Goal: Task Accomplishment & Management: Use online tool/utility

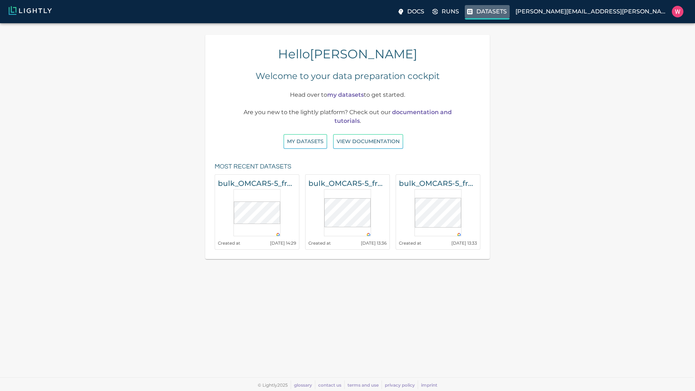
click at [510, 16] on label "Datasets" at bounding box center [487, 12] width 45 height 14
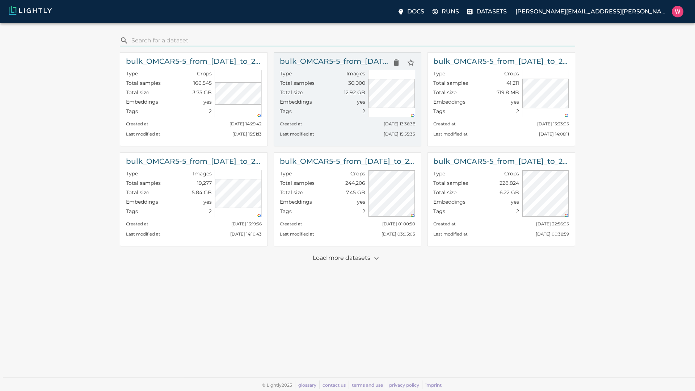
click at [349, 73] on p "Images" at bounding box center [355, 73] width 19 height 7
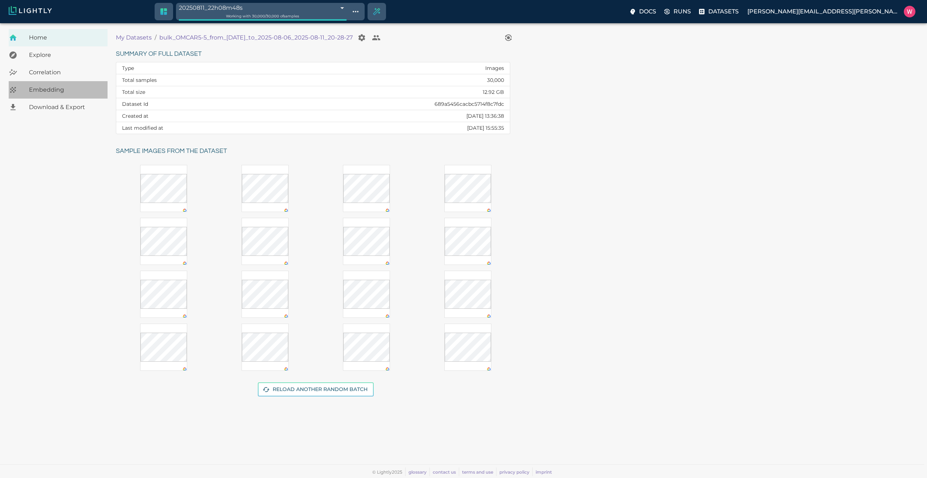
click at [65, 86] on span "Embedding" at bounding box center [65, 89] width 73 height 9
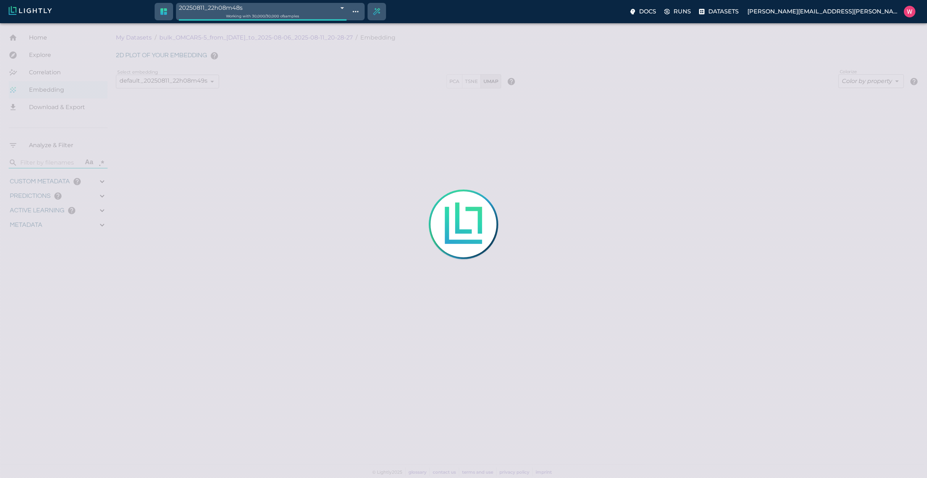
type input "1754478757.022"
type input "0.999"
type input "0.556"
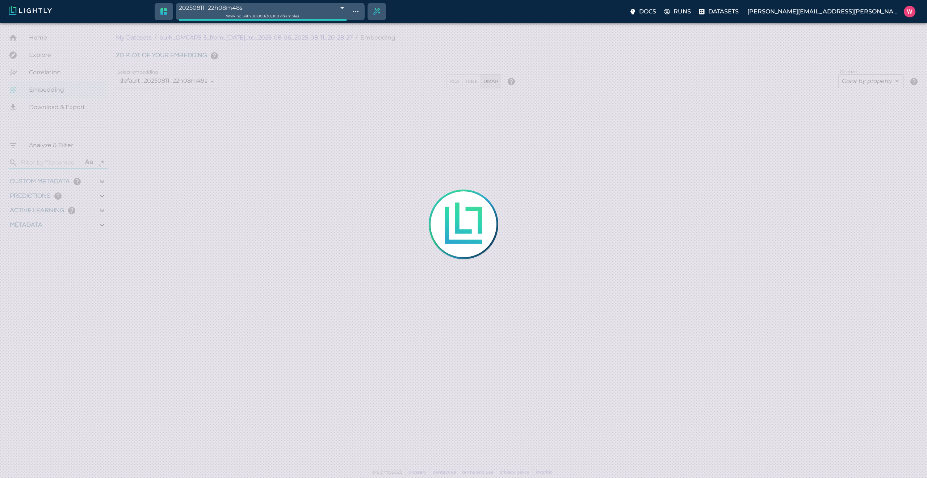
type input "0.798946380615234"
type input "96.3789463806152"
type input "26.544"
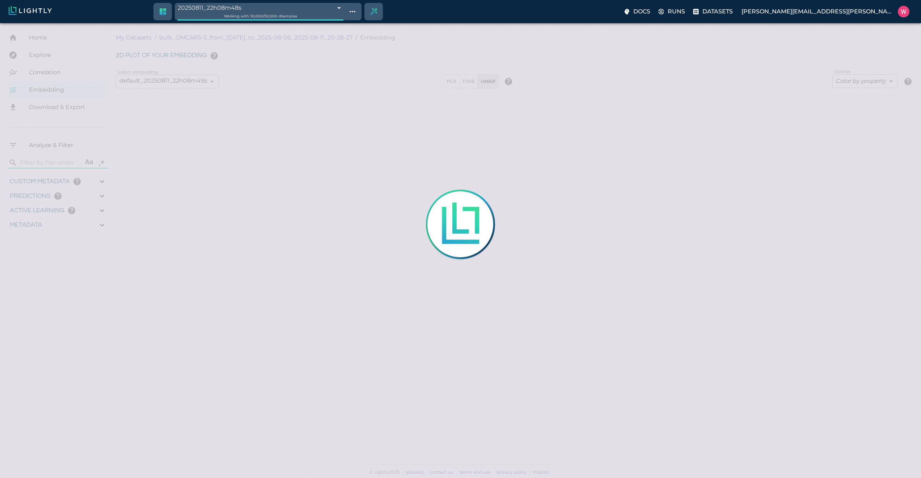
type input "1754478757.022"
type input "0.999"
type input "0.556"
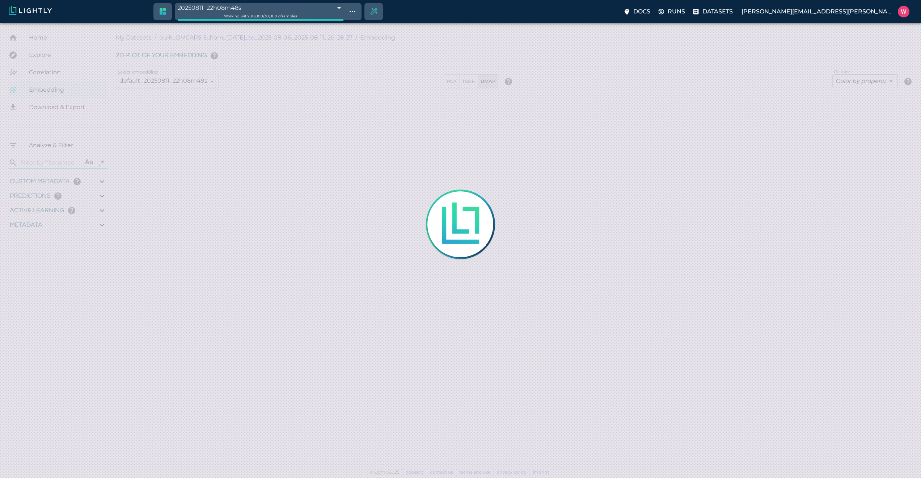
type input "0.798946380615234"
type input "96.3789463806152"
type input "26.544"
type input "9007199254740991"
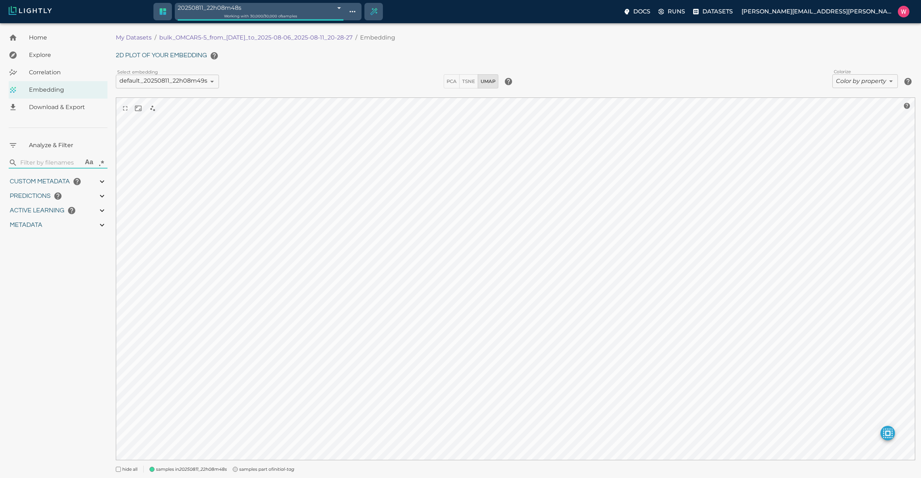
type input "1754478757.022"
type input "0.999"
type input "0.556"
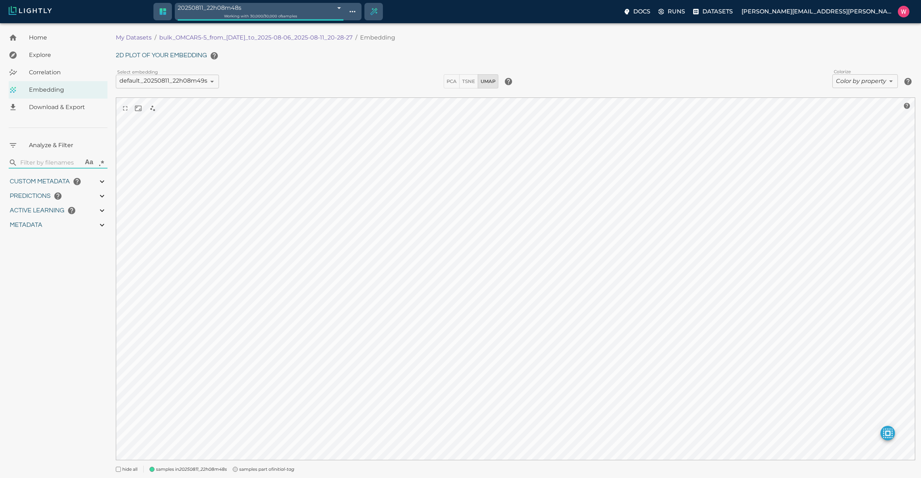
type input "0.798946380615234"
type input "96.3789463806152"
type input "26.544"
type input "9007199254740991"
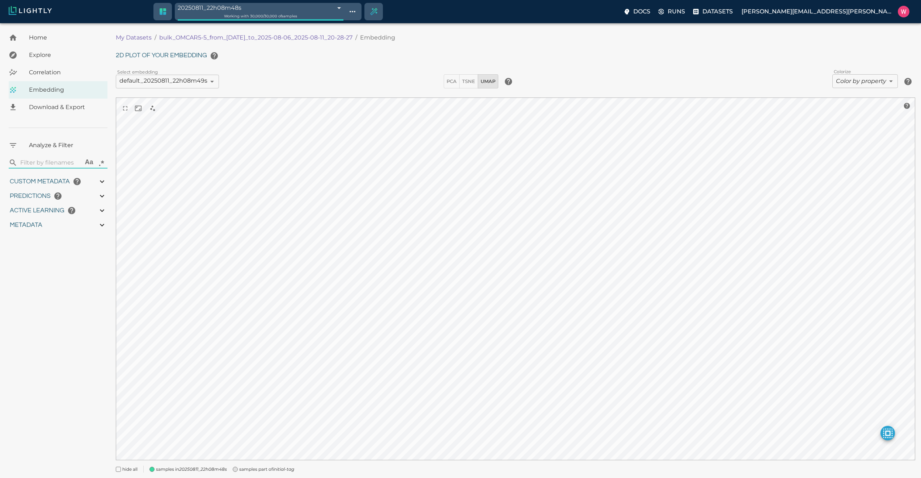
type input "1754478757.022"
type input "0.999"
type input "0.556"
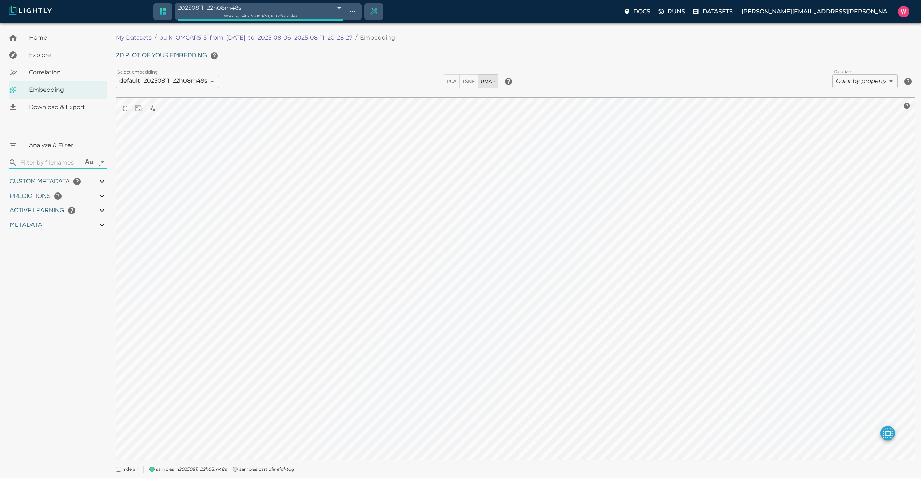
type input "0.798946380615234"
type input "96.3789463806152"
type input "26.544"
type input "1754478757.022"
type input "0.999"
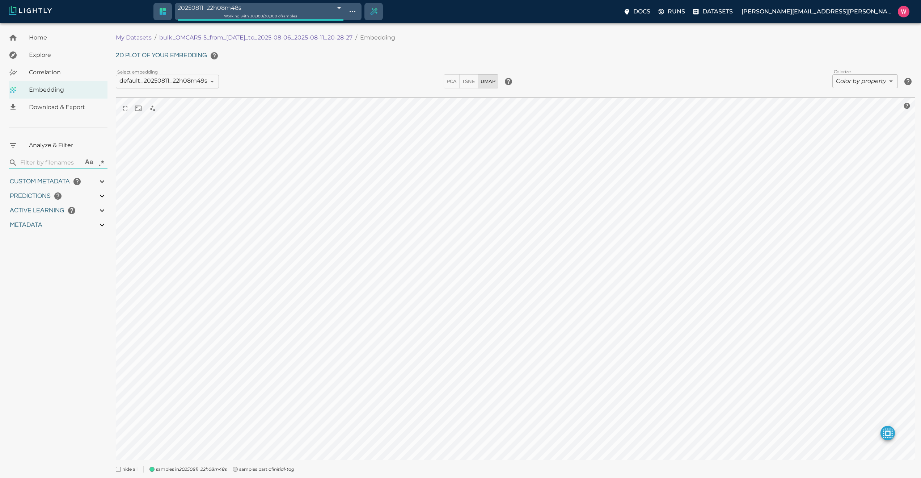
type input "0.999"
type input "0.556"
type input "0.798946380615234"
type input "96.3789463806152"
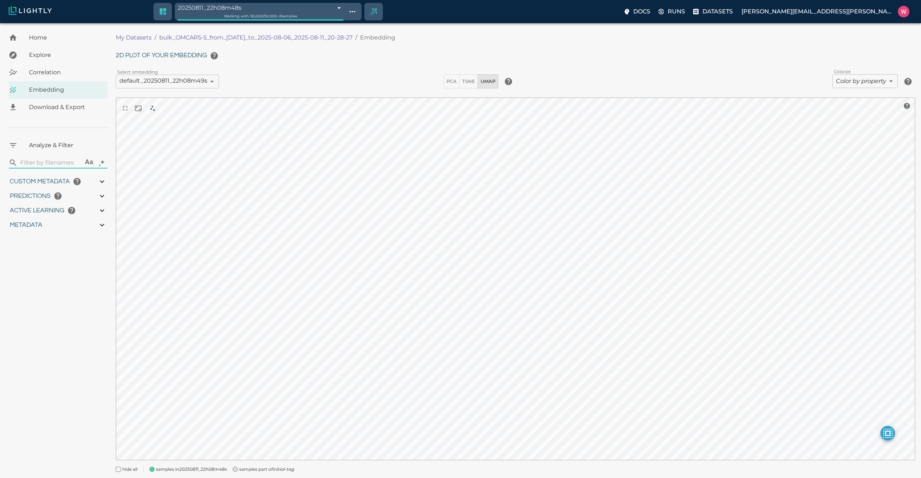
type input "26.544"
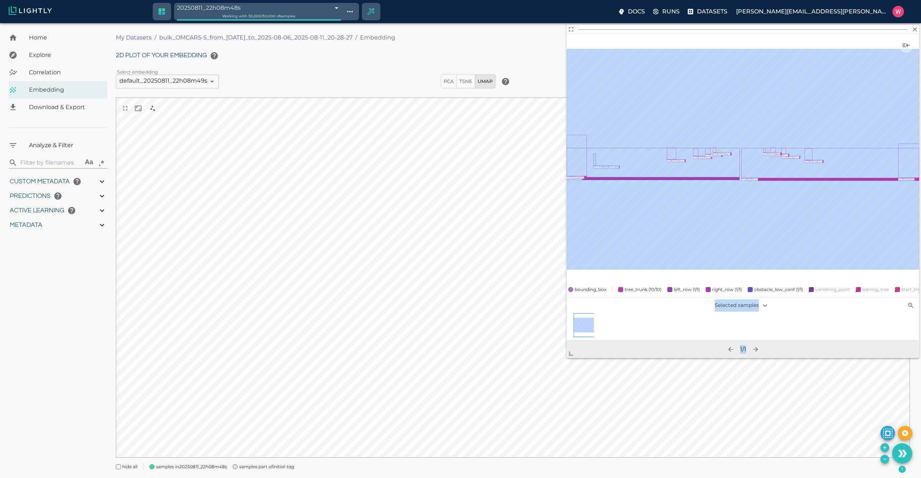
click at [540, 332] on body "20250811_22h08m48s 689a69f0be0ace45dc163c3d Working with 30,000 / 30,000 of sam…" at bounding box center [460, 259] width 921 height 472
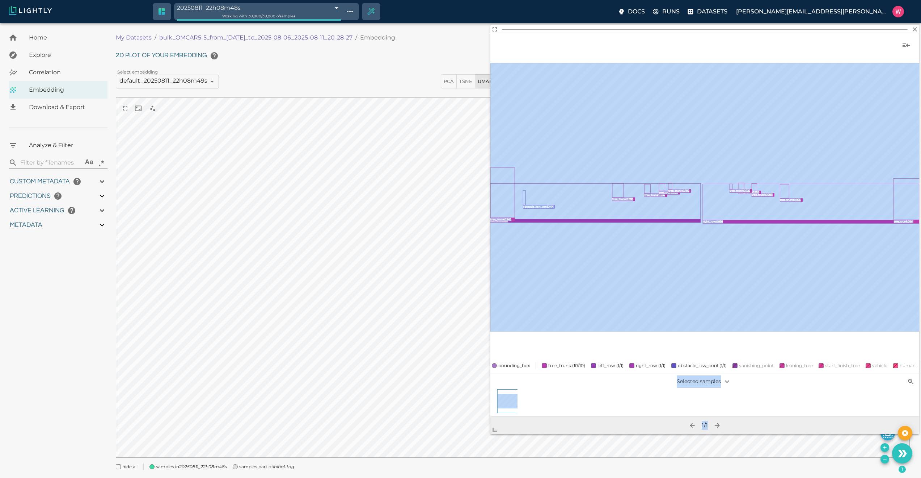
click at [485, 332] on body "20250811_22h08m48s 689a69f0be0ace45dc163c3d Working with 30,000 / 30,000 of sam…" at bounding box center [460, 259] width 921 height 472
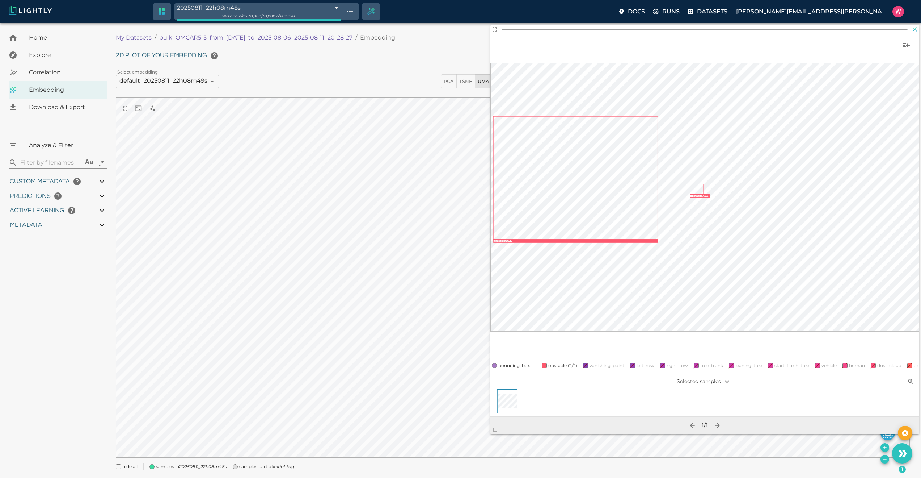
click at [621, 30] on icon "button" at bounding box center [915, 29] width 4 height 4
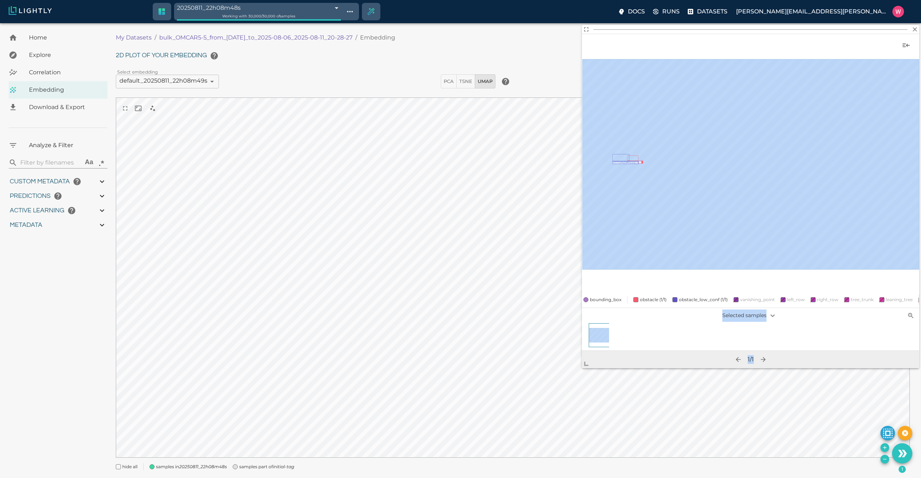
click at [585, 332] on body "20250811_22h08m48s 689a69f0be0ace45dc163c3d Working with 30,000 / 30,000 of sam…" at bounding box center [460, 259] width 921 height 472
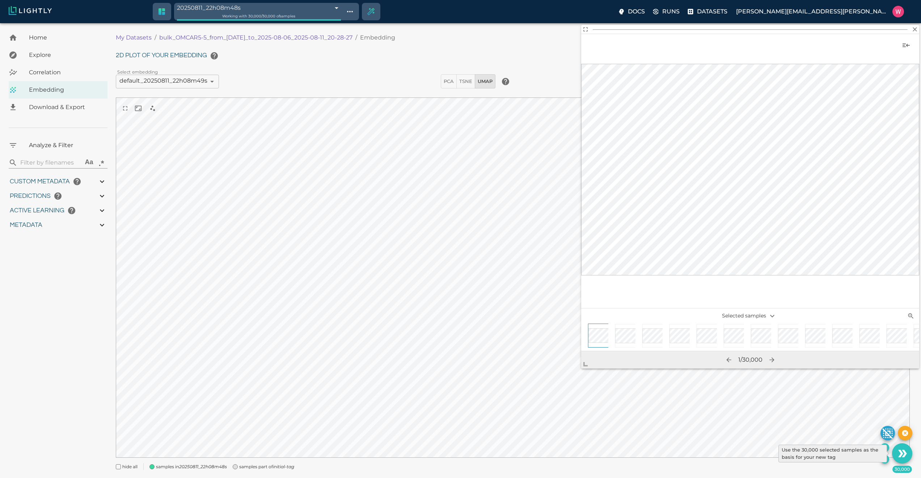
drag, startPoint x: 898, startPoint y: 450, endPoint x: 263, endPoint y: 13, distance: 770.1
click at [621, 332] on icon "Use the 30,000 selected samples as the basis for your new tag" at bounding box center [902, 453] width 13 height 13
type input "1754478757.022"
type input "0.999"
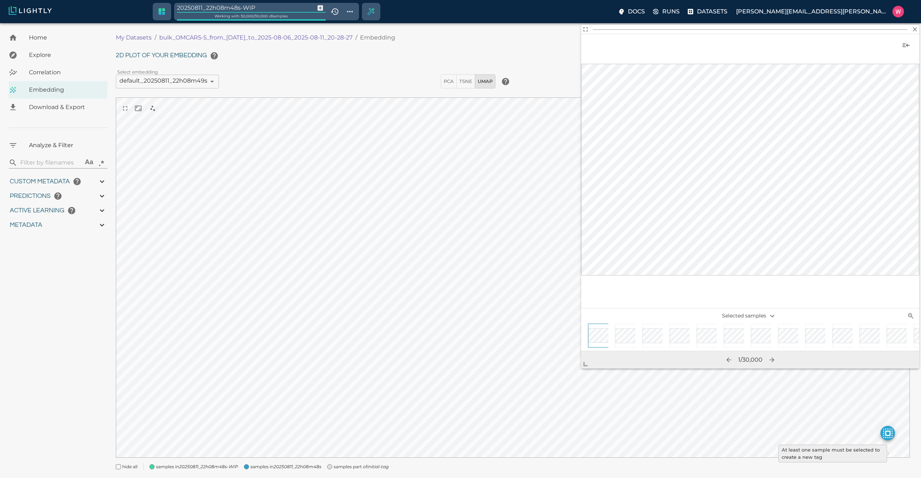
type input "0.556"
type input "0.798946380615234"
type input "96.3789463806152"
type input "26.544"
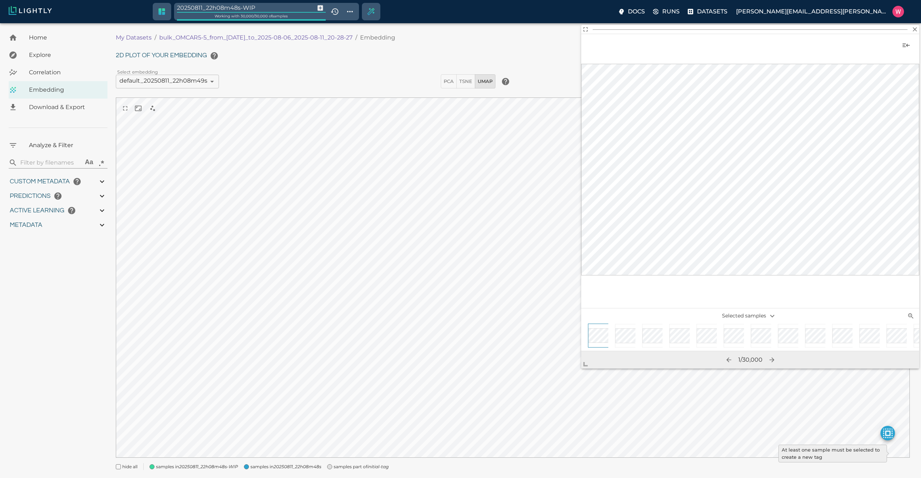
type input "9007199254740991"
type input "1754478757.022"
type input "0.999"
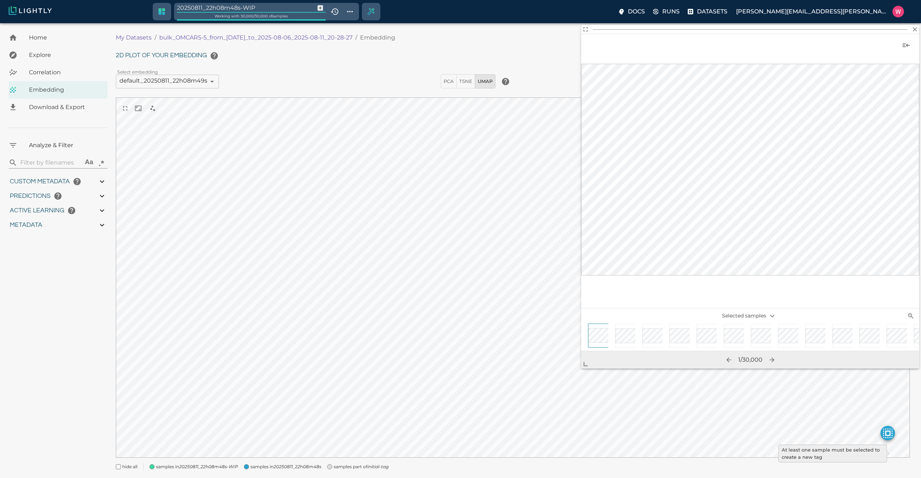
type input "0.556"
type input "0.798946380615234"
type input "96.3789463806152"
type input "26.544"
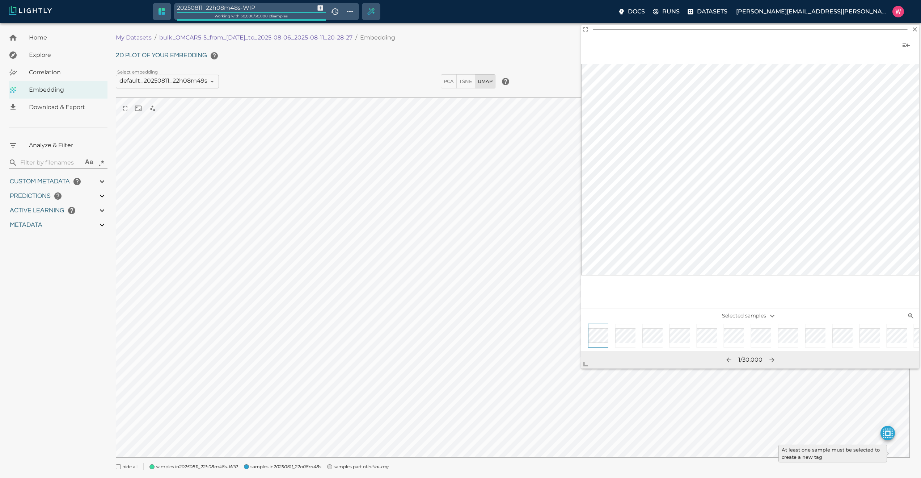
type input "9007199254740991"
type input "ca"
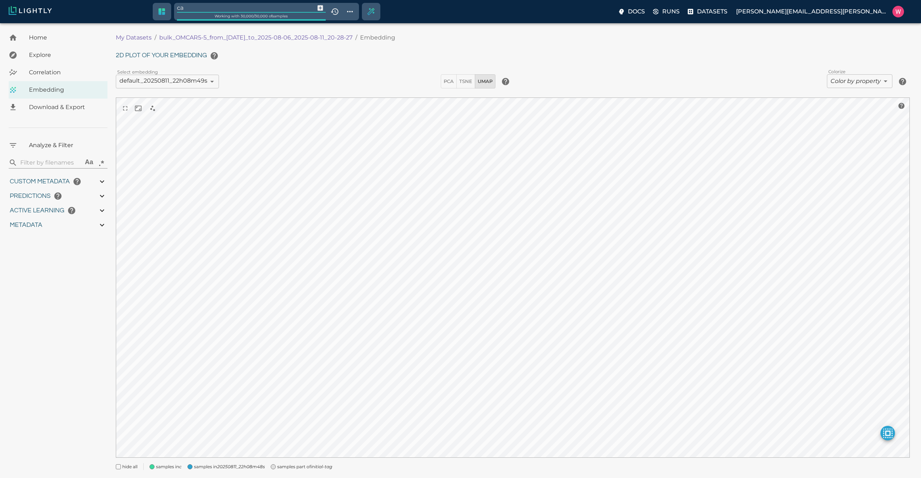
type input "1754478757.022"
type input "0.999"
type input "0.556"
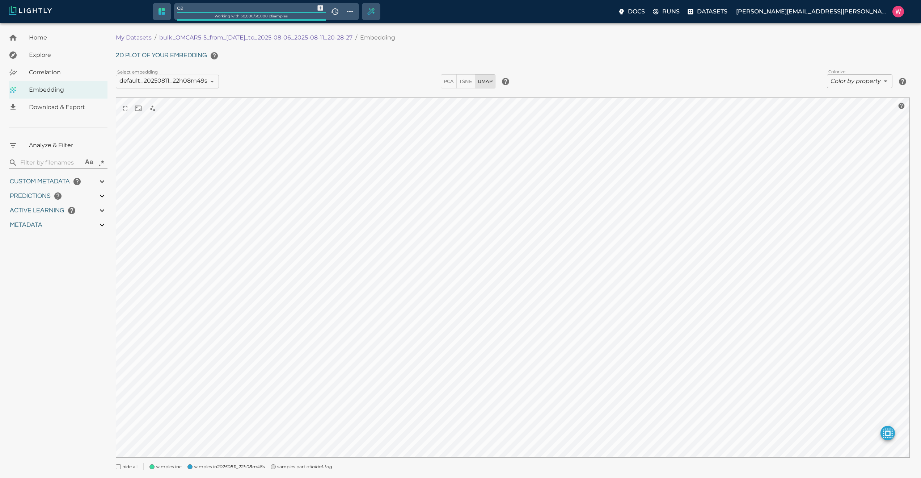
type input "0.798946380615234"
type input "96.3789463806152"
type input "26.544"
type input "can"
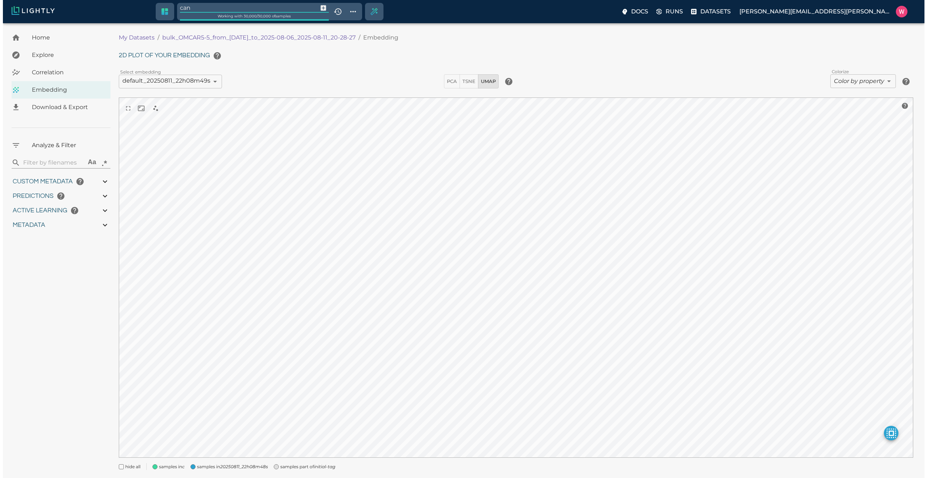
type input "1754478757.022"
type input "0.999"
type input "0.556"
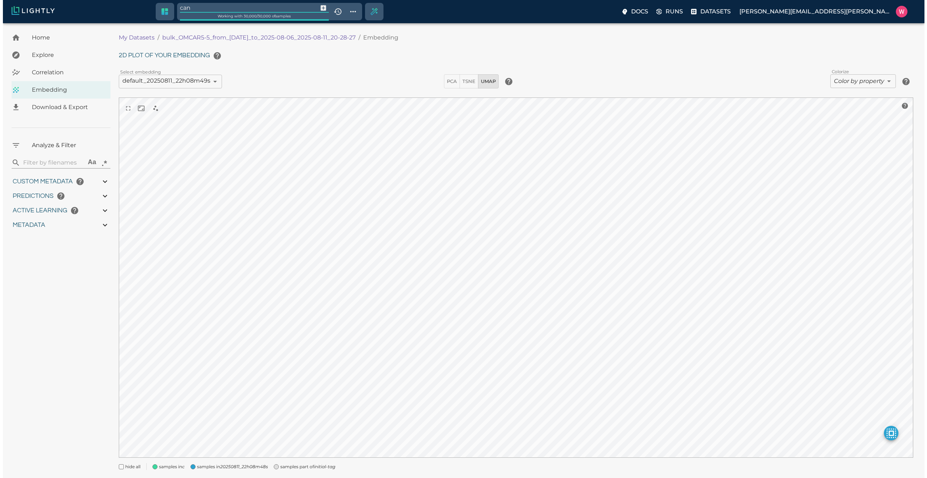
type input "0.798946380615234"
type input "96.3789463806152"
type input "26.544"
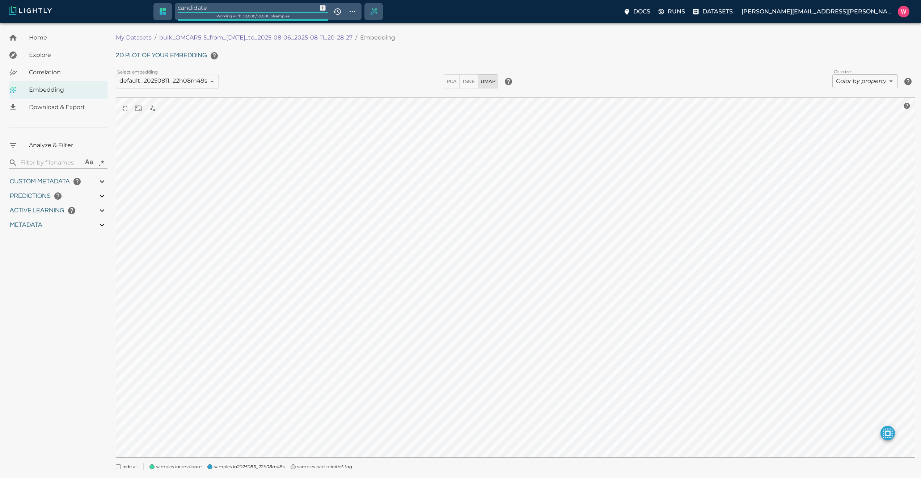
type input "candidate"
type input "1754478757.022"
type input "0.999"
type input "0.556"
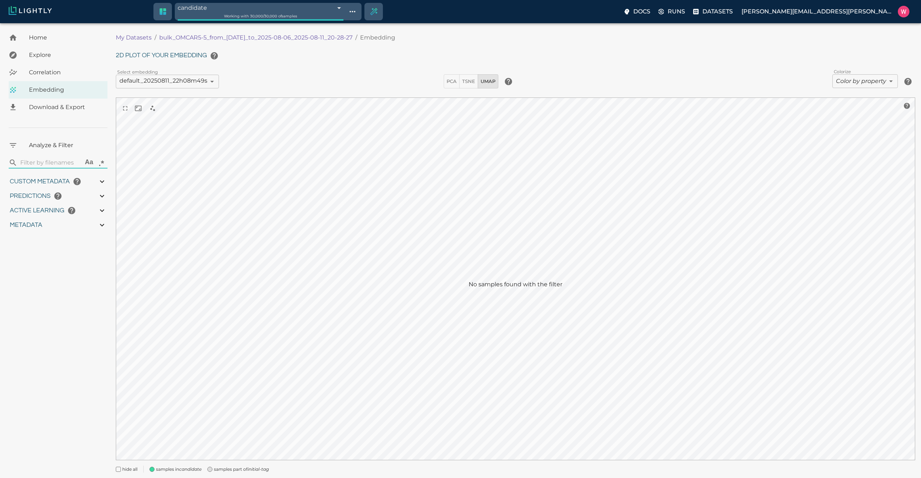
type input "0.556"
type input "9007199254740991"
type input "0.798946380615234"
type input "96.3789463806152"
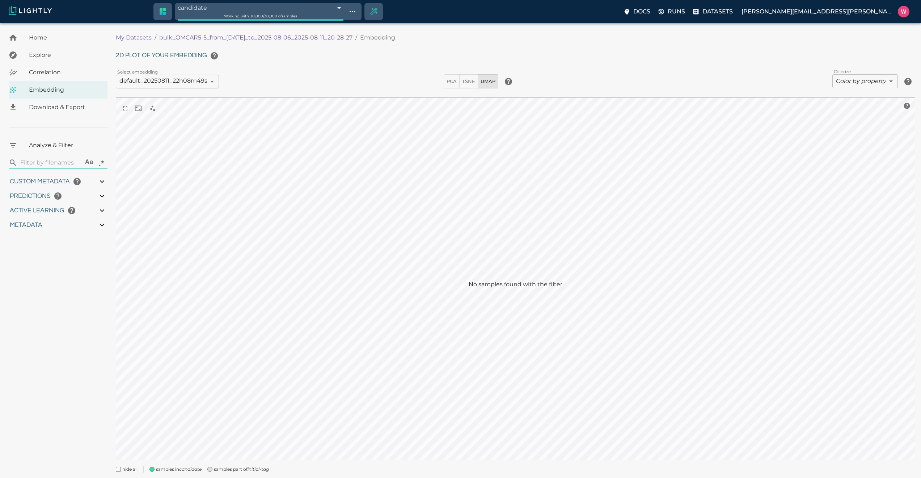
type input "26.544"
type input "1754478757.022"
type input "0.999"
type input "0.556"
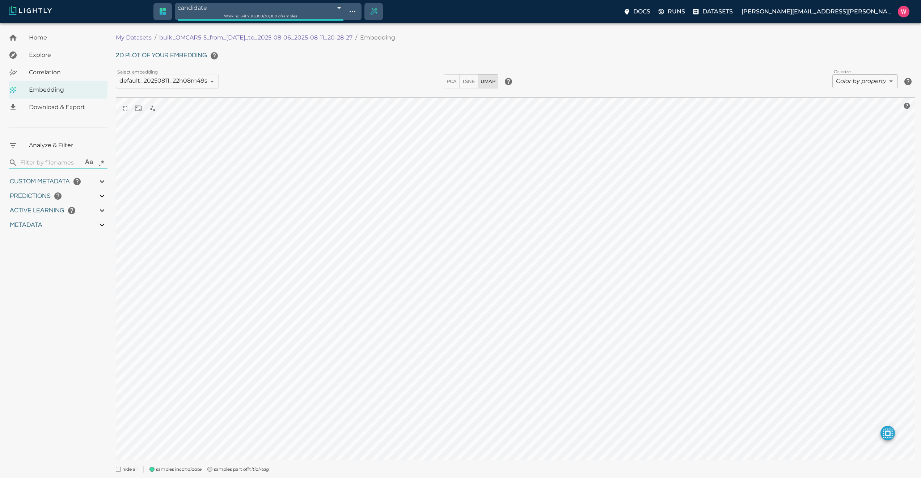
type input "0.556"
type input "9007199254740991"
type input "0.798946380615234"
type input "96.3789463806152"
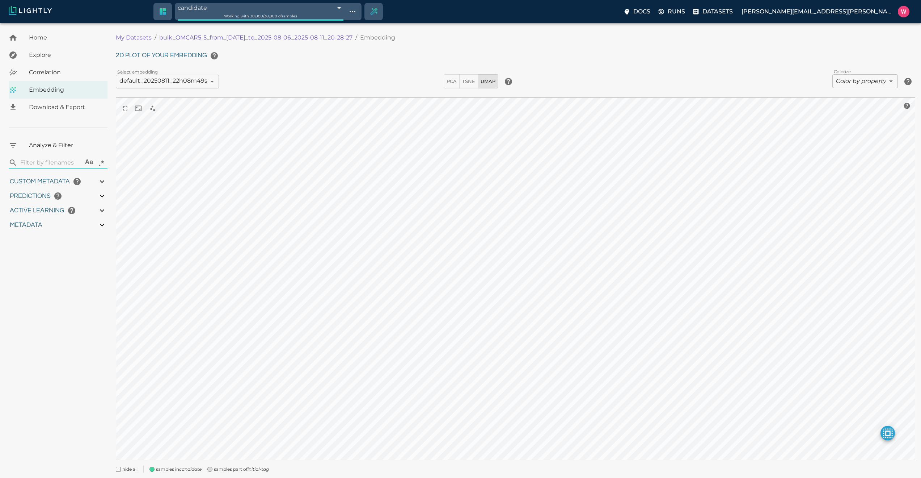
type input "26.544"
type input "1754478757.022"
type input "0.999"
type input "0.556"
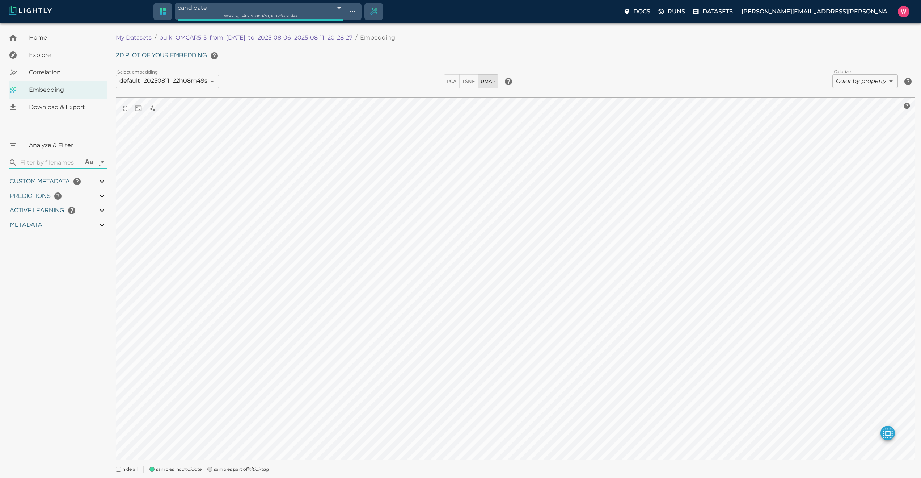
type input "0.556"
type input "9007199254740991"
type input "0.798946380615234"
type input "96.3789463806152"
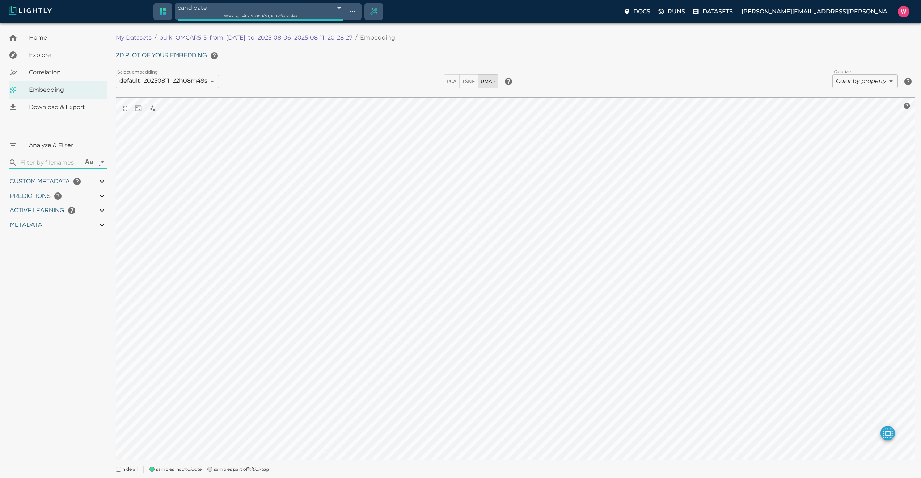
type input "26.544"
type input "1754478757.022"
type input "0.999"
type input "0.556"
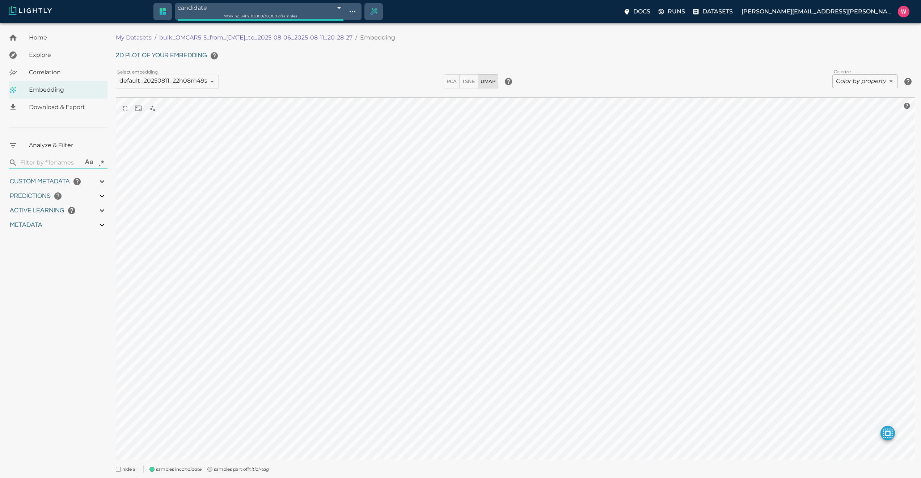
type input "0.556"
type input "0.798946380615234"
type input "96.3789463806152"
type input "26.544"
type input "1754478757.022"
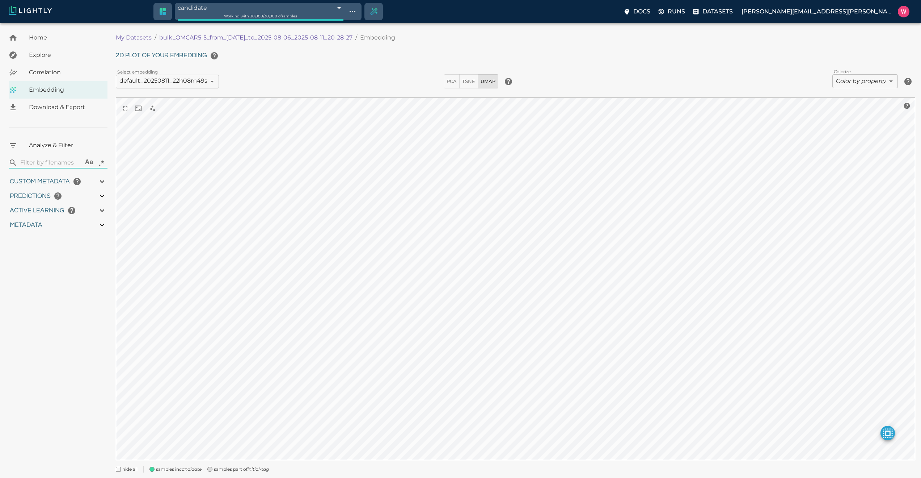
type input "0.999"
type input "0.556"
type input "0.798946380615234"
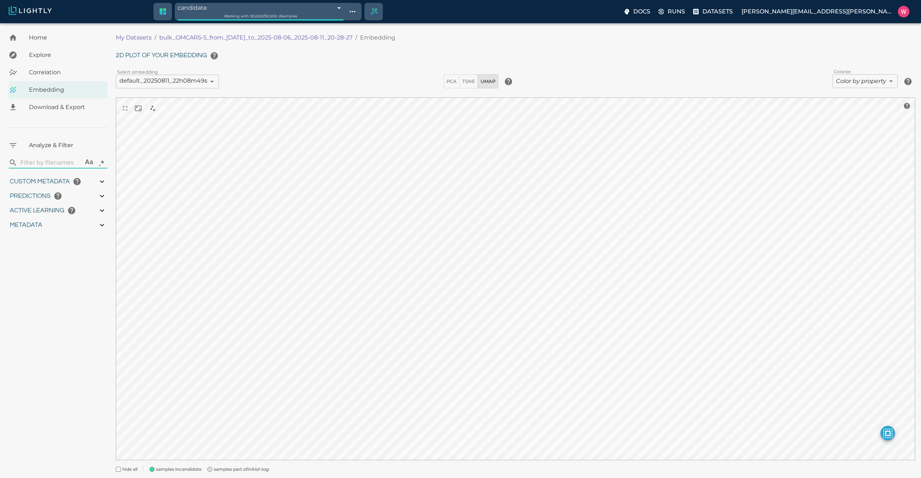
type input "96.3789463806152"
type input "26.544"
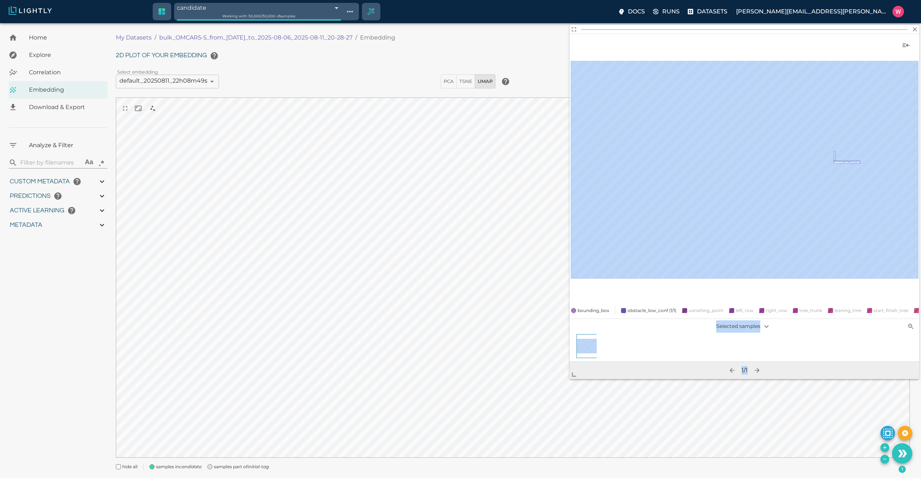
click at [567, 332] on body "candidate 689bb5c7457ab6ace91259cc Working with 30,000 / 30,000 of samples Docs…" at bounding box center [460, 259] width 921 height 472
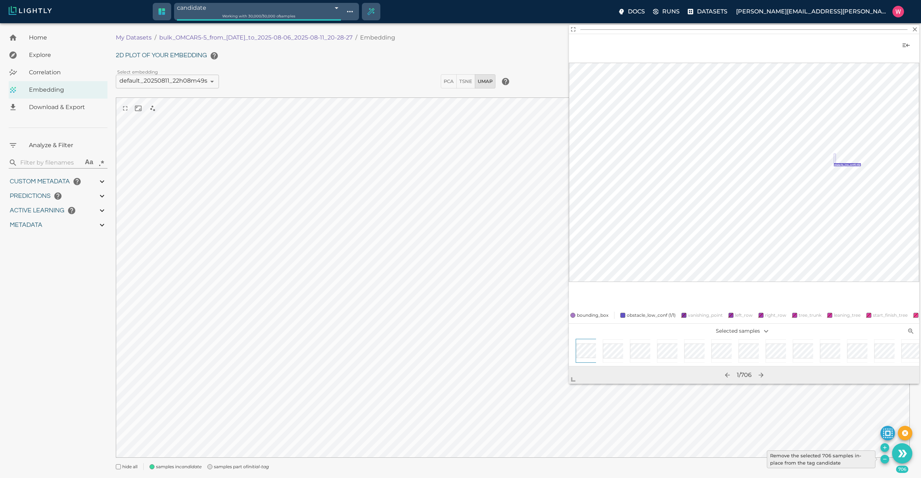
click at [621, 332] on icon "Remove the selected 706 samples in-place from the tag candidate" at bounding box center [885, 459] width 6 height 6
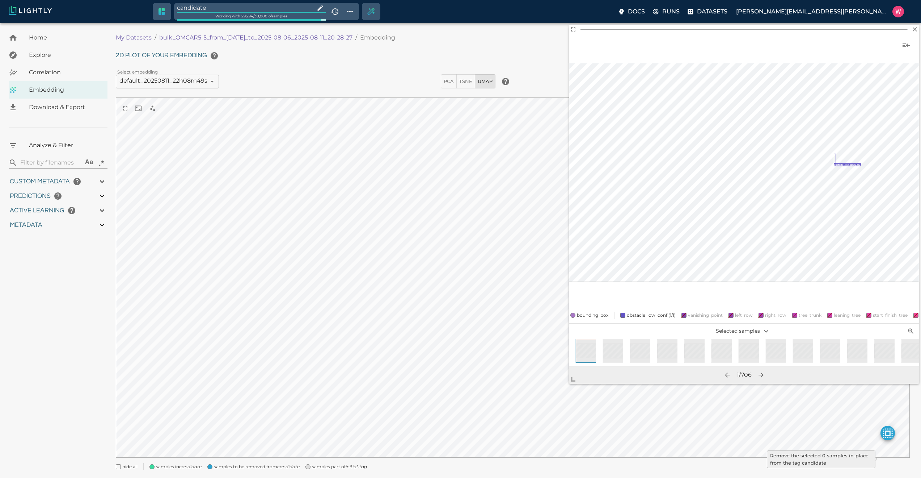
type input "1754478757.022"
type input "0.999"
type input "0.556"
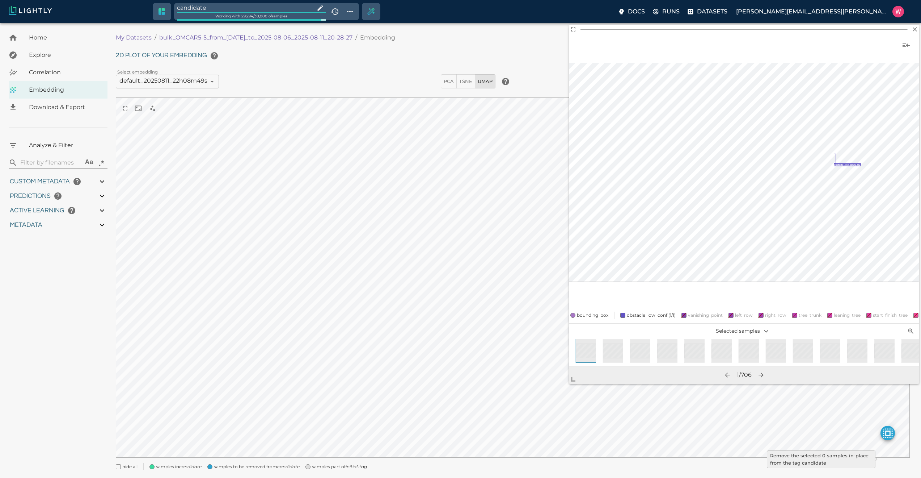
type input "9007199254740991"
type input "0.798946380615234"
type input "96.3789463806152"
type input "26.544"
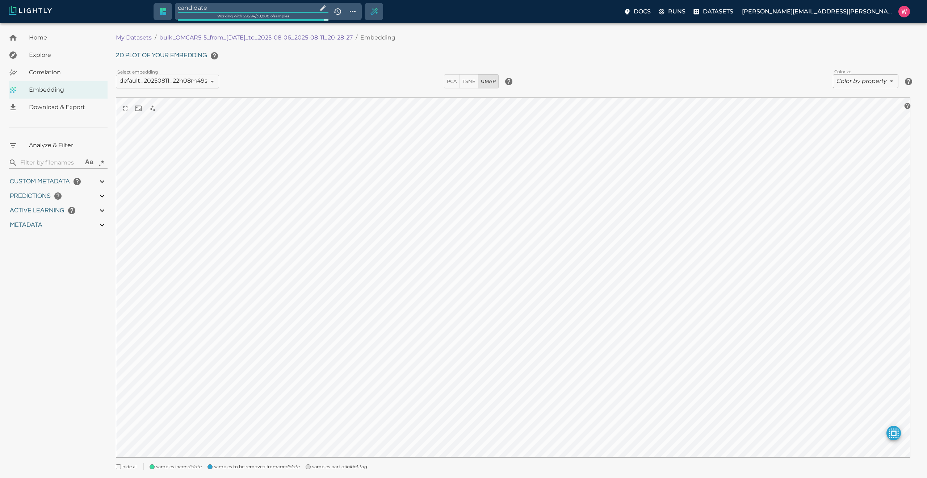
type input "1754478757.022"
type input "0.999"
type input "0.556"
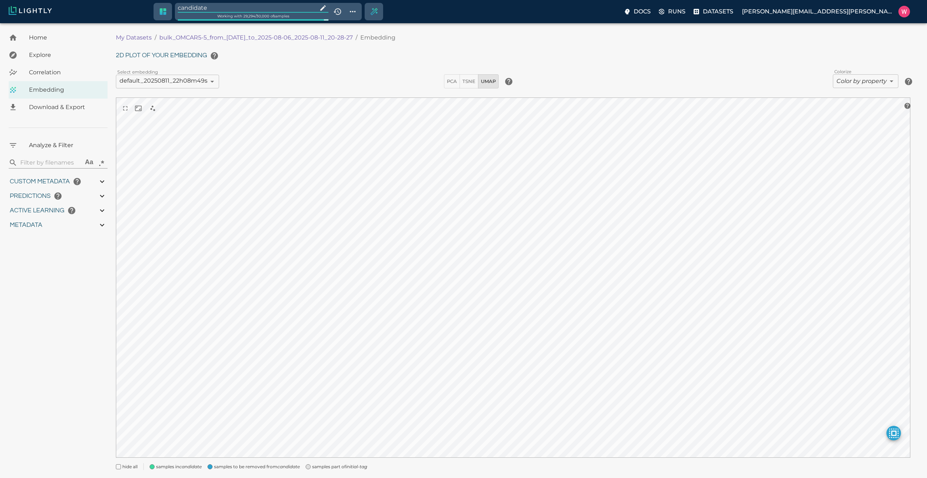
type input "9007199254740991"
type input "0.798946380615234"
type input "96.3789463806152"
type input "26.544"
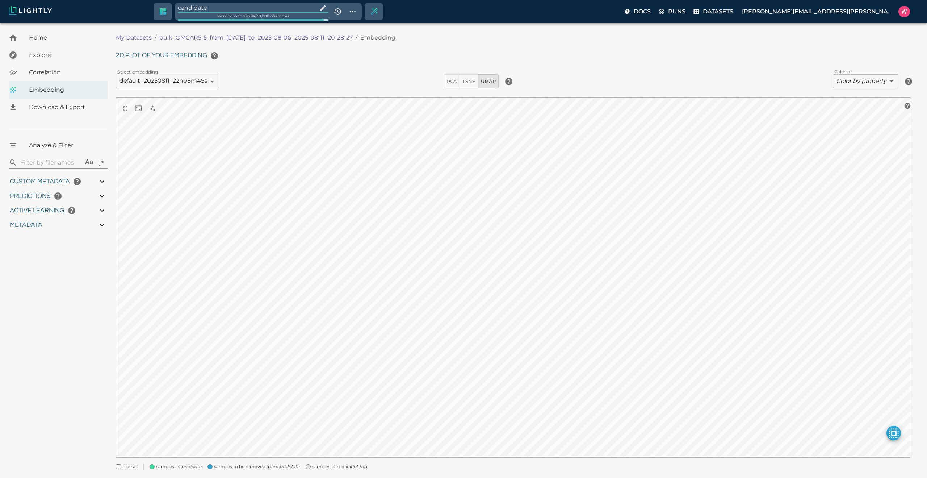
type input "1754478757.022"
type input "0.999"
type input "0.556"
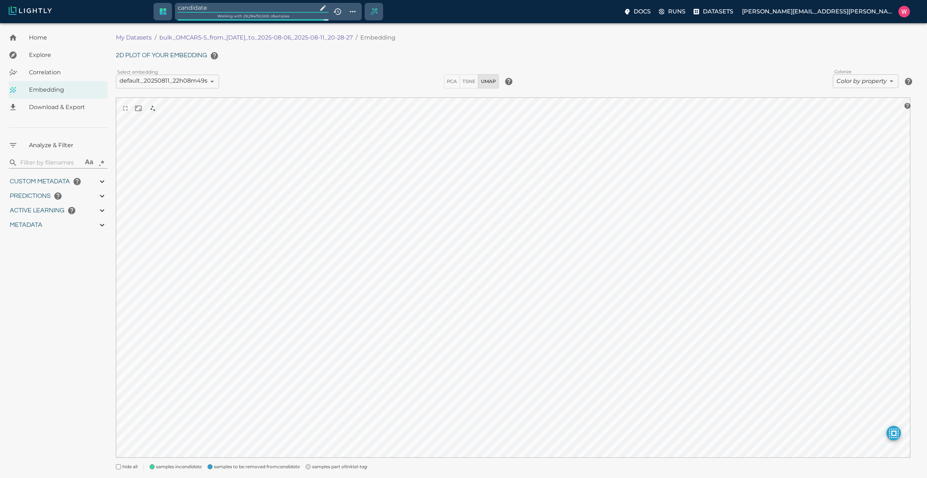
type input "0.798946380615234"
type input "96.3789463806152"
type input "26.544"
type input "1754478757.022"
type input "0.999"
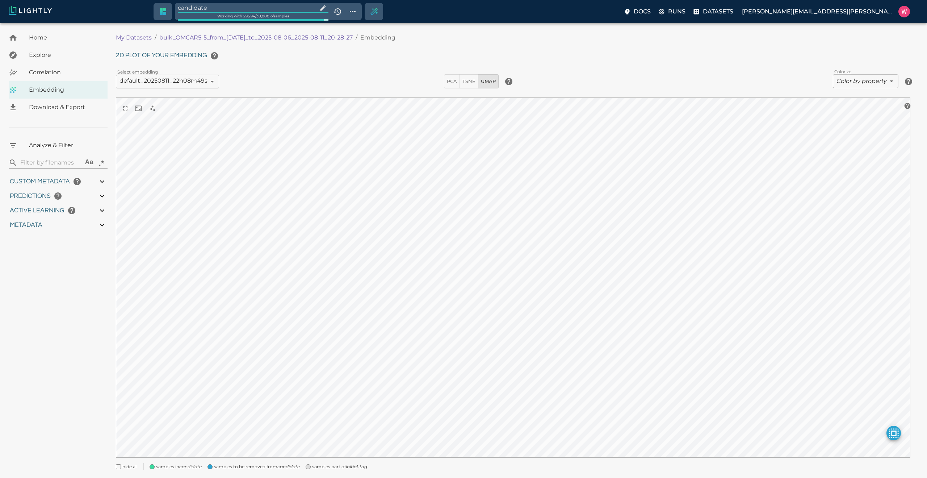
type input "0.999"
type input "0.556"
type input "0.798946380615234"
type input "96.3789463806152"
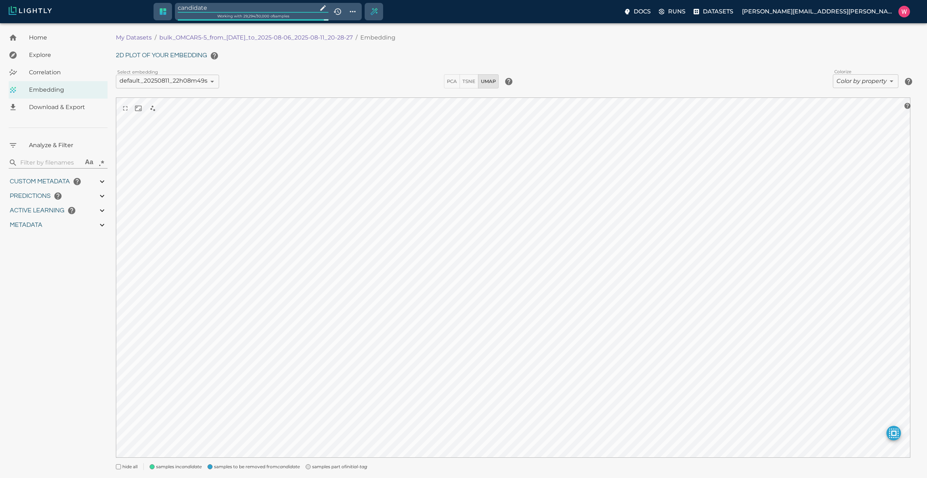
type input "26.544"
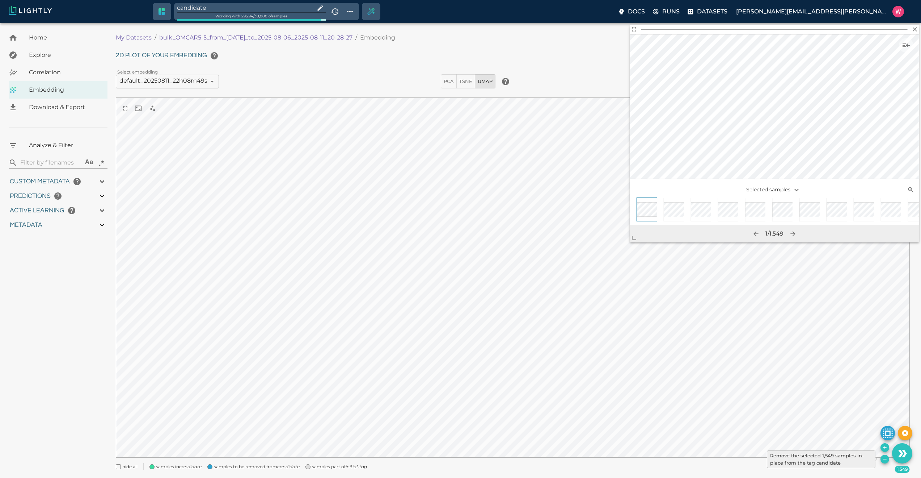
click at [621, 332] on icon "Remove the selected 1,549 samples in-place from the tag candidate" at bounding box center [885, 459] width 6 height 6
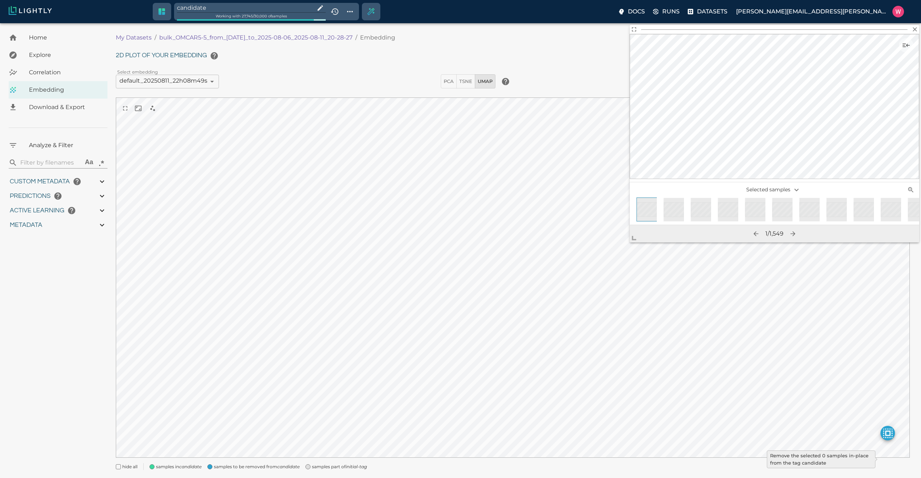
type input "1754478757.022"
type input "0.999"
type input "0.556"
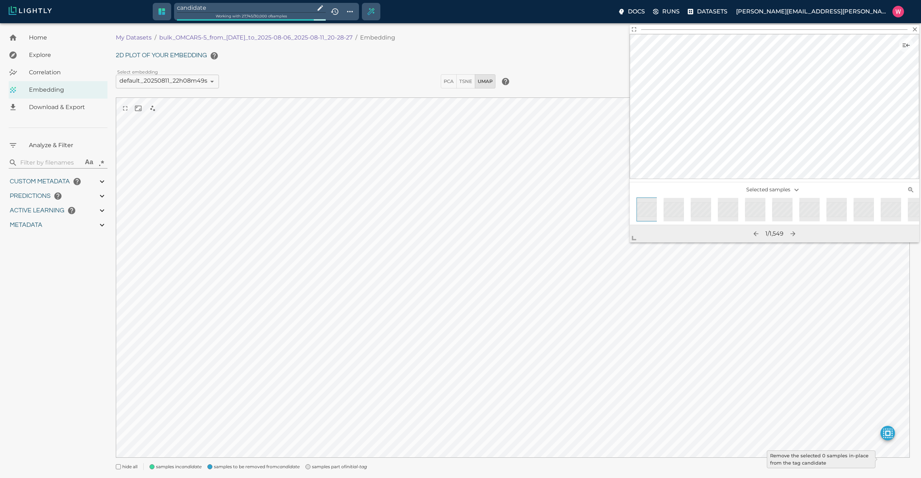
type input "9007199254740991"
type input "0.798946380615234"
type input "96.3789463806152"
type input "26.544"
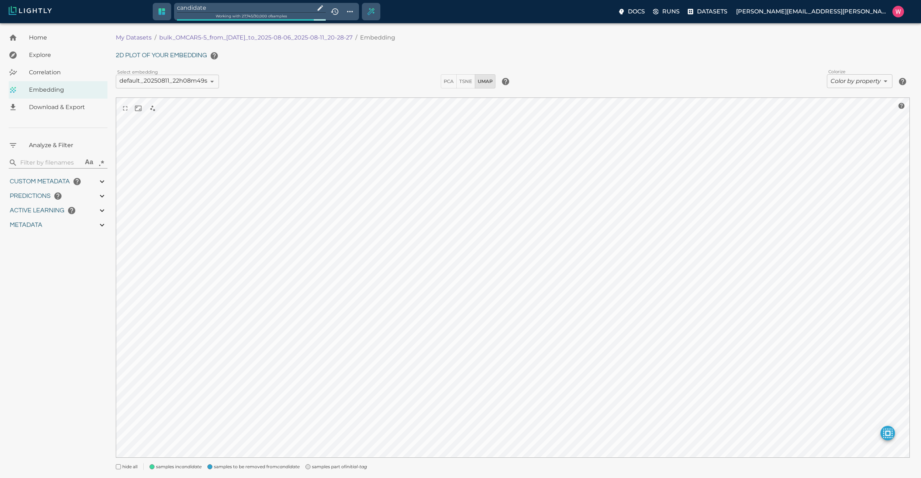
type input "1754478757.022"
type input "0.999"
type input "0.556"
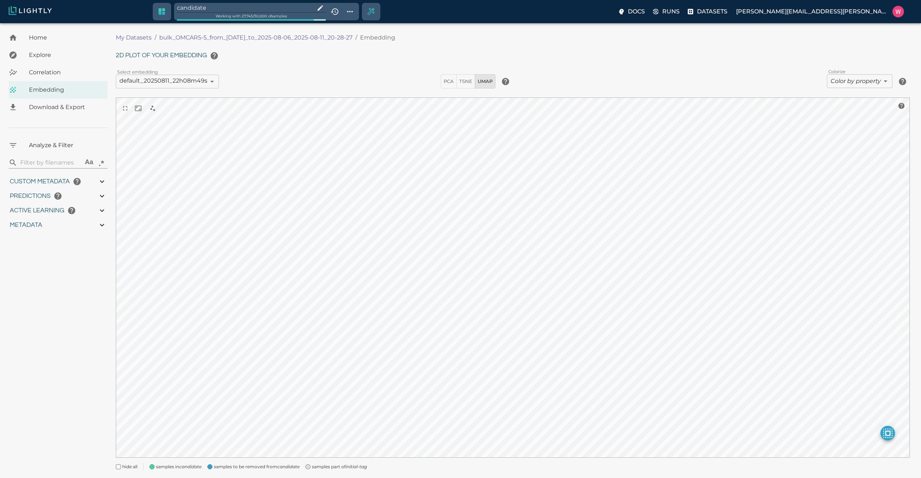
type input "9007199254740991"
type input "0.798946380615234"
type input "96.3789463806152"
type input "26.544"
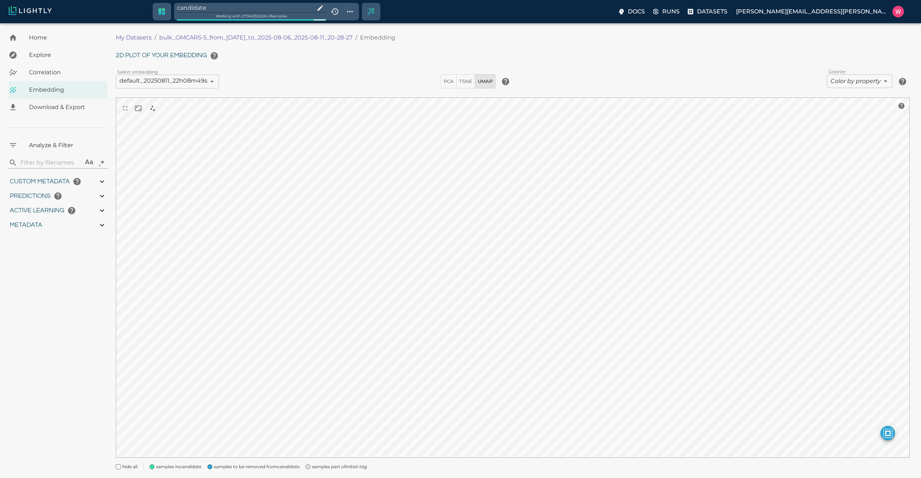
click at [227, 7] on input "candidate" at bounding box center [244, 8] width 135 height 10
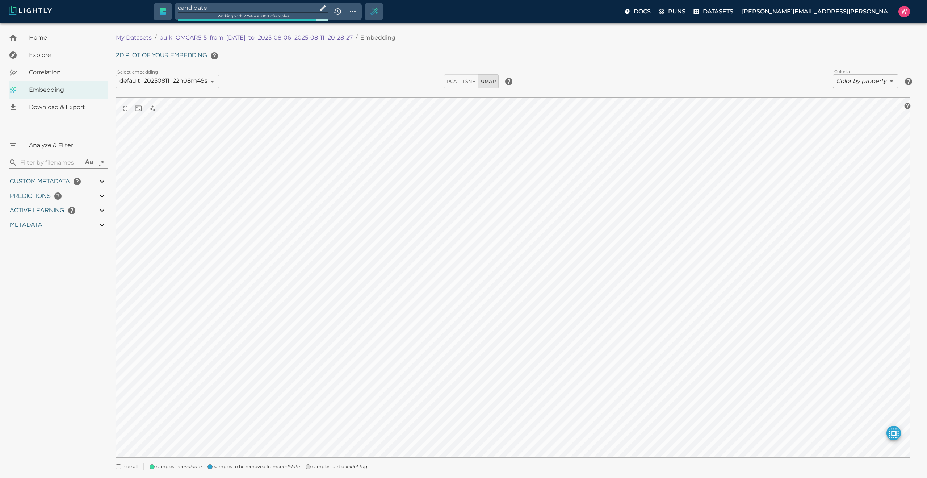
type input "1754478757.022"
type input "0.999"
type input "0.556"
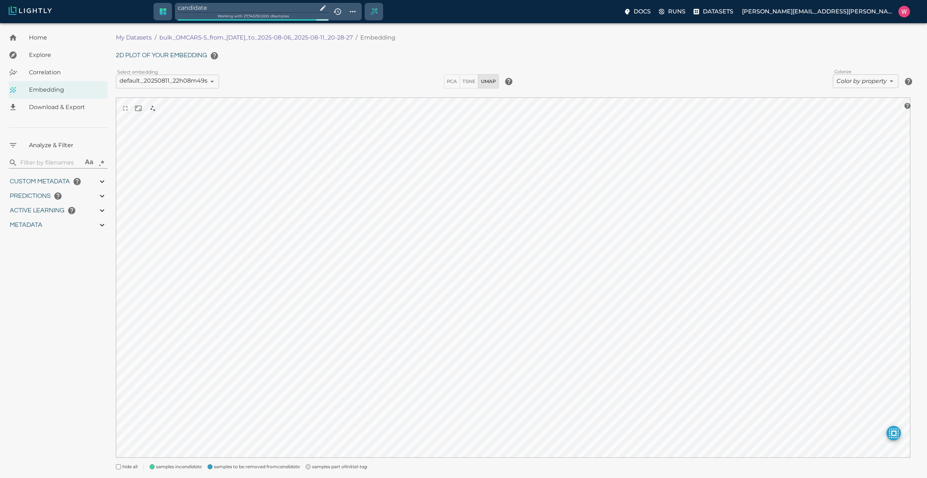
type input "0.798946380615234"
type input "96.3789463806152"
type input "26.544"
type input "1754478757.022"
type input "0.999"
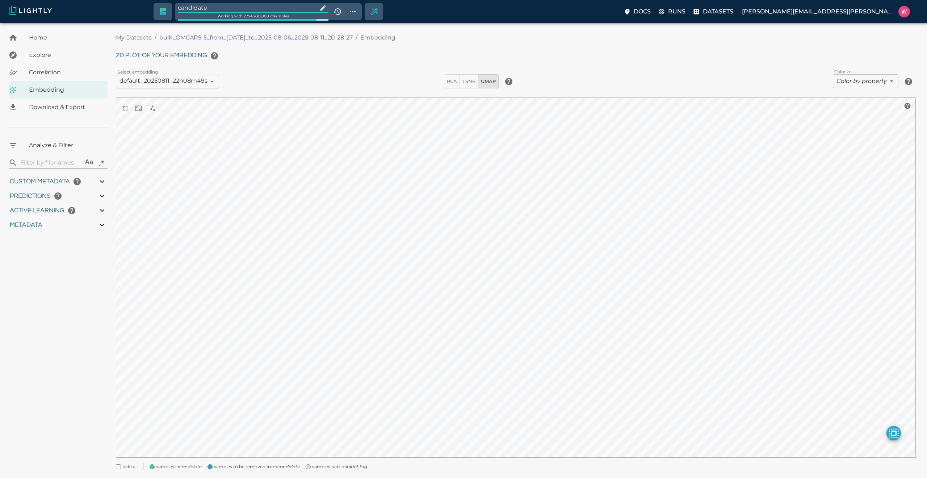
type input "0.999"
type input "0.556"
type input "0.798946380615234"
type input "96.3789463806152"
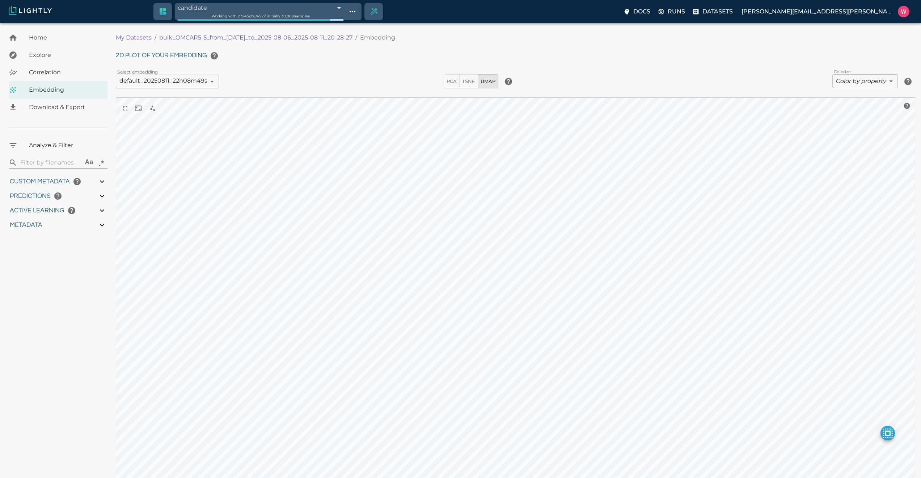
type input "1754478757.022"
type input "0.999"
type input "0.556"
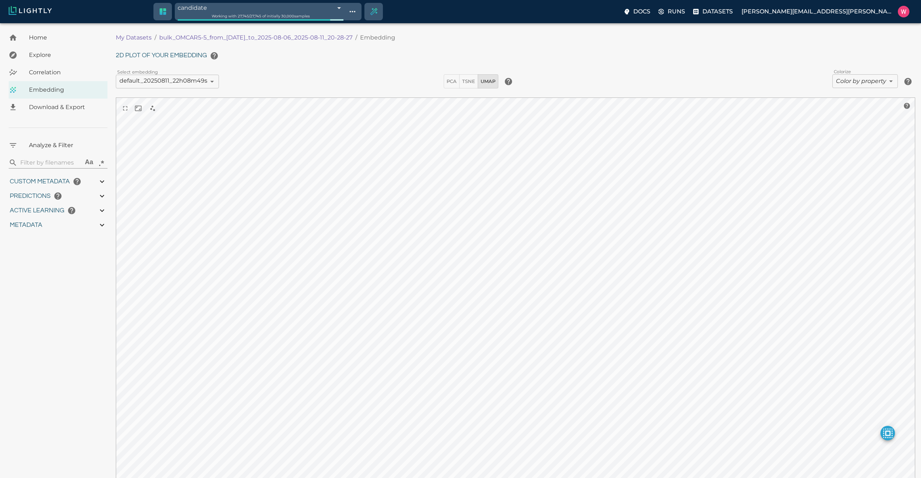
type input "9007199254740991"
type input "0.798946380615234"
type input "96.3789463806152"
type input "26.544"
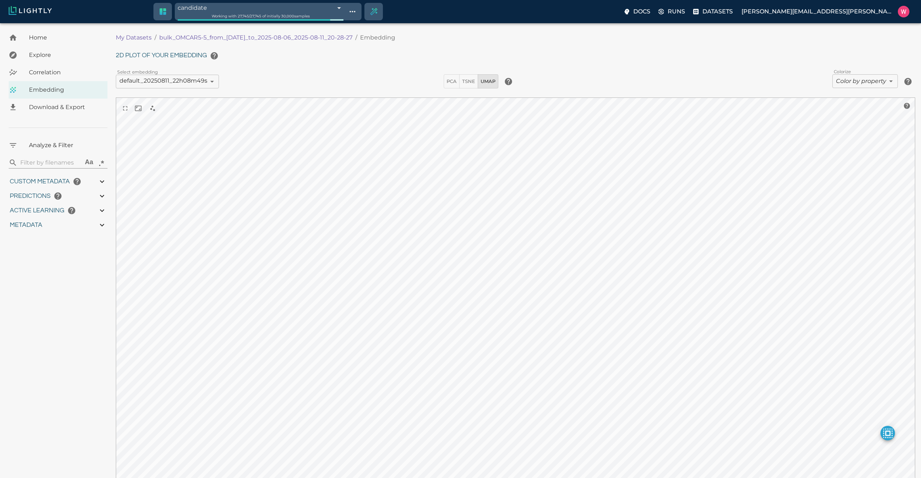
type input "1754478757.022"
type input "0.999"
type input "0.556"
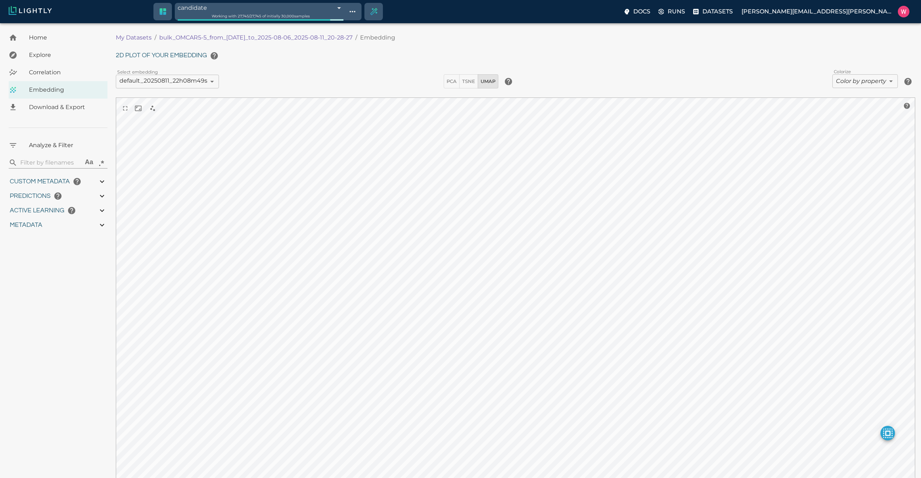
type input "9007199254740991"
type input "0.798946380615234"
type input "96.3789463806152"
type input "26.544"
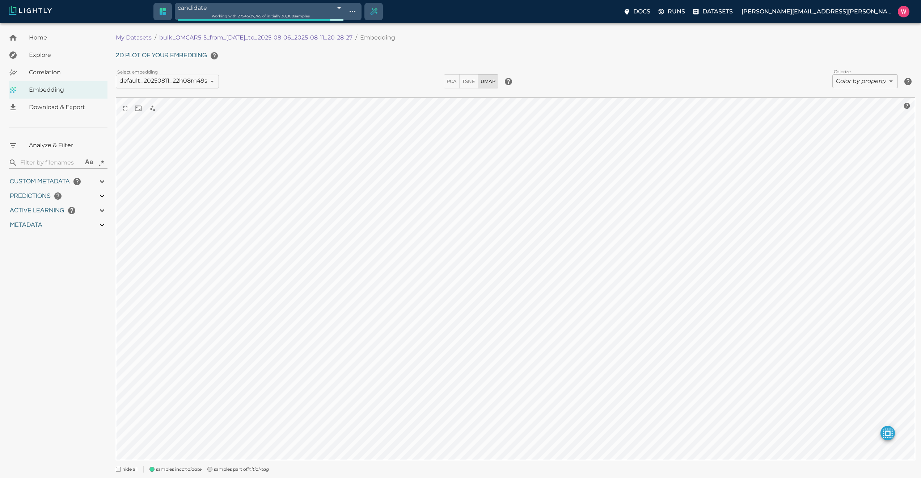
type input "1754478757.022"
type input "0.999"
type input "0.556"
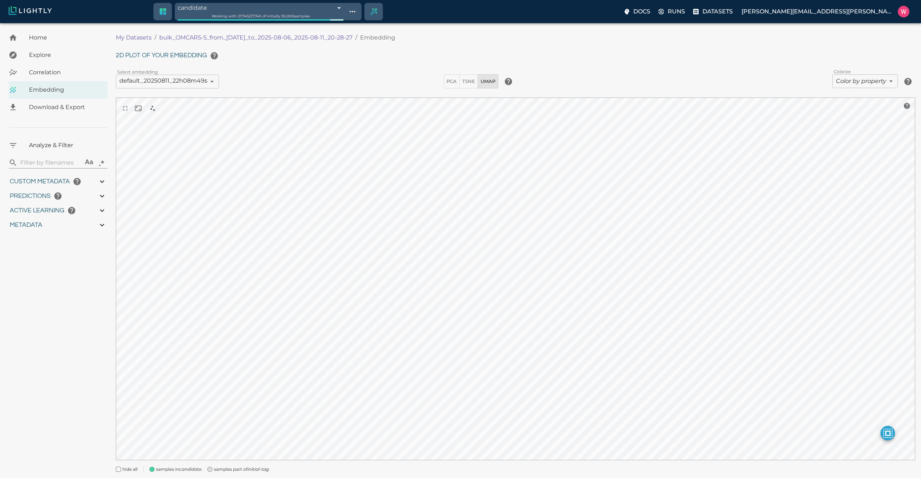
type input "0.798946380615234"
type input "96.3789463806152"
type input "26.544"
type input "1754478757.022"
type input "0.999"
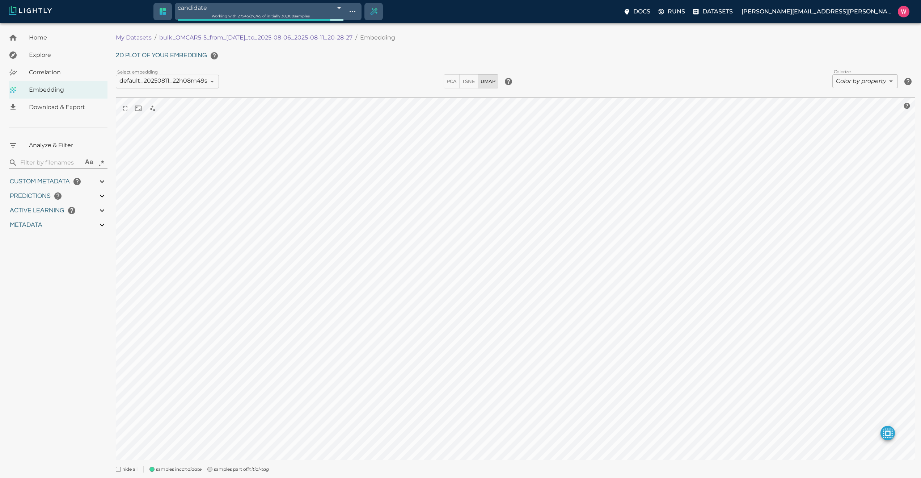
type input "0.999"
type input "0.556"
type input "0.798946380615234"
type input "96.3789463806152"
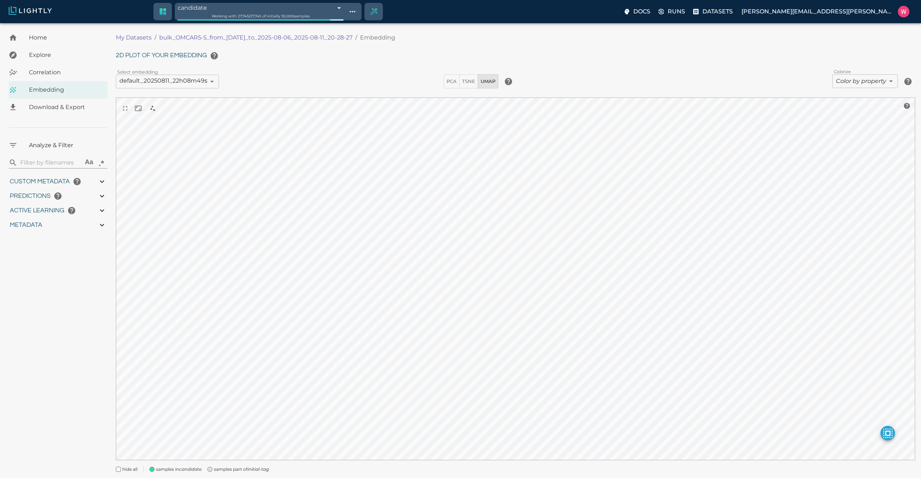
type input "26.544"
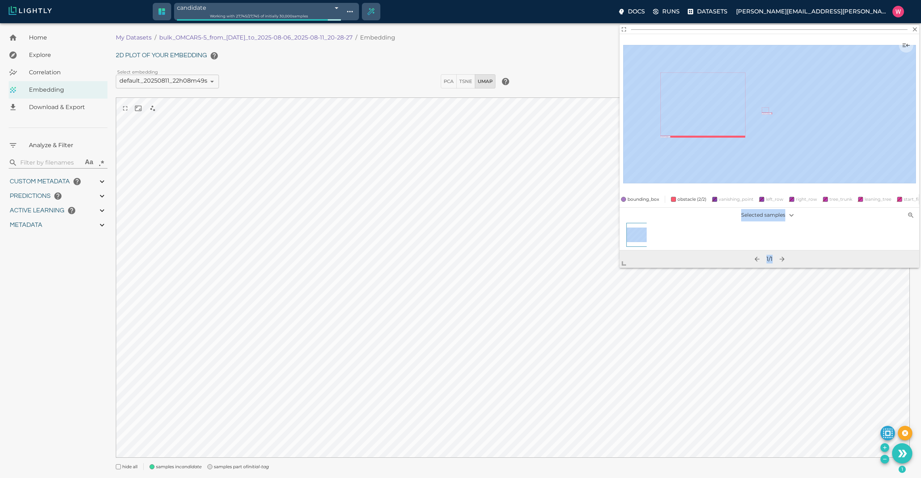
click at [608, 297] on body "candidate 689bb5c7457ab6ace91259cc Working with 27,745 / 27,745 of initially 30…" at bounding box center [460, 259] width 921 height 472
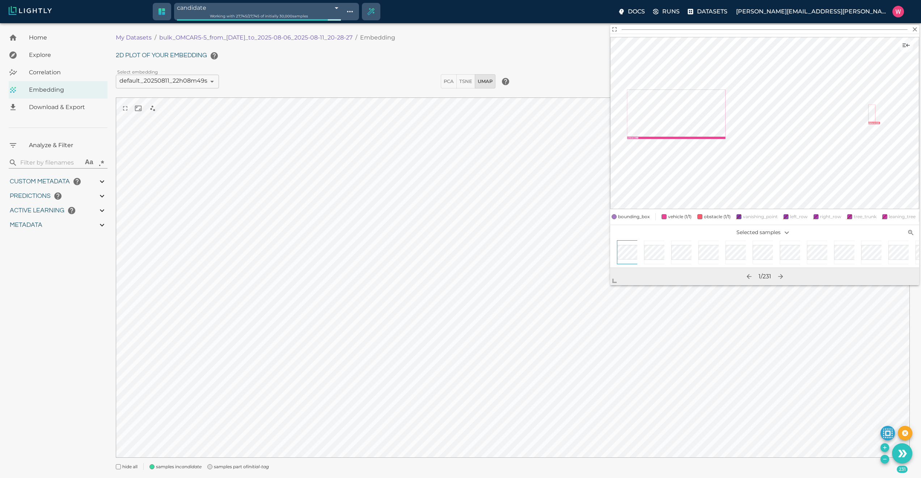
click at [882, 462] on button "Remove the selected 231 samples in-place from the tag candidate" at bounding box center [885, 458] width 9 height 9
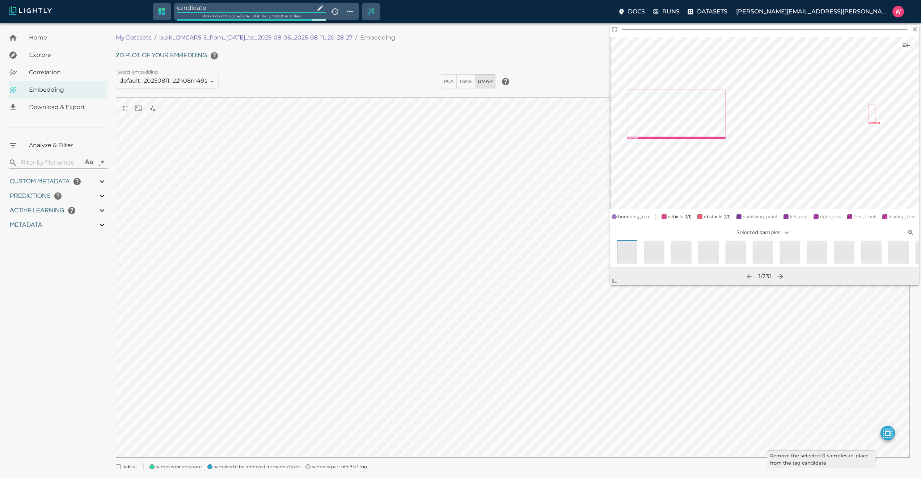
type input "1754478757.022"
type input "0.999"
type input "0.556"
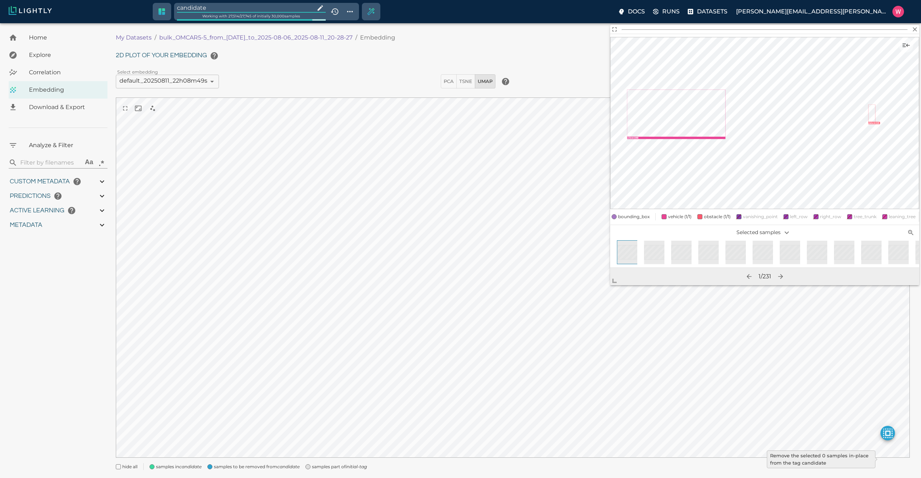
type input "9007199254740991"
type input "0.798946380615234"
type input "96.3789463806152"
type input "26.544"
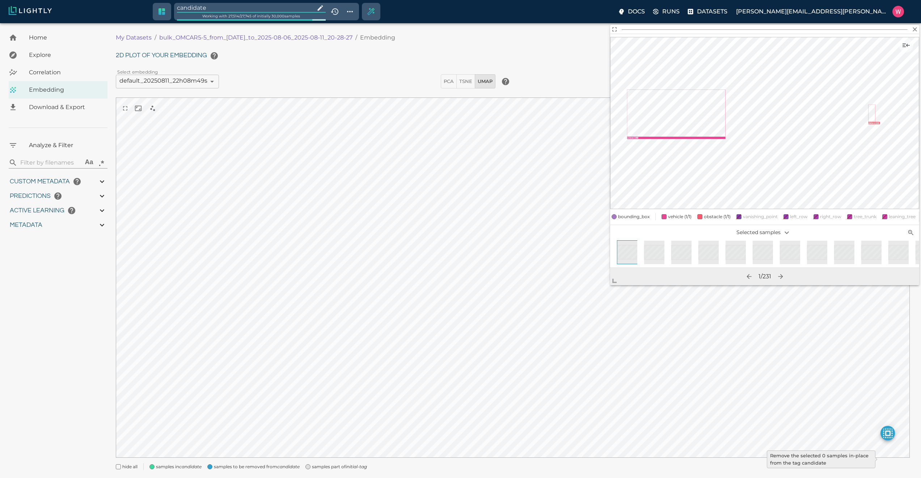
type input "1754478757.022"
type input "0.999"
type input "0.556"
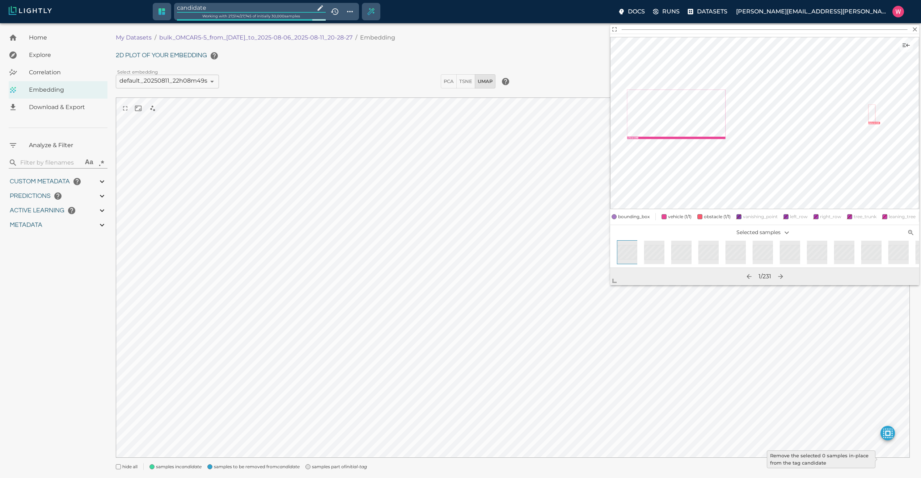
type input "9007199254740991"
type input "0.798946380615234"
type input "96.3789463806152"
type input "26.544"
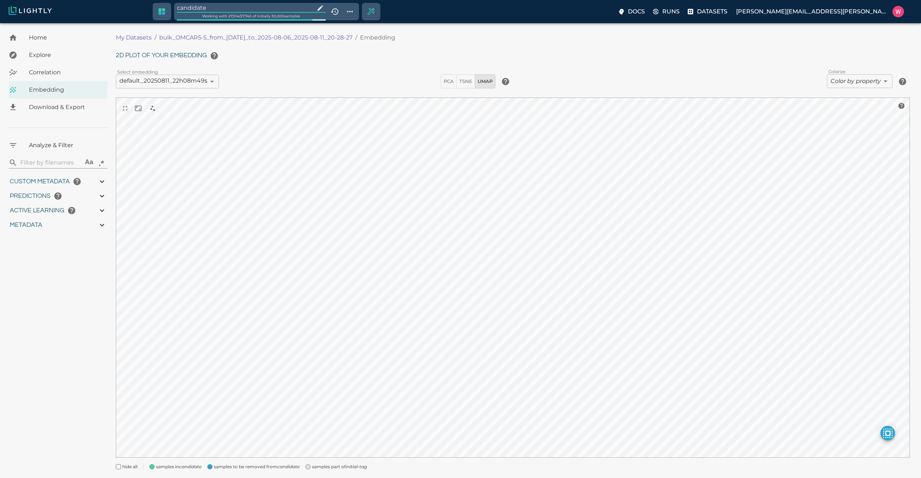
type input "1754478757.022"
type input "0.999"
type input "0.556"
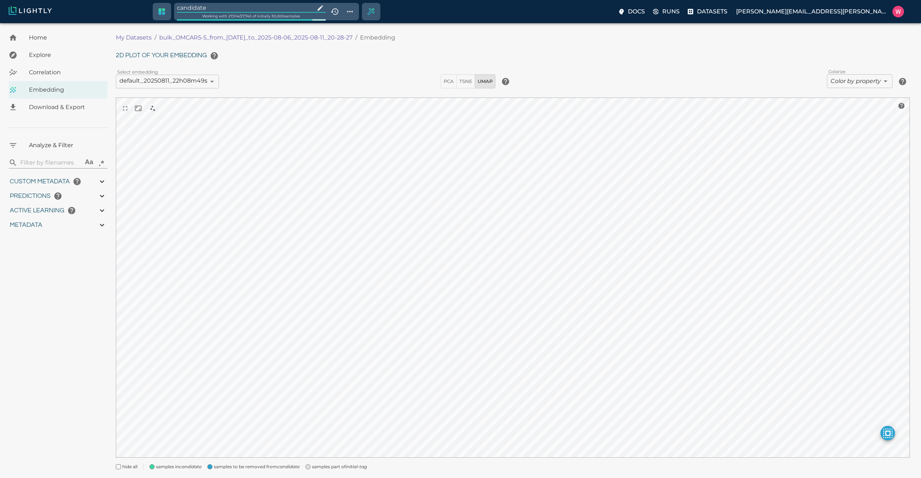
type input "0.798946380615234"
type input "96.3789463806152"
type input "26.544"
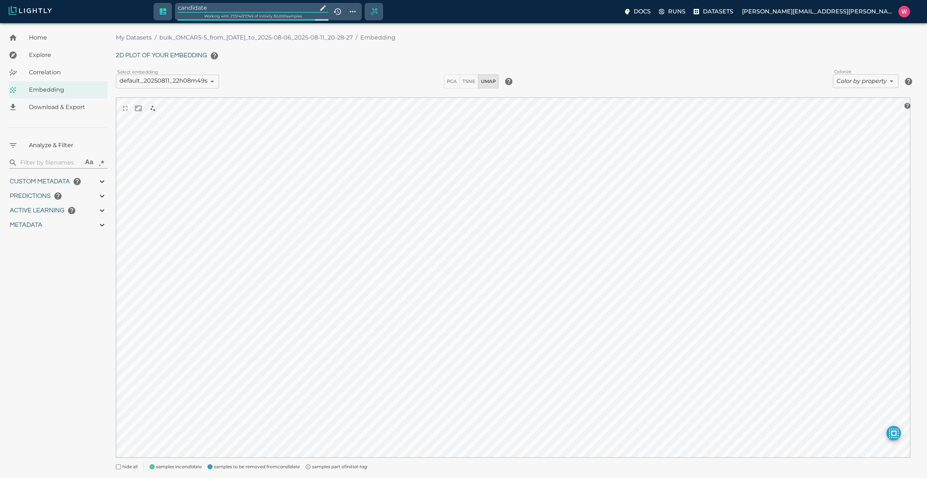
type input "1754478757.022"
type input "0.999"
type input "0.556"
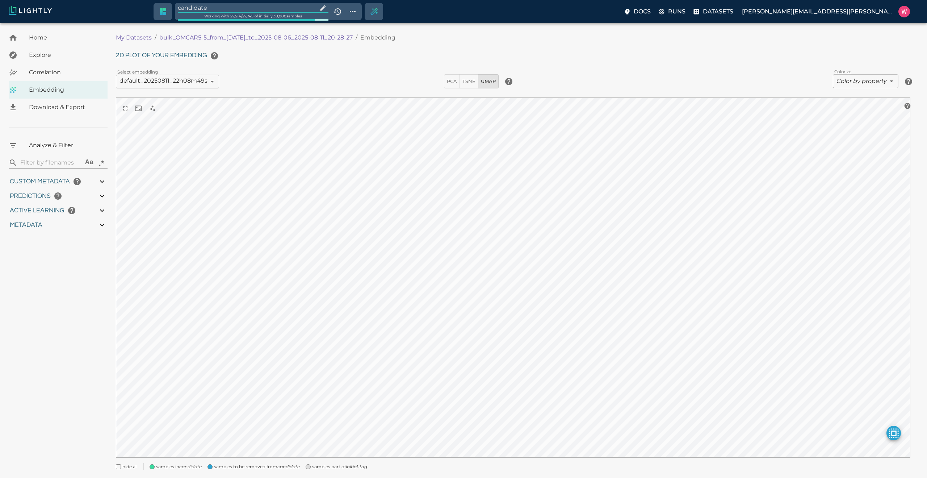
type input "0.798946380615234"
type input "96.3789463806152"
type input "26.544"
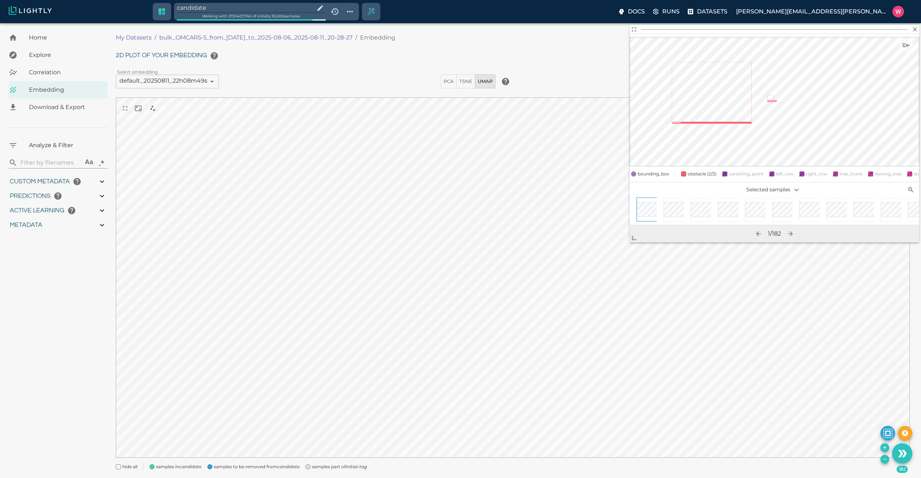
click at [883, 458] on icon "Remove the selected 182 samples in-place from the tag candidate" at bounding box center [885, 459] width 6 height 6
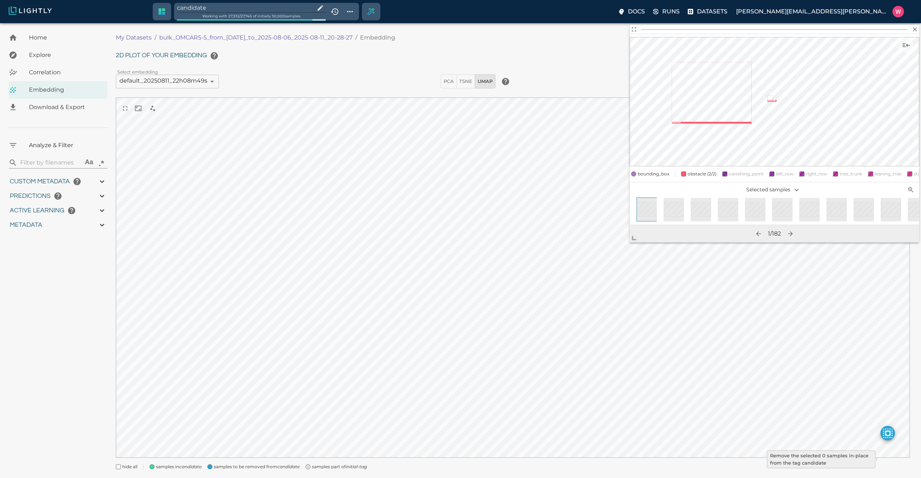
type input "1754478757.022"
type input "0.999"
type input "0.556"
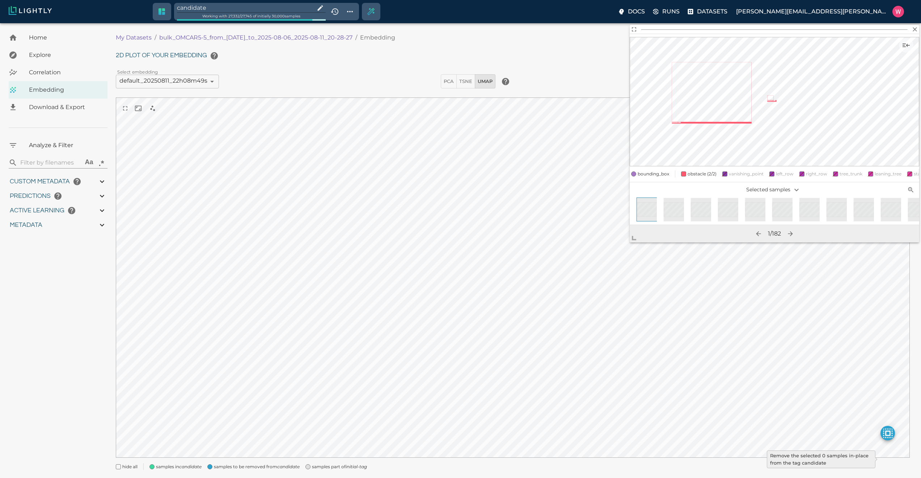
type input "9007199254740991"
type input "0.798946380615234"
type input "96.3789463806152"
type input "26.544"
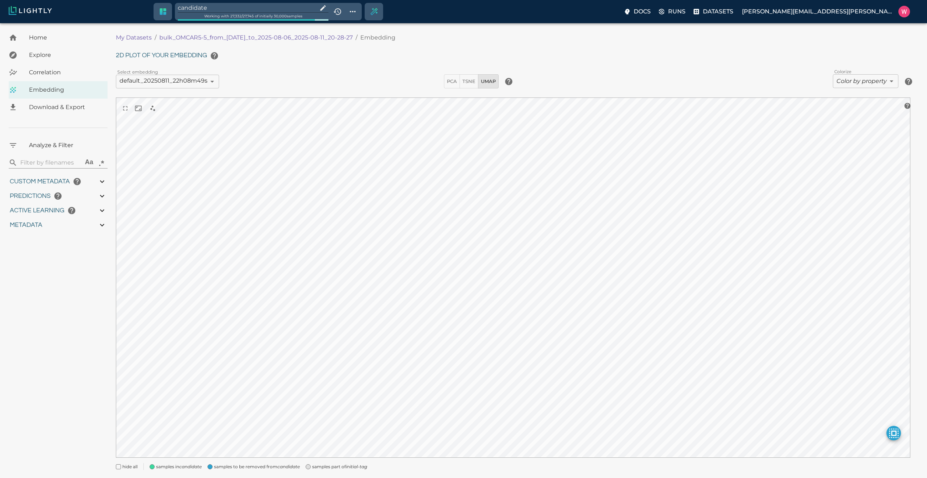
type input "1754478757.022"
type input "0.999"
type input "0.556"
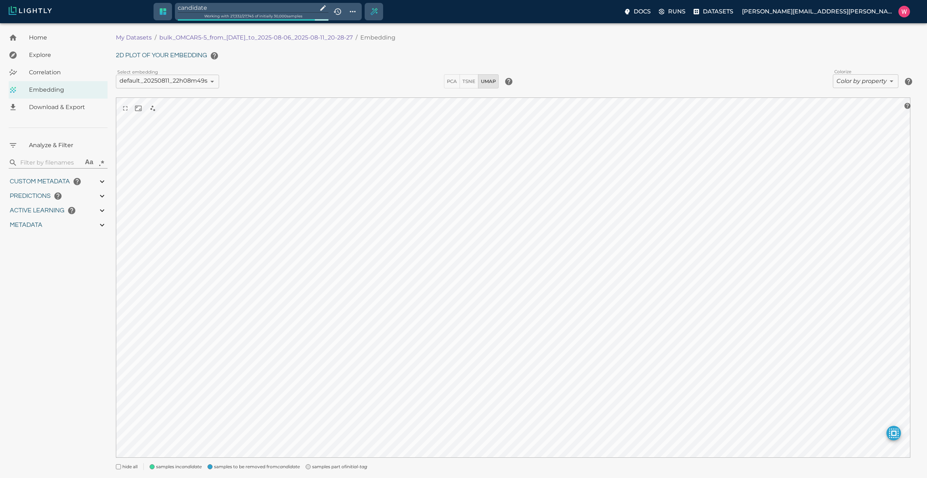
type input "9007199254740991"
type input "0.798946380615234"
type input "96.3789463806152"
type input "26.544"
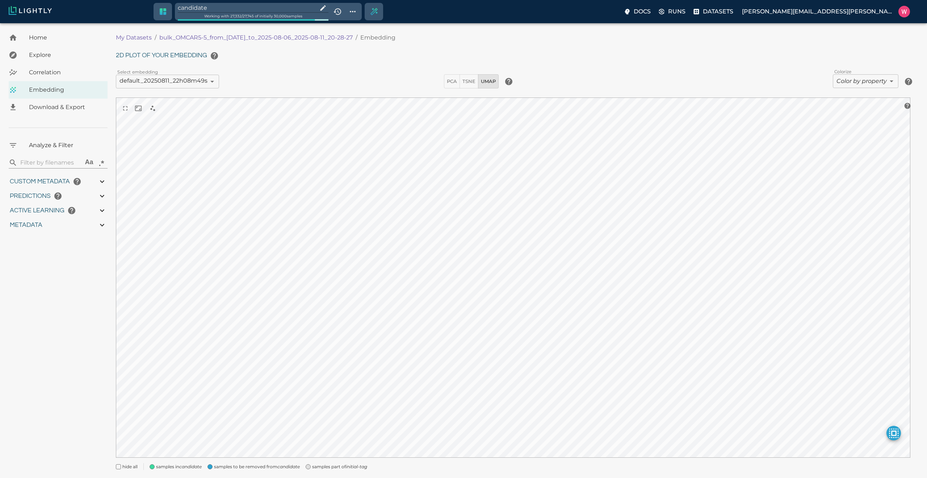
type input "1754478757.022"
type input "0.999"
type input "0.556"
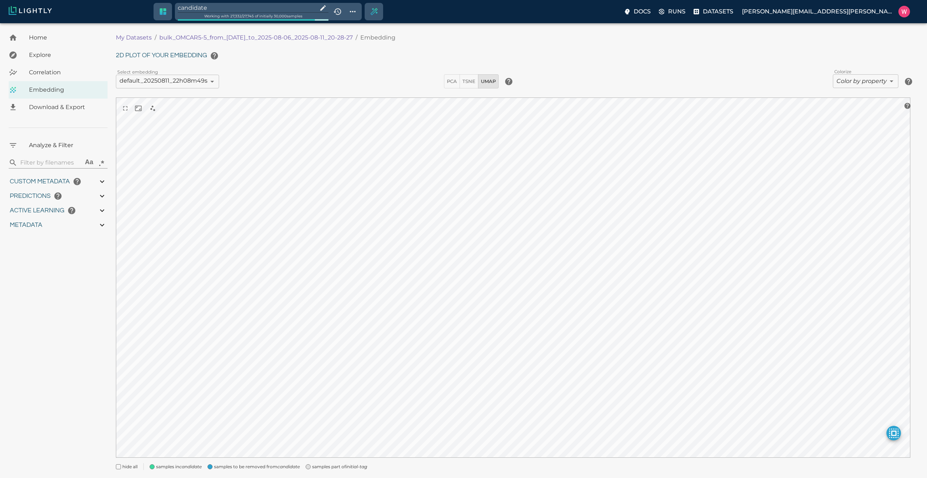
type input "0.798946380615234"
type input "96.3789463806152"
type input "26.544"
type input "1754478757.022"
type input "0.999"
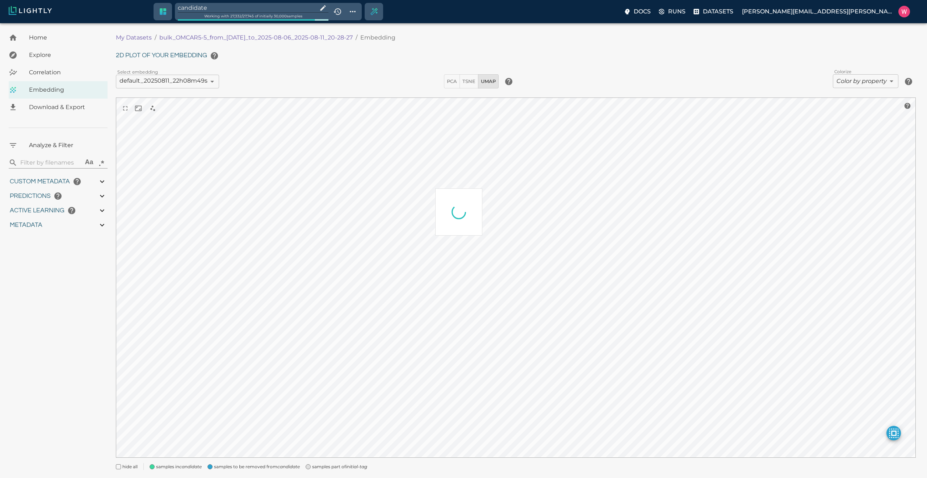
type input "0.999"
type input "0.556"
type input "0.798946380615234"
type input "96.3789463806152"
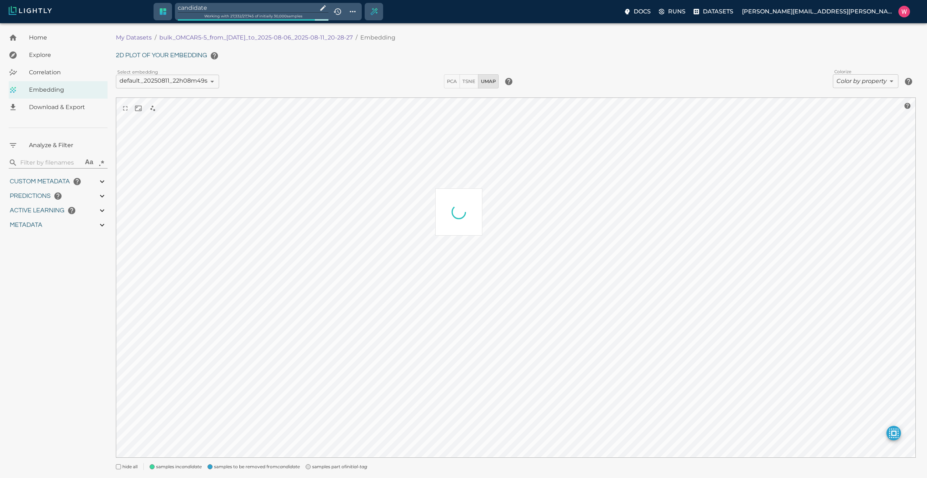
type input "26.544"
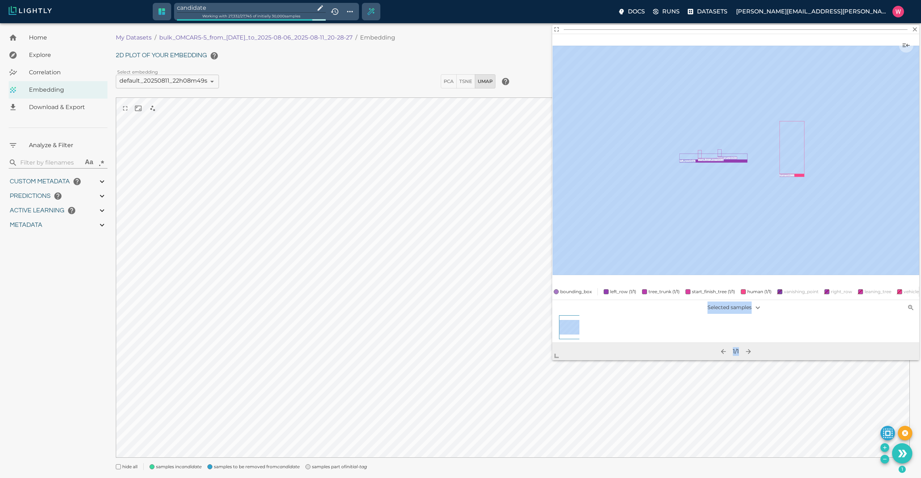
click at [558, 361] on body "candidate Working with 27,332 / 27,745 of initially 30,000 samples Docs Runs Da…" at bounding box center [460, 259] width 921 height 472
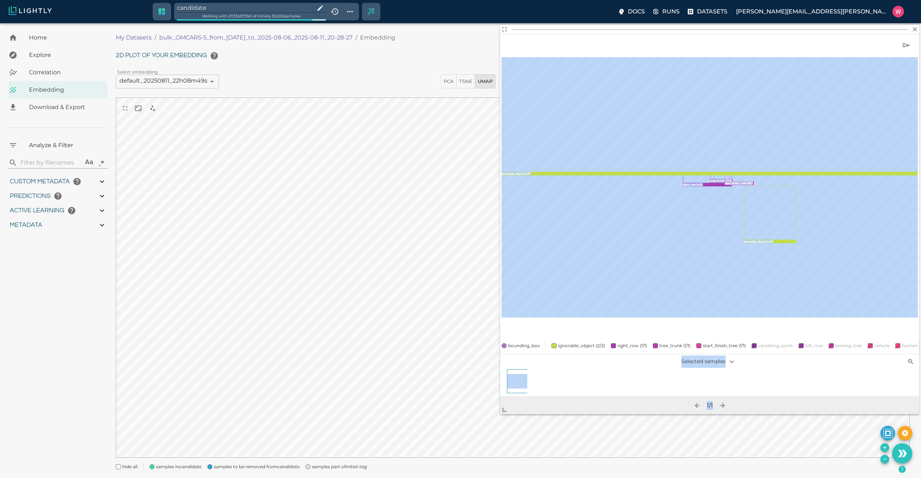
click at [478, 430] on body "candidate Working with 27,332 / 27,745 of initially 30,000 samples Docs Runs Da…" at bounding box center [460, 259] width 921 height 472
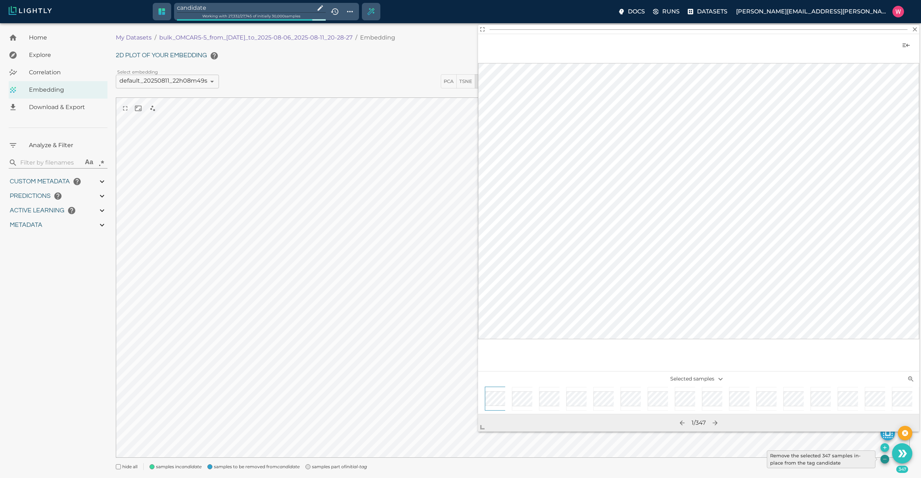
click at [884, 456] on icon "Remove the selected 347 samples in-place from the tag candidate" at bounding box center [885, 459] width 6 height 6
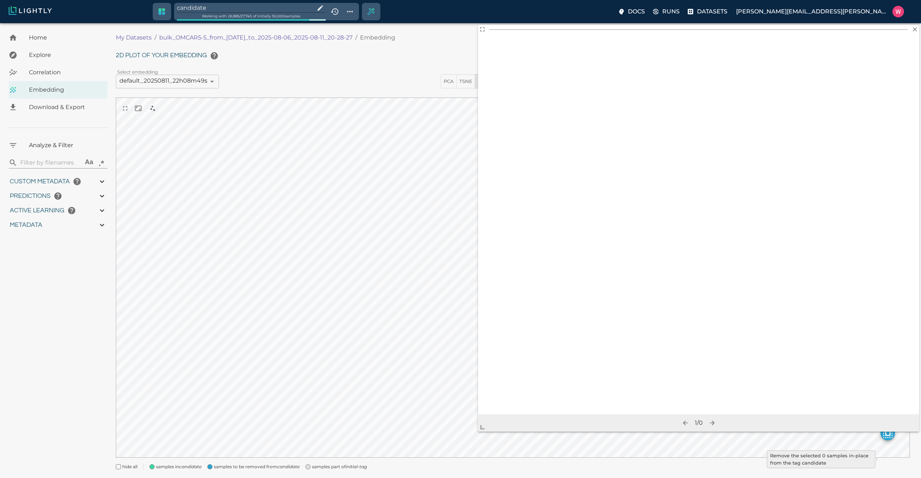
type input "1754478757.022"
type input "0.999"
type input "0.556"
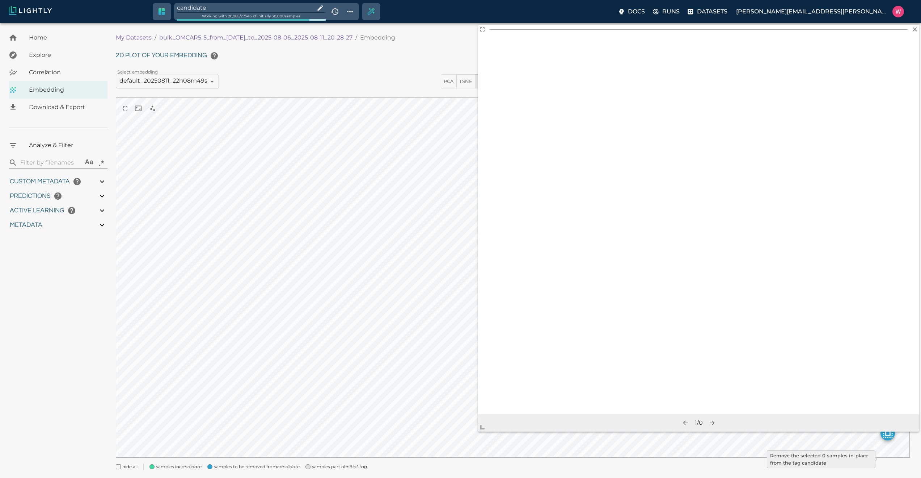
type input "9007199254740991"
type input "0.798946380615234"
type input "96.3789463806152"
type input "26.544"
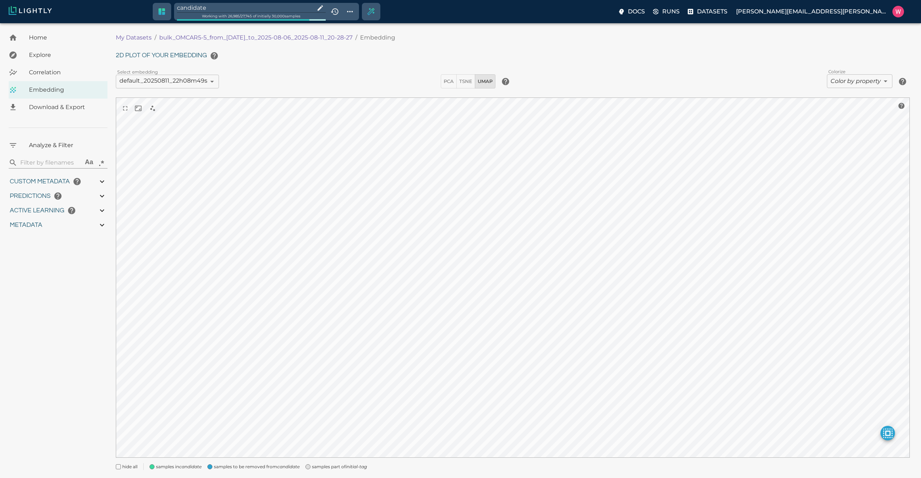
type input "1754478757.022"
type input "0.999"
type input "0.556"
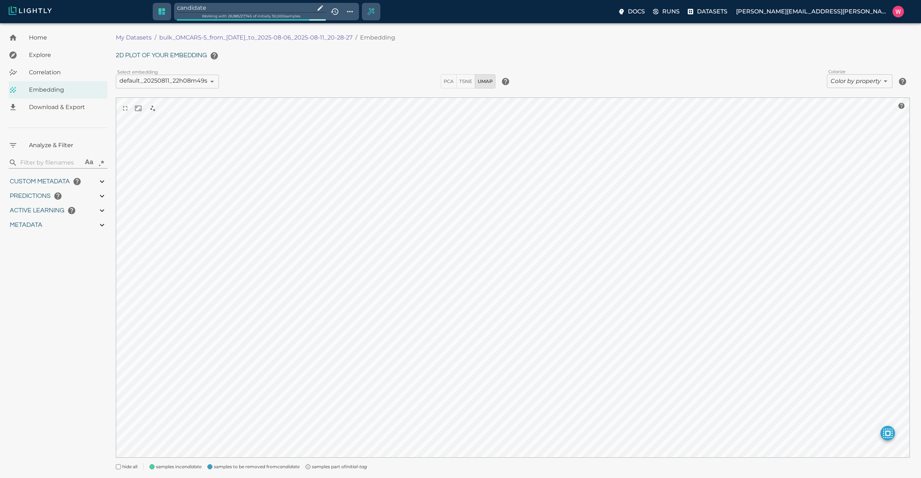
type input "9007199254740991"
type input "0.798946380615234"
type input "96.3789463806152"
type input "26.544"
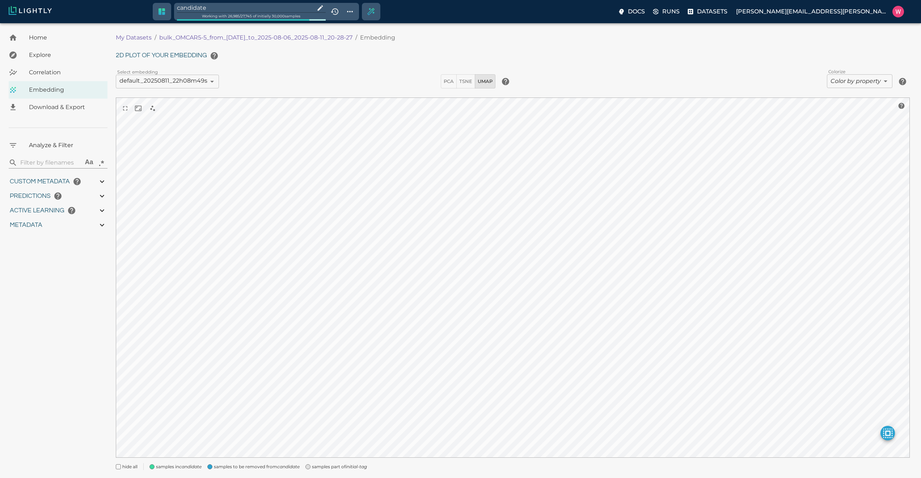
type input "1754478757.022"
type input "0.999"
type input "0.556"
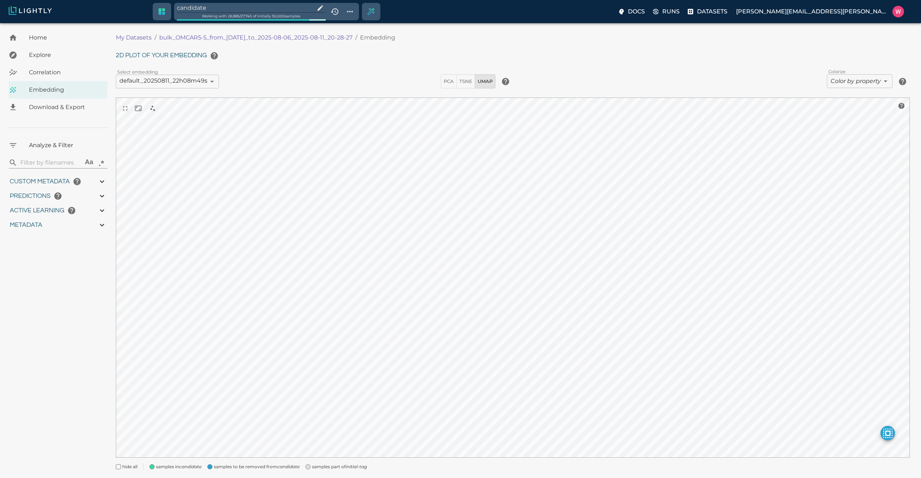
type input "0.798946380615234"
type input "96.3789463806152"
type input "26.544"
type input "1754478757.022"
type input "0.999"
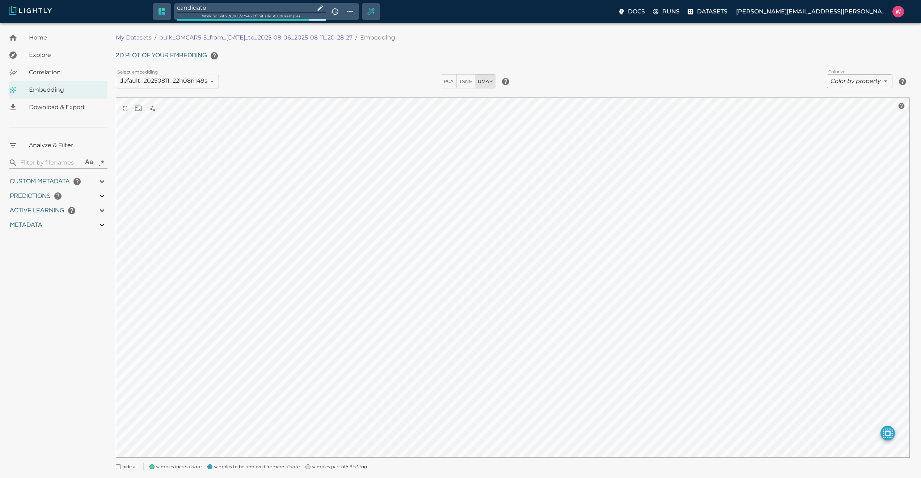
type input "0.999"
type input "0.556"
type input "0.798946380615234"
type input "96.3789463806152"
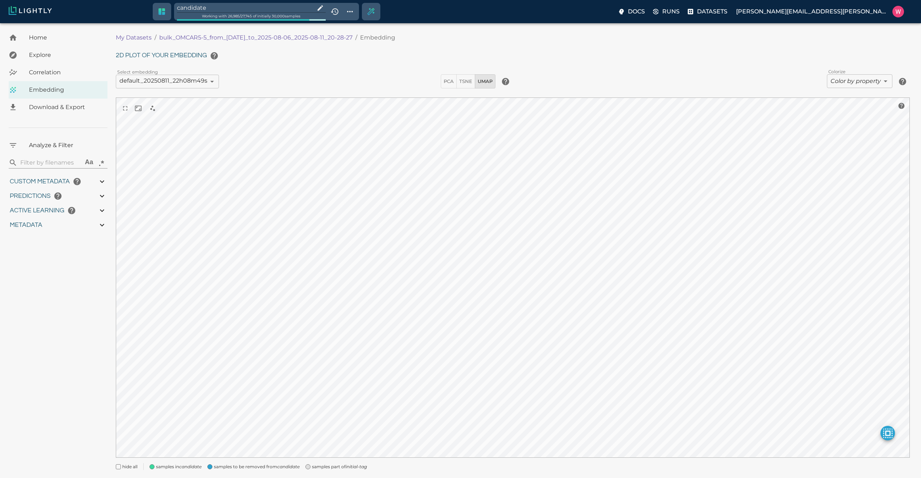
type input "26.544"
click at [220, 8] on input "candidate" at bounding box center [246, 8] width 137 height 10
type input "1754478757.022"
type input "0.999"
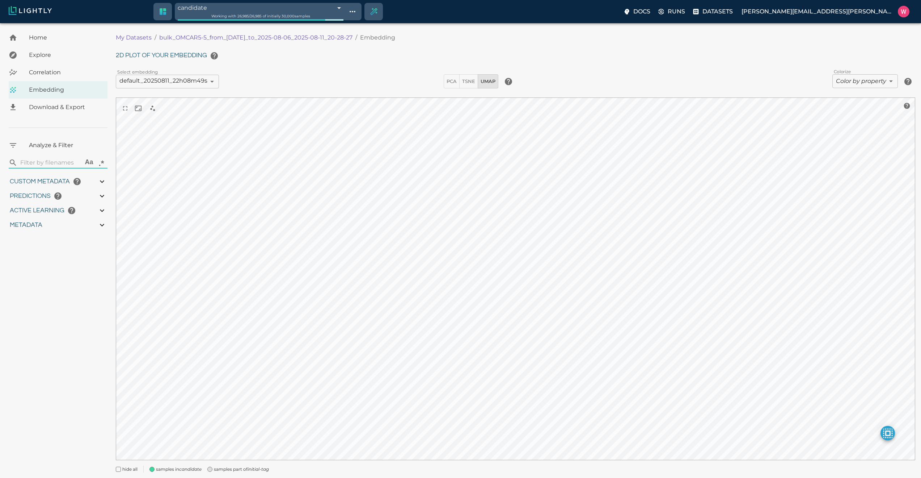
type input "0.556"
type input "9007199254740991"
type input "0.798946380615234"
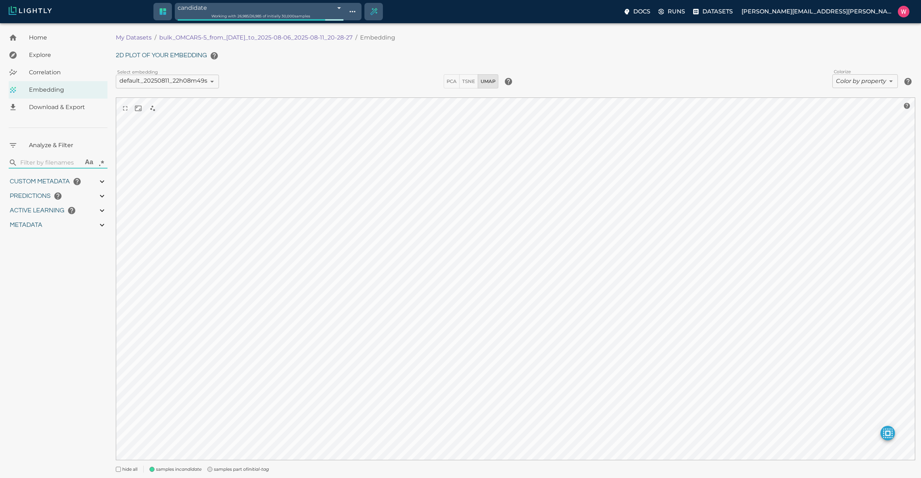
type input "96.3789463806152"
type input "26.544"
type input "1754478757.022"
type input "0.999"
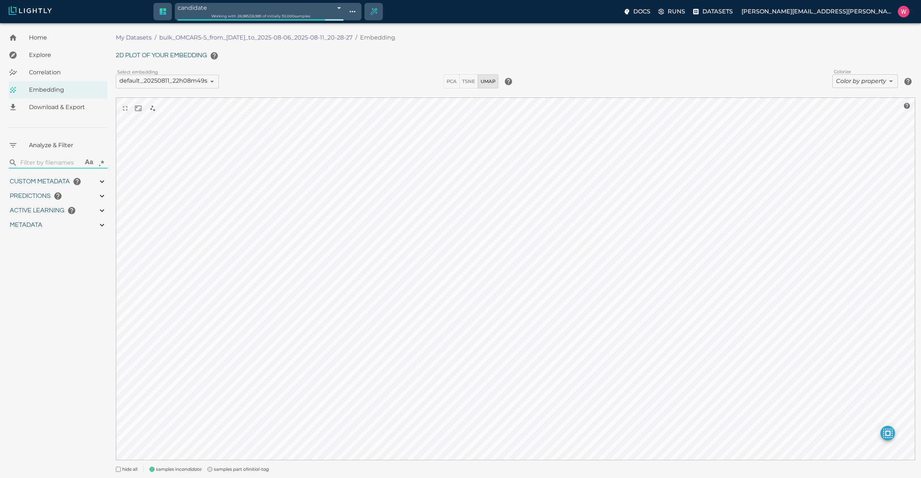
type input "0.556"
type input "9007199254740991"
type input "0.798946380615234"
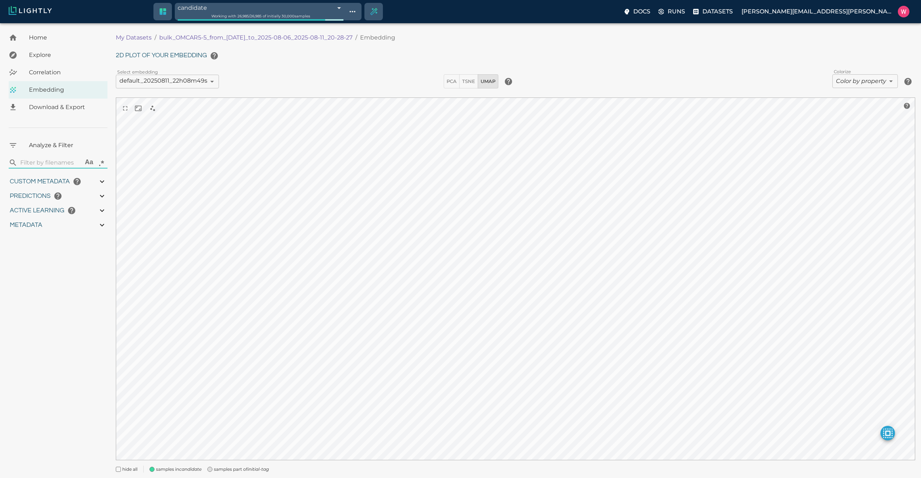
type input "96.3789463806152"
type input "26.544"
type input "1754478757.022"
type input "0.999"
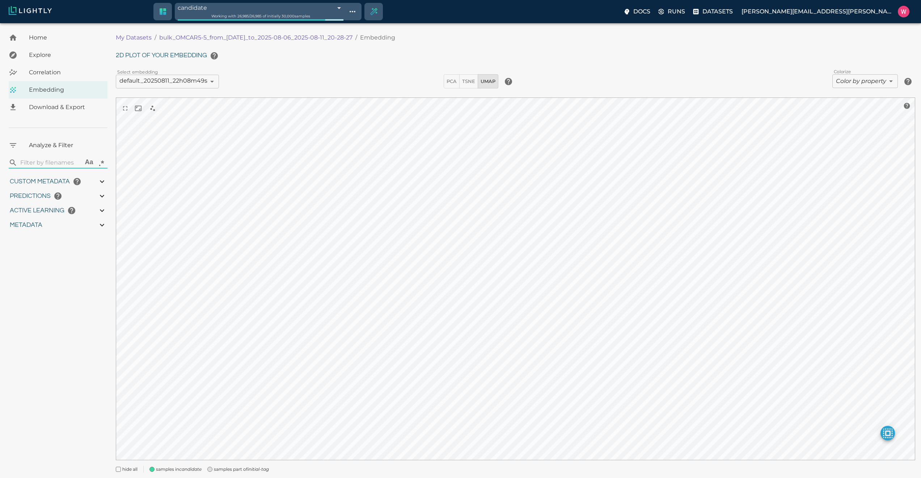
type input "0.556"
type input "0.798946380615234"
type input "96.3789463806152"
type input "26.544"
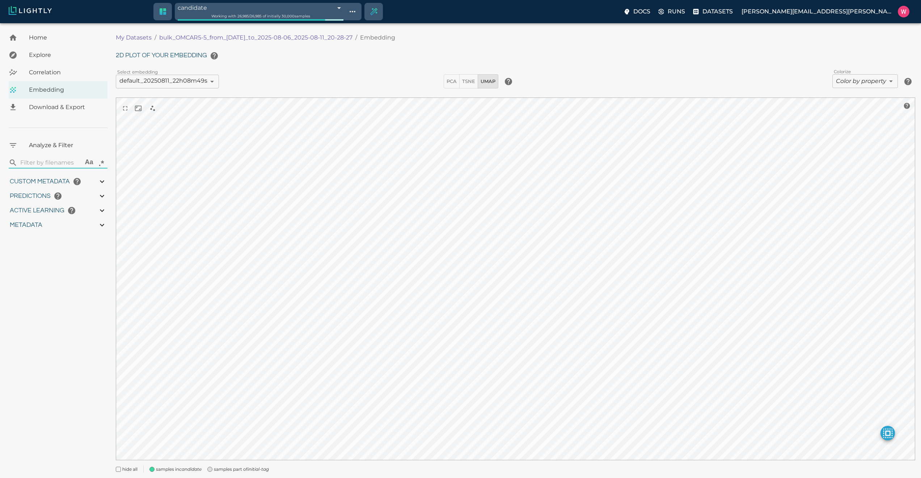
type input "1754478757.022"
type input "0.999"
type input "0.556"
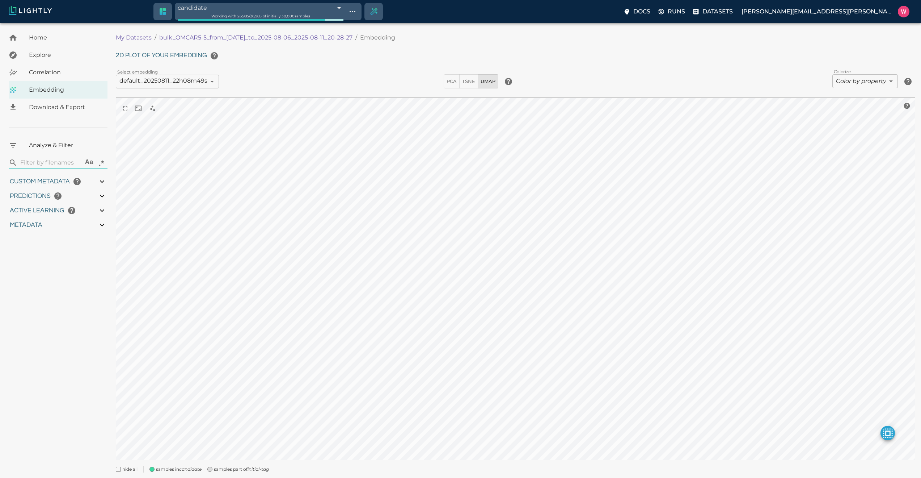
type input "0.798946380615234"
type input "96.3789463806152"
type input "26.544"
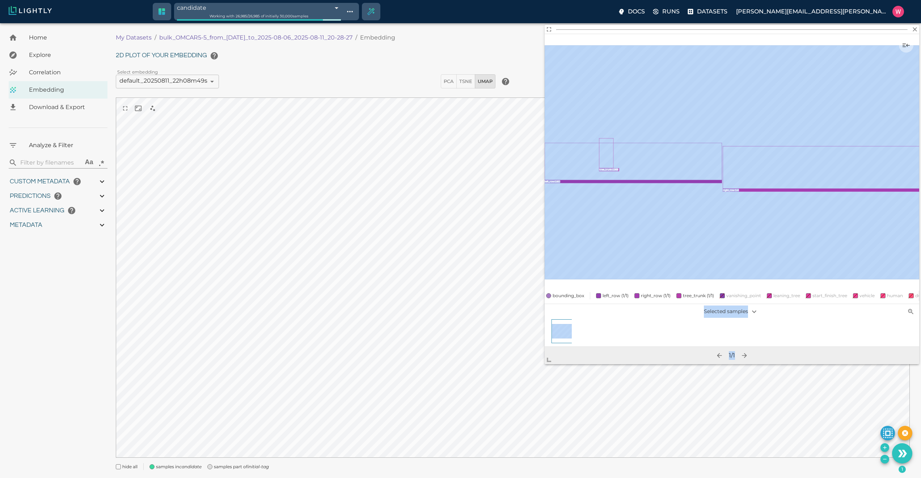
click at [536, 375] on body "candidate 689bb5c7457ab6ace91259cc Working with 26,985 / 26,985 of initially 30…" at bounding box center [460, 259] width 921 height 472
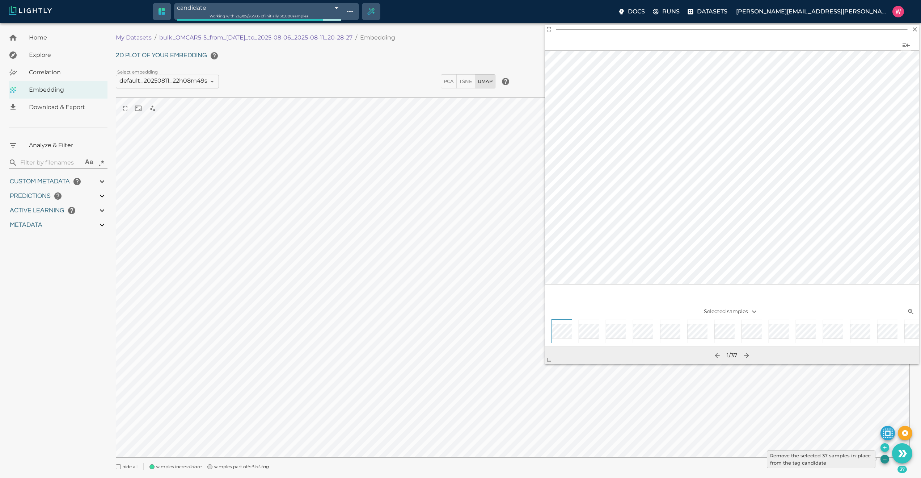
click at [885, 461] on icon "Remove the selected 37 samples in-place from the tag candidate" at bounding box center [885, 459] width 6 height 6
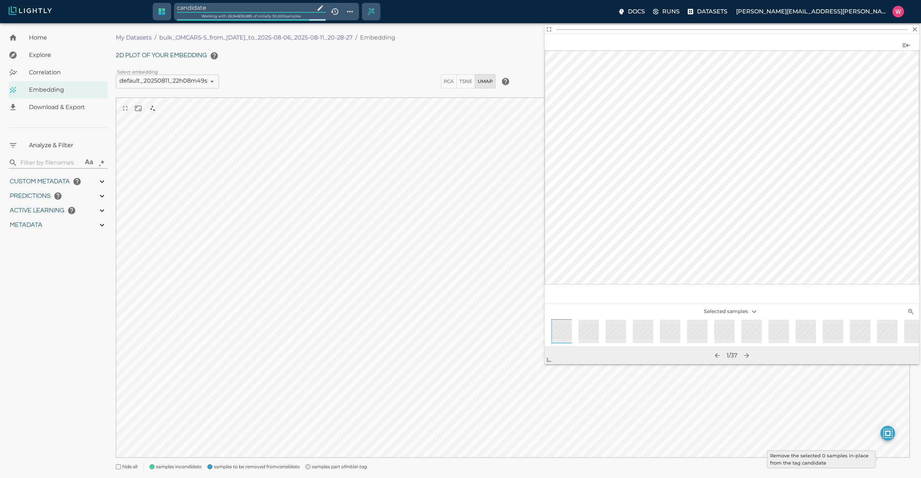
type input "1754478757.022"
type input "0.999"
type input "0.556"
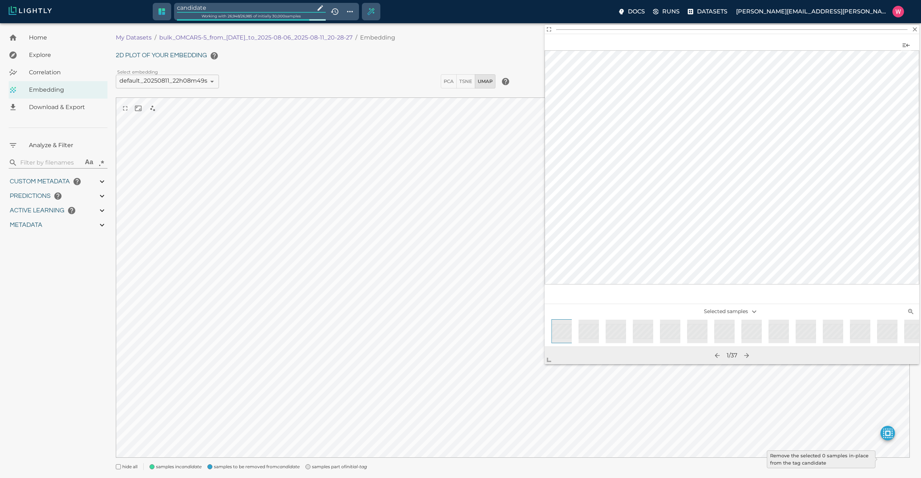
type input "9007199254740991"
type input "0.798946380615234"
type input "96.3789463806152"
type input "26.544"
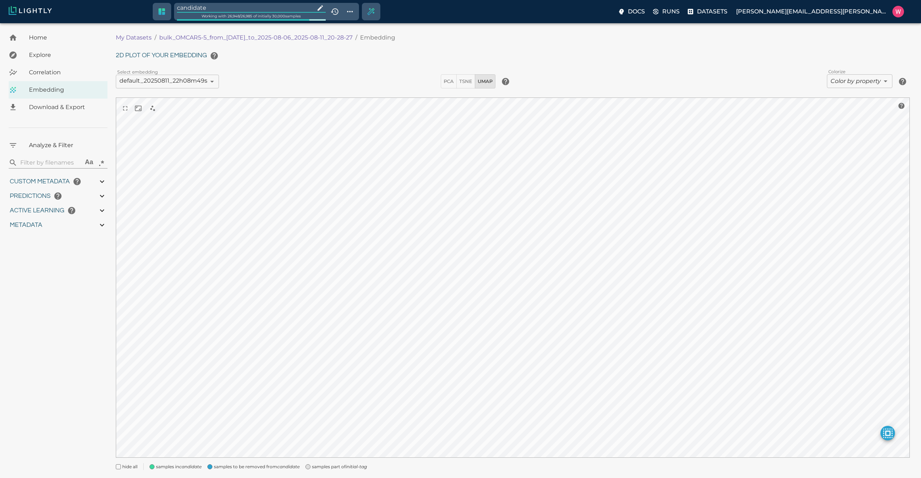
type input "1754478757.022"
type input "0.999"
type input "0.556"
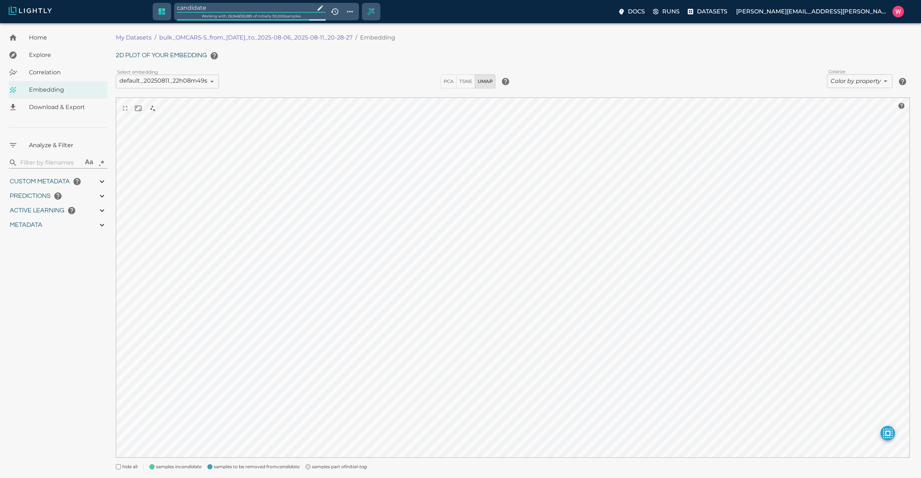
type input "9007199254740991"
type input "0.798946380615234"
type input "96.3789463806152"
type input "26.544"
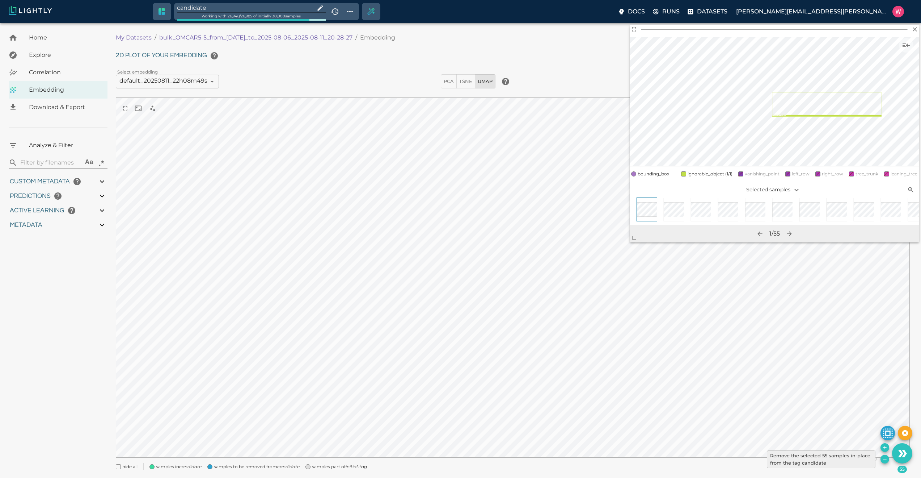
click at [885, 459] on icon "Remove the selected 55 samples in-place from the tag candidate" at bounding box center [884, 458] width 3 height 0
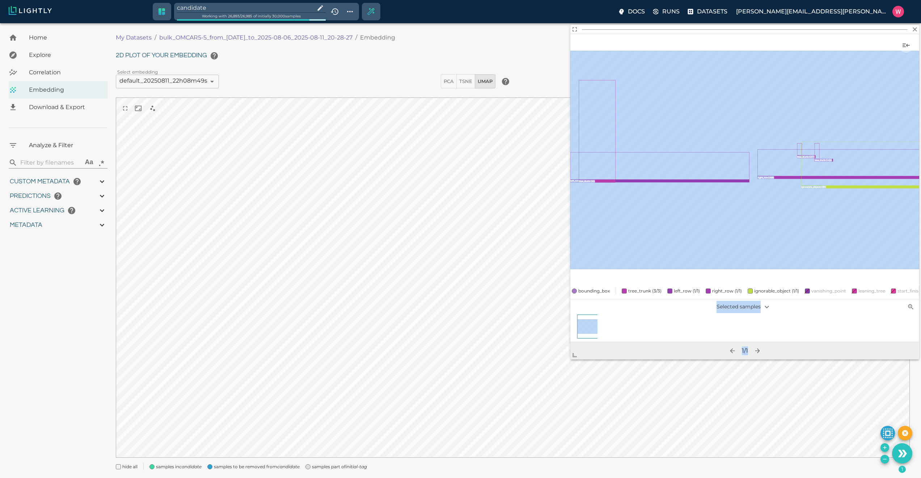
click at [576, 360] on body "candidate Working with 26,893 / 26,985 of initially 30,000 samples Docs Runs Da…" at bounding box center [460, 259] width 921 height 472
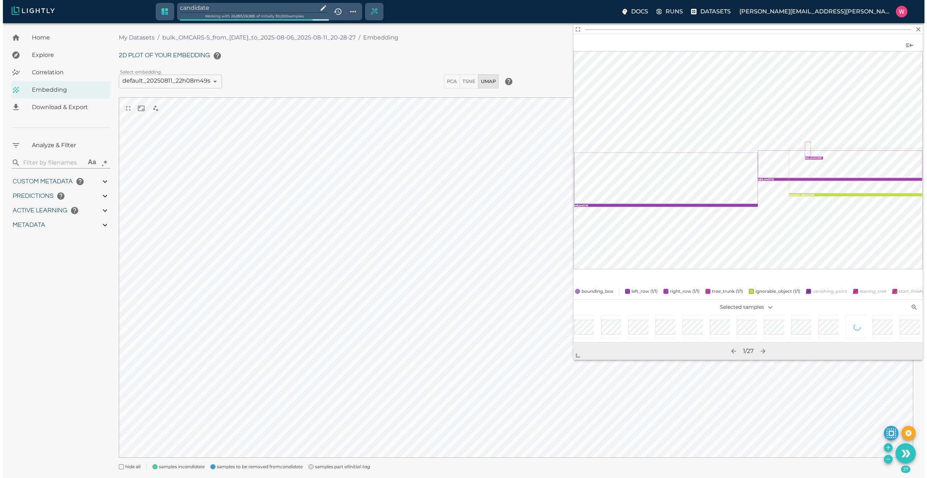
scroll to position [0, 384]
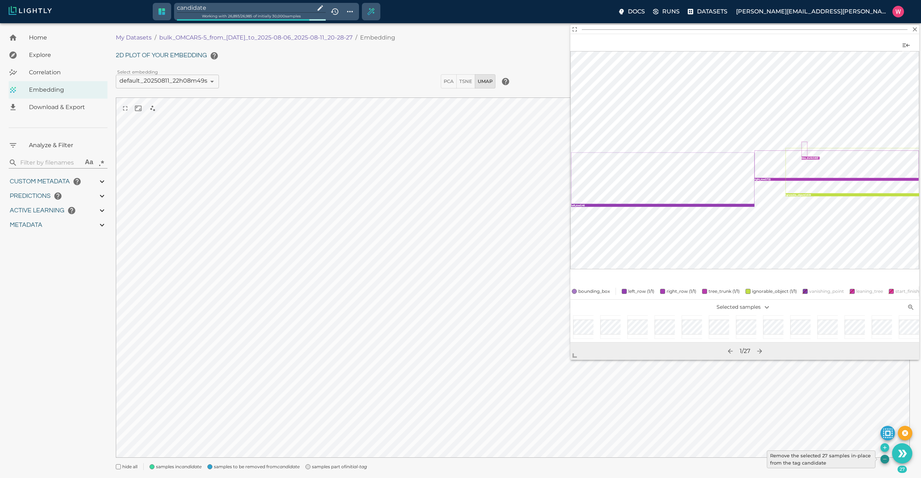
click at [884, 458] on icon "Remove the selected 27 samples in-place from the tag candidate" at bounding box center [885, 459] width 6 height 6
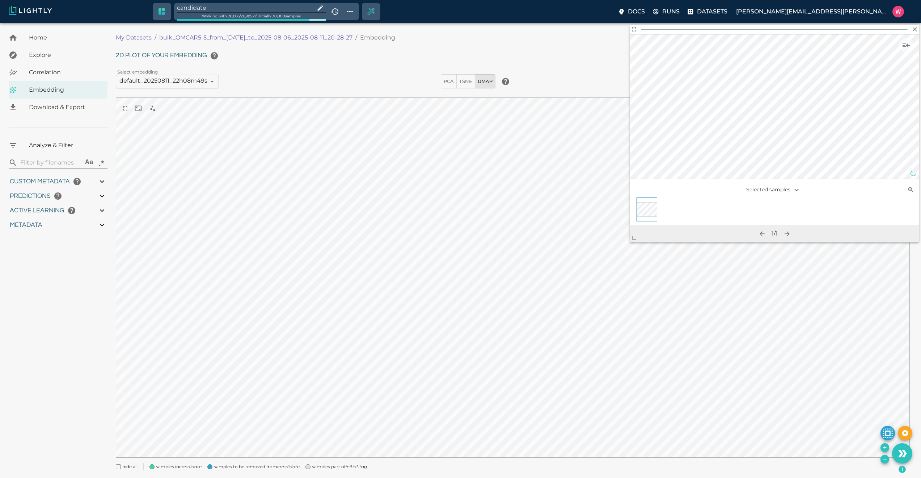
click at [280, 8] on input "candidate" at bounding box center [244, 8] width 135 height 10
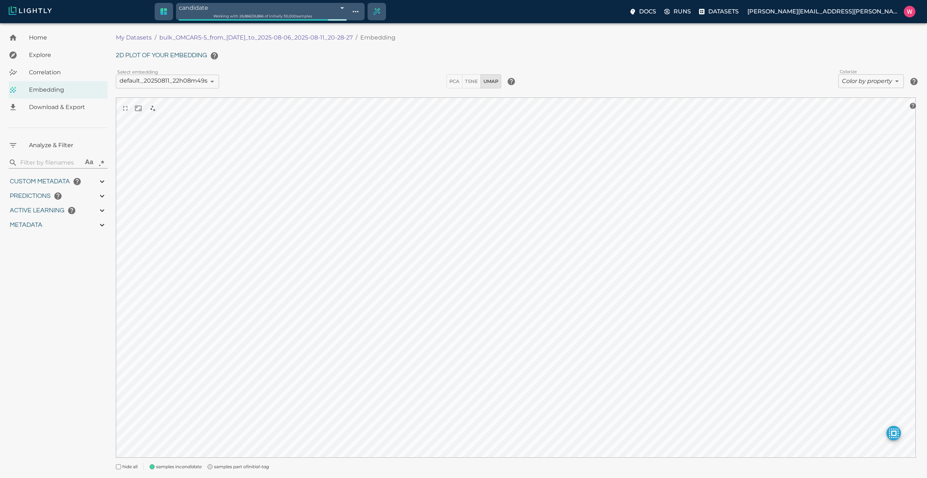
click at [859, 84] on body "candidate 689bb5c7457ab6ace91259cc Working with 26,866 / 26,866 of initially 30…" at bounding box center [463, 259] width 927 height 472
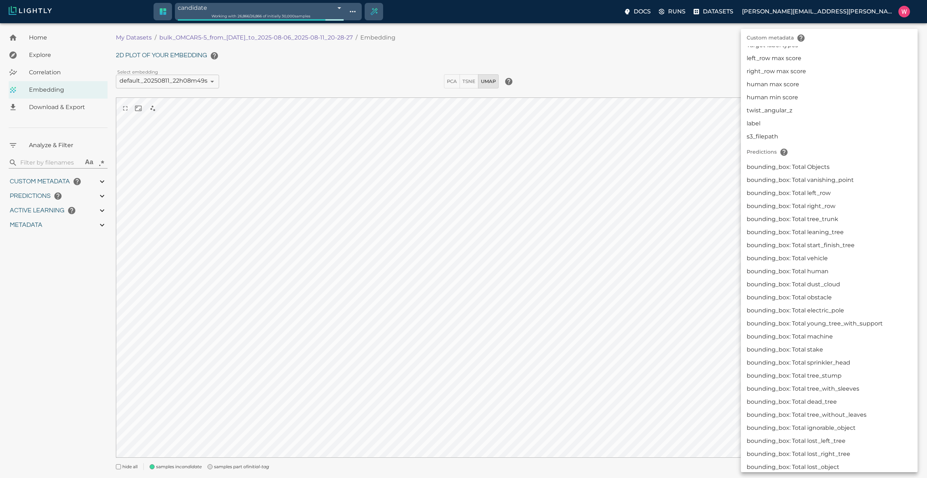
scroll to position [210, 0]
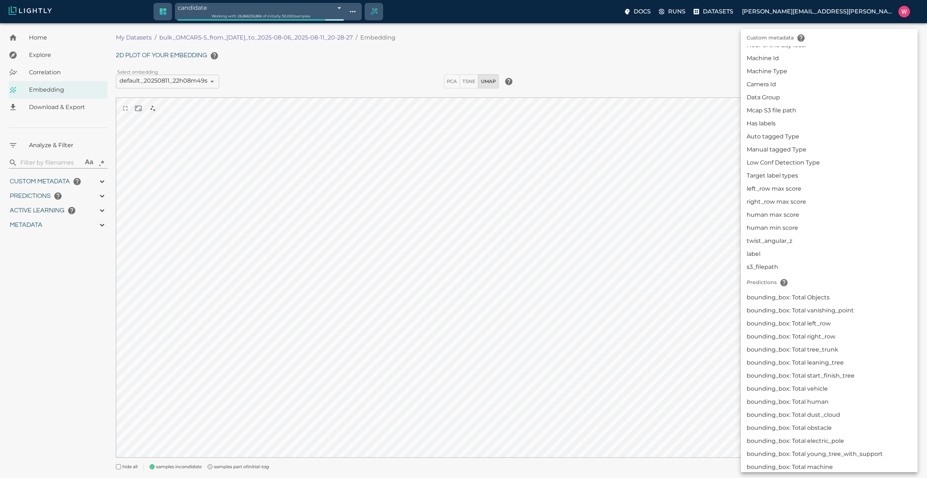
click at [799, 172] on li "Target label types" at bounding box center [829, 175] width 177 height 13
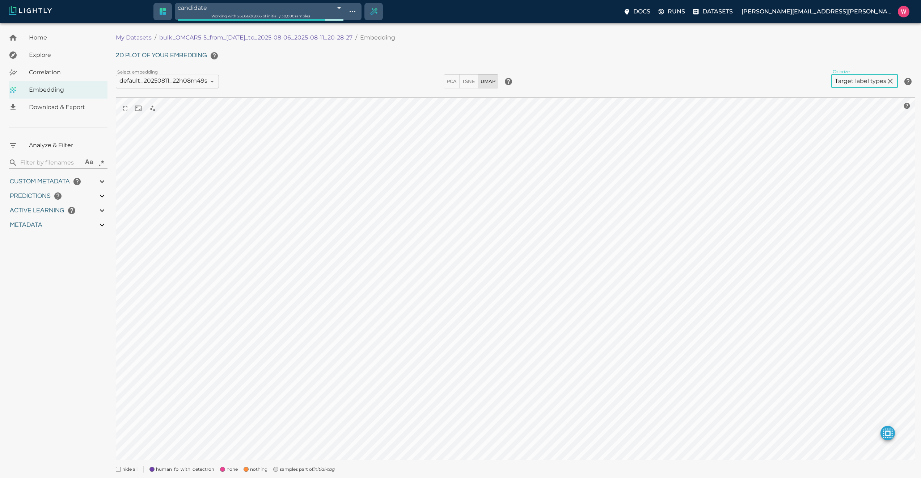
click at [836, 76] on body "candidate 689bb5c7457ab6ace91259cc Working with 26,866 / 26,866 of initially 30…" at bounding box center [460, 260] width 921 height 475
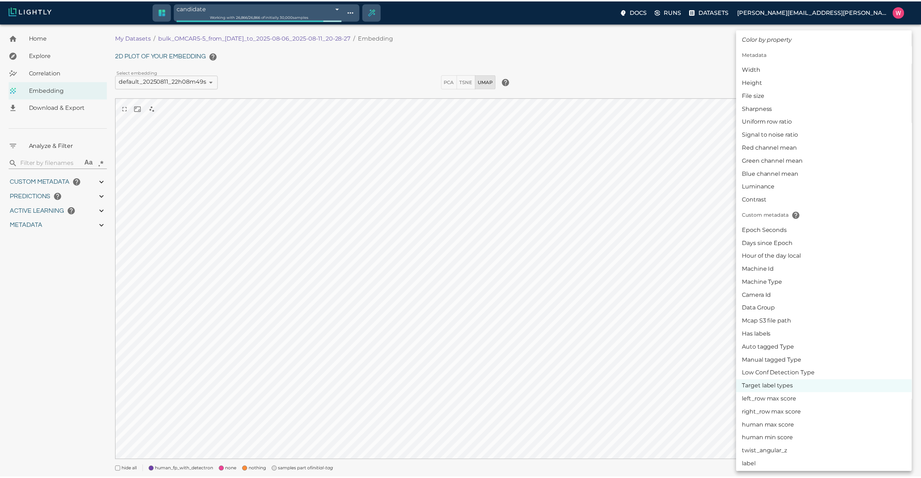
scroll to position [87, 0]
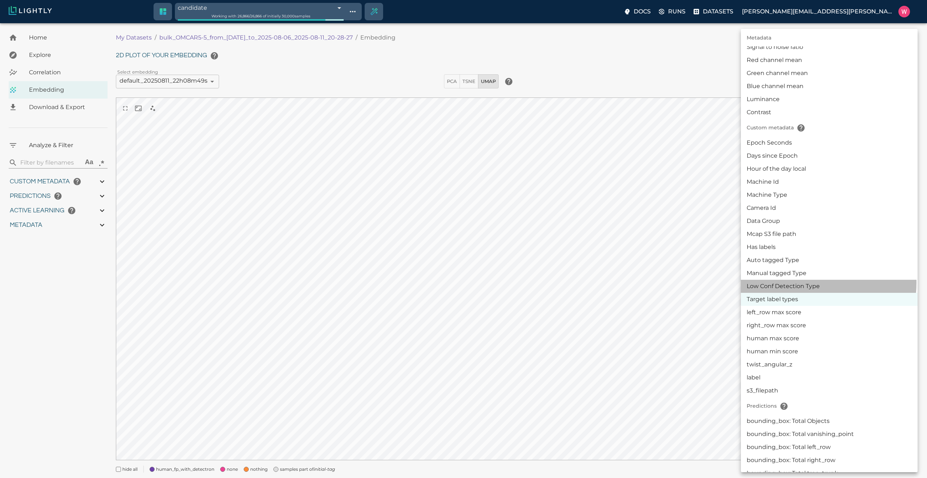
click at [801, 282] on li "Low Conf Detection Type" at bounding box center [829, 285] width 177 height 13
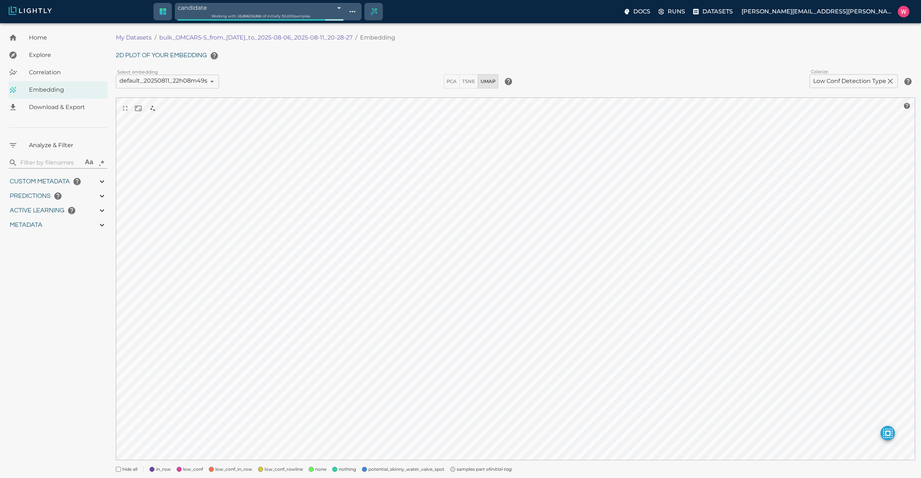
drag, startPoint x: 463, startPoint y: 467, endPoint x: 459, endPoint y: 468, distance: 3.8
click at [463, 467] on span "samples part of initial-tag" at bounding box center [484, 468] width 55 height 7
click at [425, 468] on span "potential_skinny_water_valve_spot" at bounding box center [407, 468] width 76 height 7
click at [288, 471] on span "low_conf_rowline" at bounding box center [284, 468] width 38 height 7
click at [238, 471] on span "low_conf_in_row" at bounding box center [233, 468] width 37 height 7
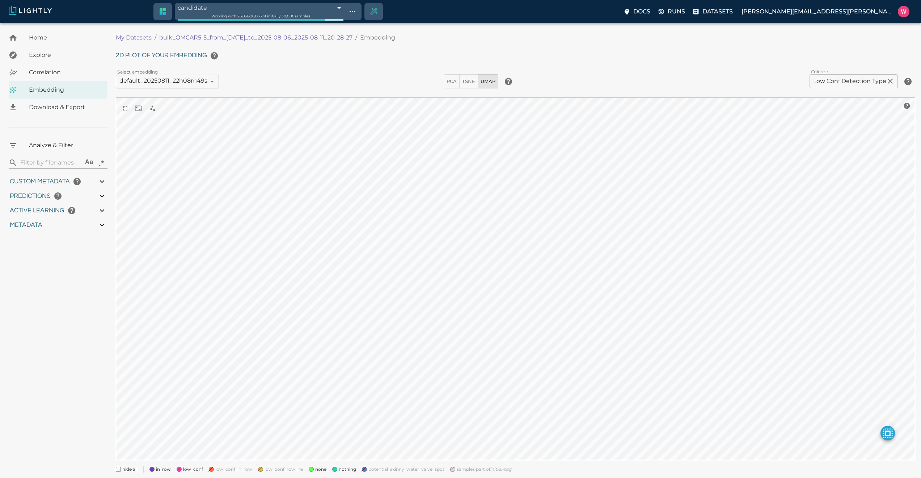
click at [201, 467] on span "low_conf" at bounding box center [193, 468] width 20 height 7
click at [165, 468] on span "in_row" at bounding box center [163, 468] width 15 height 7
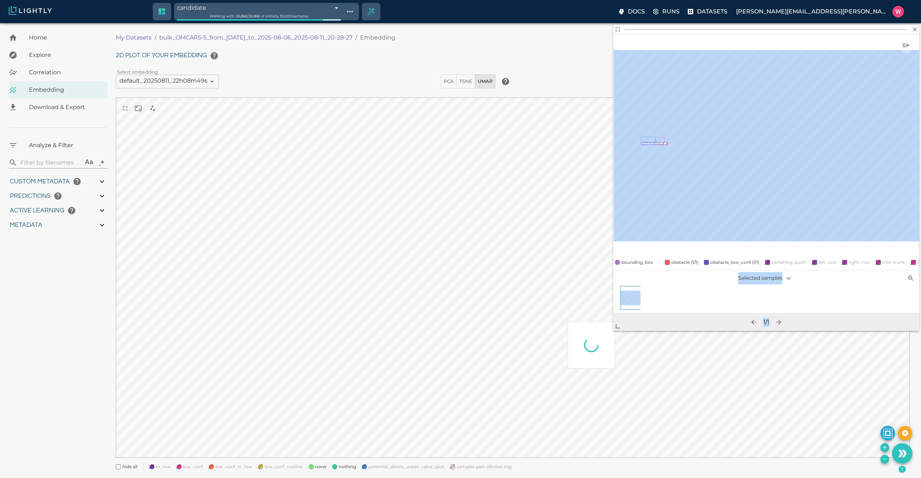
click at [616, 340] on body "candidate 689bb5c7457ab6ace91259cc Working with 26,866 / 26,866 of initially 30…" at bounding box center [460, 259] width 921 height 472
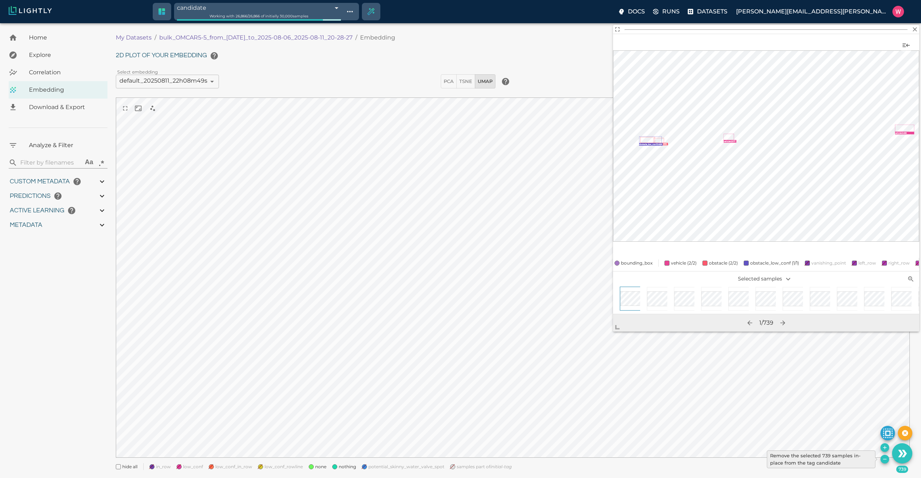
click at [884, 459] on icon "Remove the selected 739 samples in-place from the tag candidate" at bounding box center [884, 458] width 3 height 0
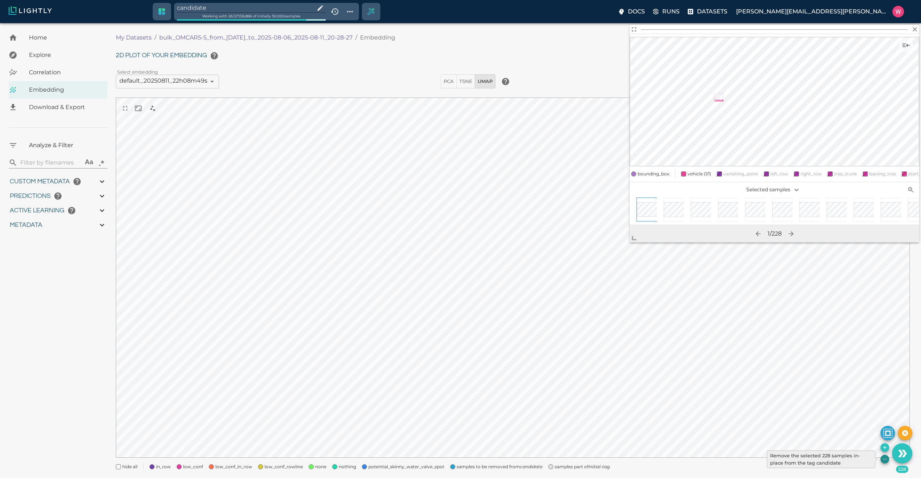
click at [883, 457] on icon "Remove the selected 228 samples in-place from the tag candidate" at bounding box center [885, 459] width 6 height 6
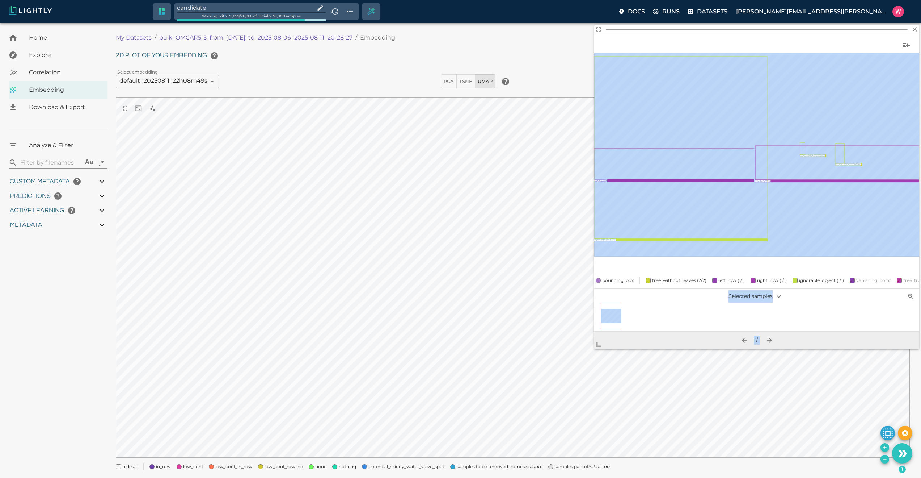
click at [576, 447] on body "candidate Working with 25,899 / 26,866 of initially 30,000 samples Docs Runs Da…" at bounding box center [460, 259] width 921 height 472
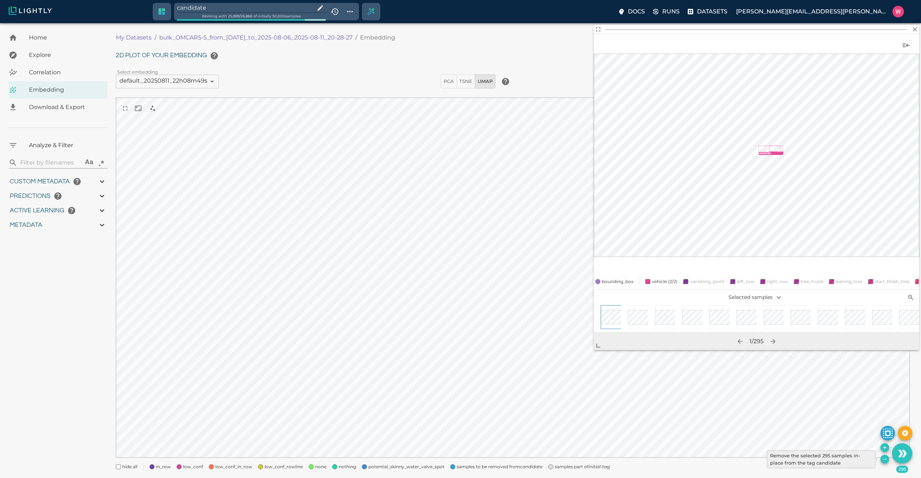
click at [882, 457] on button "Remove the selected 295 samples in-place from the tag candidate" at bounding box center [885, 458] width 9 height 9
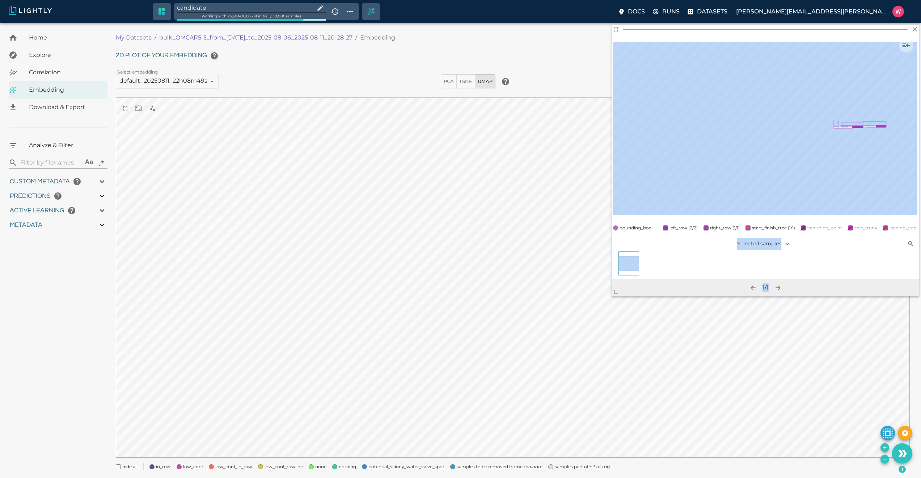
click at [613, 309] on body "candidate Working with 25,604 / 26,866 of initially 30,000 samples Docs Runs Da…" at bounding box center [460, 259] width 921 height 472
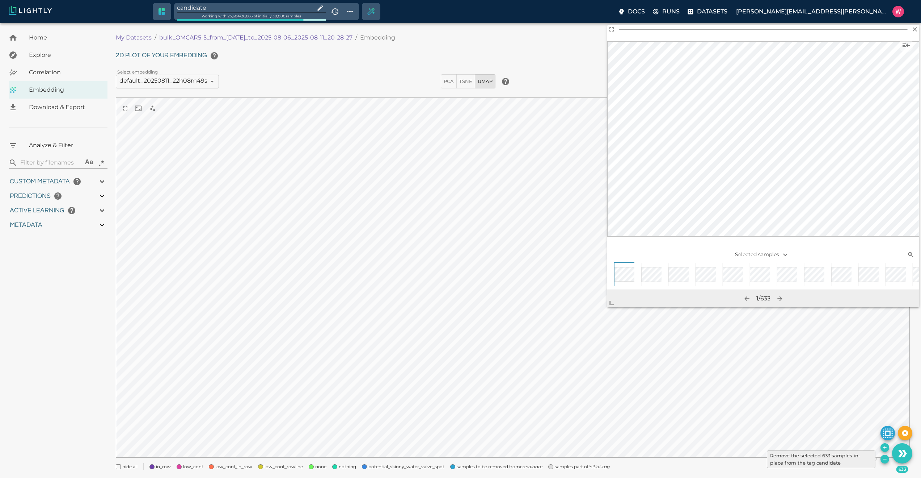
click at [885, 458] on icon "Remove the selected 633 samples in-place from the tag candidate" at bounding box center [884, 458] width 3 height 0
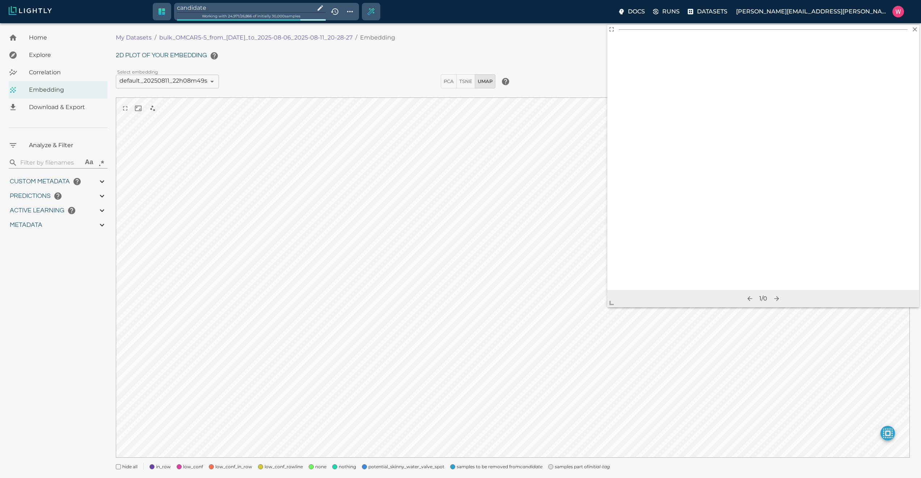
click at [247, 9] on input "candidate" at bounding box center [244, 8] width 135 height 10
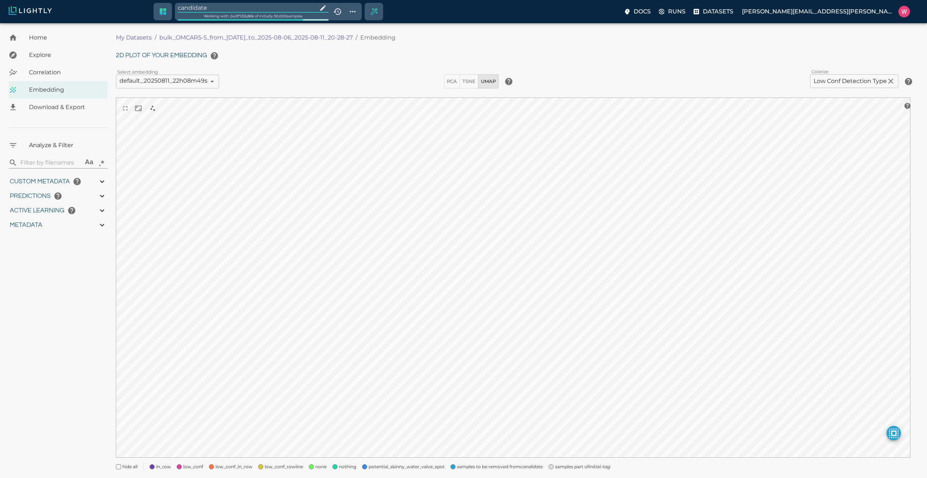
click at [247, 8] on input "candidate" at bounding box center [246, 8] width 137 height 10
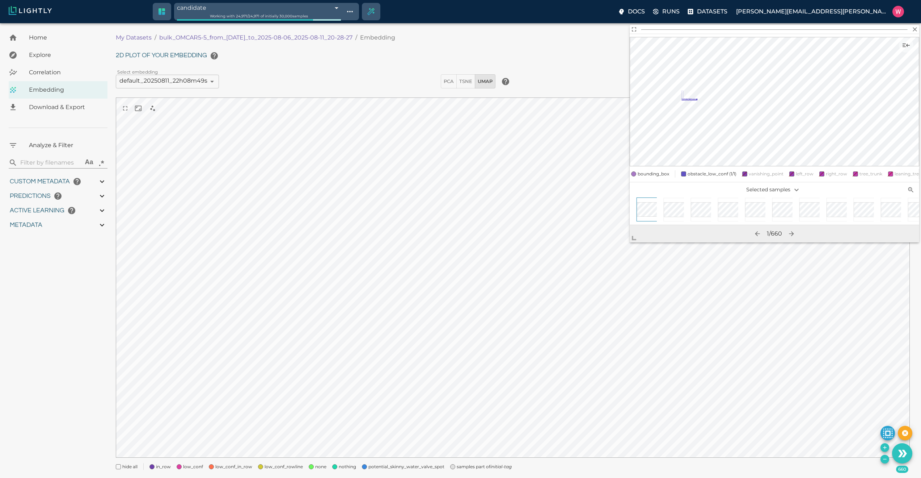
click at [884, 458] on icon "Remove the selected 660 samples in-place from the tag candidate" at bounding box center [885, 459] width 6 height 6
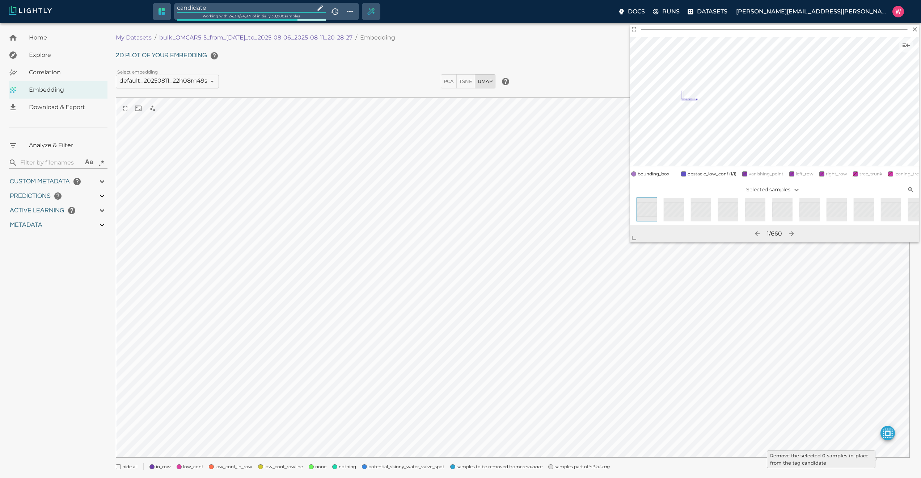
click at [222, 3] on input "candidate" at bounding box center [244, 8] width 135 height 10
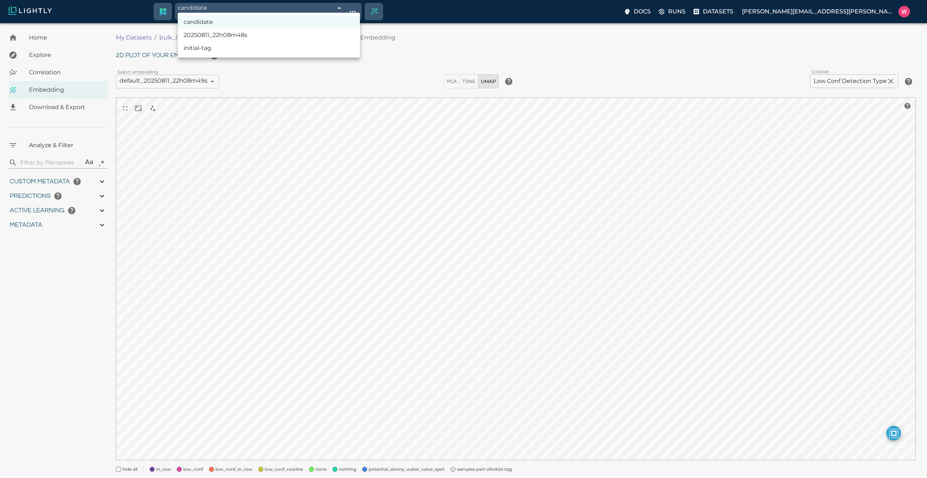
click at [265, 23] on body "candidate 689bb5c7457ab6ace91259cc Working with 24,311 / 24,311 of initially 30…" at bounding box center [463, 260] width 927 height 475
click at [356, 273] on div at bounding box center [463, 239] width 927 height 478
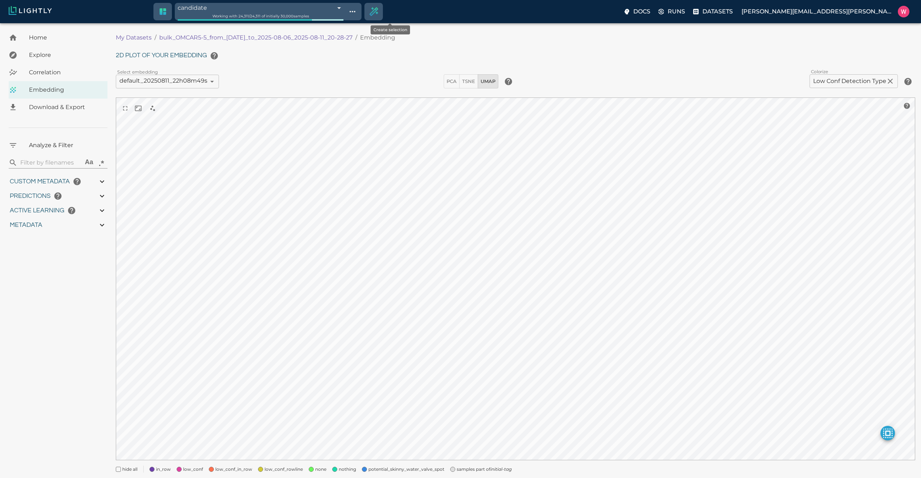
click at [379, 14] on icon "Create selection" at bounding box center [374, 12] width 10 height 10
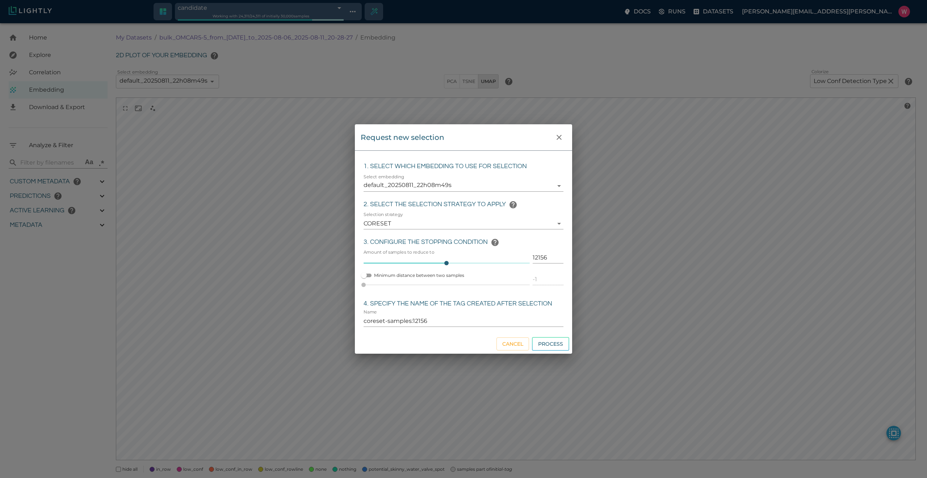
click at [534, 257] on input "12156" at bounding box center [548, 258] width 31 height 12
click at [485, 317] on input "coreset-samples:600" at bounding box center [463, 321] width 200 height 12
click at [556, 340] on button "Process" at bounding box center [550, 344] width 37 height 14
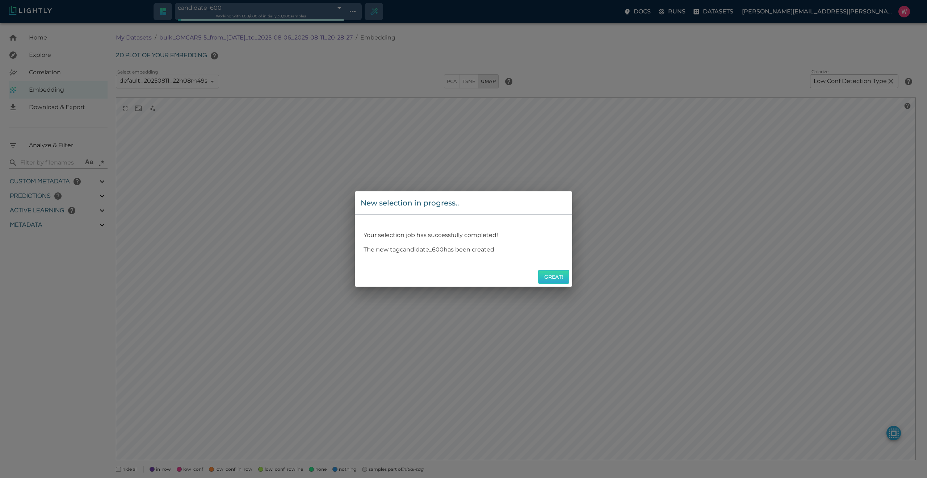
click at [548, 278] on button "Great!" at bounding box center [553, 277] width 31 height 14
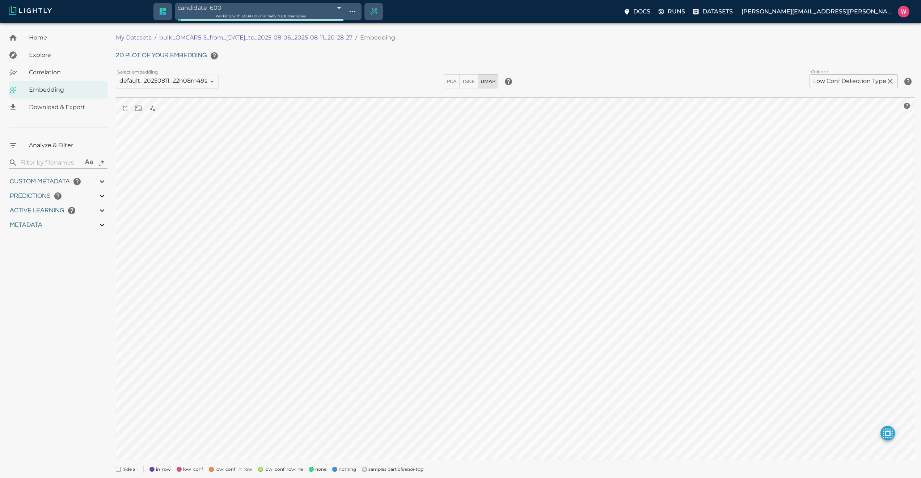
click at [362, 466] on span at bounding box center [364, 468] width 5 height 5
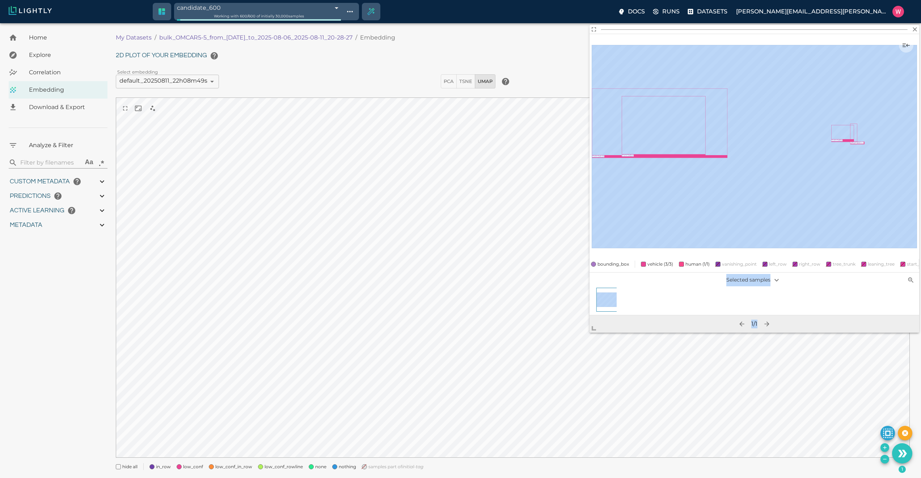
click at [572, 384] on body "candidate_600 689bb7a2457ab6ace9128c71 Working with 600 / 600 of initially 30,0…" at bounding box center [460, 259] width 921 height 472
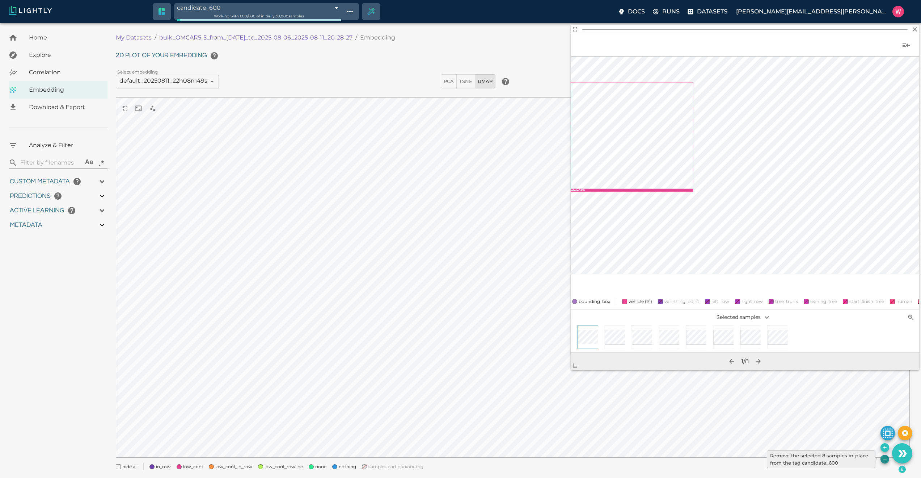
click at [883, 461] on icon "Remove the selected 8 samples in-place from the tag candidate_600" at bounding box center [885, 459] width 6 height 6
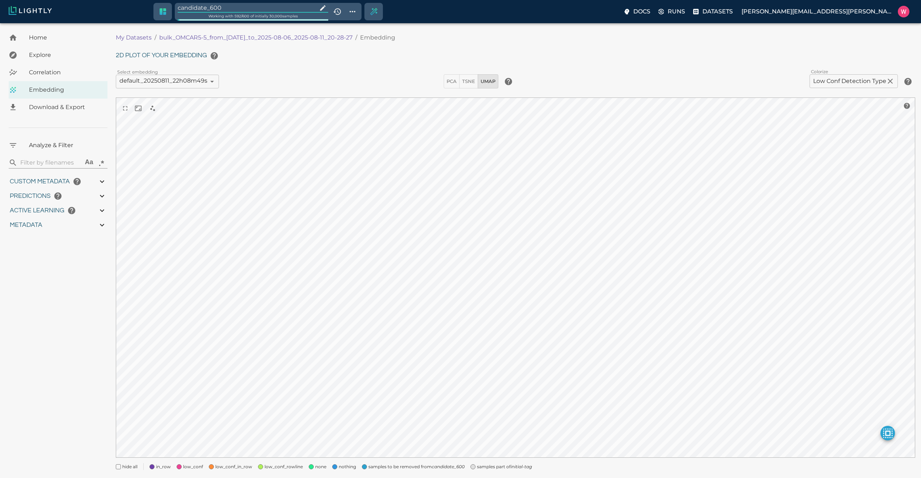
click at [219, 12] on input "candidate_600" at bounding box center [246, 8] width 137 height 10
click at [224, 8] on input "candidate_600" at bounding box center [246, 8] width 137 height 10
click at [370, 467] on span "samples part of initial-tag" at bounding box center [396, 468] width 55 height 7
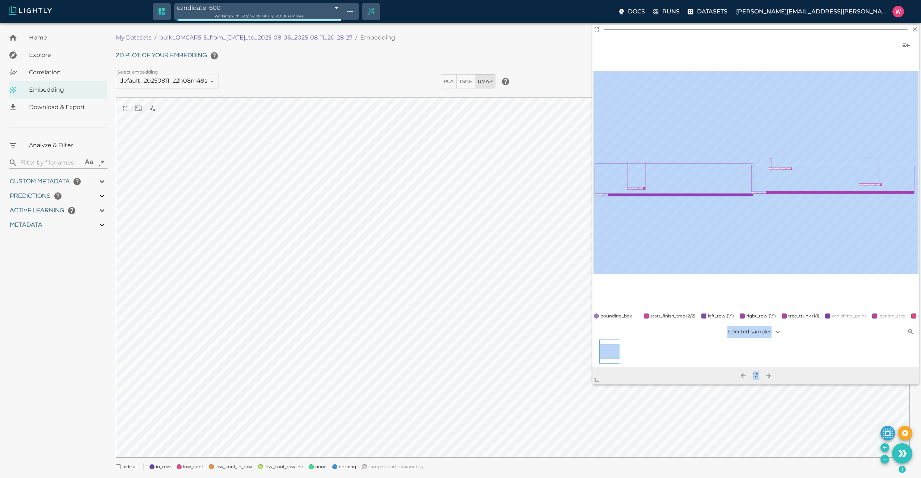
click at [595, 402] on body "candidate_600 689bb7a2457ab6ace9128c71 Working with 592 / 592 of initially 30,0…" at bounding box center [460, 259] width 921 height 472
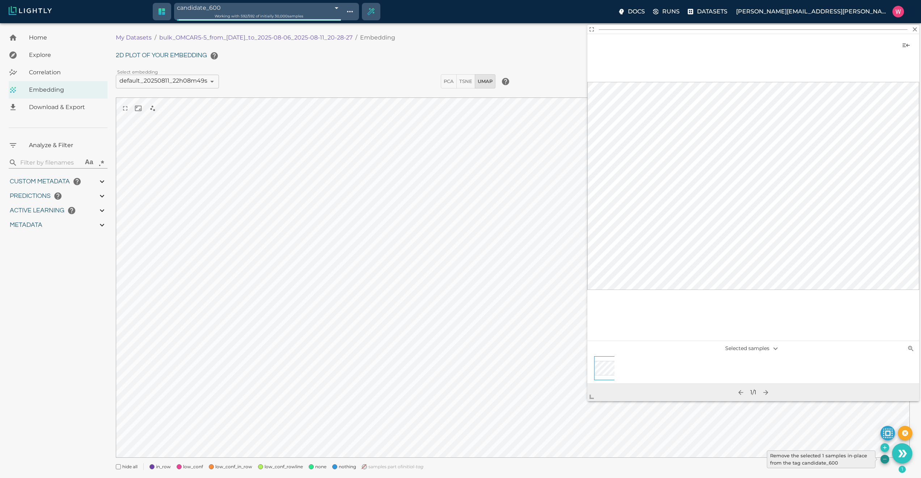
click at [883, 458] on icon "Remove the selected 1 samples in-place from the tag candidate_600" at bounding box center [885, 459] width 6 height 6
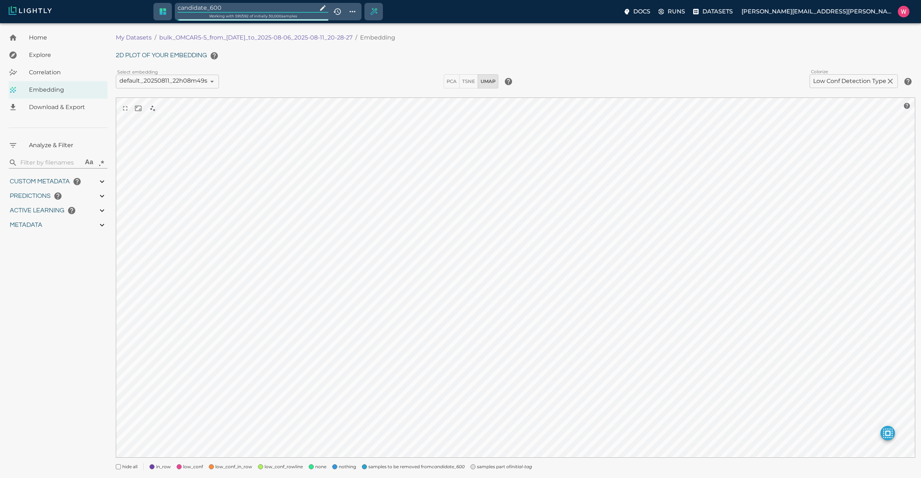
click at [248, 7] on input "candidate_600" at bounding box center [246, 8] width 137 height 10
click at [372, 471] on span "samples part of initial-tag" at bounding box center [396, 468] width 55 height 7
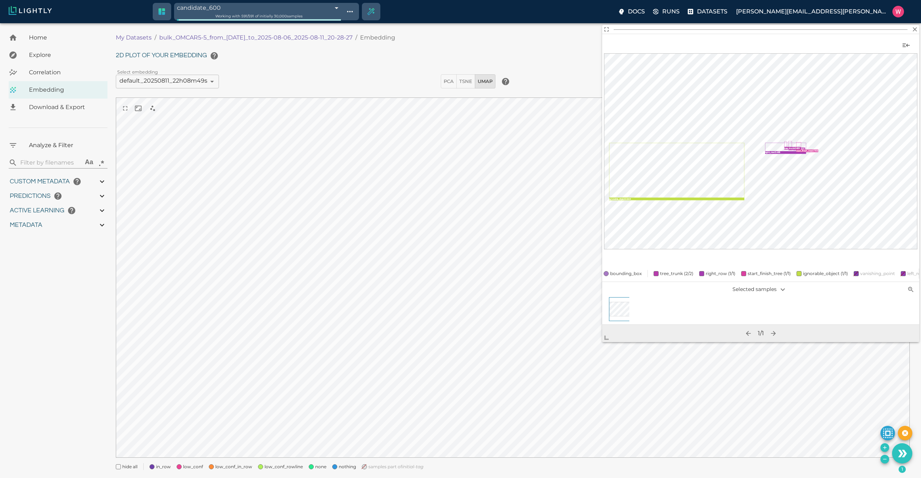
drag, startPoint x: 638, startPoint y: 227, endPoint x: 599, endPoint y: 371, distance: 148.7
click at [602, 342] on span at bounding box center [609, 334] width 14 height 14
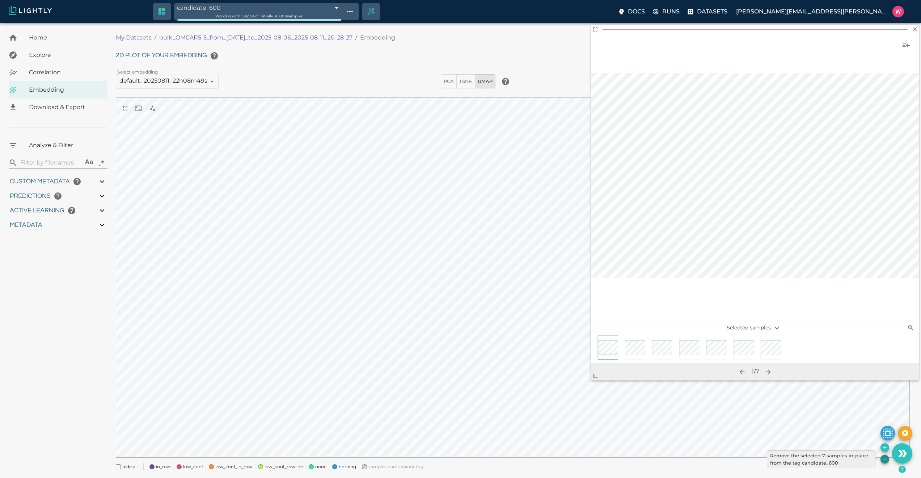
click at [885, 457] on icon "Remove the selected 7 samples in-place from the tag candidate_600" at bounding box center [885, 459] width 6 height 6
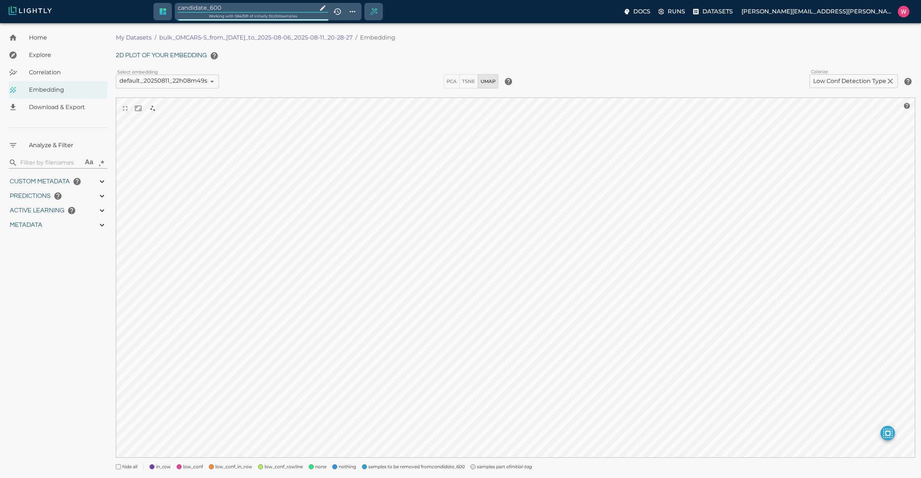
click at [228, 3] on input "candidate_600" at bounding box center [246, 8] width 137 height 10
click at [229, 7] on input "candidate_600" at bounding box center [246, 8] width 137 height 10
click at [369, 470] on span "samples part of initial-tag" at bounding box center [396, 468] width 55 height 7
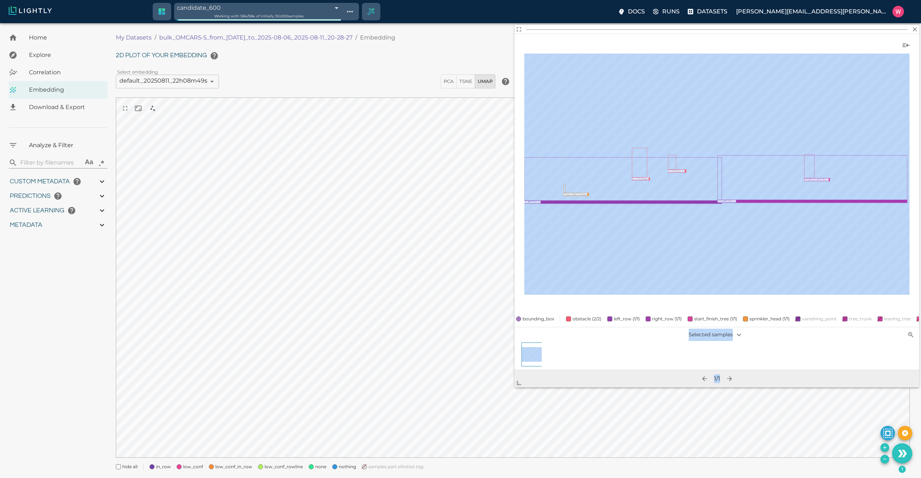
drag, startPoint x: 632, startPoint y: 239, endPoint x: 508, endPoint y: 388, distance: 194.1
click at [515, 387] on span at bounding box center [522, 380] width 14 height 14
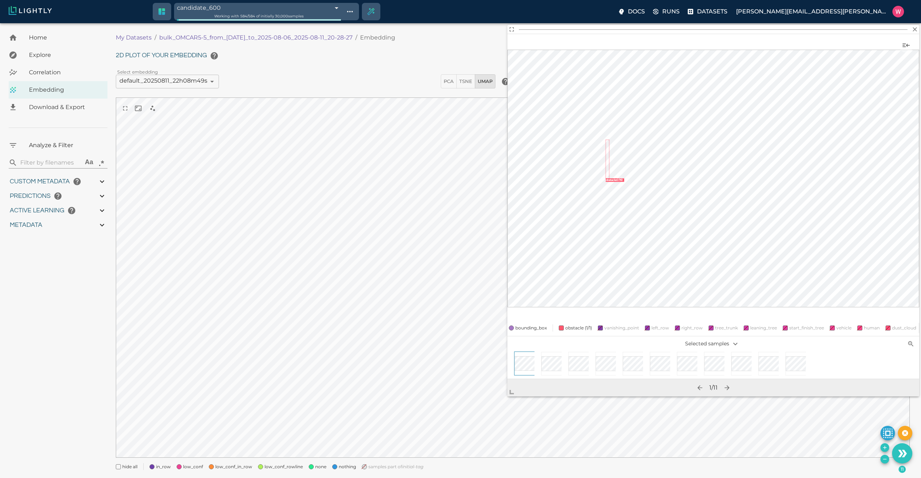
click at [881, 457] on button "Remove the selected 11 samples in-place from the tag candidate_600" at bounding box center [885, 458] width 9 height 9
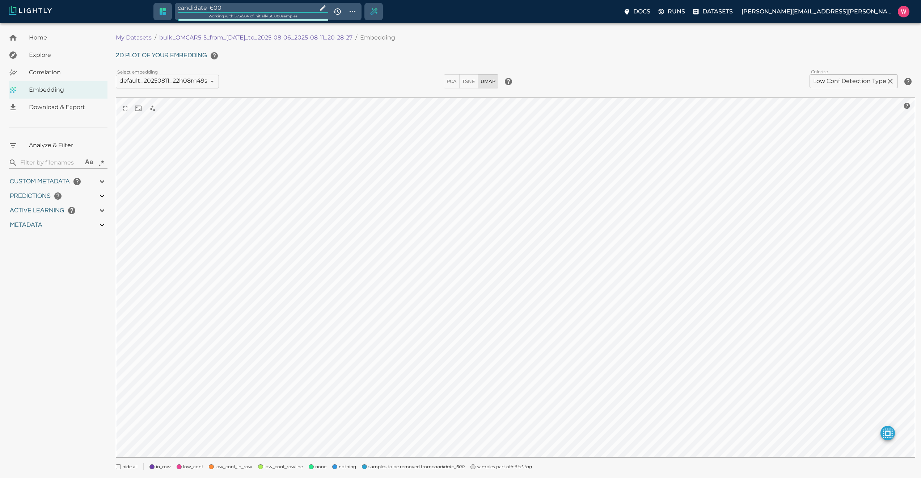
click at [238, 10] on input "candidate_600" at bounding box center [246, 8] width 137 height 10
click at [376, 468] on span "samples part of initial-tag" at bounding box center [396, 466] width 55 height 7
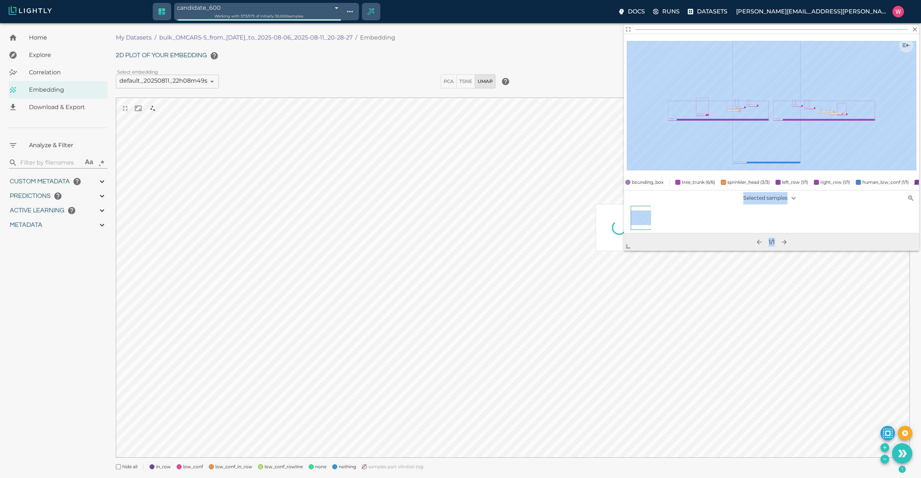
click at [559, 353] on body "candidate_600 689bb7a2457ab6ace9128c71 Working with 573 / 573 of initially 30,0…" at bounding box center [460, 259] width 921 height 472
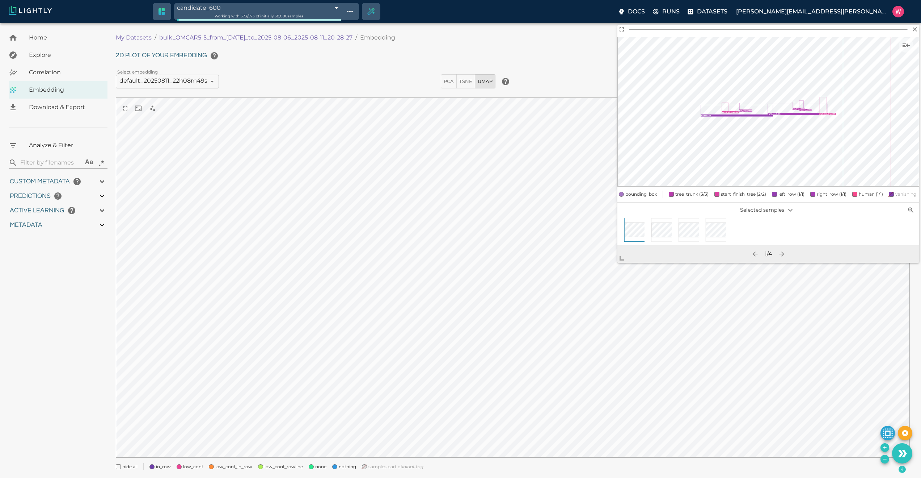
click at [886, 460] on icon "Remove the selected 4 samples in-place from the tag candidate_600" at bounding box center [885, 459] width 6 height 6
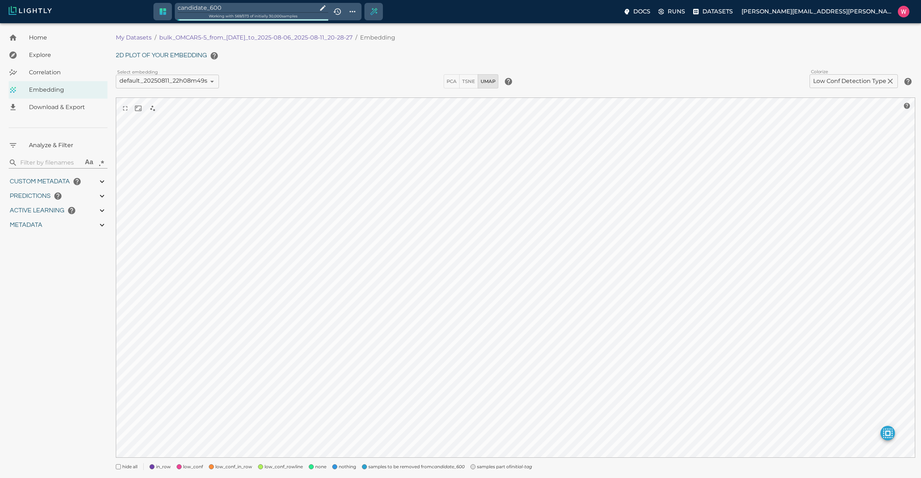
click at [493, 466] on span "samples part of initial-tag" at bounding box center [504, 466] width 55 height 7
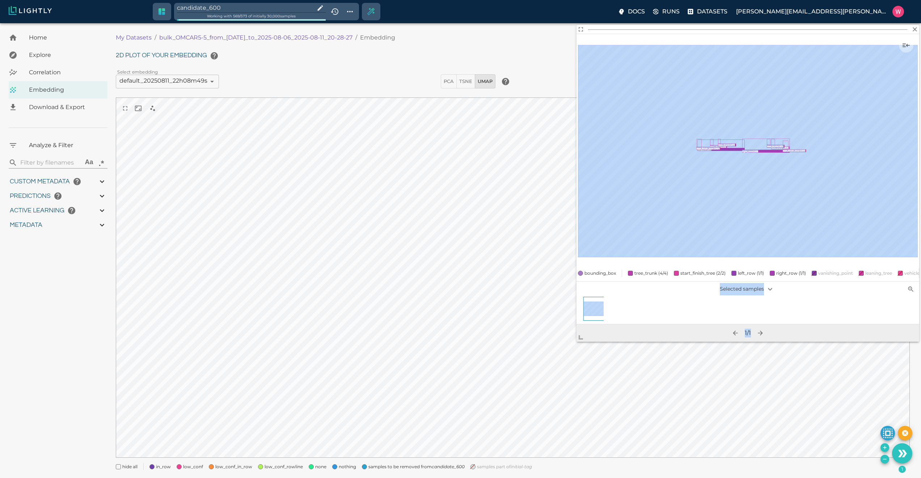
click at [584, 343] on body "candidate_600 Working with 569 / 573 of initially 30,000 samples Docs Runs Data…" at bounding box center [460, 259] width 921 height 472
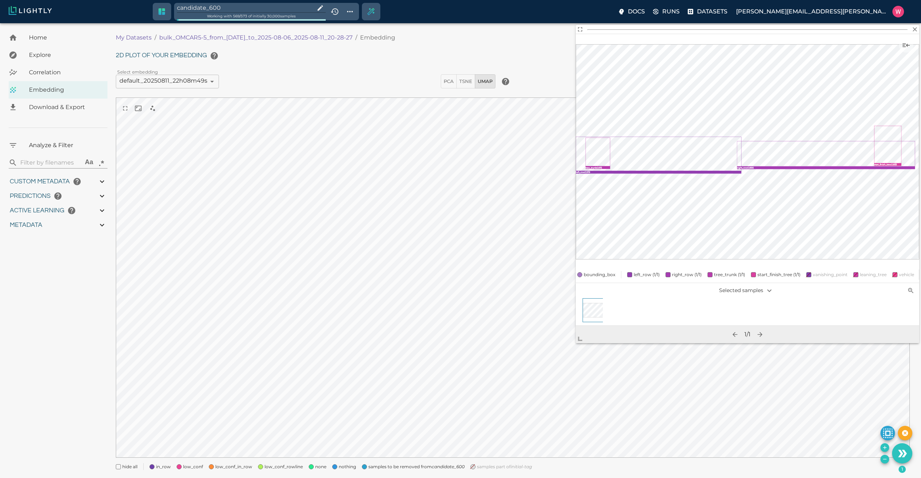
click at [884, 459] on icon "Remove the selected 1 samples in-place from the tag candidate_600" at bounding box center [885, 459] width 6 height 6
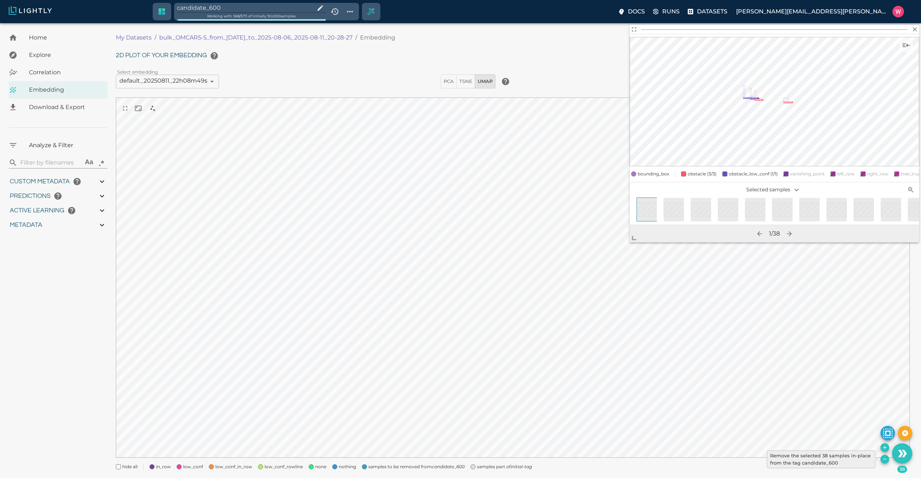
click at [885, 459] on icon "Remove the selected 38 samples in-place from the tag candidate_600" at bounding box center [885, 459] width 6 height 6
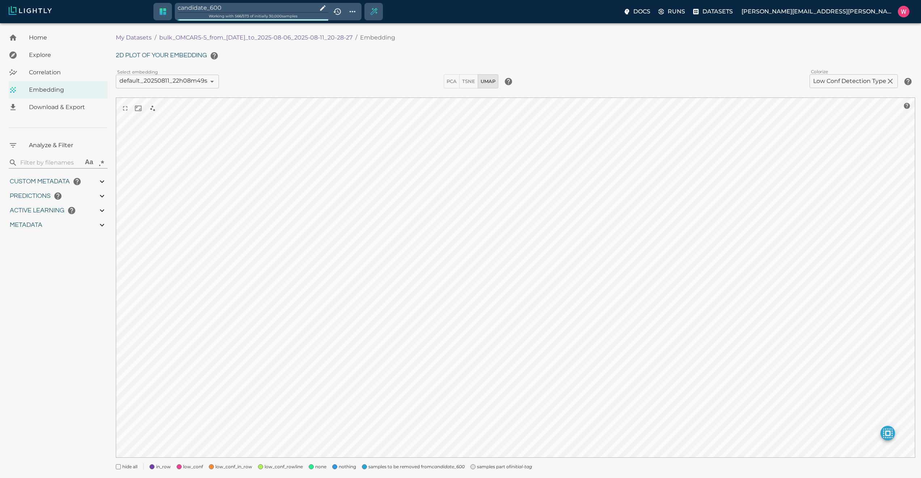
click at [265, 10] on input "candidate_600" at bounding box center [246, 8] width 137 height 10
click at [386, 473] on div "My Datasets / bulk_OMCAR5-5_from_2025-08-05_to_2025-08-06_2025-08-11_20-28-27 /…" at bounding box center [519, 255] width 806 height 452
click at [399, 466] on span "samples part of initial-tag" at bounding box center [396, 468] width 55 height 7
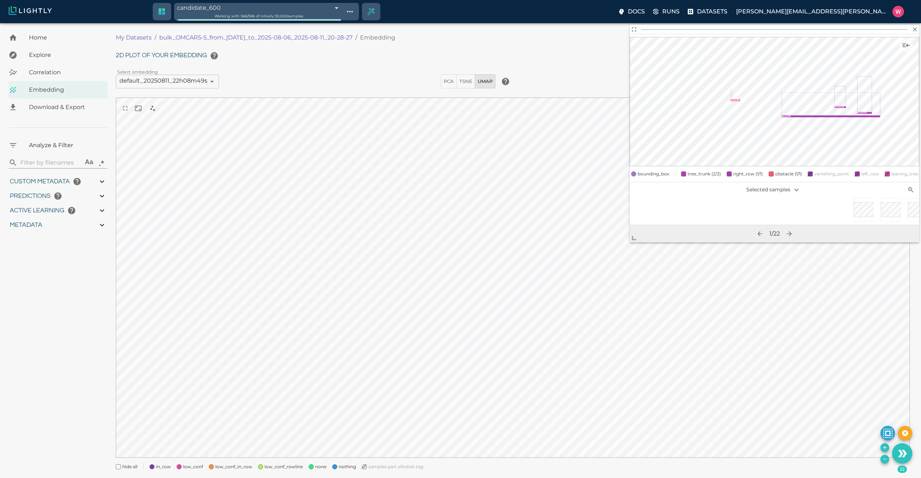
scroll to position [0, 253]
click at [884, 459] on icon "Remove the selected 22 samples in-place from the tag candidate_600" at bounding box center [884, 458] width 3 height 0
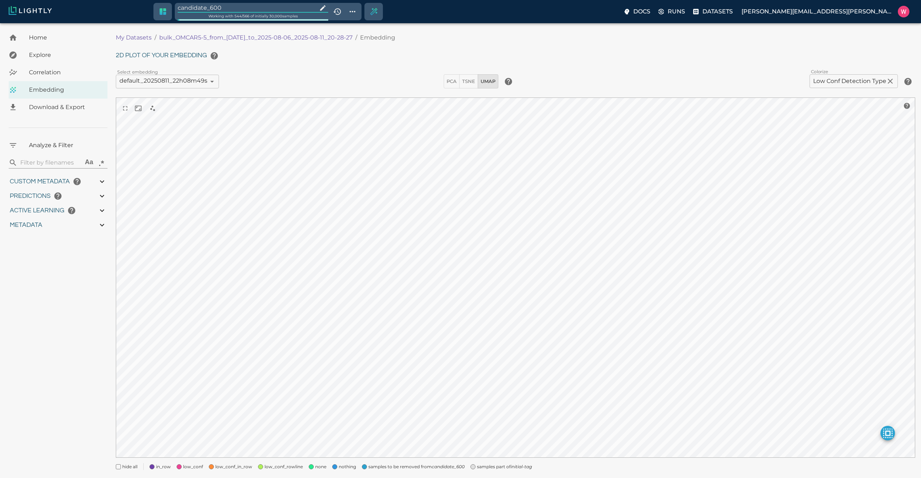
click at [224, 11] on input "candidate_600" at bounding box center [246, 8] width 137 height 10
click at [381, 468] on span "samples part of initial-tag" at bounding box center [396, 468] width 55 height 7
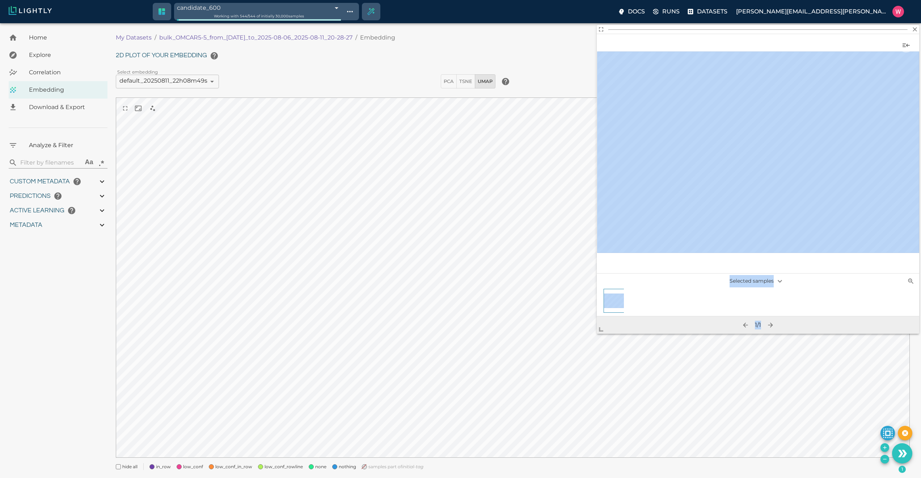
click at [600, 334] on body "candidate_600 689bb7a2457ab6ace9128c71 Working with 544 / 544 of initially 30,0…" at bounding box center [460, 259] width 921 height 472
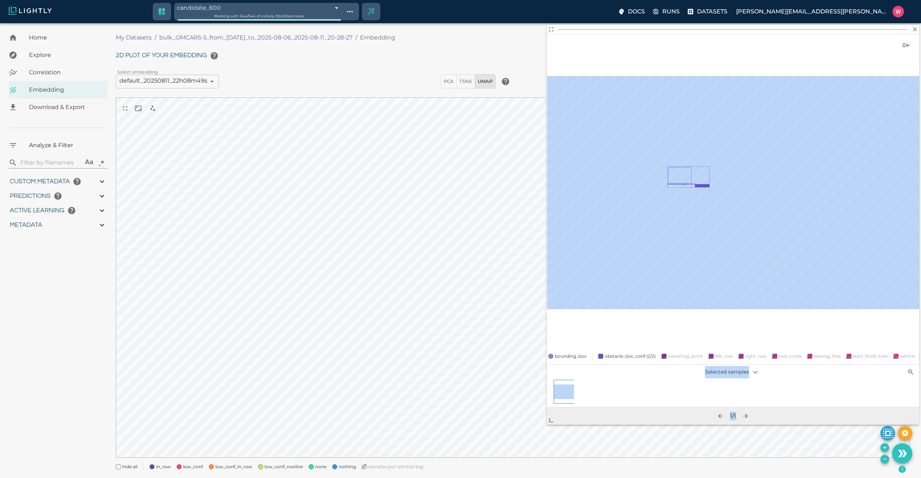
click at [543, 425] on body "candidate_600 689bb7a2457ab6ace9128c71 Working with 544 / 544 of initially 30,0…" at bounding box center [460, 259] width 921 height 472
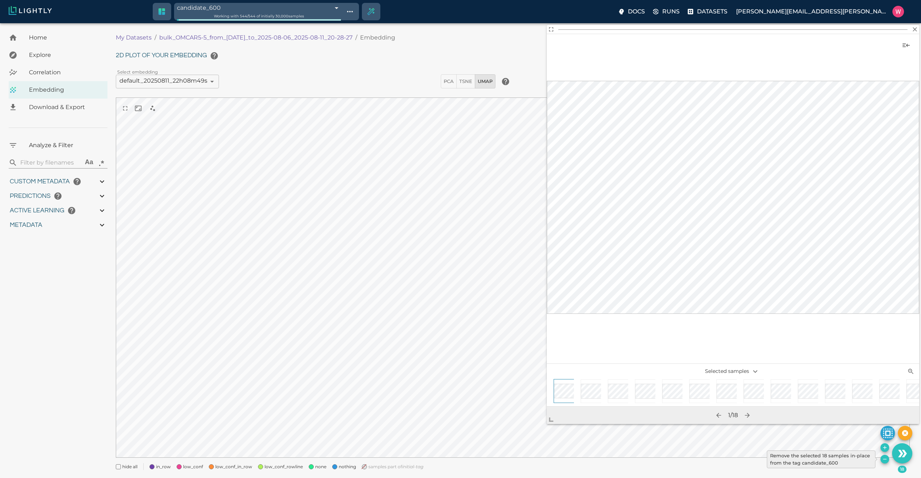
click at [886, 458] on icon "Remove the selected 18 samples in-place from the tag candidate_600" at bounding box center [885, 459] width 6 height 6
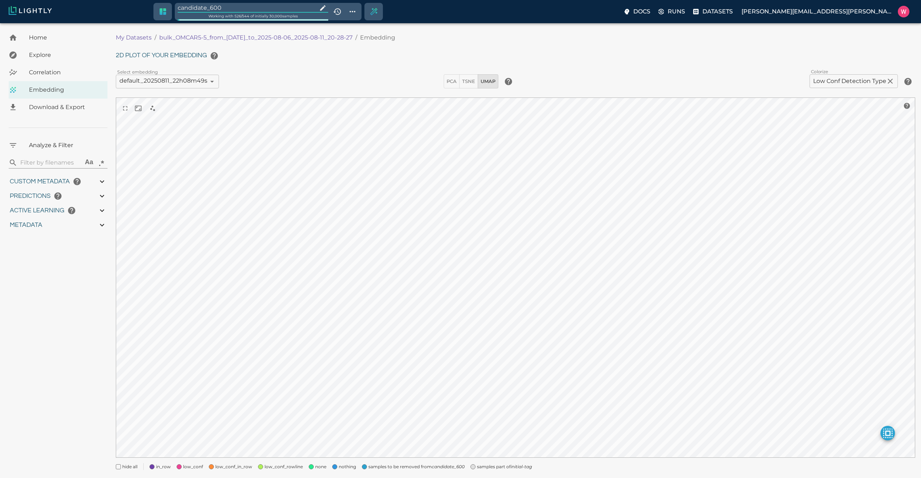
click at [245, 10] on input "candidate_600" at bounding box center [246, 8] width 137 height 10
click at [378, 469] on span "samples part of initial-tag" at bounding box center [396, 468] width 55 height 7
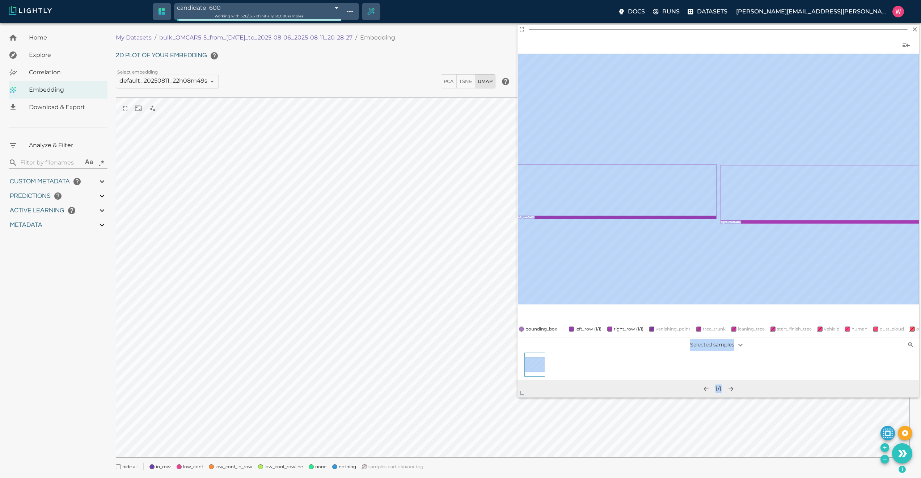
click at [517, 394] on body "candidate_600 689bb7a2457ab6ace9128c71 Working with 526 / 526 of initially 30,0…" at bounding box center [460, 259] width 921 height 472
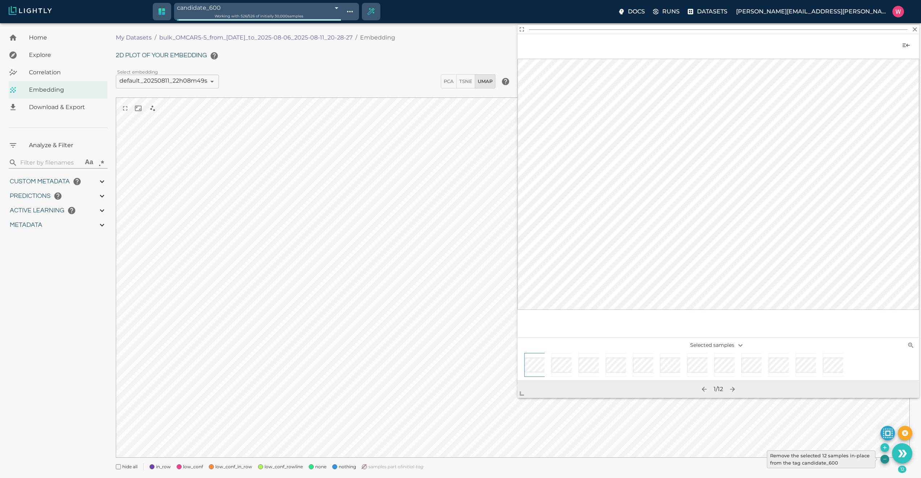
click at [885, 460] on icon "Remove the selected 12 samples in-place from the tag candidate_600" at bounding box center [885, 459] width 6 height 6
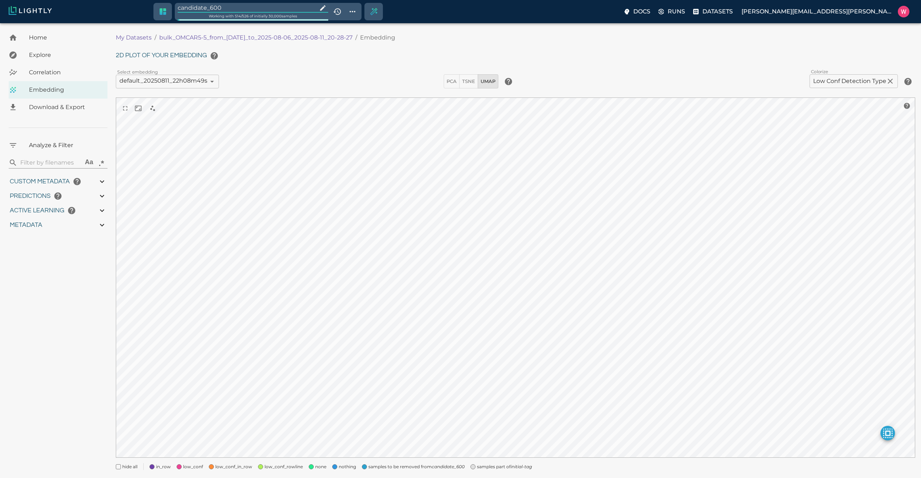
click at [239, 8] on input "candidate_600" at bounding box center [246, 8] width 137 height 10
click at [385, 470] on span "samples part of initial-tag" at bounding box center [396, 468] width 55 height 7
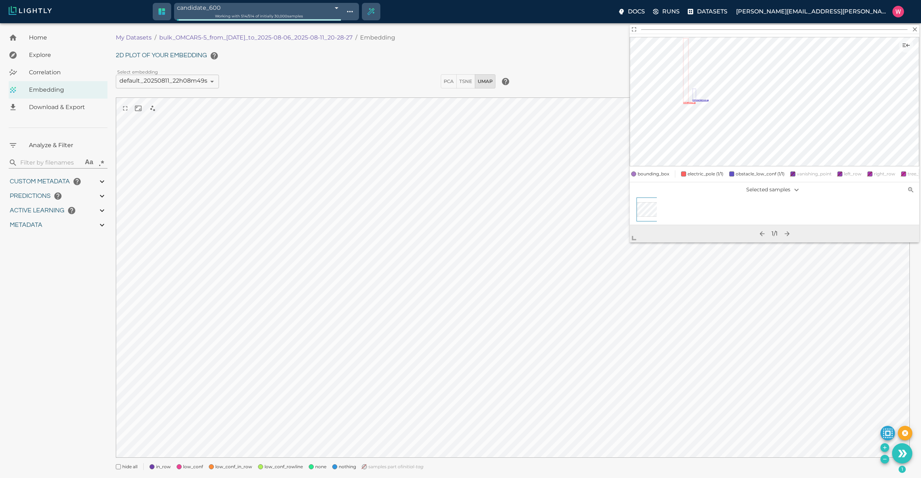
click at [55, 71] on span "Correlation" at bounding box center [65, 72] width 73 height 9
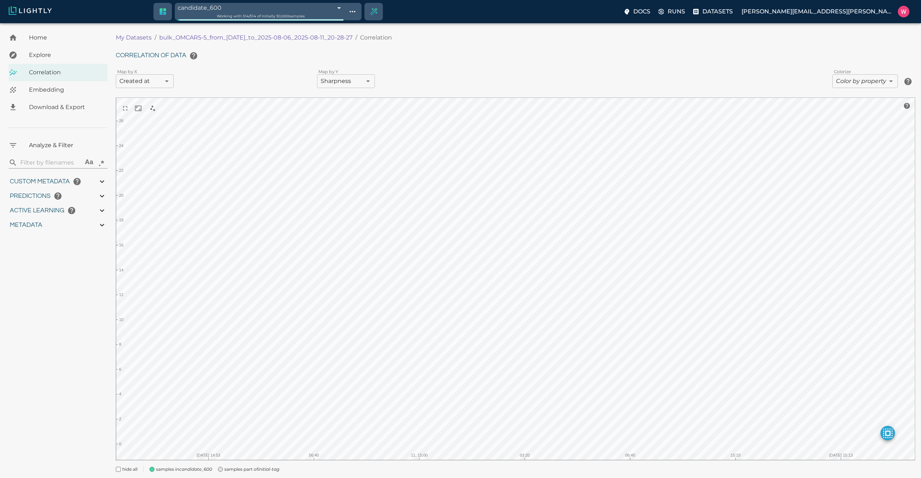
click at [167, 82] on body "candidate_600 689bb7a2457ab6ace9128c71 Working with 514 / 514 of initially 30,0…" at bounding box center [460, 260] width 921 height 475
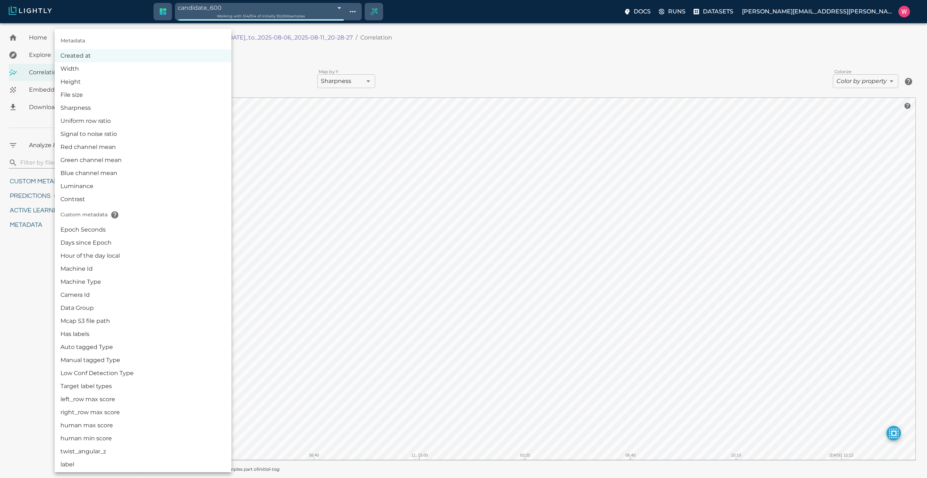
click at [147, 228] on li "Epoch Seconds" at bounding box center [143, 229] width 177 height 13
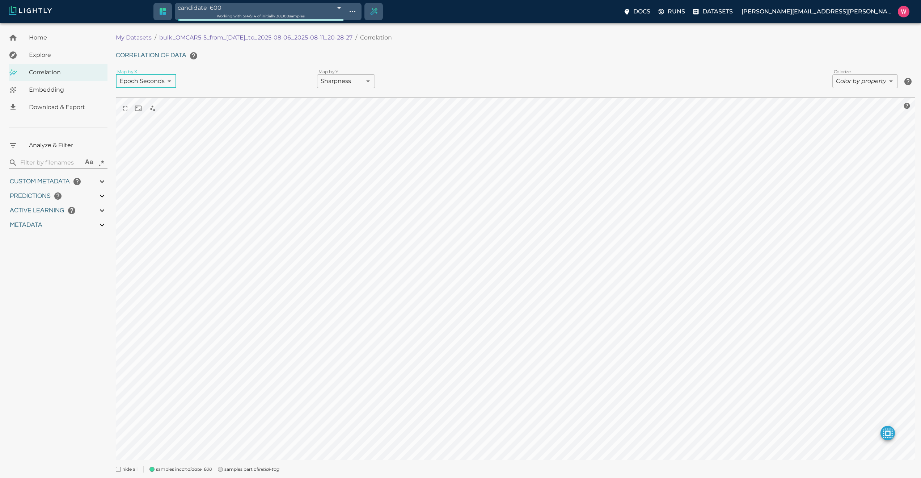
click at [338, 81] on div "Metadata Created at Width Height File size Sharpness Uniform row ratio Signal t…" at bounding box center [460, 239] width 921 height 478
click at [349, 80] on body "candidate_600 689bb7a2457ab6ace9128c71 Working with 514 / 514 of initially 30,0…" at bounding box center [460, 260] width 921 height 475
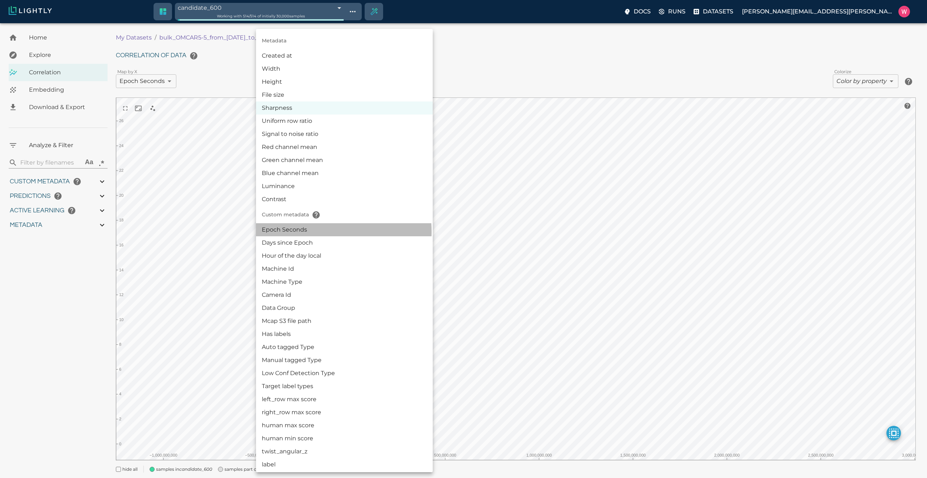
click at [316, 231] on li "Epoch Seconds" at bounding box center [344, 229] width 177 height 13
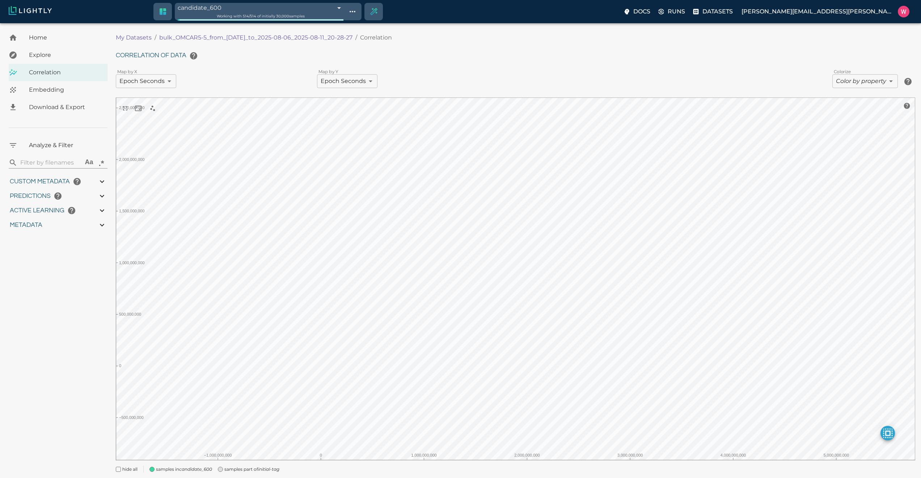
click at [46, 91] on span "Embedding" at bounding box center [65, 89] width 73 height 9
drag, startPoint x: 253, startPoint y: 466, endPoint x: 261, endPoint y: 462, distance: 9.2
click at [253, 466] on span "samples part of initial-tag" at bounding box center [251, 468] width 55 height 7
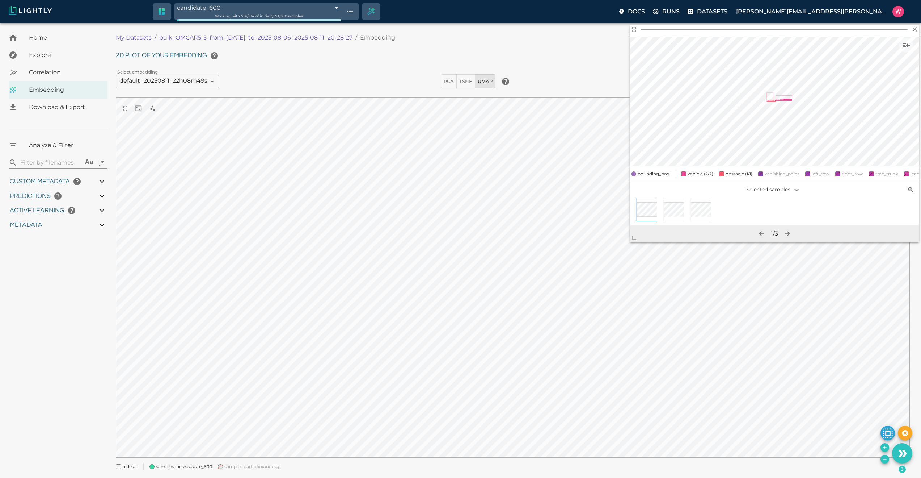
click at [883, 460] on icon "Remove the selected 3 samples in-place from the tag candidate_600" at bounding box center [885, 459] width 6 height 6
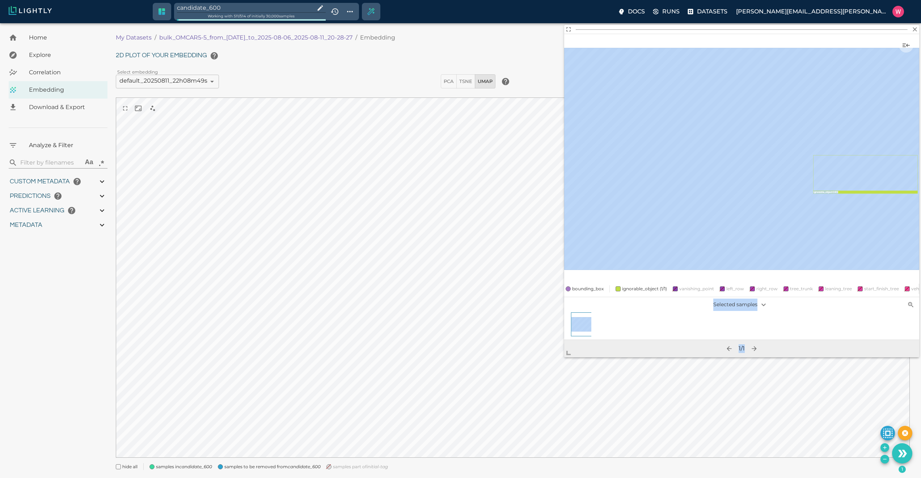
click at [564, 365] on body "candidate_600 Working with 511 / 514 of initially 30,000 samples Docs Runs Data…" at bounding box center [460, 259] width 921 height 472
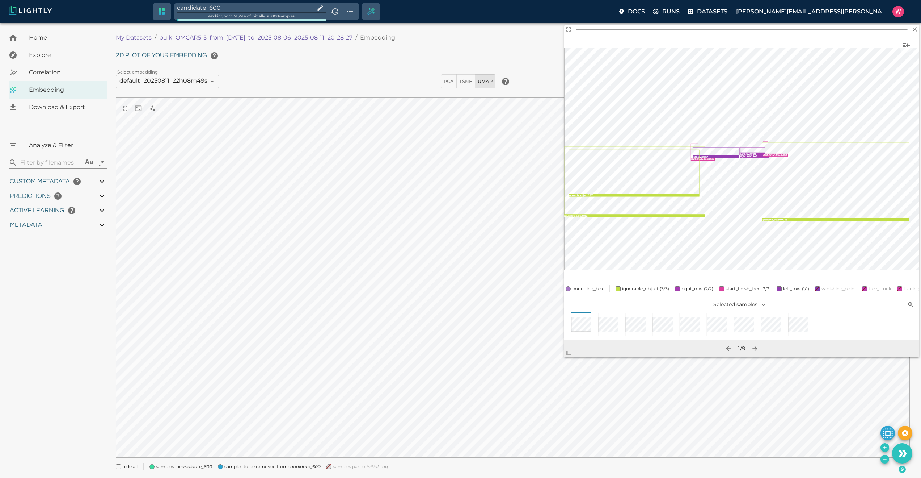
click at [651, 322] on div at bounding box center [659, 325] width 27 height 27
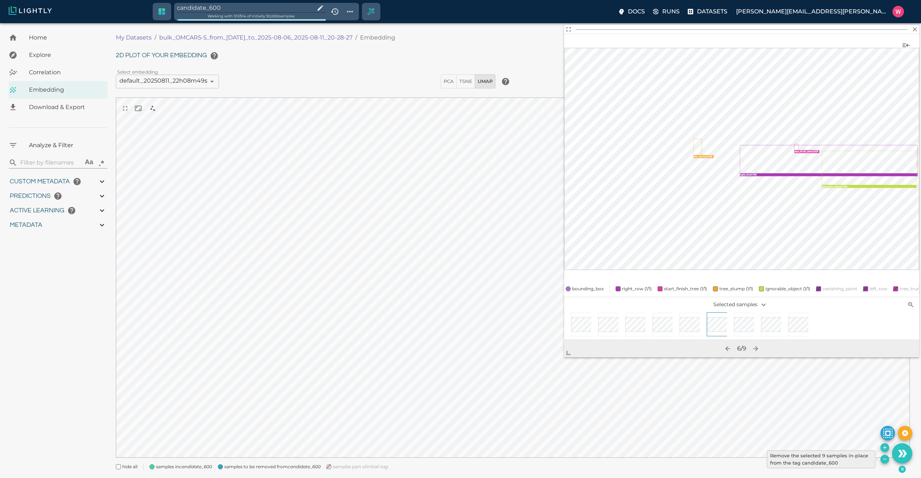
click at [886, 458] on icon "Remove the selected 9 samples in-place from the tag candidate_600" at bounding box center [885, 459] width 6 height 6
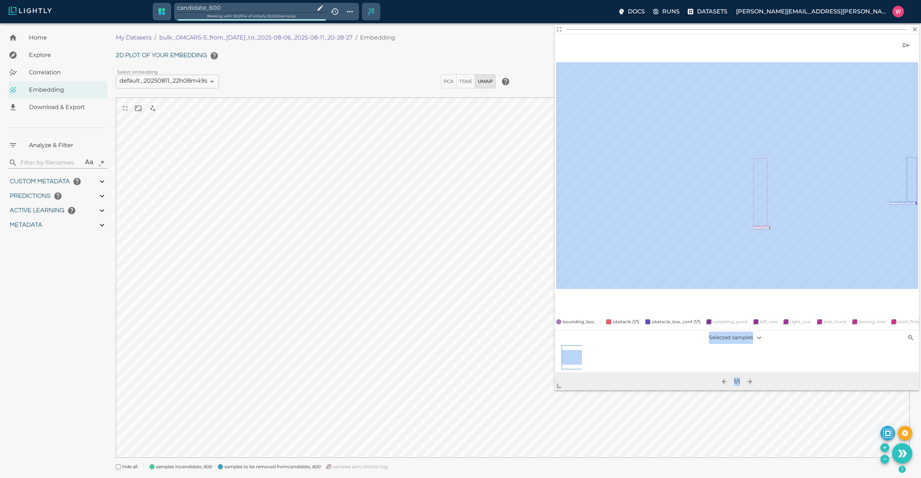
click at [553, 394] on body "candidate_600 Working with 502 / 514 of initially 30,000 samples Docs Runs Data…" at bounding box center [460, 259] width 921 height 472
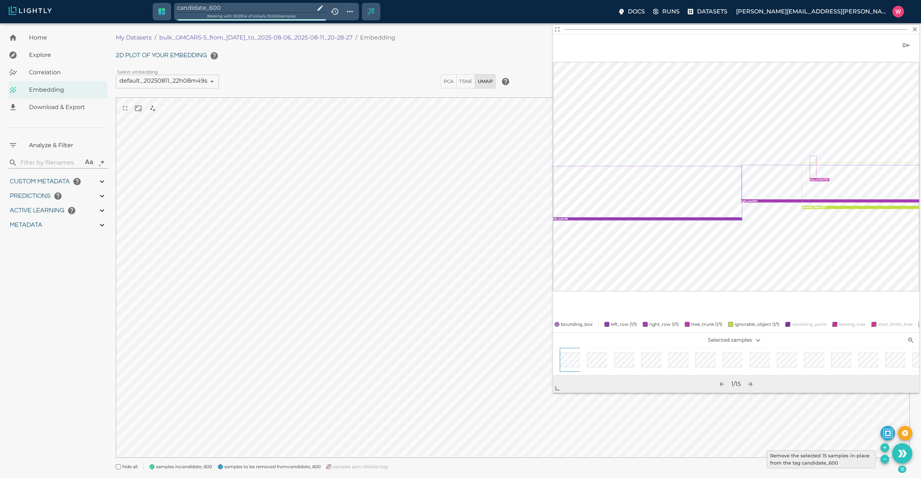
click at [884, 459] on icon "Remove the selected 15 samples in-place from the tag candidate_600" at bounding box center [885, 459] width 6 height 6
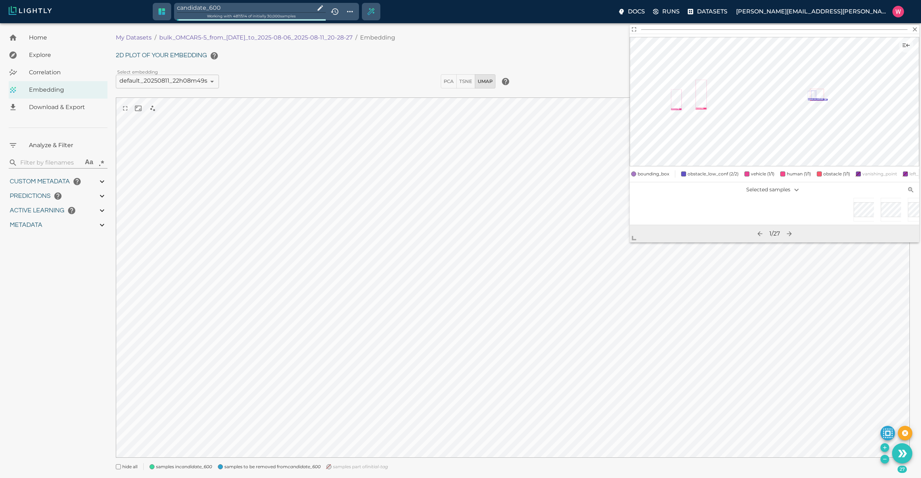
scroll to position [0, 253]
click at [768, 217] on div at bounding box center [776, 210] width 24 height 24
click at [884, 461] on icon "Remove the selected 27 samples in-place from the tag candidate_600" at bounding box center [885, 459] width 6 height 6
click at [881, 460] on button "Remove the selected 40 samples in-place from the tag candidate_600" at bounding box center [885, 458] width 9 height 9
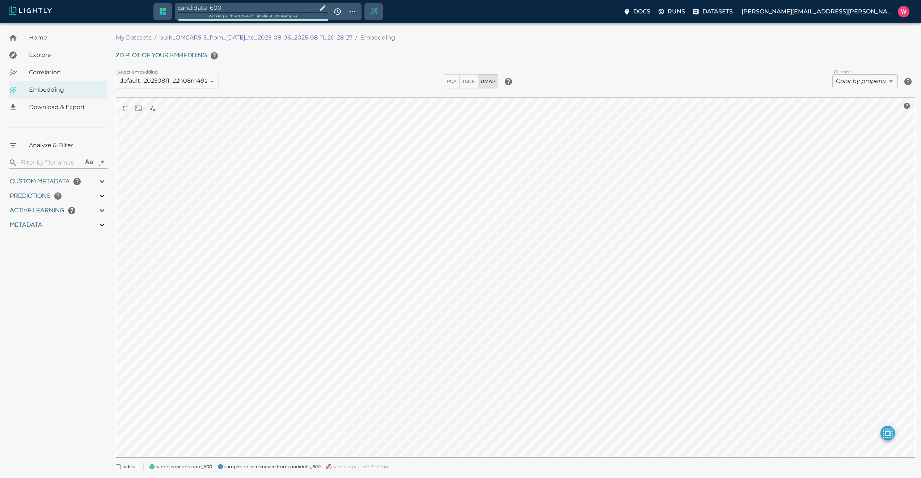
click at [231, 0] on div "candidate_600" at bounding box center [252, 6] width 154 height 13
click at [229, 6] on input "candidate_600" at bounding box center [246, 8] width 137 height 10
click at [241, 465] on span "samples part of initial-tag" at bounding box center [251, 468] width 55 height 7
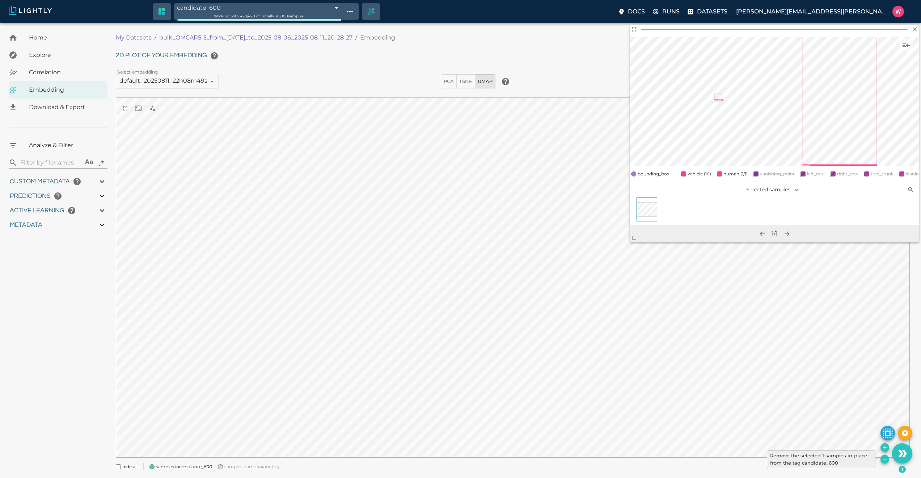
click at [887, 459] on icon "Remove the selected 1 samples in-place from the tag candidate_600" at bounding box center [885, 459] width 6 height 6
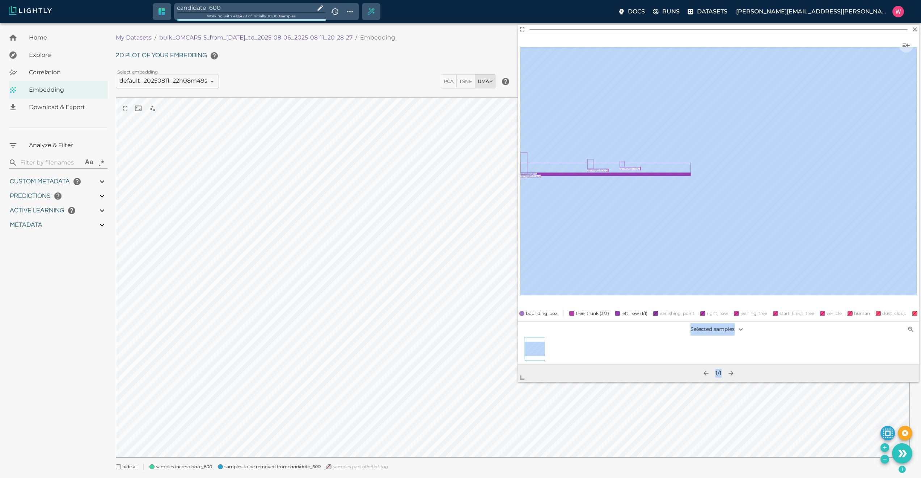
click at [513, 405] on body "candidate_600 Working with 419 / 420 of initially 30,000 samples Docs Runs Data…" at bounding box center [460, 259] width 921 height 472
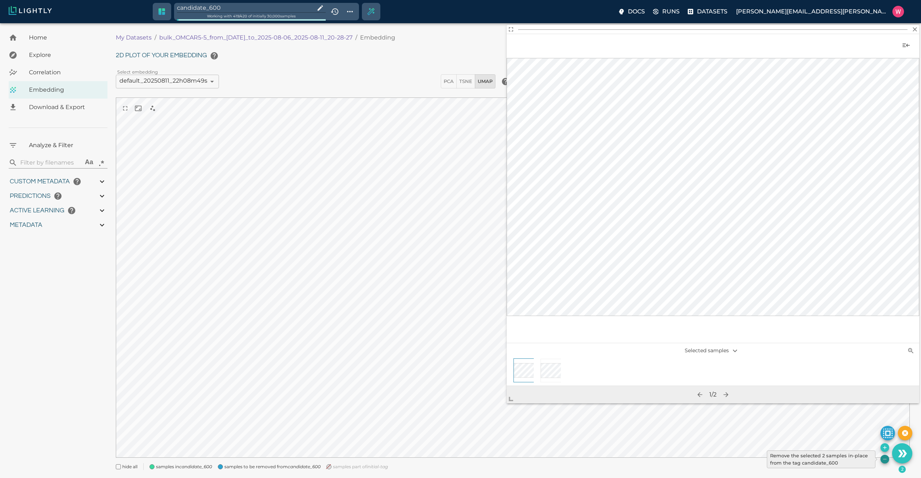
click at [883, 459] on icon "Remove the selected 2 samples in-place from the tag candidate_600" at bounding box center [885, 459] width 6 height 6
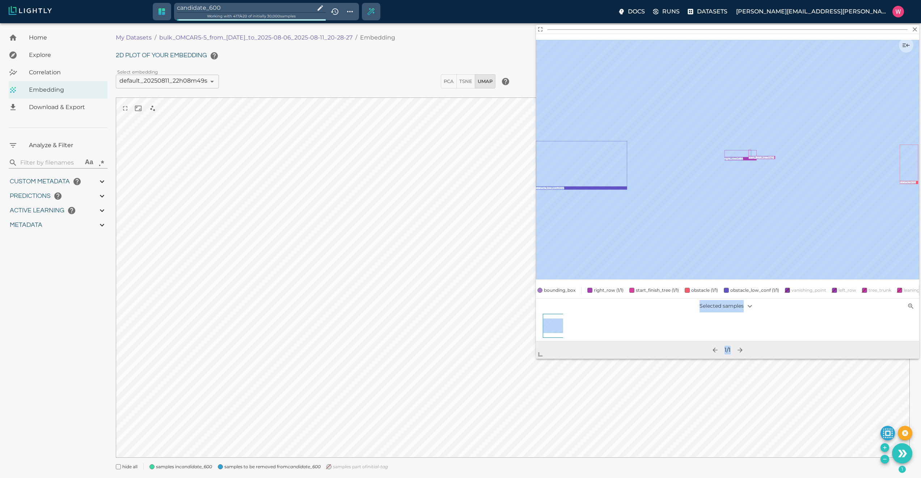
click at [479, 420] on body "candidate_600 Working with 417 / 420 of initially 30,000 samples Docs Runs Data…" at bounding box center [460, 259] width 921 height 472
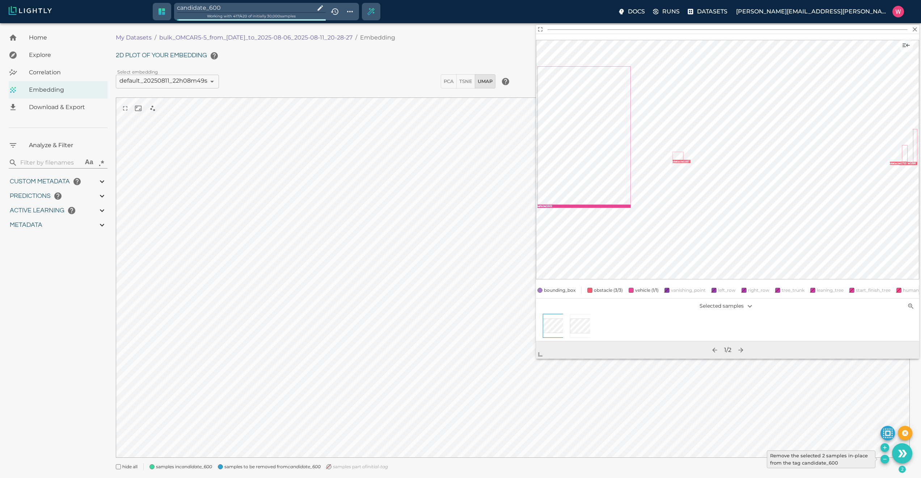
click at [883, 459] on icon "Remove the selected 2 samples in-place from the tag candidate_600" at bounding box center [885, 459] width 6 height 6
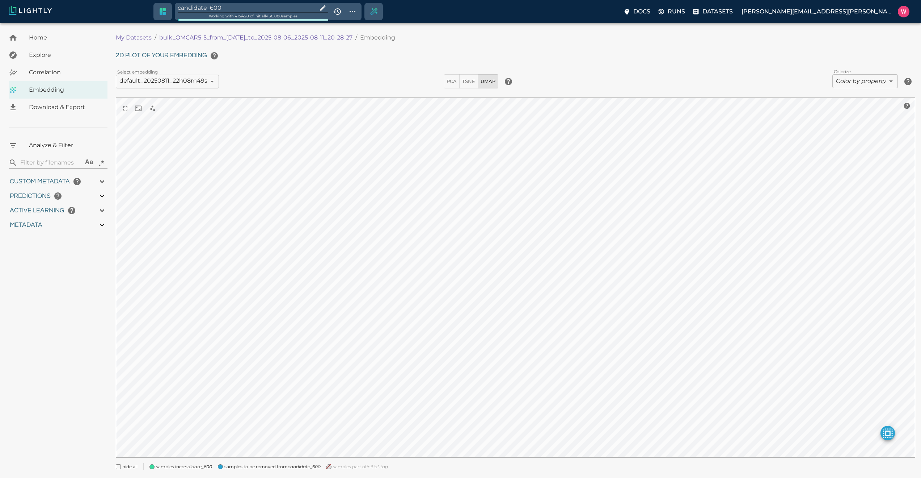
click at [231, 8] on input "candidate_600" at bounding box center [246, 8] width 137 height 10
click at [276, 467] on icon "initial-tag" at bounding box center [268, 468] width 21 height 5
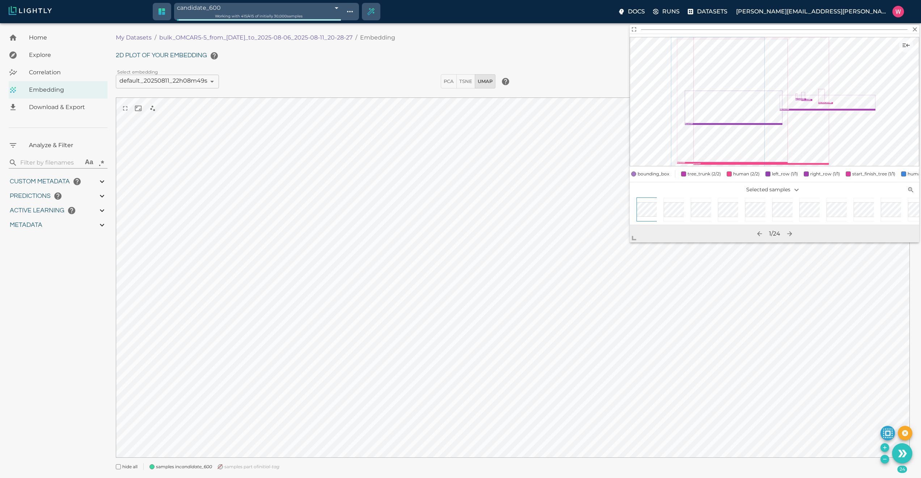
click at [685, 212] on div at bounding box center [697, 210] width 27 height 27
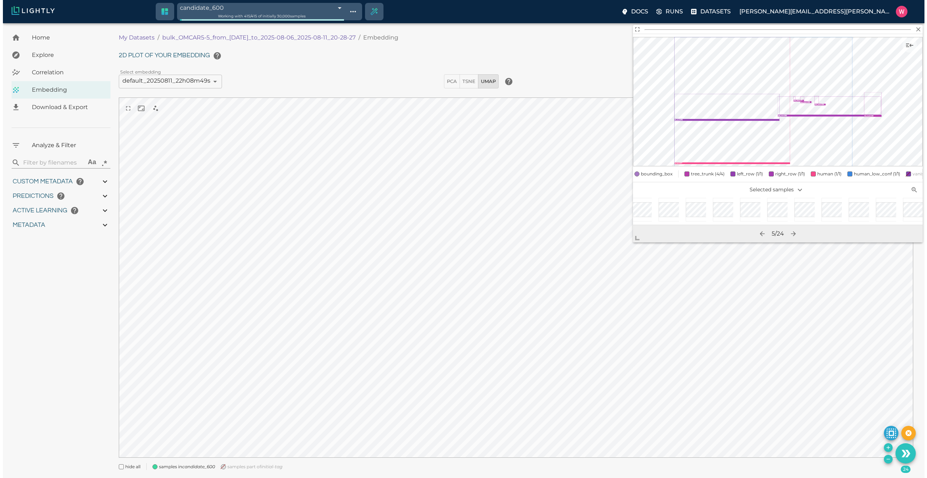
scroll to position [0, 362]
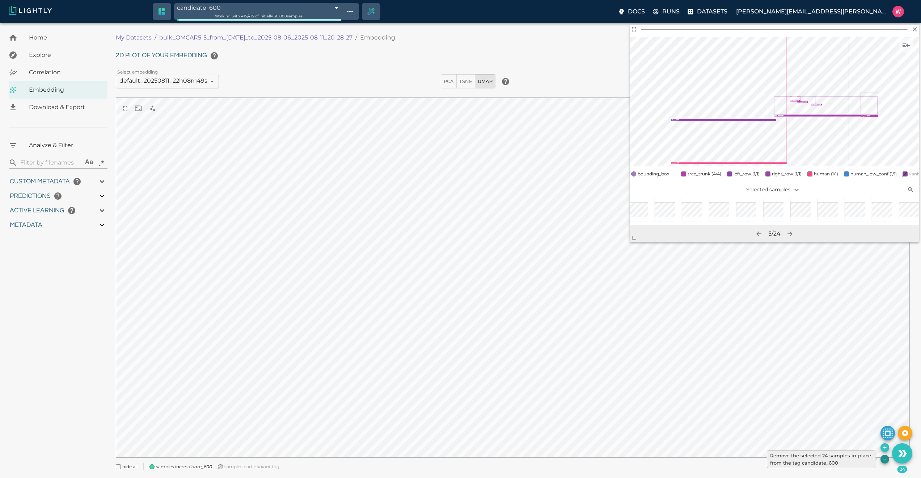
click at [883, 459] on icon "Remove the selected 24 samples in-place from the tag candidate_600" at bounding box center [885, 459] width 6 height 6
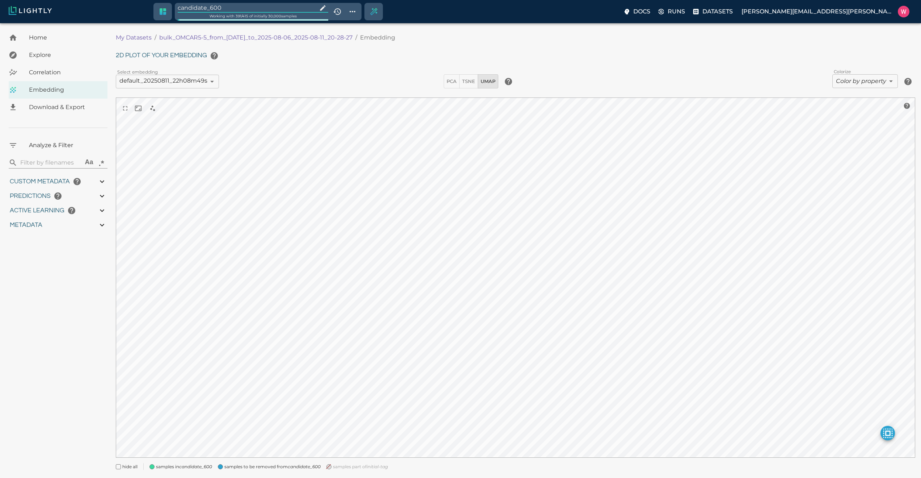
click at [266, 8] on input "candidate_600" at bounding box center [246, 8] width 137 height 10
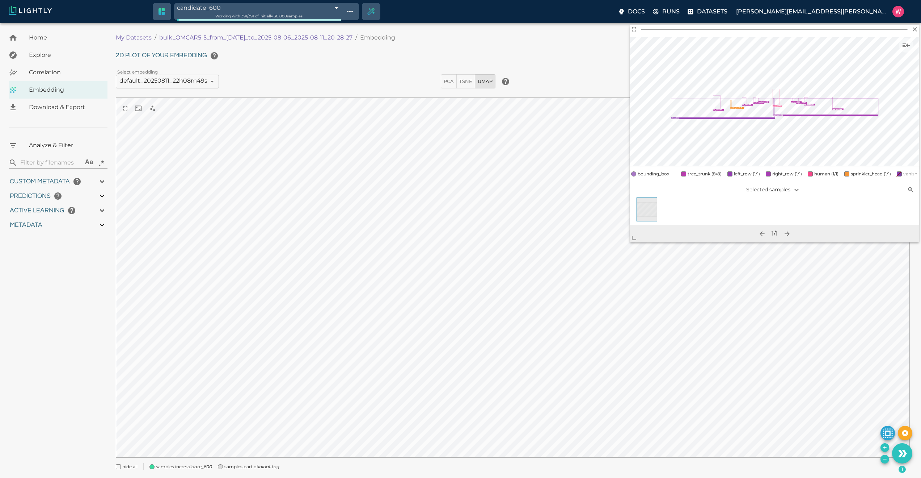
click at [269, 466] on icon "initial-tag" at bounding box center [268, 465] width 21 height 5
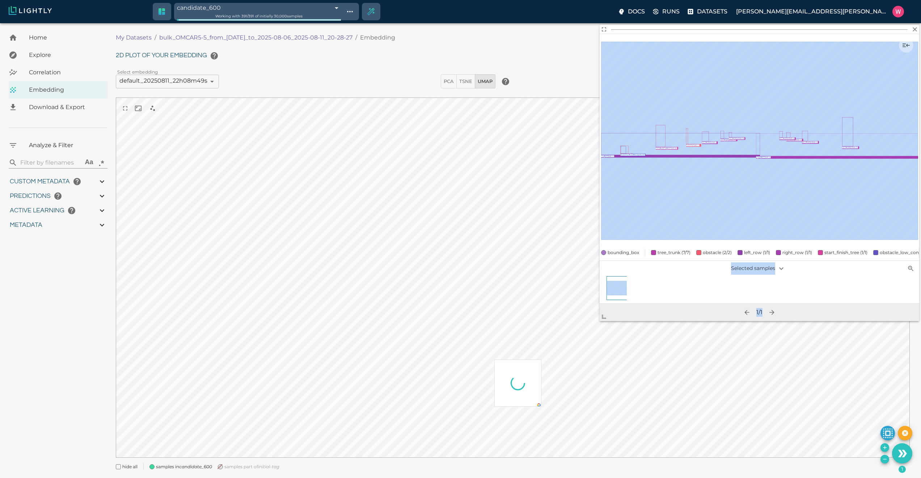
click at [511, 418] on body "candidate_600 689bb7a2457ab6ace9128c71 Working with 391 / 391 of initially 30,0…" at bounding box center [460, 259] width 921 height 472
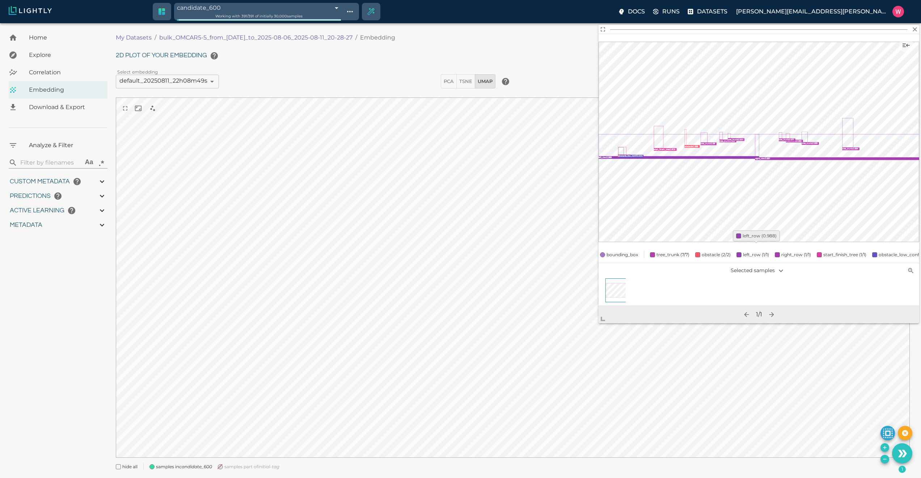
click at [746, 252] on span "left_row (1/1)" at bounding box center [756, 254] width 26 height 5
click at [746, 252] on span "left_row (0/1)" at bounding box center [757, 254] width 28 height 5
click at [783, 252] on span "right_row (1/1)" at bounding box center [797, 254] width 30 height 5
click at [783, 252] on span "right_row (0/1)" at bounding box center [797, 254] width 31 height 5
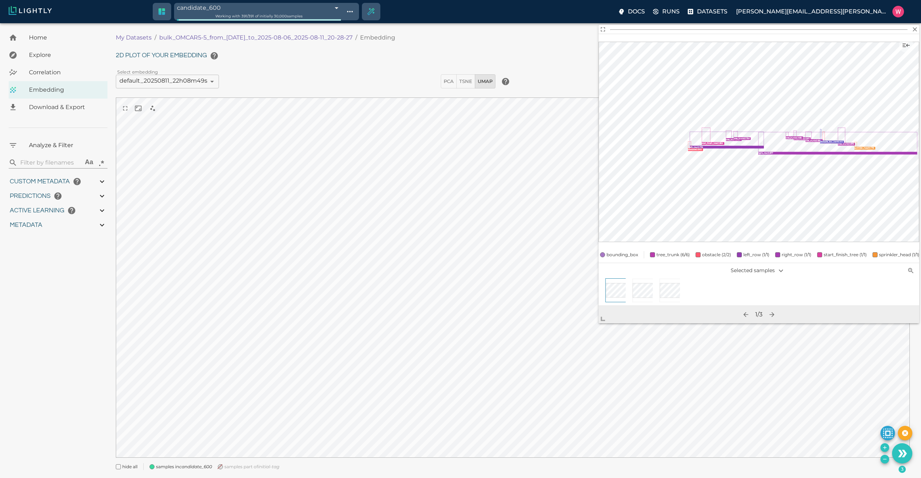
click at [883, 459] on icon "Remove the selected 3 samples in-place from the tag candidate_600" at bounding box center [885, 459] width 6 height 6
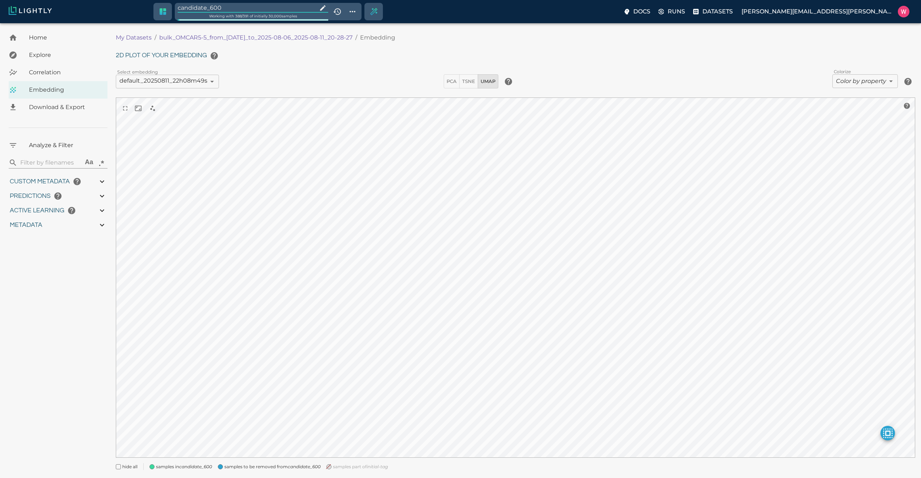
click at [262, 5] on input "candidate_600" at bounding box center [246, 8] width 137 height 10
drag, startPoint x: 258, startPoint y: 471, endPoint x: 259, endPoint y: 467, distance: 4.2
click at [258, 471] on span "samples part of initial-tag" at bounding box center [251, 468] width 55 height 7
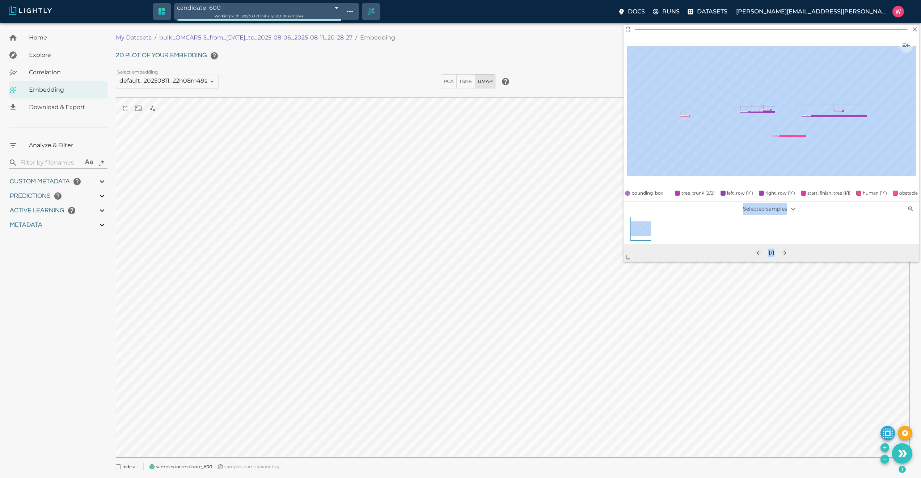
click at [586, 359] on body "candidate_600 689bb7a2457ab6ace9128c71 Working with 388 / 388 of initially 30,0…" at bounding box center [460, 259] width 921 height 472
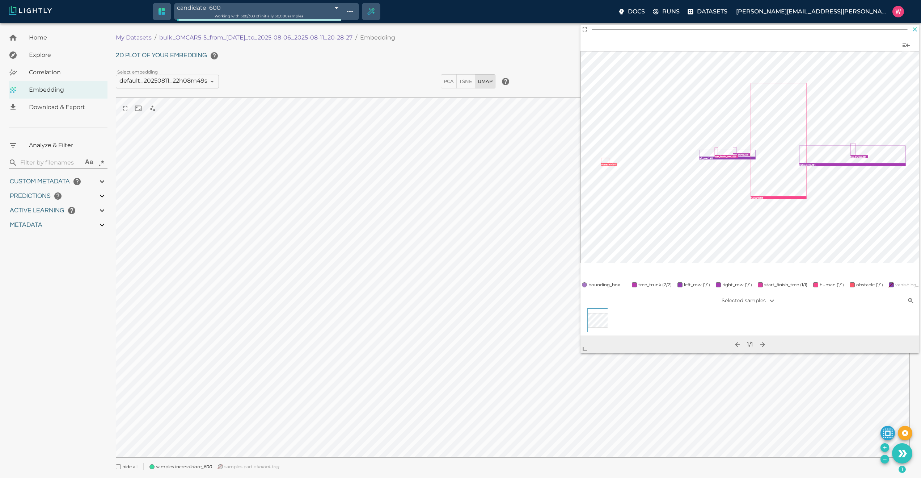
click at [915, 28] on icon "button" at bounding box center [915, 29] width 7 height 7
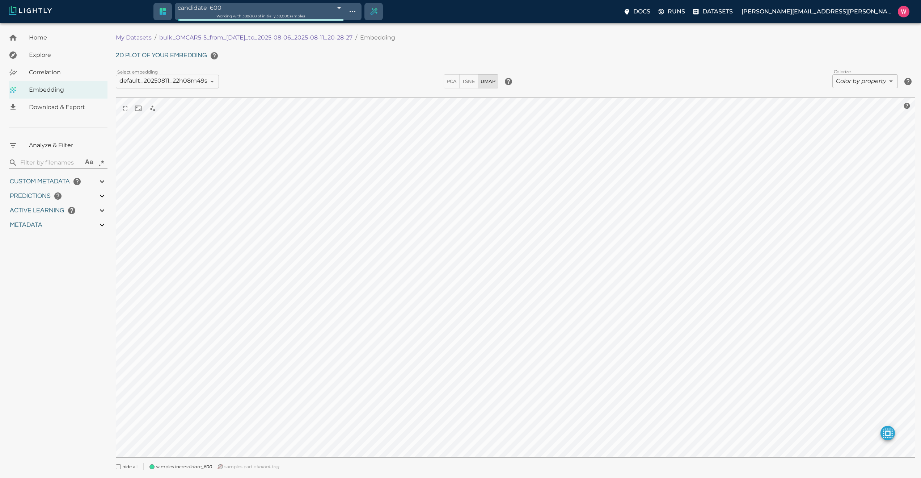
click at [862, 81] on body "candidate_600 689bb7a2457ab6ace9128c71 Working with 388 / 388 of initially 30,0…" at bounding box center [460, 259] width 921 height 472
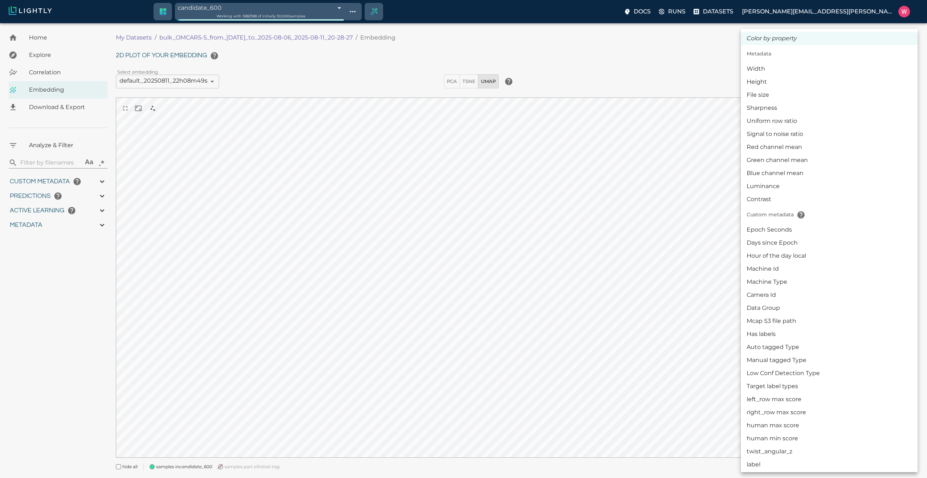
scroll to position [130, 0]
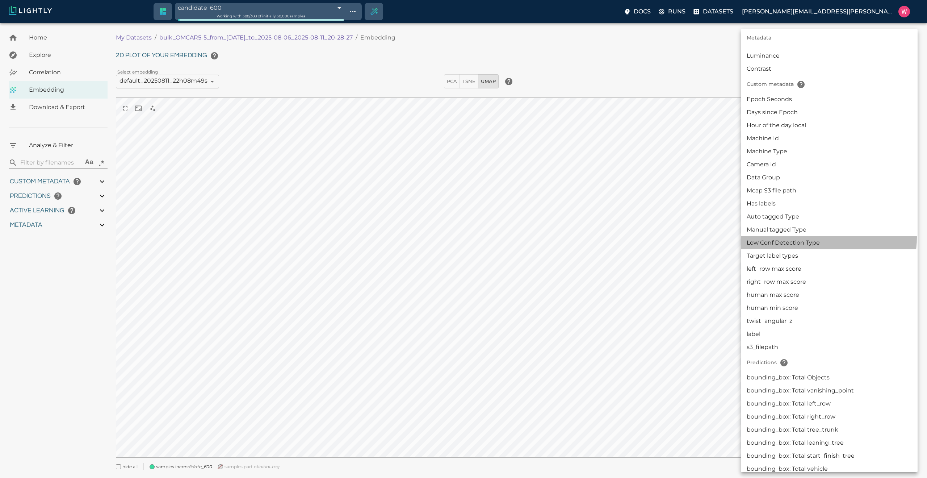
click at [813, 237] on li "Low Conf Detection Type" at bounding box center [829, 242] width 177 height 13
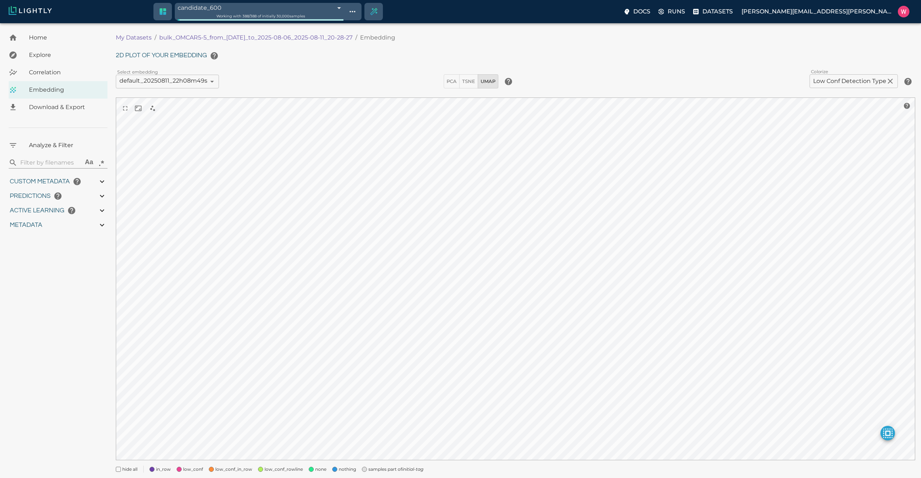
click at [369, 471] on span "samples part of initial-tag" at bounding box center [396, 468] width 55 height 7
click at [339, 468] on span "nothing" at bounding box center [347, 468] width 17 height 7
click at [339, 467] on span "nothing" at bounding box center [347, 468] width 17 height 7
click at [309, 469] on span at bounding box center [311, 468] width 5 height 5
drag, startPoint x: 285, startPoint y: 470, endPoint x: 273, endPoint y: 471, distance: 11.2
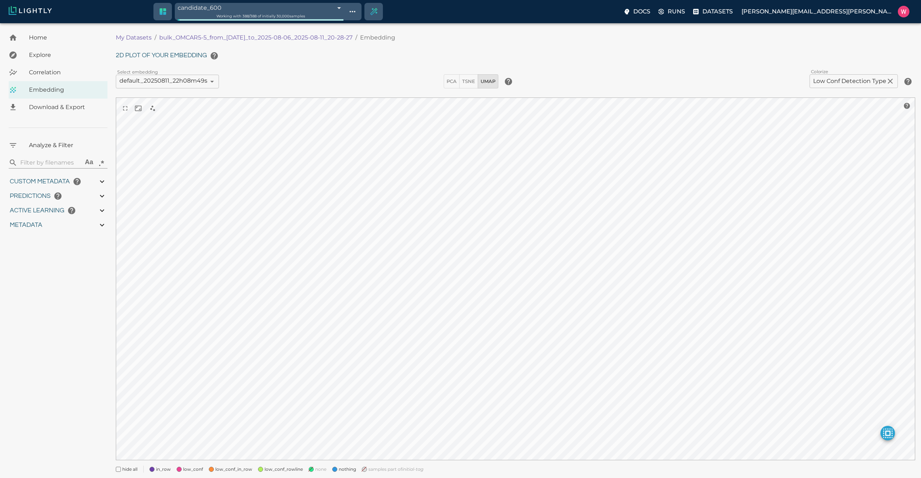
click at [284, 470] on span "low_conf_rowline" at bounding box center [284, 468] width 38 height 7
click at [240, 469] on span "low_conf_in_row" at bounding box center [233, 468] width 37 height 7
click at [192, 468] on span "low_conf" at bounding box center [193, 468] width 20 height 7
click at [160, 468] on span "in_row" at bounding box center [163, 468] width 15 height 7
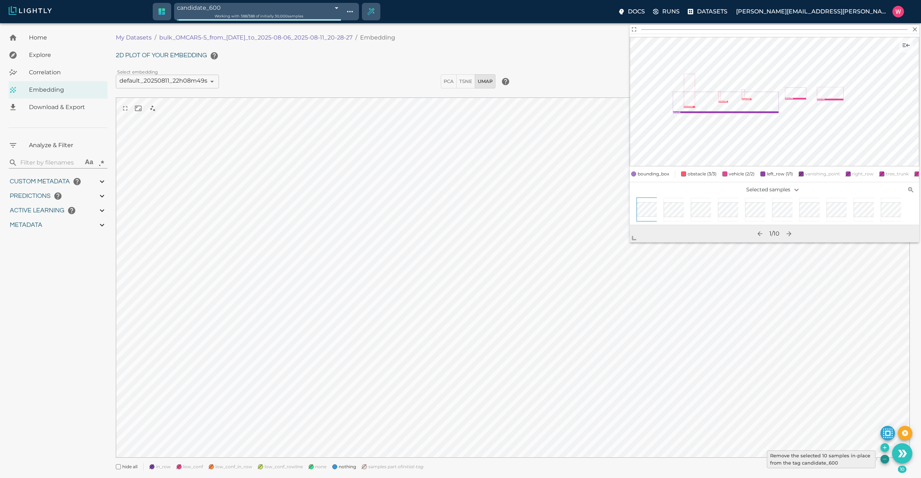
click at [882, 459] on icon "Remove the selected 10 samples in-place from the tag candidate_600" at bounding box center [885, 459] width 6 height 6
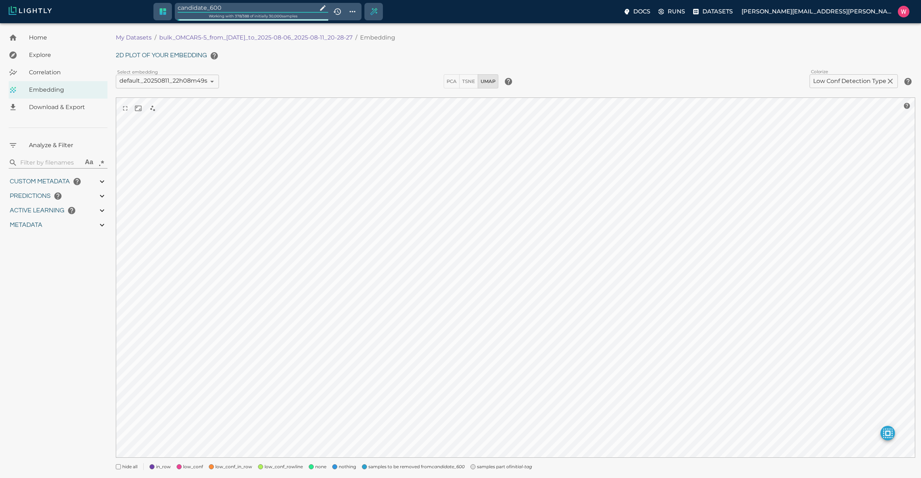
click at [250, 6] on input "candidate_600" at bounding box center [246, 8] width 137 height 10
click at [400, 468] on span "samples part of initial-tag" at bounding box center [396, 468] width 55 height 7
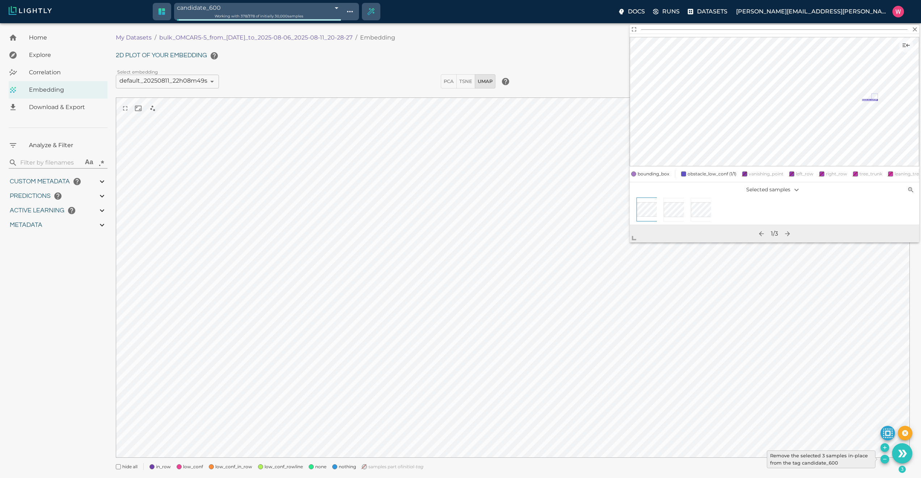
click at [884, 460] on icon "Remove the selected 3 samples in-place from the tag candidate_600" at bounding box center [885, 459] width 6 height 6
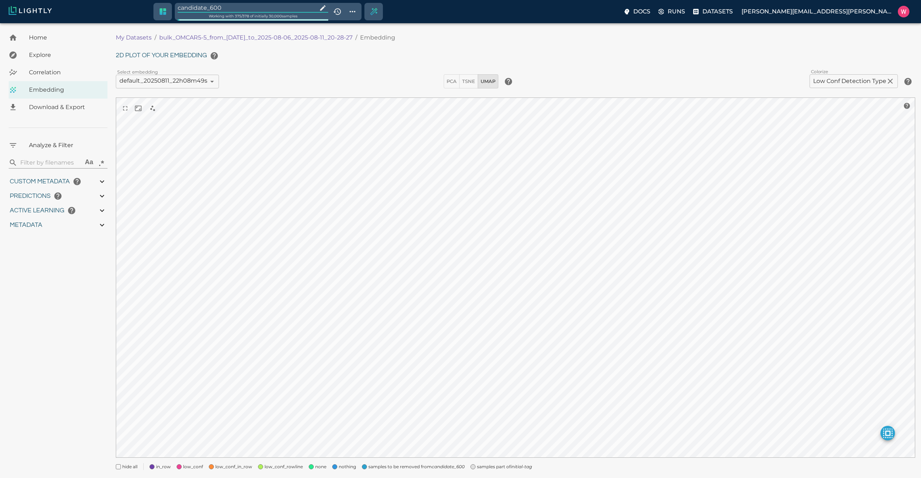
click at [255, 7] on input "candidate_600" at bounding box center [246, 8] width 137 height 10
click at [377, 471] on span "samples part of initial-tag" at bounding box center [396, 468] width 55 height 7
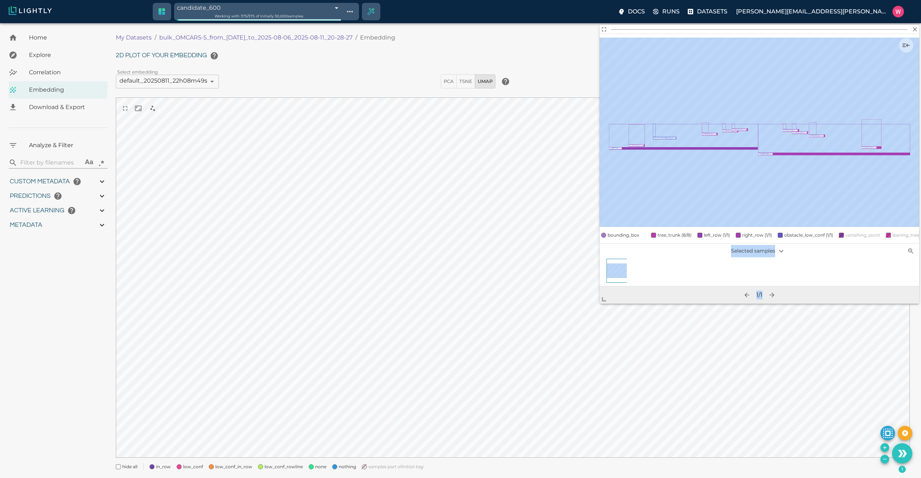
click at [553, 395] on body "candidate_600 689bb7a2457ab6ace9128c71 Working with 375 / 375 of initially 30,0…" at bounding box center [460, 259] width 921 height 472
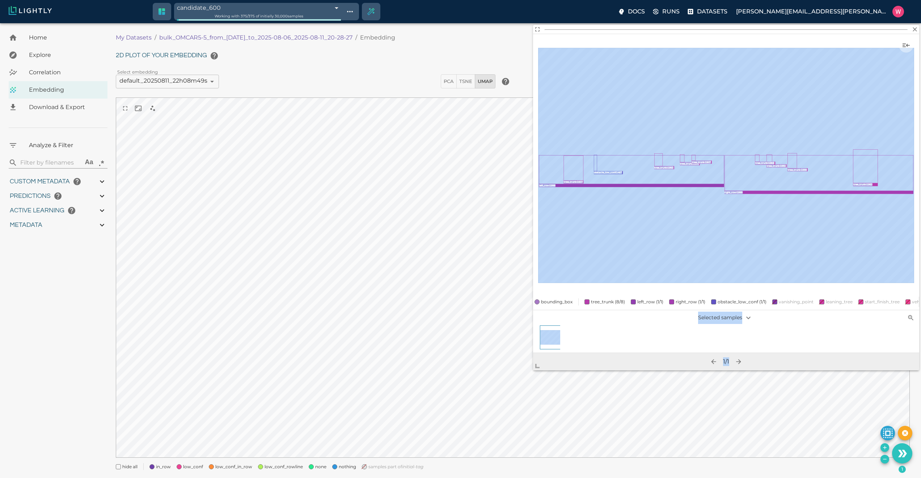
click at [521, 388] on body "candidate_600 689bb7a2457ab6ace9128c71 Working with 375 / 375 of initially 30,0…" at bounding box center [460, 259] width 921 height 472
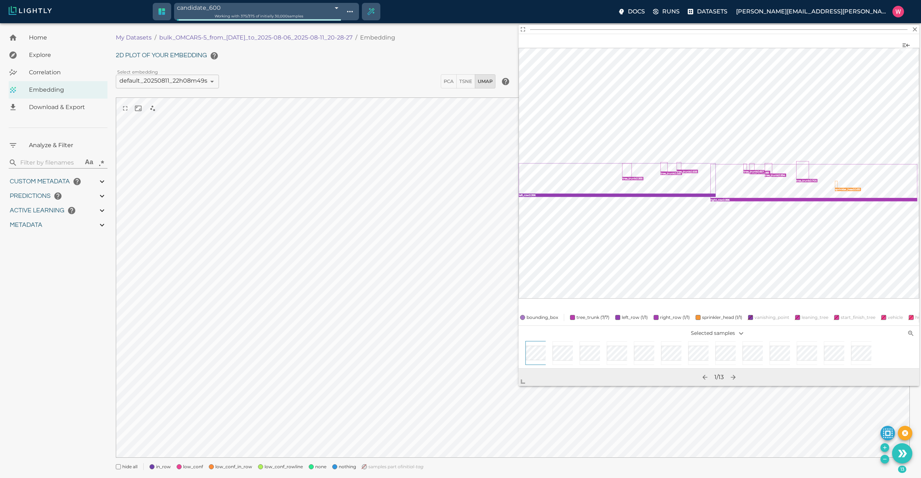
click at [886, 463] on button "Remove the selected 13 samples in-place from the tag candidate_600" at bounding box center [885, 458] width 9 height 9
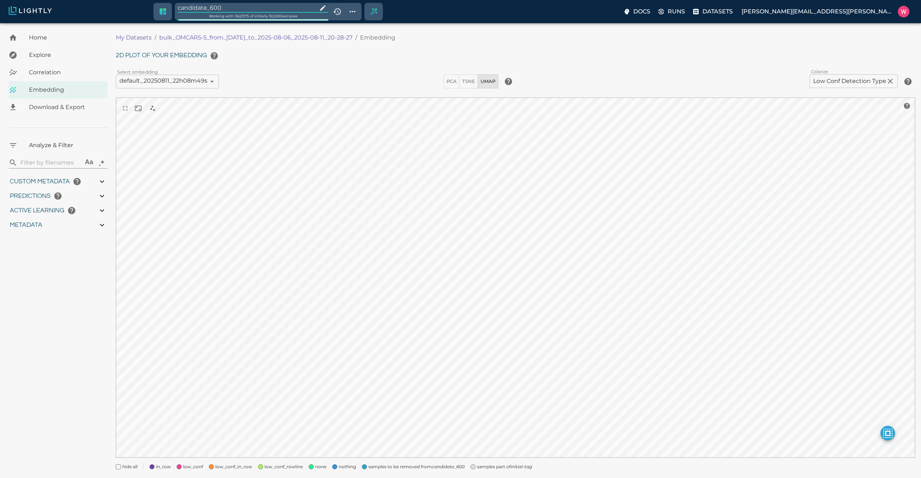
click at [234, 12] on input "candidate_600" at bounding box center [246, 8] width 137 height 10
click at [402, 469] on icon "initial-tag" at bounding box center [412, 468] width 21 height 5
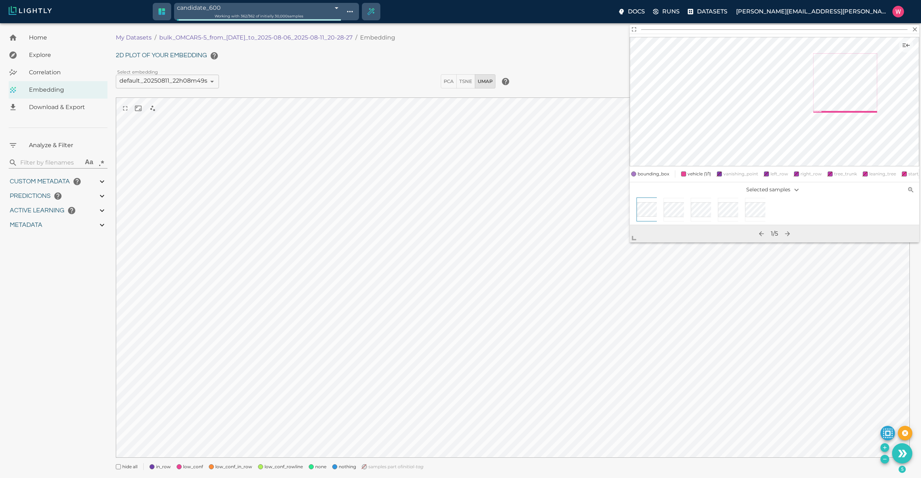
click at [884, 457] on icon "Remove the selected 5 samples in-place from the tag candidate_600" at bounding box center [885, 459] width 6 height 6
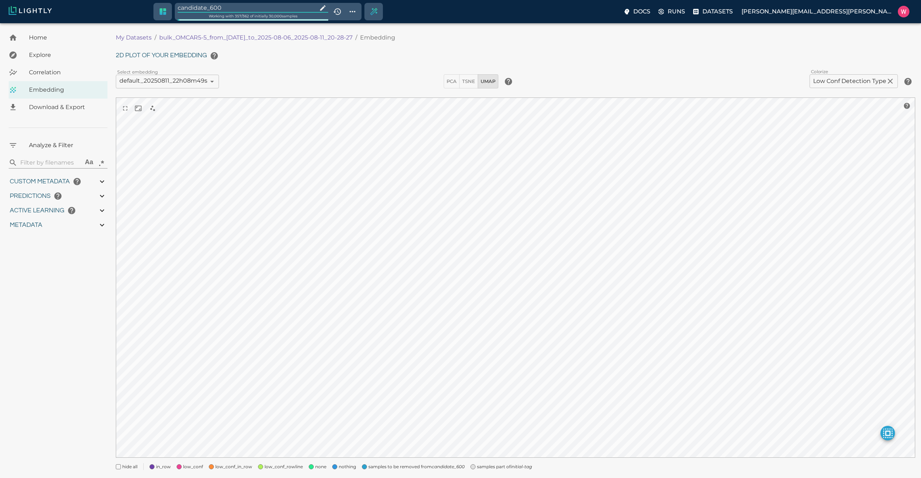
click at [238, 6] on input "candidate_600" at bounding box center [246, 8] width 137 height 10
click at [379, 12] on icon "Create selection" at bounding box center [374, 12] width 10 height 10
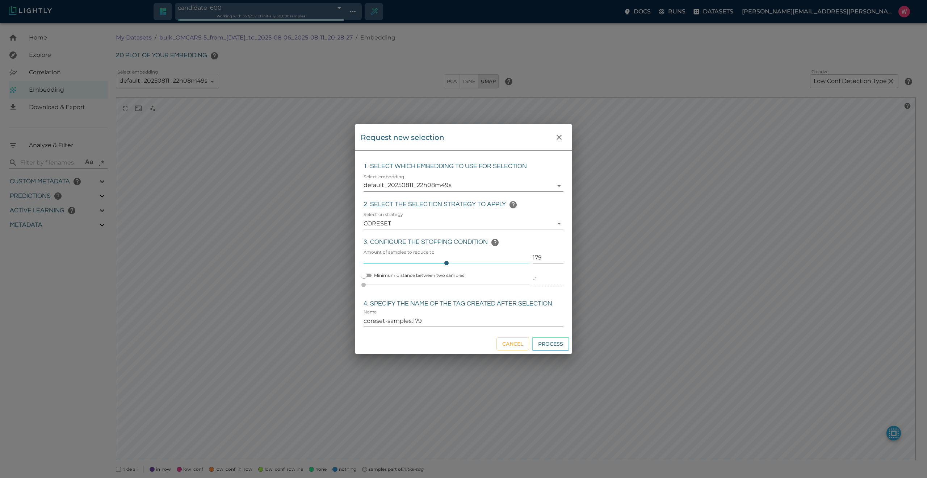
click at [535, 260] on input "179" at bounding box center [548, 258] width 31 height 12
click button "Process" at bounding box center [550, 344] width 37 height 14
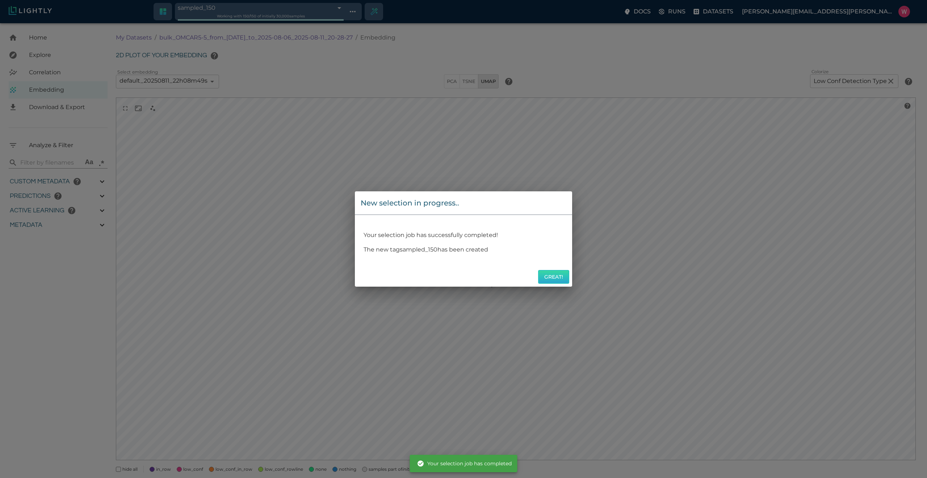
click at [550, 281] on button "Great!" at bounding box center [553, 277] width 31 height 14
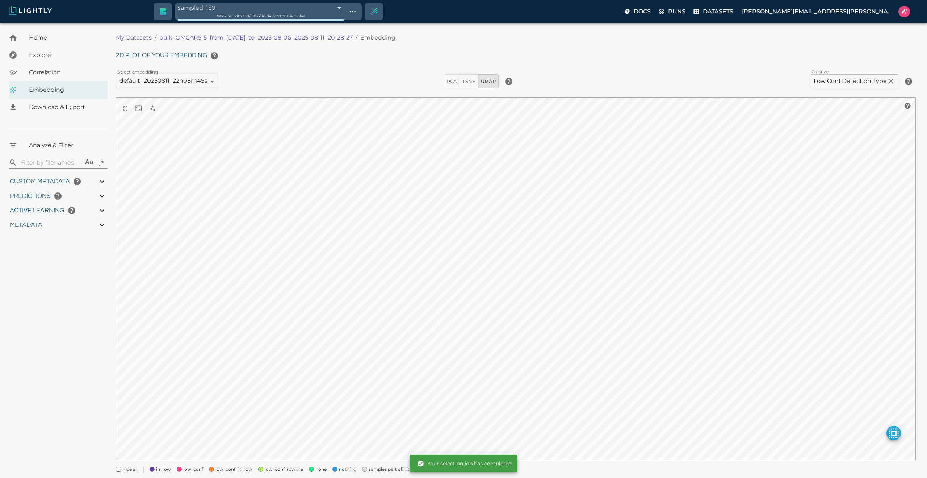
click at [552, 279] on button "Great!" at bounding box center [553, 277] width 31 height 14
click at [839, 81] on body "sampled_150 689bbb2d457ab6ace912e5fb Working with 150 / 150 of initially 30,000…" at bounding box center [463, 260] width 927 height 475
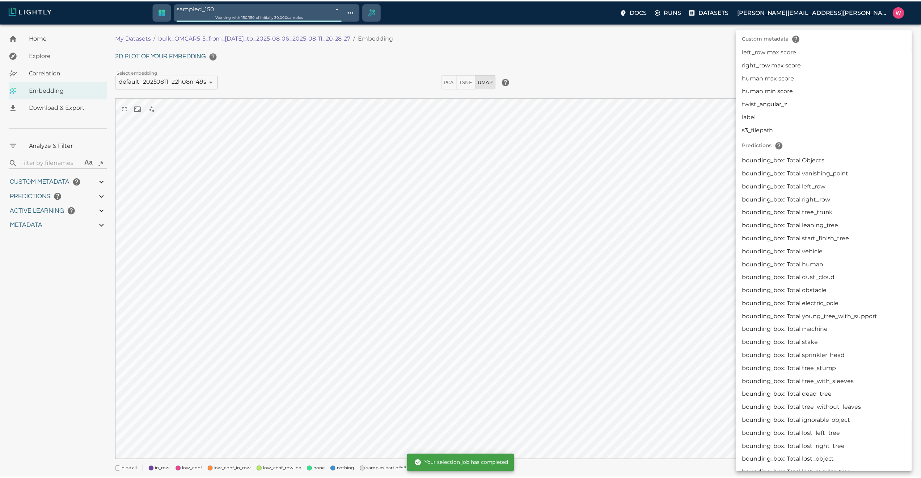
scroll to position [261, 0]
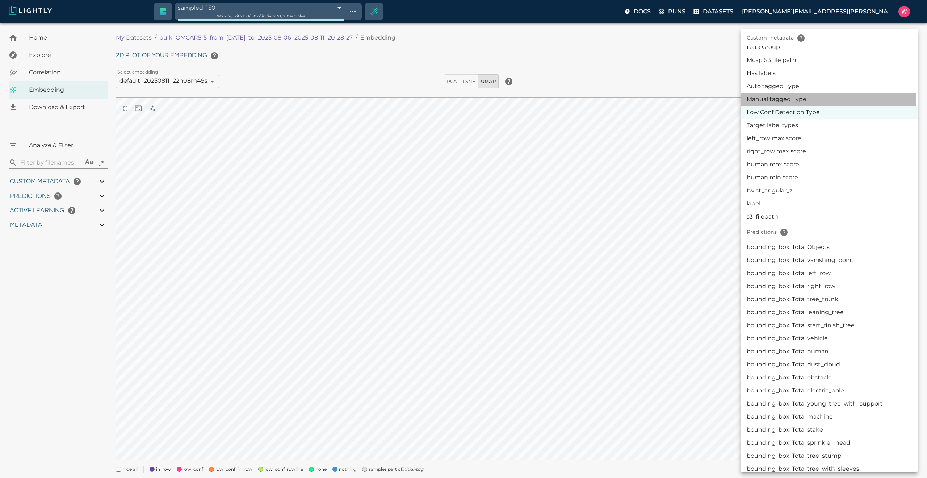
click at [792, 100] on li "Manual tagged Type" at bounding box center [829, 99] width 177 height 13
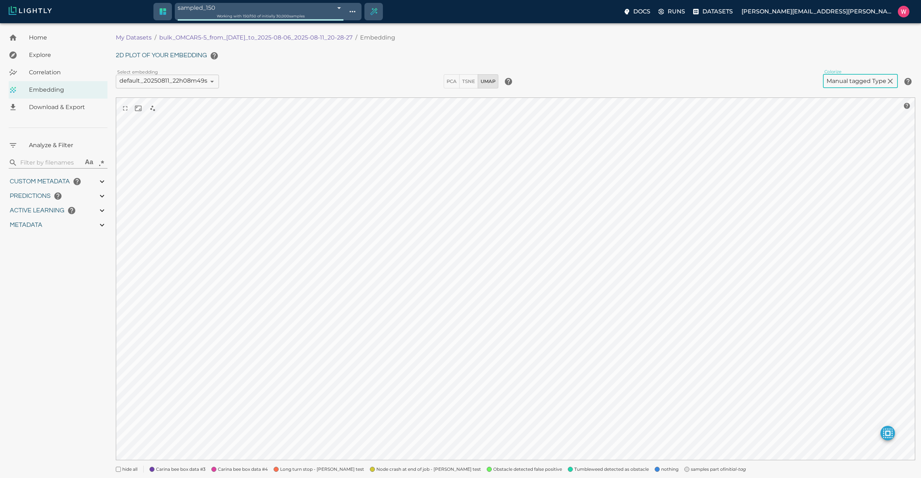
click at [655, 467] on span at bounding box center [657, 468] width 5 height 5
click at [691, 470] on span "samples part of initial-tag" at bounding box center [718, 468] width 55 height 7
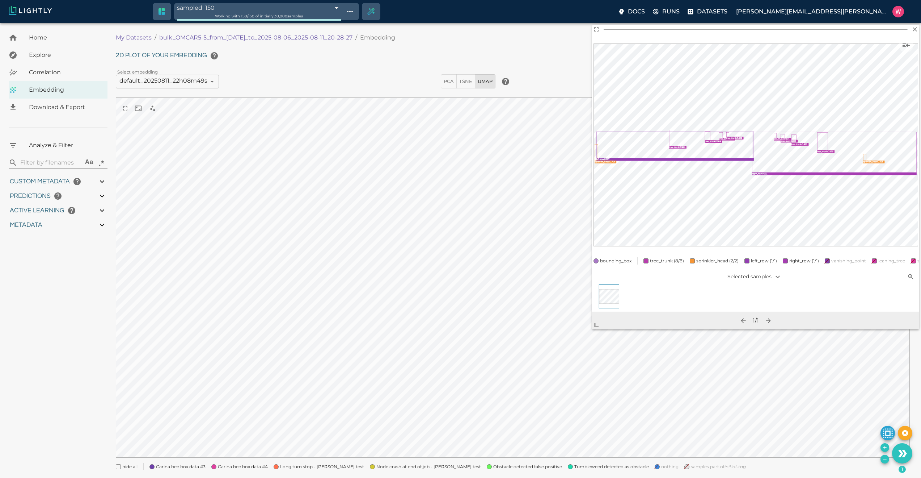
drag, startPoint x: 635, startPoint y: 237, endPoint x: 594, endPoint y: 333, distance: 104.4
click at [594, 329] on span at bounding box center [599, 322] width 14 height 14
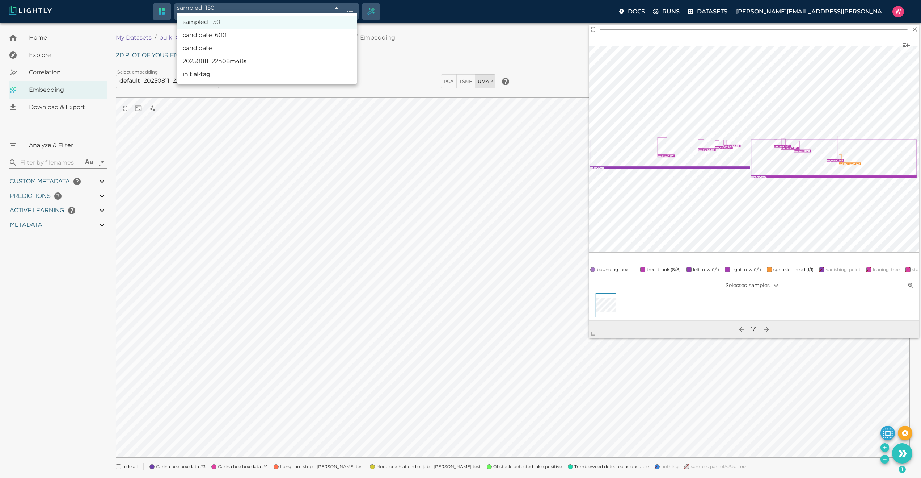
click at [291, 23] on body "sampled_150 689bbb2d457ab6ace912e5fb Working with 150 / 150 of initially 30,000…" at bounding box center [460, 259] width 921 height 472
click at [270, 73] on li "initial-tag" at bounding box center [267, 74] width 180 height 13
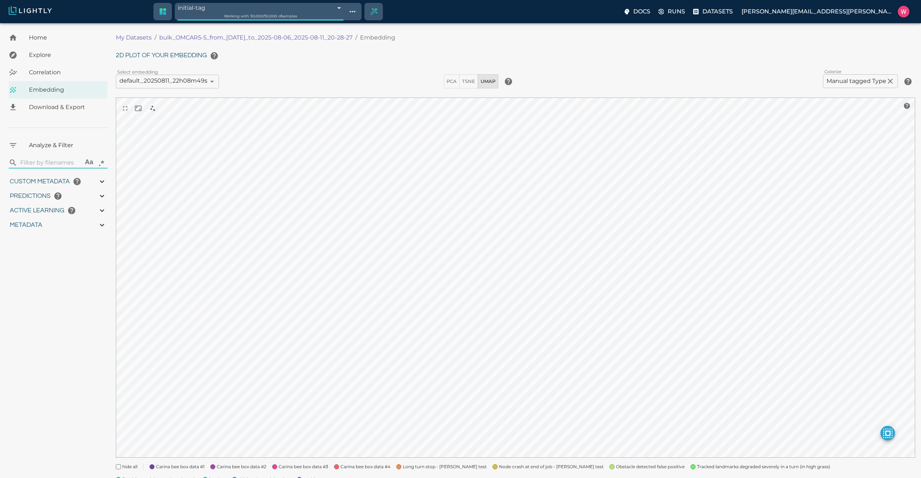
scroll to position [31, 0]
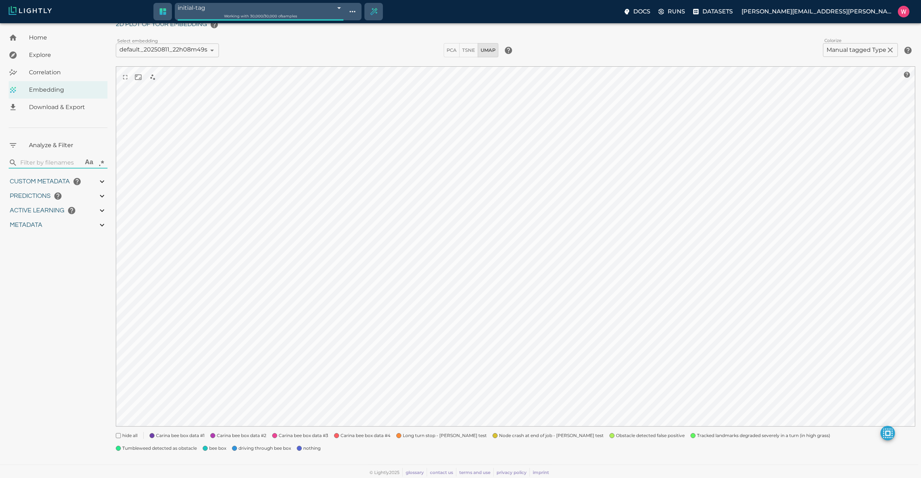
click at [303, 445] on span "nothing" at bounding box center [311, 447] width 17 height 7
click at [697, 435] on span "Tracked landmarks degraded severely in a turn (in high grass)" at bounding box center [763, 435] width 133 height 7
click at [697, 436] on span "Tracked landmarks degraded severely in a turn (in high grass)" at bounding box center [763, 435] width 133 height 7
click at [197, 444] on span "Tumbleweed detected as obstacle" at bounding box center [159, 447] width 75 height 7
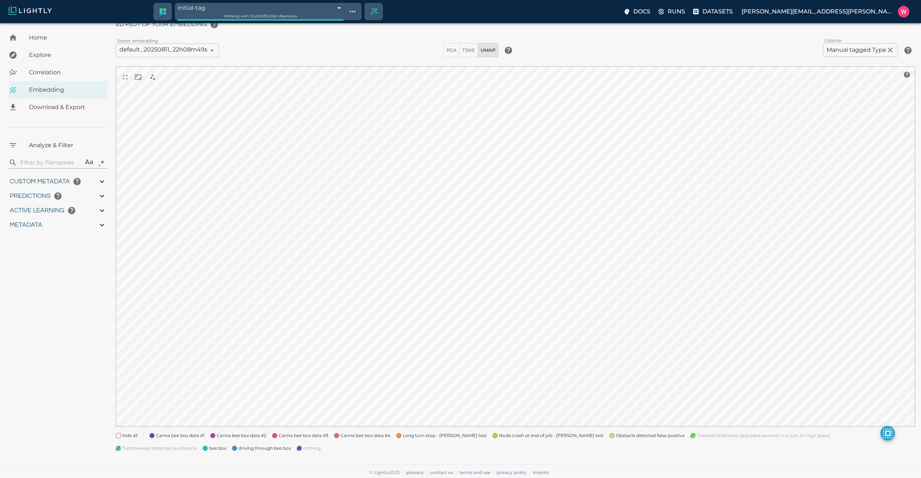
click at [197, 444] on span "Tumbleweed detected as obstacle" at bounding box center [159, 447] width 75 height 7
click at [616, 436] on span "Obstacle detected false positive" at bounding box center [650, 435] width 69 height 7
click at [534, 433] on span "Node crash at end of job - Gunther test" at bounding box center [551, 435] width 105 height 7
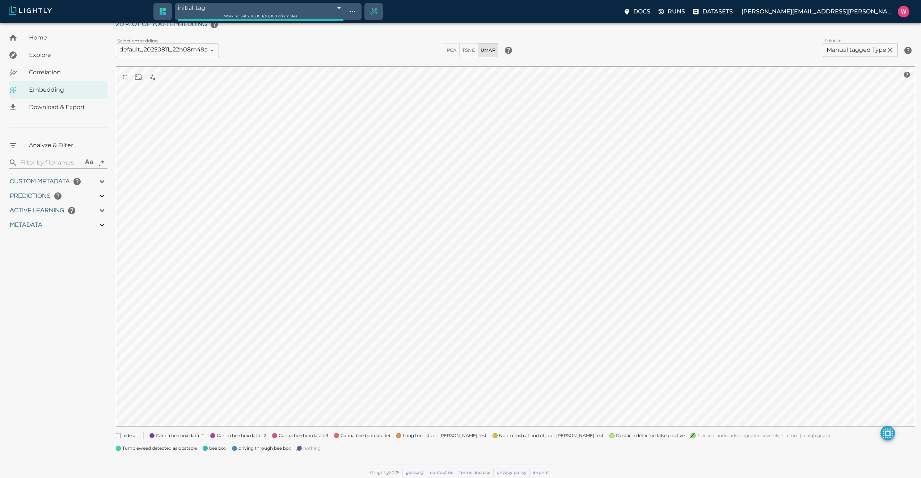
click at [542, 436] on span "Node crash at end of job - Gunther test" at bounding box center [551, 435] width 105 height 7
click at [441, 435] on span "Long turn stop - Gunther test" at bounding box center [445, 435] width 84 height 7
click at [348, 436] on span "Carina bee box data #4" at bounding box center [366, 435] width 50 height 7
click at [239, 446] on span "driving through bee box" at bounding box center [265, 447] width 52 height 7
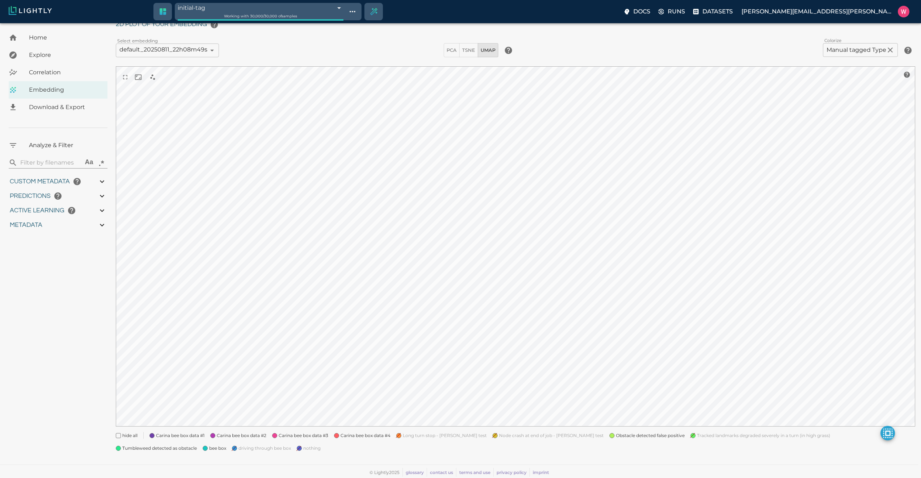
click at [239, 446] on span "driving through bee box" at bounding box center [265, 447] width 52 height 7
click at [197, 444] on span "Tumbleweed detected as obstacle" at bounding box center [159, 447] width 75 height 7
click at [226, 444] on span "bee box" at bounding box center [217, 447] width 17 height 7
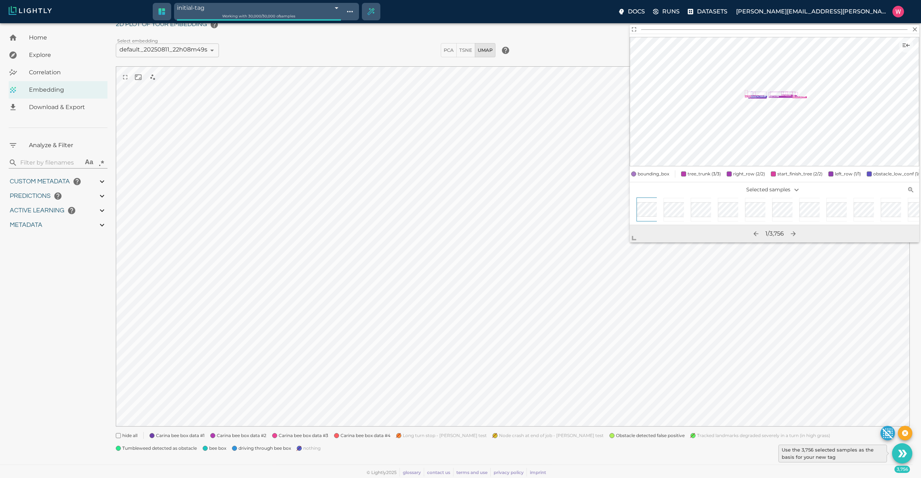
click at [899, 450] on icon "Use the 3,756 selected samples as the basis for your new tag" at bounding box center [902, 453] width 13 height 13
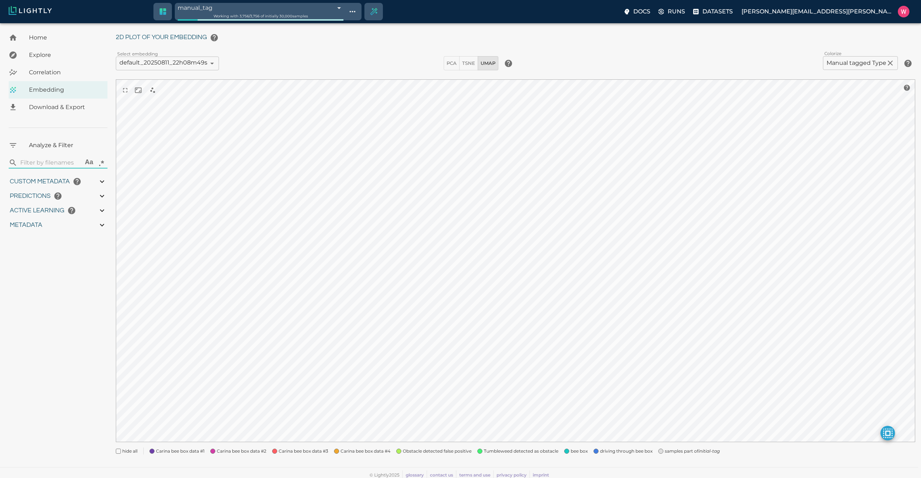
drag, startPoint x: 690, startPoint y: 451, endPoint x: 687, endPoint y: 443, distance: 8.0
click at [690, 451] on span "samples part of initial-tag" at bounding box center [692, 450] width 55 height 7
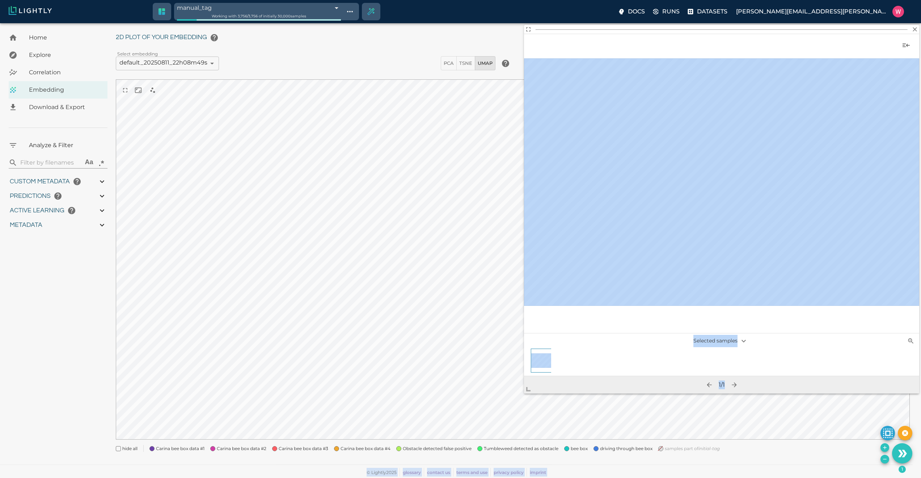
click at [530, 398] on body "manual_tag 689bbb83457ab6ace912edf3 Working with 3,756 / 3,756 of initially 30,…" at bounding box center [460, 241] width 921 height 472
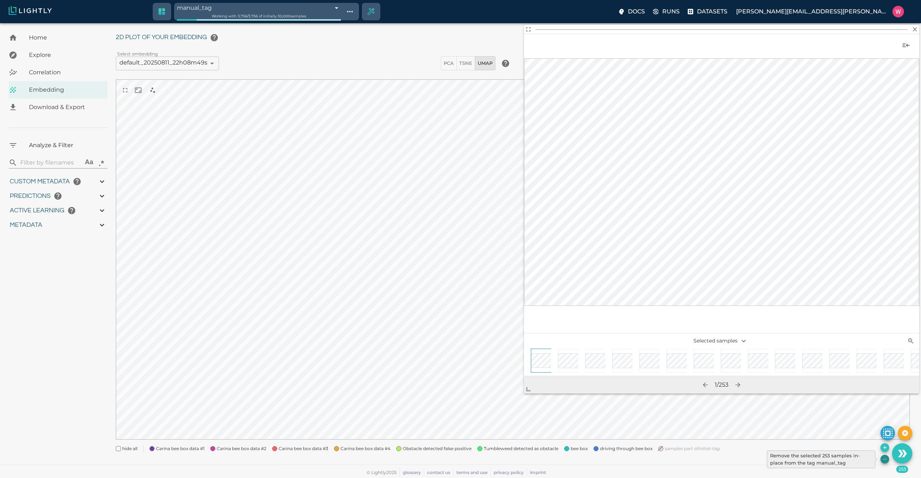
click at [884, 456] on icon "Remove the selected 253 samples in-place from the tag manual_tag" at bounding box center [885, 459] width 6 height 6
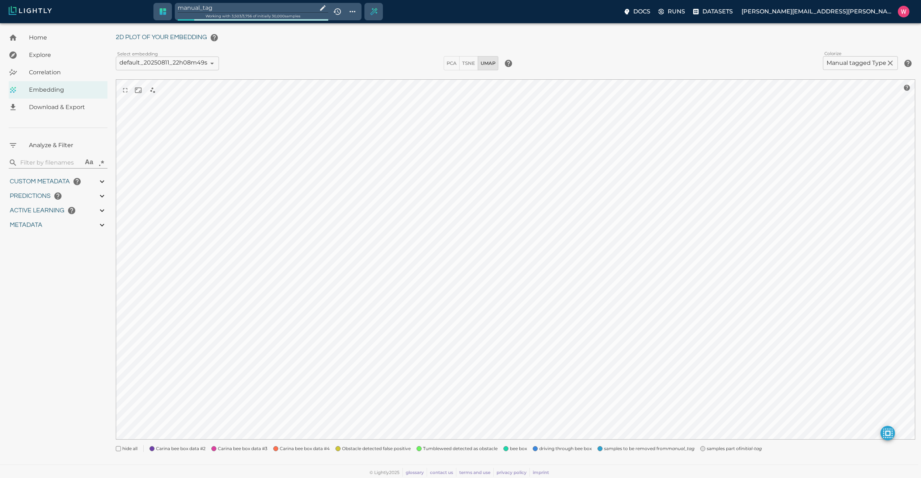
click at [714, 448] on span "samples part of initial-tag" at bounding box center [734, 448] width 55 height 7
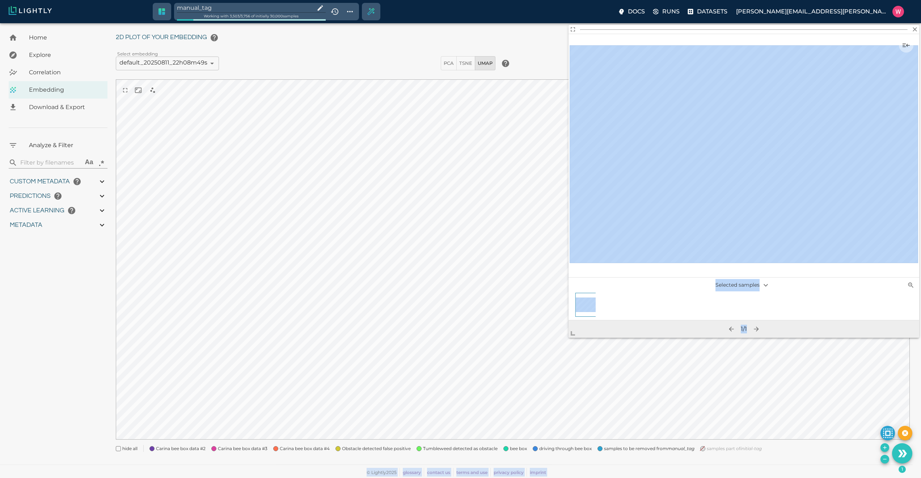
click at [562, 365] on body "manual_tag Working with 3,503 / 3,756 of initially 30,000 samples Docs Runs Dat…" at bounding box center [460, 241] width 921 height 472
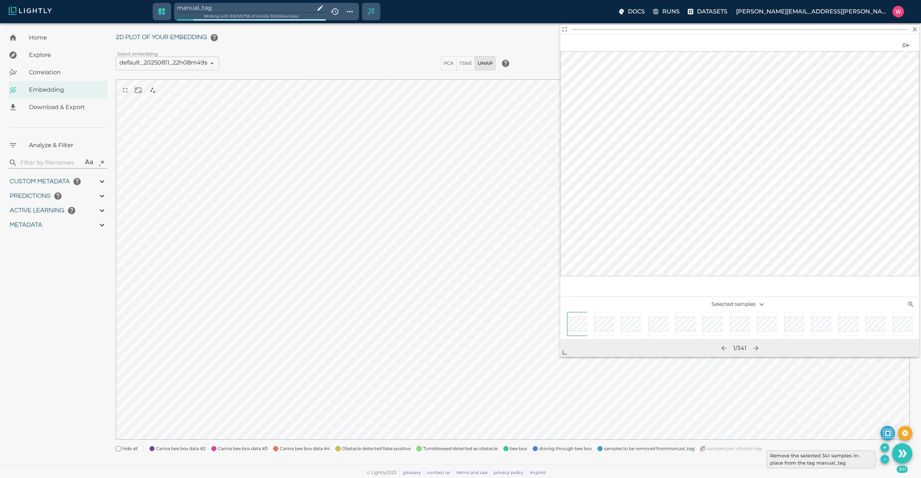
click at [884, 460] on icon "Remove the selected 341 samples in-place from the tag manual_tag" at bounding box center [885, 459] width 6 height 6
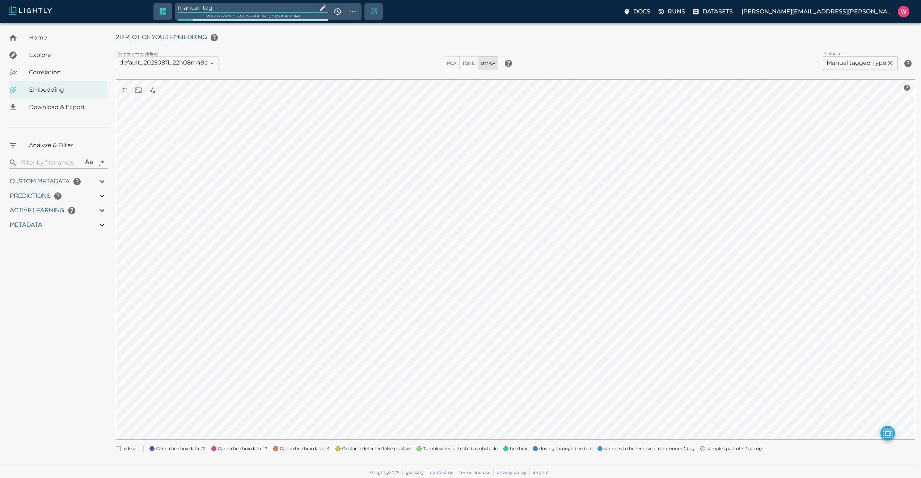
click at [256, 10] on input "manual_tag" at bounding box center [246, 8] width 137 height 10
click at [605, 451] on div "samples part of initial-tag" at bounding box center [625, 447] width 67 height 13
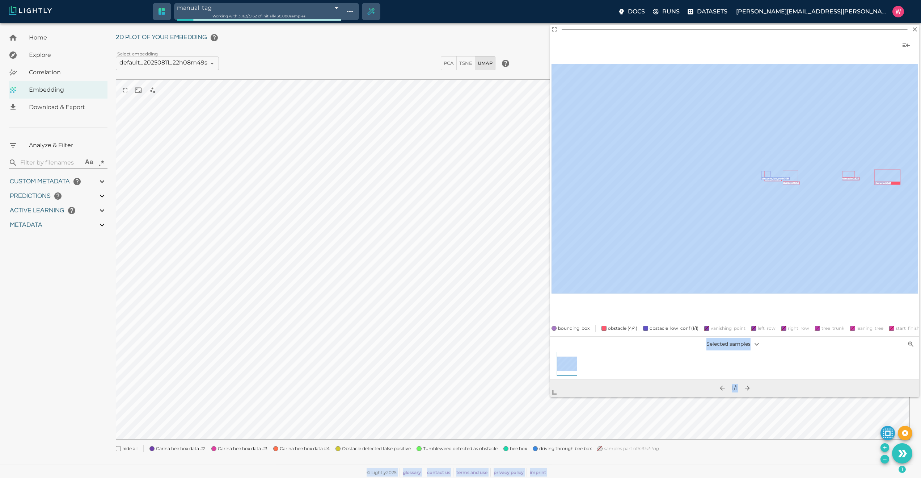
click at [555, 399] on body "manual_tag 689bbb83457ab6ace912edf3 Working with 3,162 / 3,162 of initially 30,…" at bounding box center [460, 241] width 921 height 472
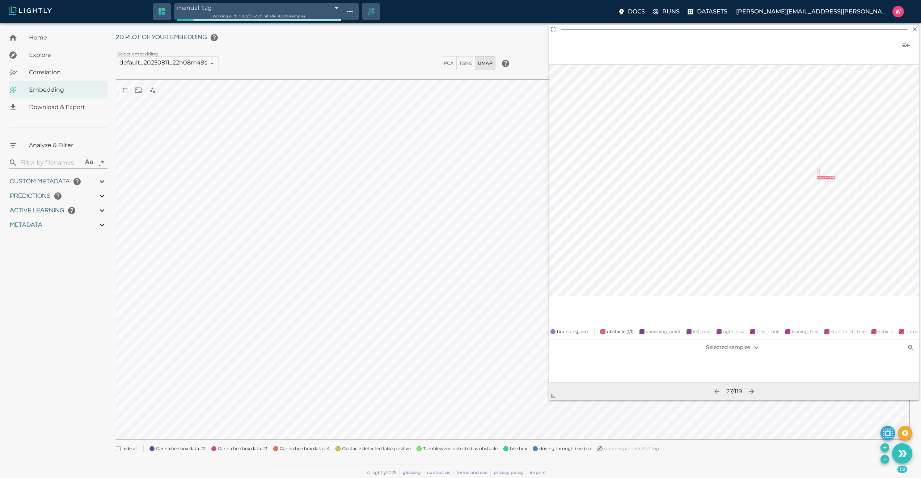
scroll to position [0, 1410]
click at [729, 375] on div at bounding box center [733, 367] width 24 height 24
drag, startPoint x: 745, startPoint y: 382, endPoint x: 824, endPoint y: 386, distance: 79.4
click at [824, 386] on div "59 / 119" at bounding box center [734, 390] width 370 height 17
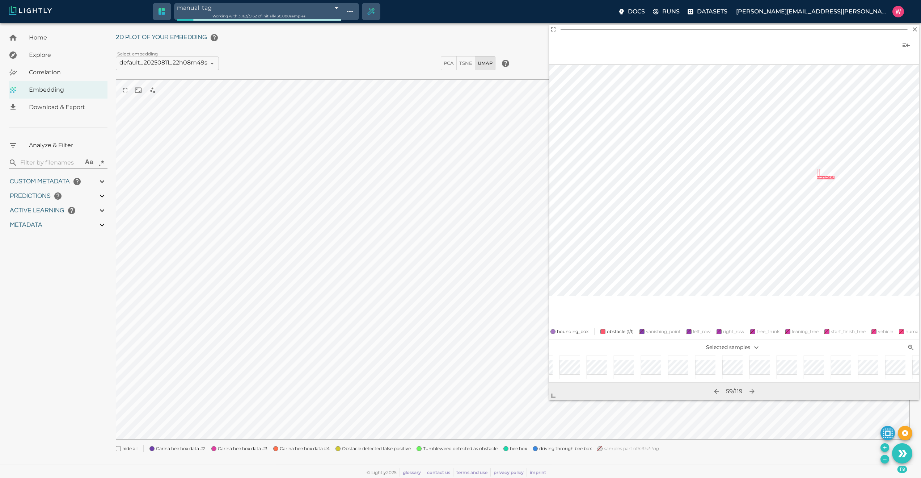
click at [799, 373] on div at bounding box center [810, 368] width 27 height 27
click at [790, 375] on div at bounding box center [789, 367] width 24 height 24
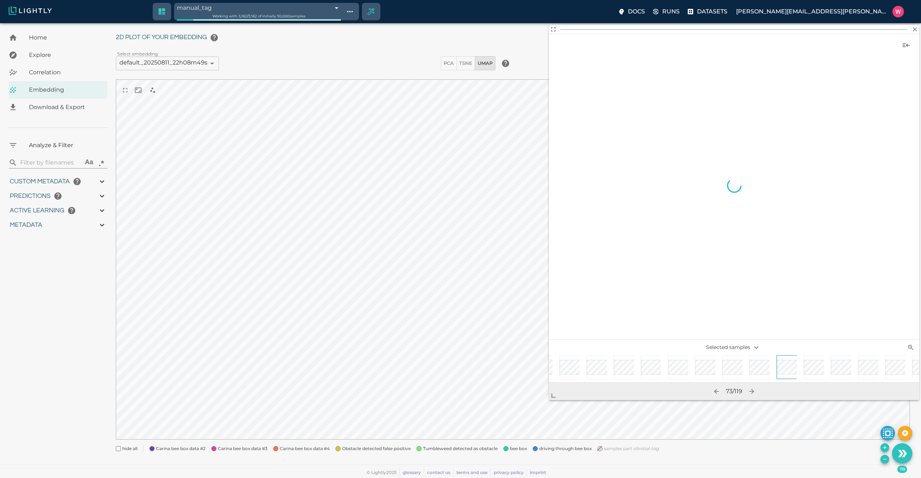
click at [803, 383] on div "73 / 119" at bounding box center [734, 390] width 370 height 17
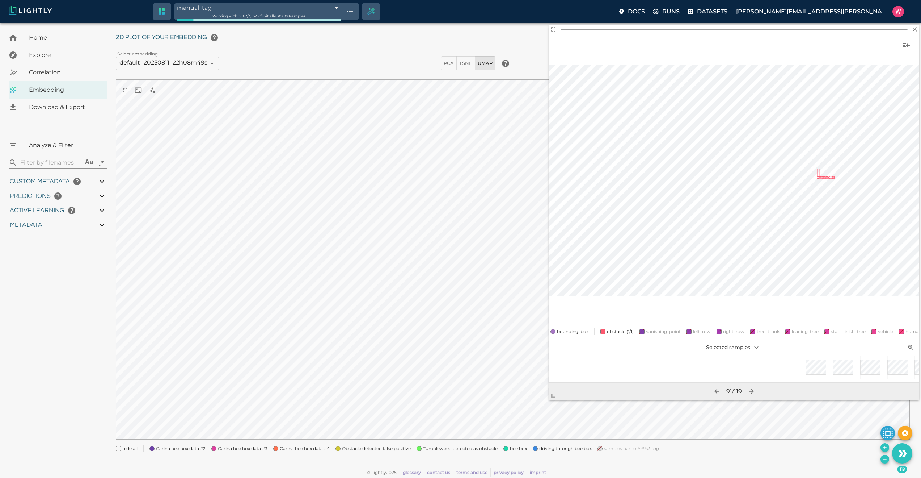
scroll to position [0, 2546]
click at [884, 459] on icon "Remove the selected 119 samples in-place from the tag manual_tag" at bounding box center [885, 459] width 6 height 6
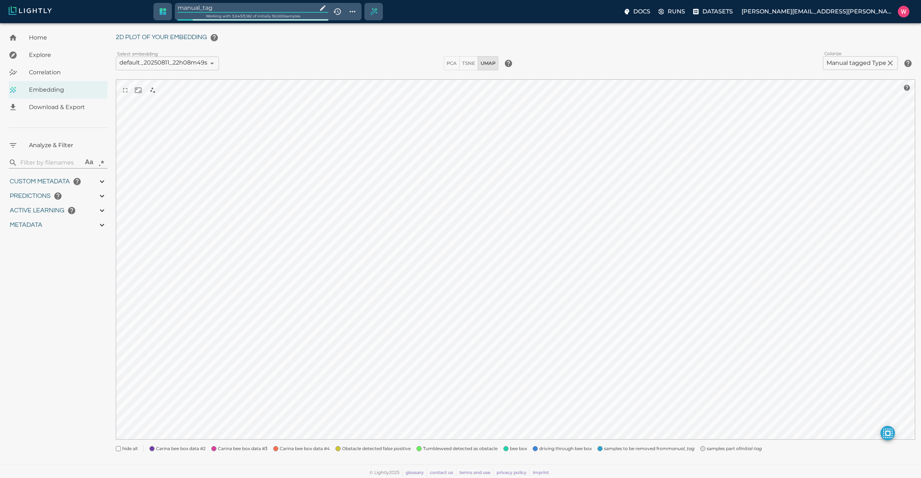
click at [226, 8] on input "manual_tag" at bounding box center [246, 8] width 137 height 10
click at [612, 455] on div "My Datasets / bulk_OMCAR5-5_from_2025-08-05_to_2025-08-06_2025-08-11_20-28-27 /…" at bounding box center [519, 237] width 806 height 452
click at [622, 449] on span "samples part of initial-tag" at bounding box center [631, 450] width 55 height 7
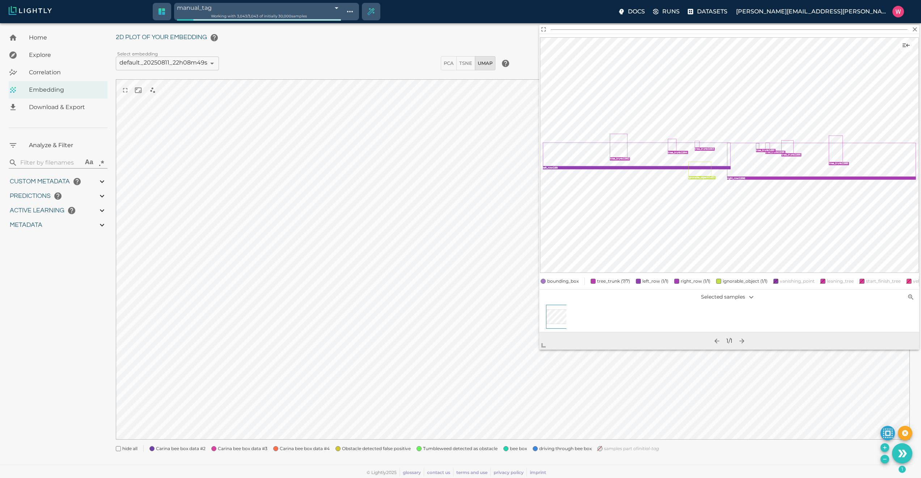
drag, startPoint x: 637, startPoint y: 236, endPoint x: 545, endPoint y: 345, distance: 141.8
click at [546, 345] on span at bounding box center [546, 342] width 14 height 14
click at [450, 445] on span "Tumbleweed detected as obstacle" at bounding box center [460, 448] width 75 height 7
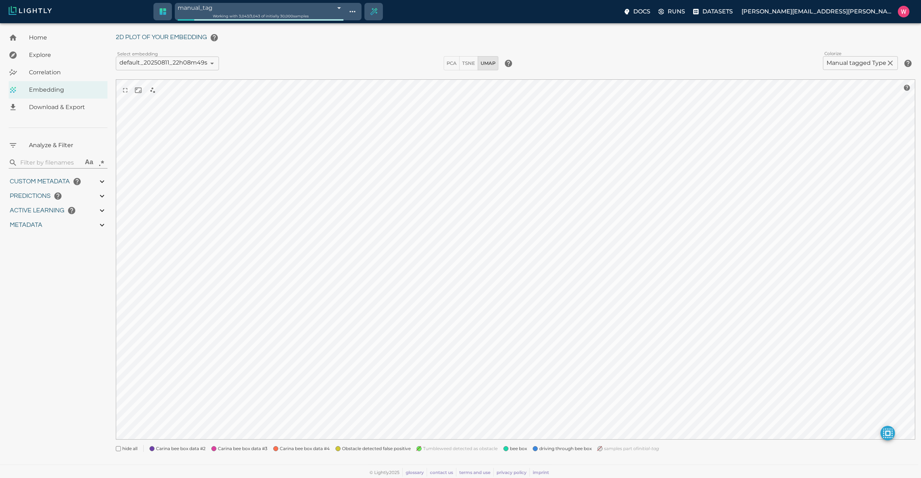
click at [450, 445] on span "Tumbleweed detected as obstacle" at bounding box center [460, 448] width 75 height 7
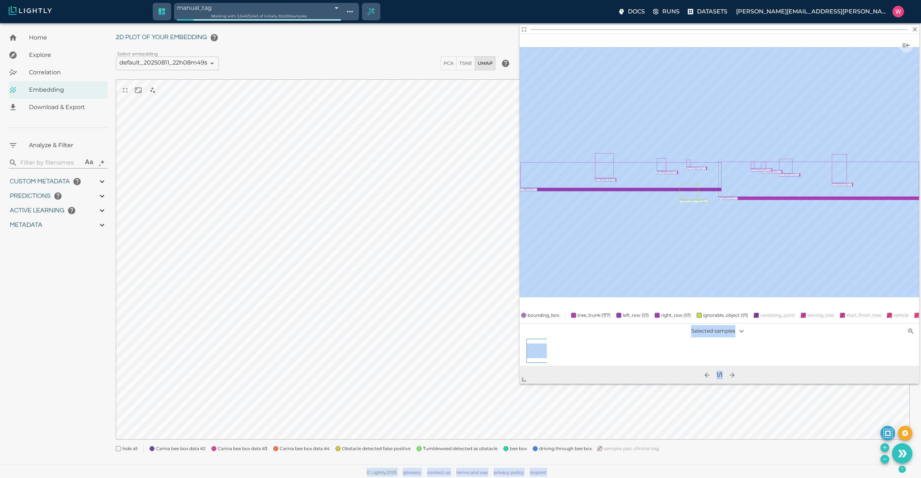
click at [524, 384] on body "manual_tag 689bbb83457ab6ace912edf3 Working with 3,043 / 3,043 of initially 30,…" at bounding box center [460, 241] width 921 height 472
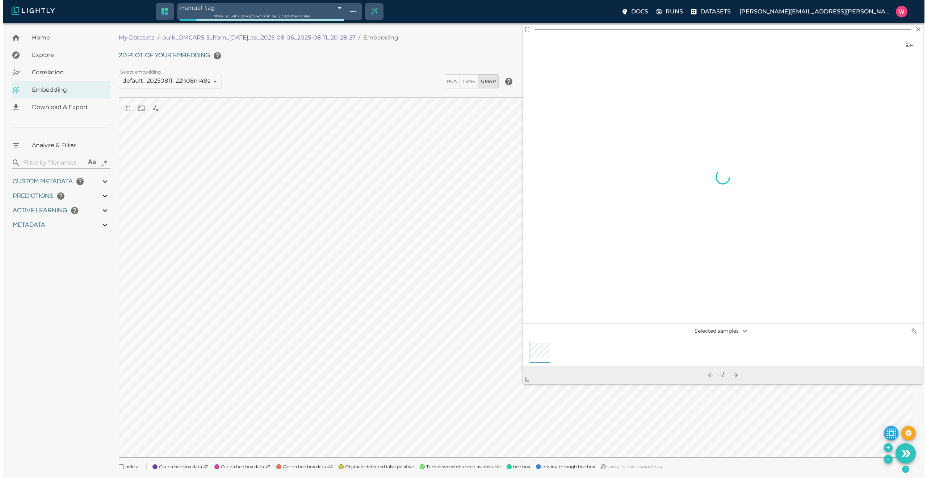
scroll to position [18, 0]
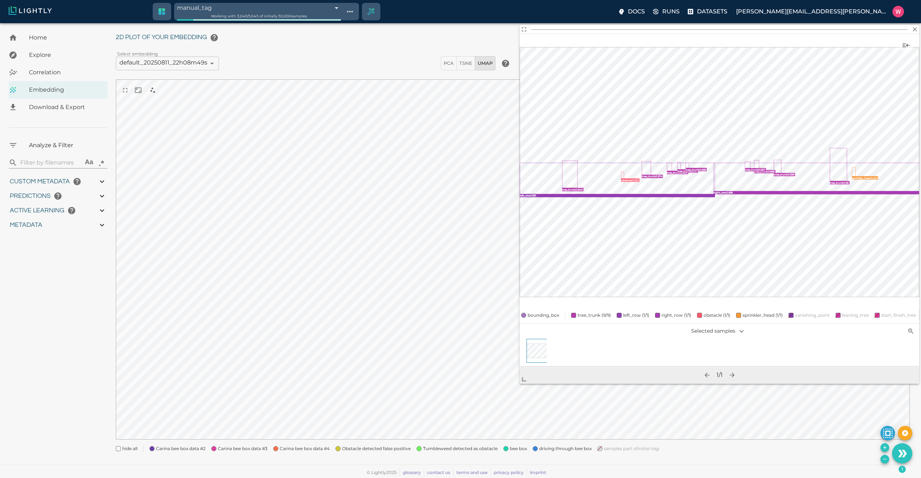
click at [217, 8] on body "manual_tag 689bbb83457ab6ace912edf3 Working with 3,043 / 3,043 of initially 30,…" at bounding box center [460, 241] width 921 height 472
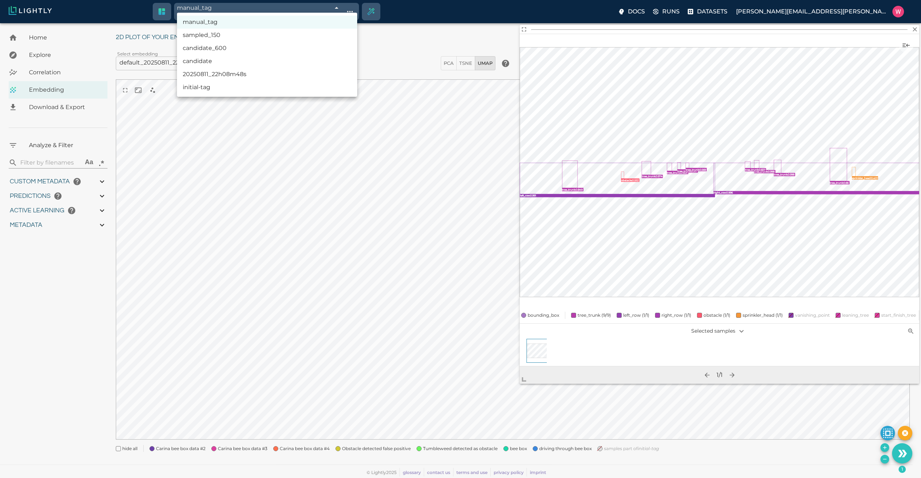
click at [247, 193] on div at bounding box center [460, 239] width 921 height 478
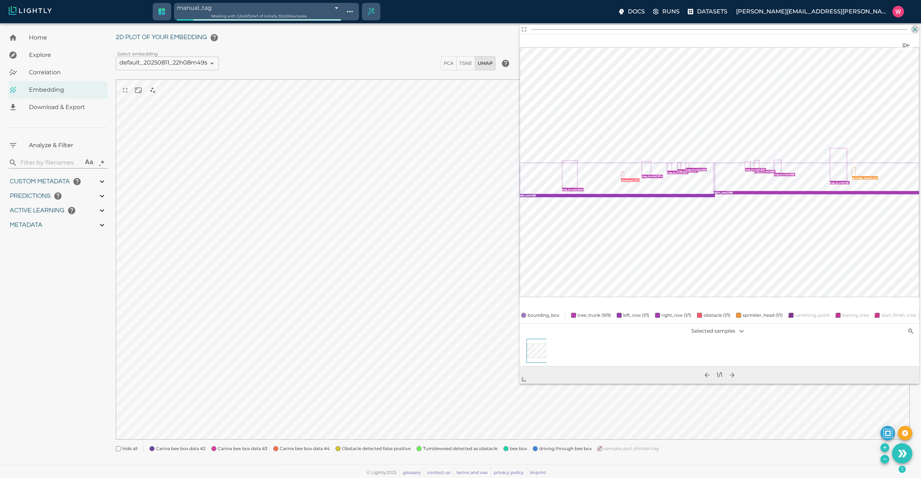
click at [917, 30] on icon "button" at bounding box center [915, 29] width 7 height 7
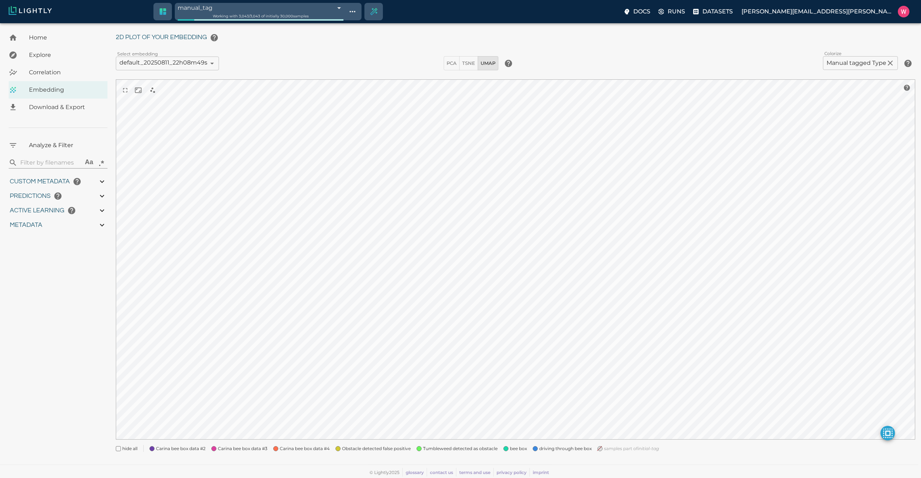
click at [867, 60] on body "manual_tag 689bbb83457ab6ace912edf3 Working with 3,043 / 3,043 of initially 30,…" at bounding box center [460, 241] width 921 height 472
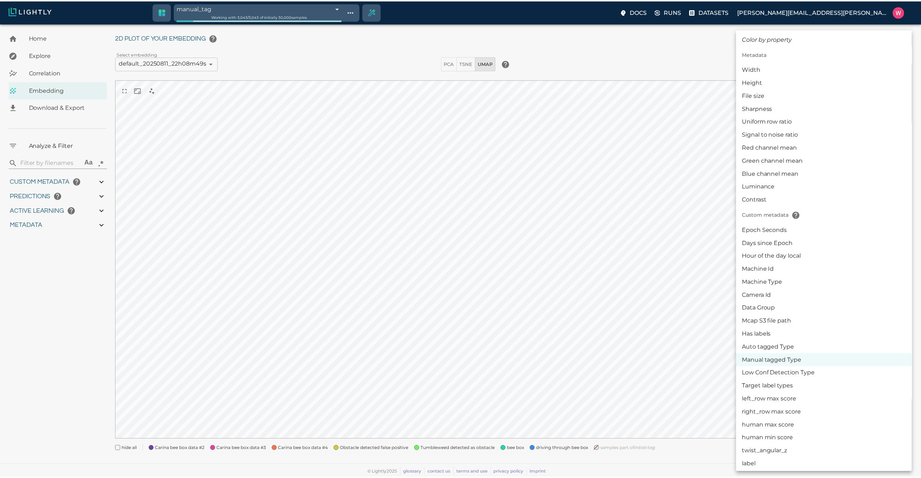
scroll to position [130, 0]
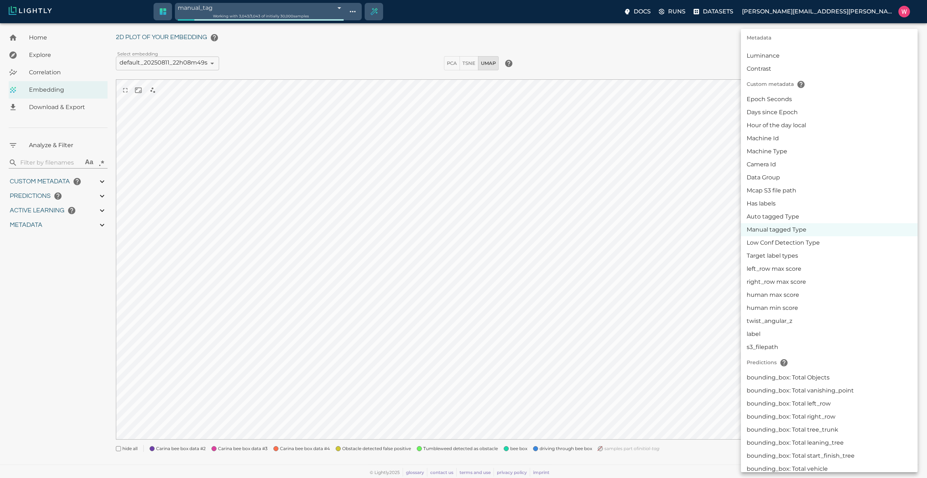
click at [852, 257] on li "Target label types" at bounding box center [829, 255] width 177 height 13
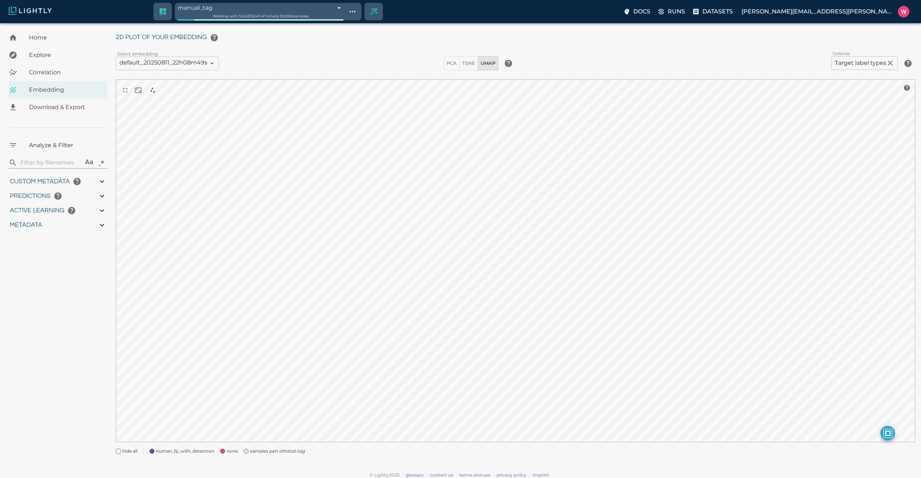
click at [824, 72] on div "2D plot of your embedding Select embedding default_20250811_22h08m49s 689a69f96…" at bounding box center [516, 242] width 800 height 424
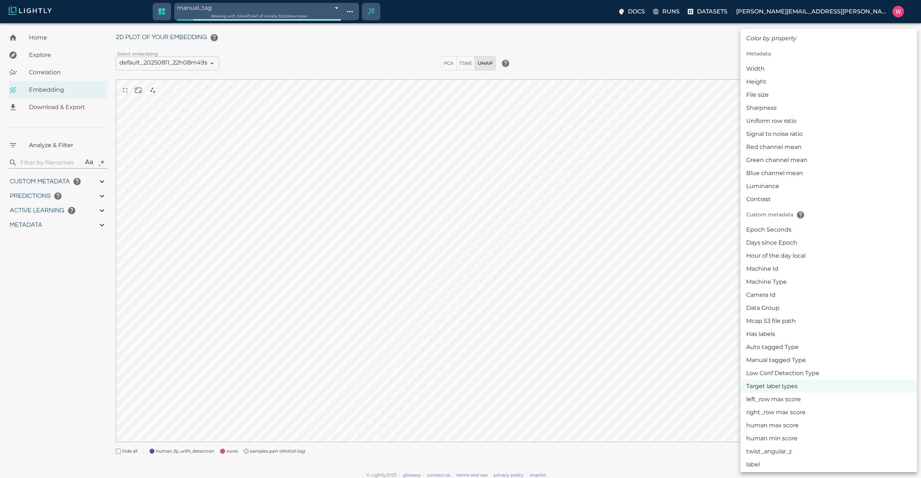
click at [843, 70] on body "manual_tag 689bbb83457ab6ace912edf3 Working with 3,043 / 3,043 of initially 30,…" at bounding box center [460, 242] width 921 height 475
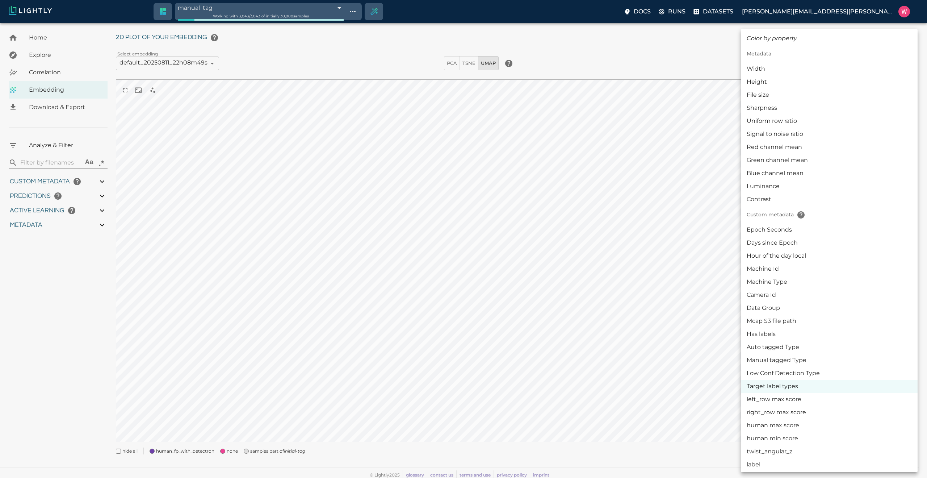
click at [780, 368] on li "Low Conf Detection Type" at bounding box center [829, 372] width 177 height 13
type input "userDefined|CATEGORICAL_STRING|Low Conf Detection Type"
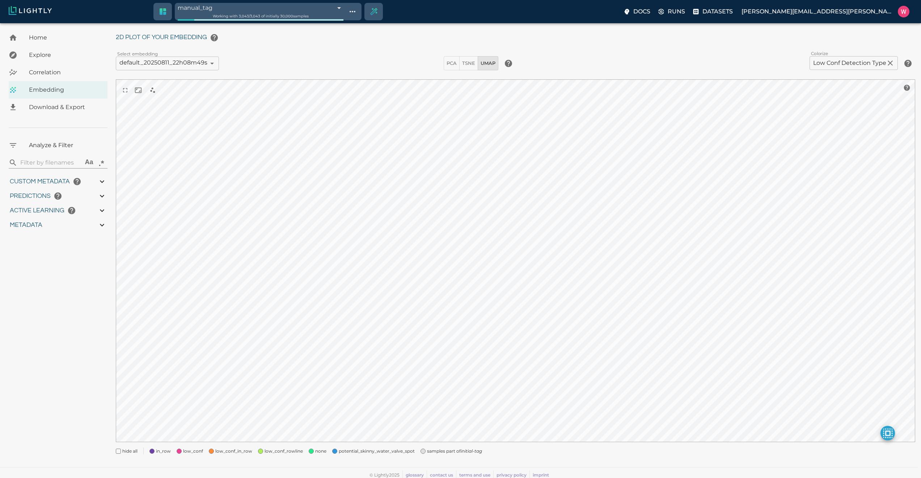
click at [421, 451] on span at bounding box center [423, 450] width 5 height 5
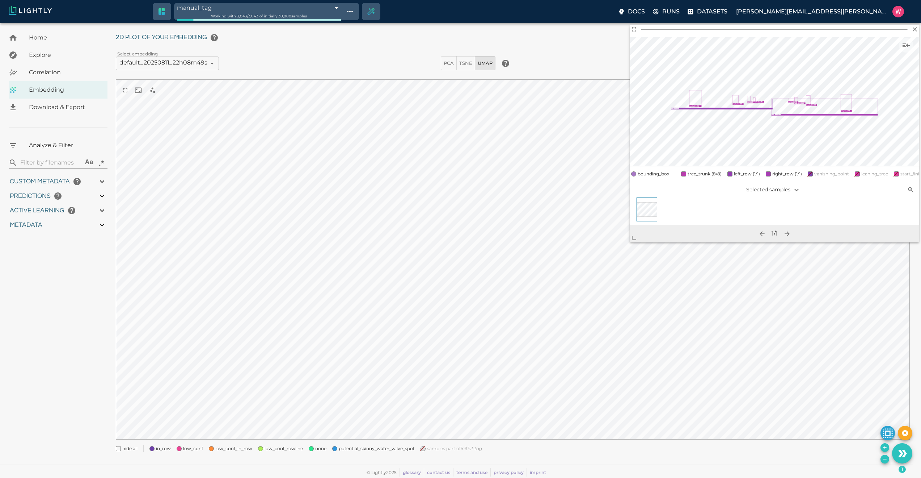
click at [226, 449] on span "low_conf_in_row" at bounding box center [233, 448] width 37 height 7
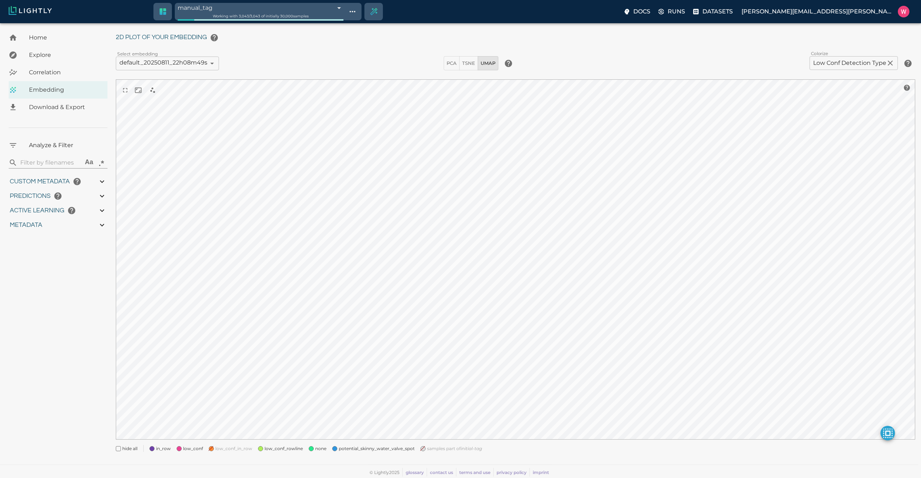
click at [226, 448] on span "low_conf_in_row" at bounding box center [233, 448] width 37 height 7
click at [197, 448] on span "low_conf" at bounding box center [193, 448] width 20 height 7
click at [273, 448] on span "low_conf_rowline" at bounding box center [284, 448] width 38 height 7
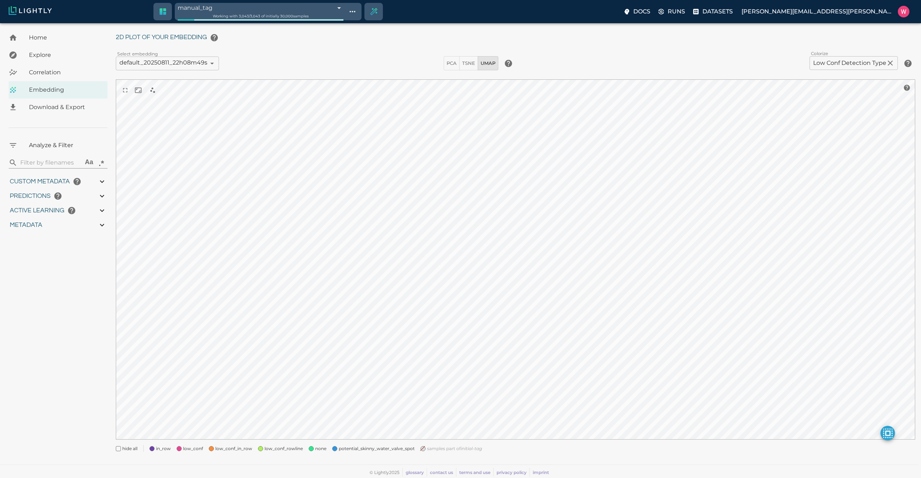
click at [309, 445] on div "none" at bounding box center [315, 445] width 24 height 13
click at [311, 445] on div "none" at bounding box center [315, 445] width 24 height 13
click at [339, 450] on span "potential_skinny_water_valve_spot" at bounding box center [377, 448] width 76 height 7
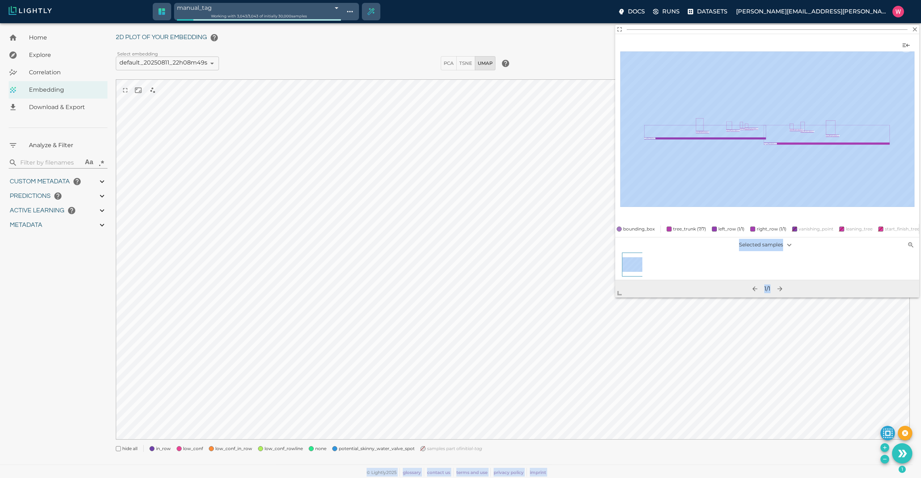
click at [599, 352] on body "manual_tag 689bbb83457ab6ace912edf3 Working with 3,043 / 3,043 of initially 30,…" at bounding box center [460, 241] width 921 height 472
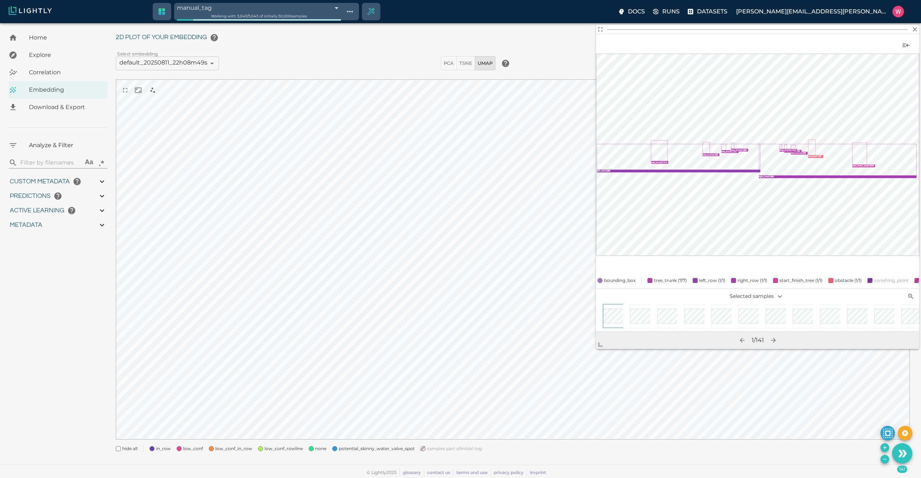
click at [695, 324] on div at bounding box center [697, 316] width 24 height 24
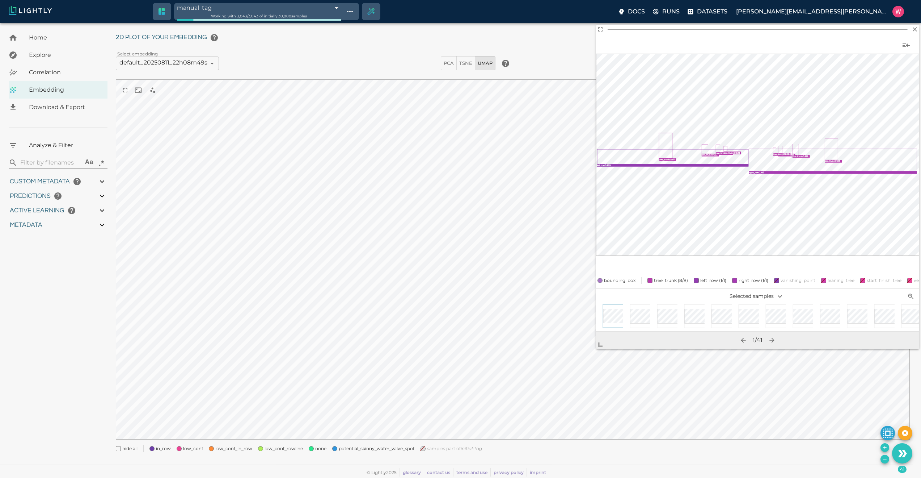
click at [730, 324] on div at bounding box center [724, 316] width 24 height 24
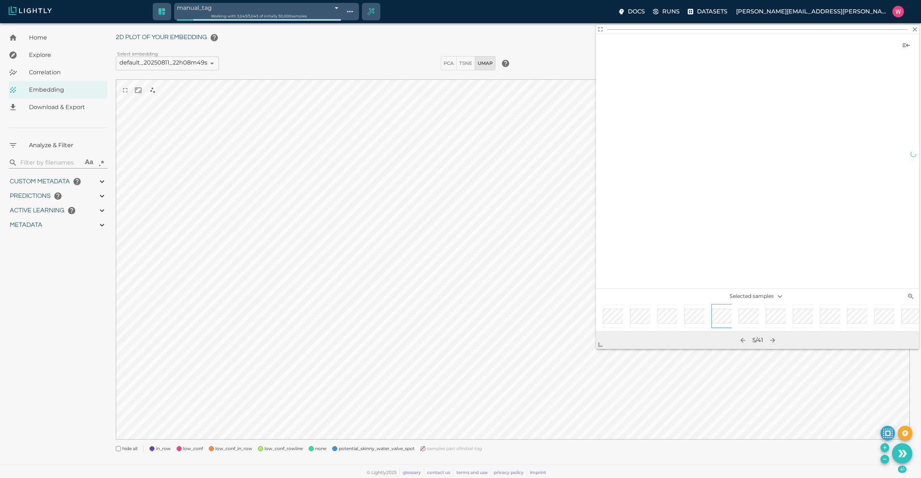
click at [763, 318] on div at bounding box center [772, 317] width 27 height 27
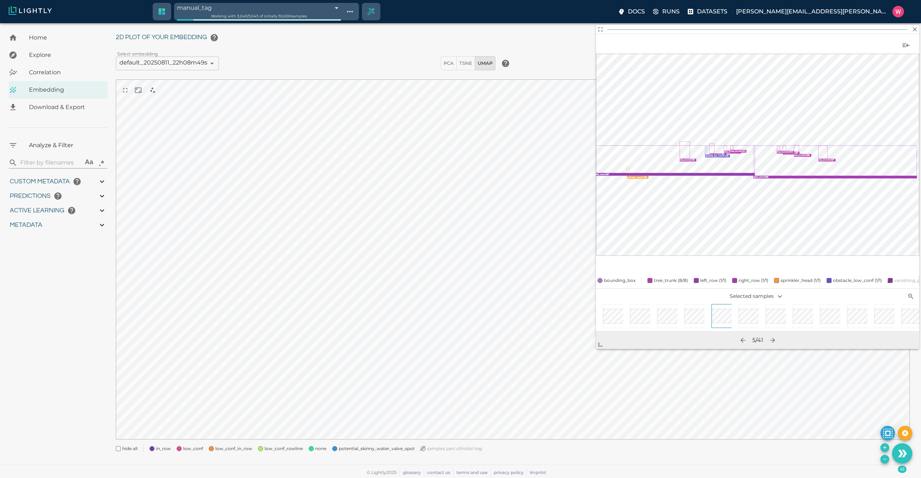
click at [787, 322] on div at bounding box center [799, 317] width 27 height 27
click at [792, 321] on div at bounding box center [794, 316] width 24 height 24
click at [888, 459] on button "Remove the selected 41 samples in-place from the tag manual_tag" at bounding box center [885, 458] width 9 height 9
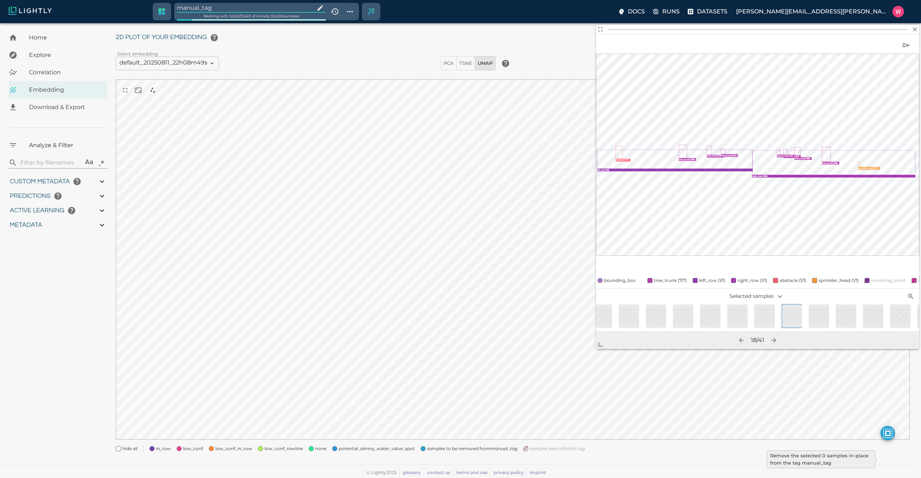
type input "1754478757.022"
type input "0.999"
type input "0.556"
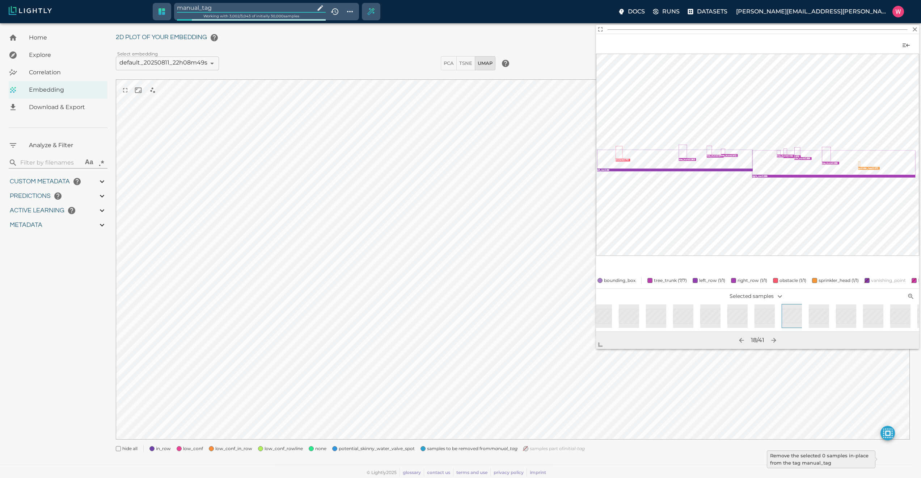
type input "9007199254740991"
type input "0.798946380615234"
type input "96.3789463806152"
type input "26.544"
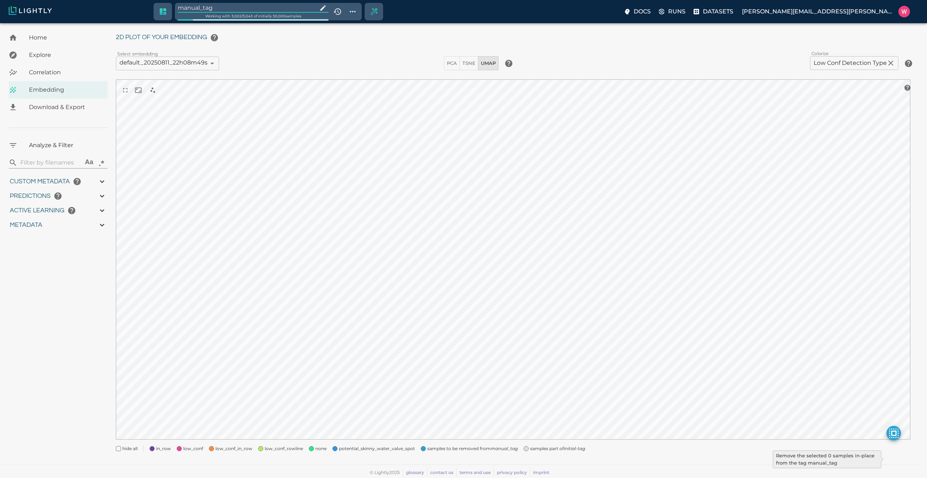
type input "1754478757.022"
type input "0.999"
type input "0.556"
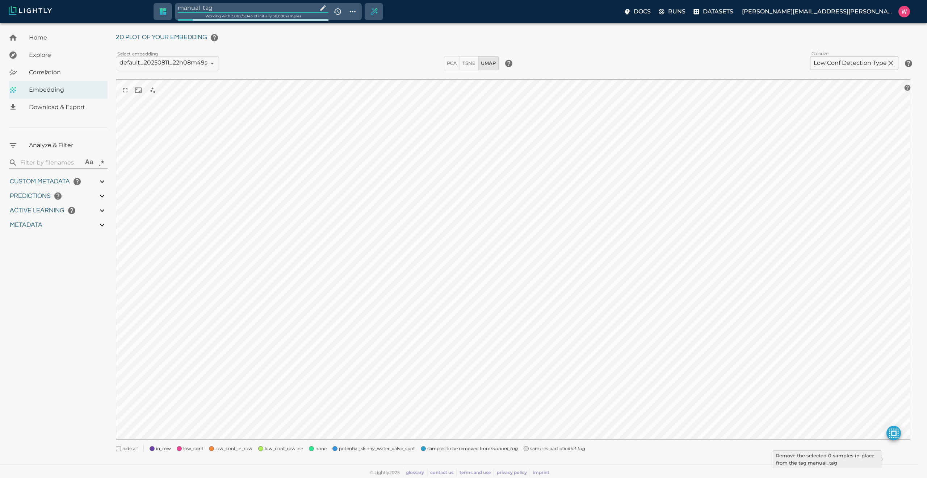
type input "9007199254740991"
type input "0.798946380615234"
type input "96.3789463806152"
type input "26.544"
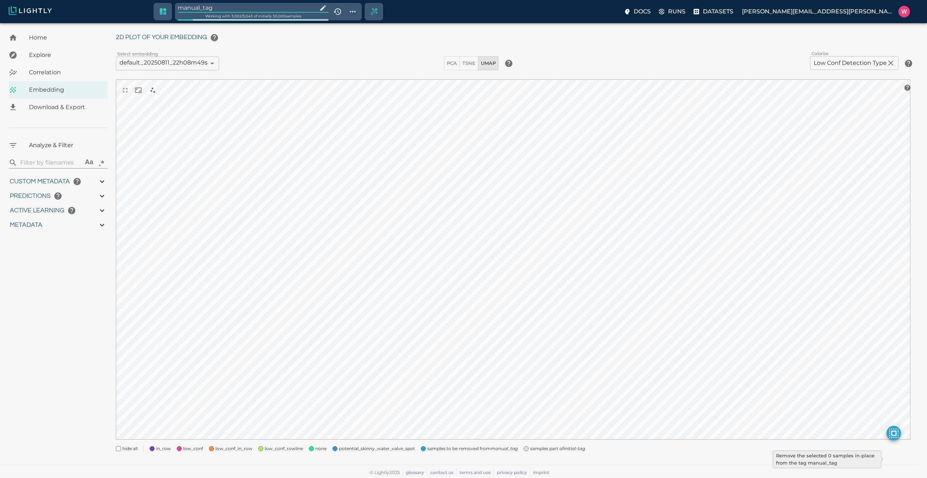
type input "1754478757.022"
type input "0.999"
type input "0.556"
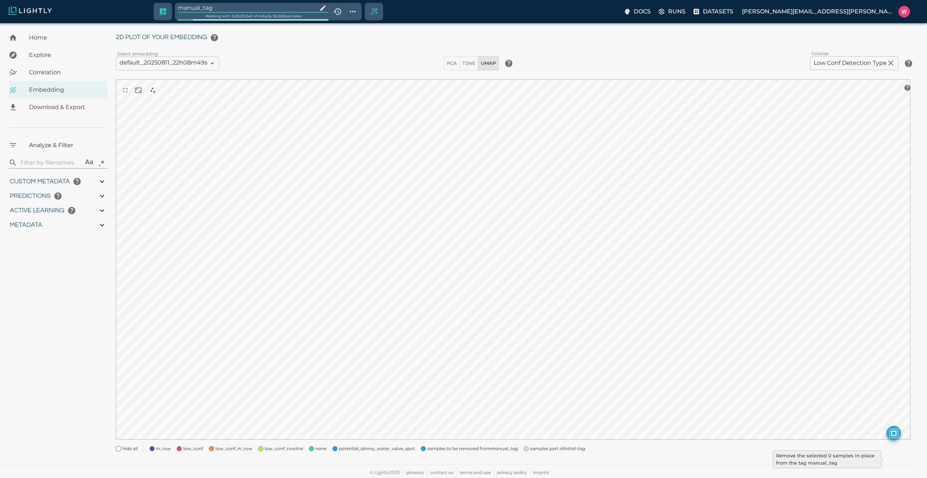
type input "0.798946380615234"
type input "96.3789463806152"
type input "26.544"
type input "1754478757.022"
type input "0.999"
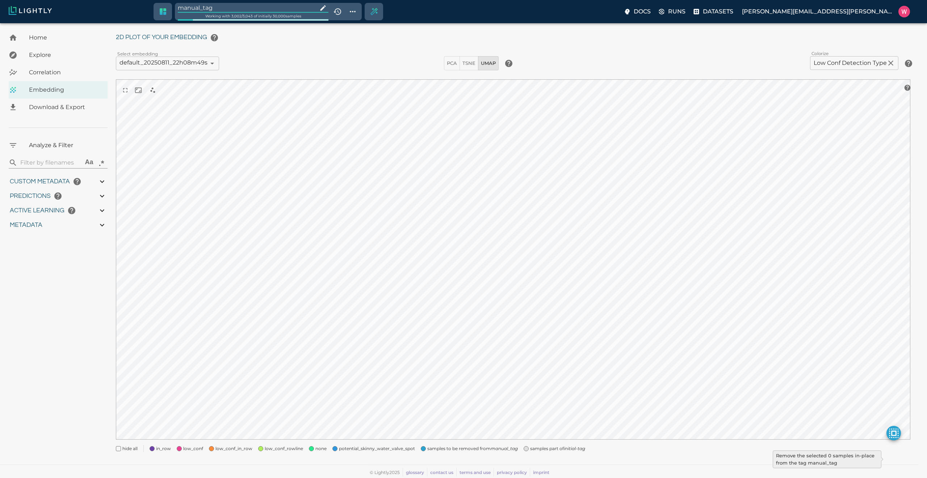
type input "0.999"
type input "0.556"
type input "0.798946380615234"
type input "96.3789463806152"
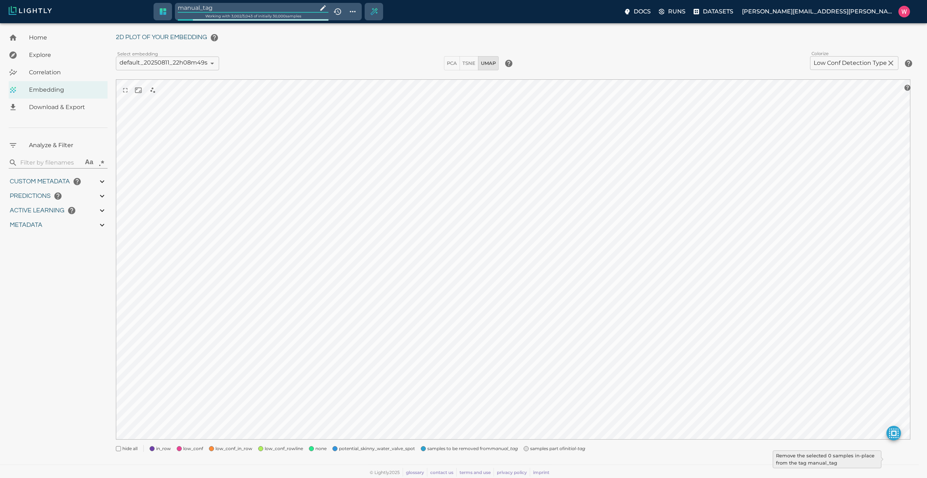
type input "26.544"
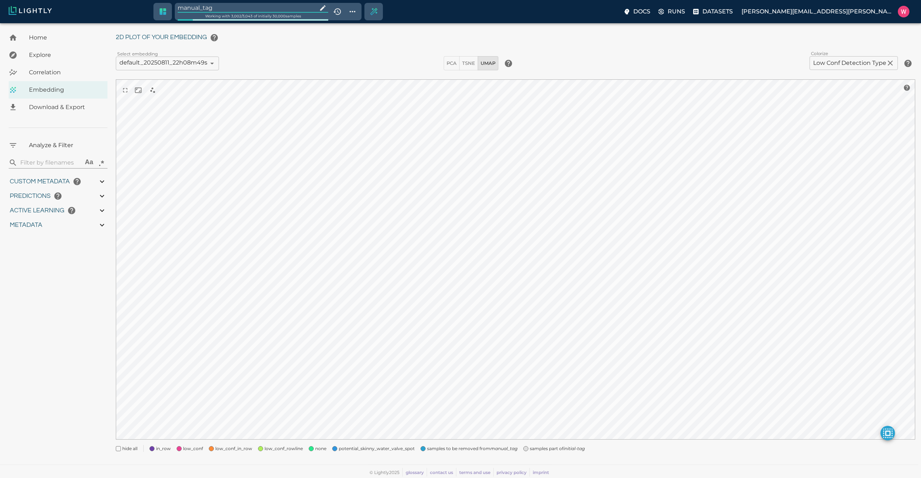
click at [281, 8] on input "manual_tag" at bounding box center [246, 8] width 137 height 10
type input "1754478757.022"
type input "0.999"
type input "0.556"
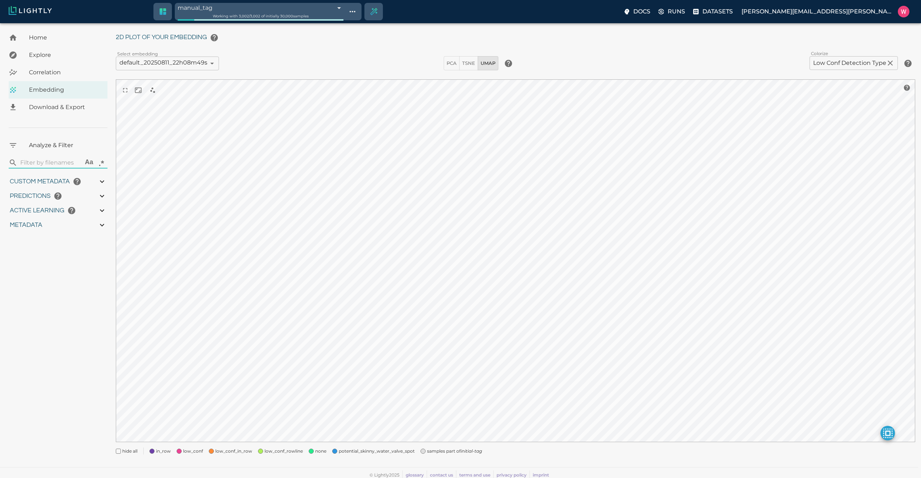
type input "0.556"
type input "9007199254740991"
type input "0.798946380615234"
type input "96.3789463806152"
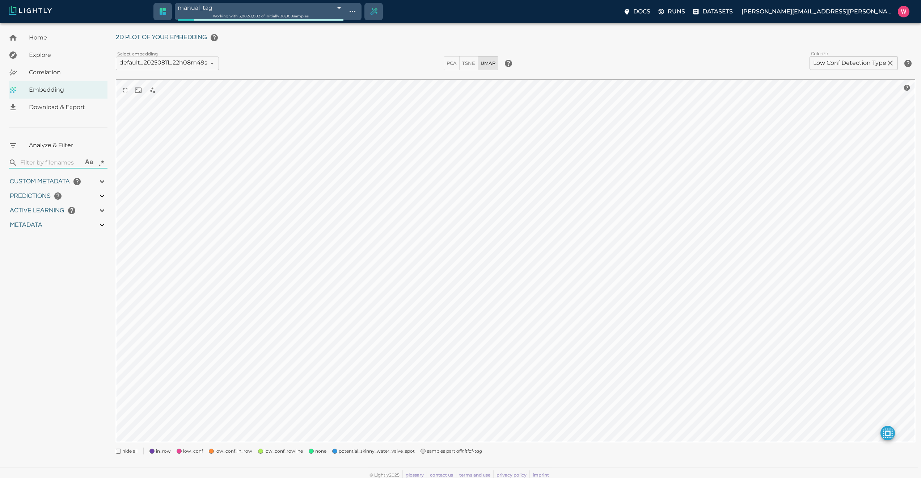
type input "26.544"
type input "1754478757.022"
type input "0.999"
type input "0.556"
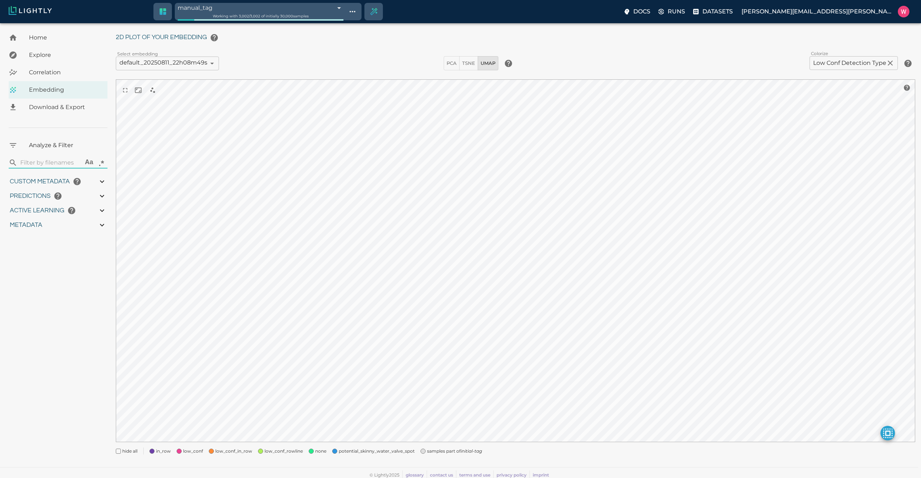
type input "0.556"
type input "9007199254740991"
type input "0.798946380615234"
type input "96.3789463806152"
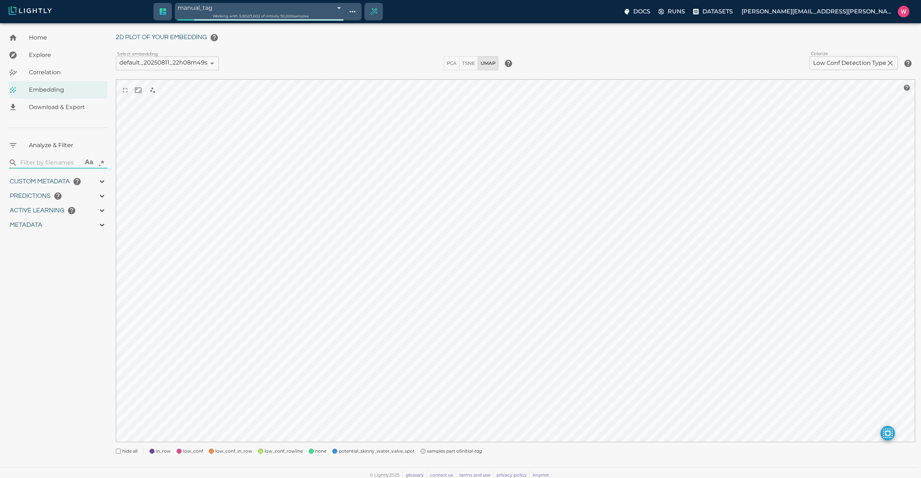
type input "26.544"
type input "1754478757.022"
type input "0.999"
type input "0.556"
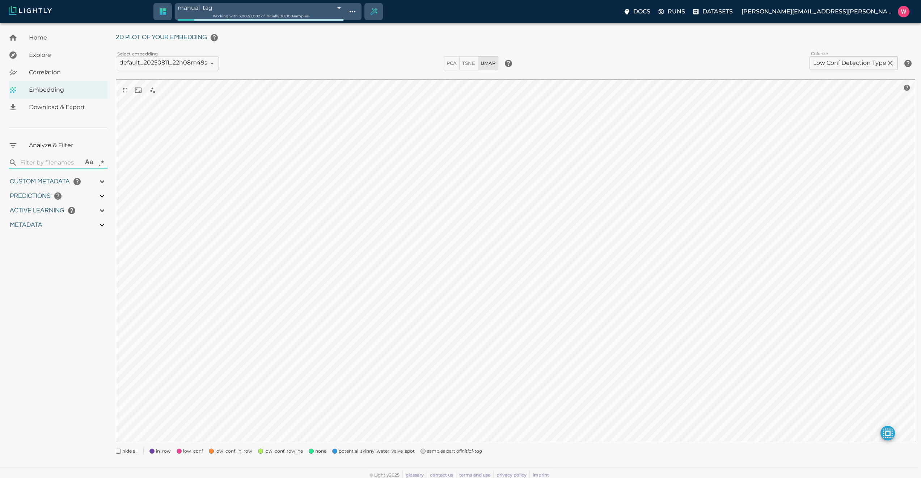
type input "0.556"
type input "0.798946380615234"
type input "96.3789463806152"
type input "26.544"
type input "1754478757.022"
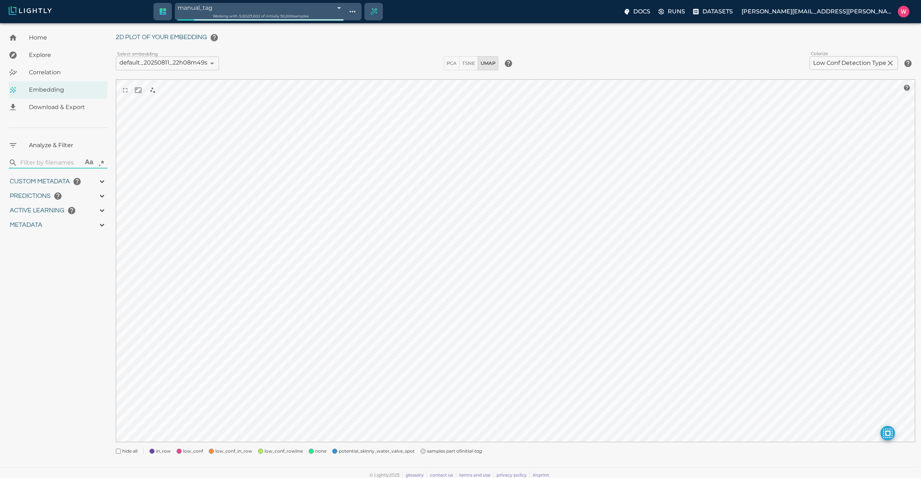
type input "0.999"
type input "0.556"
type input "0.798946380615234"
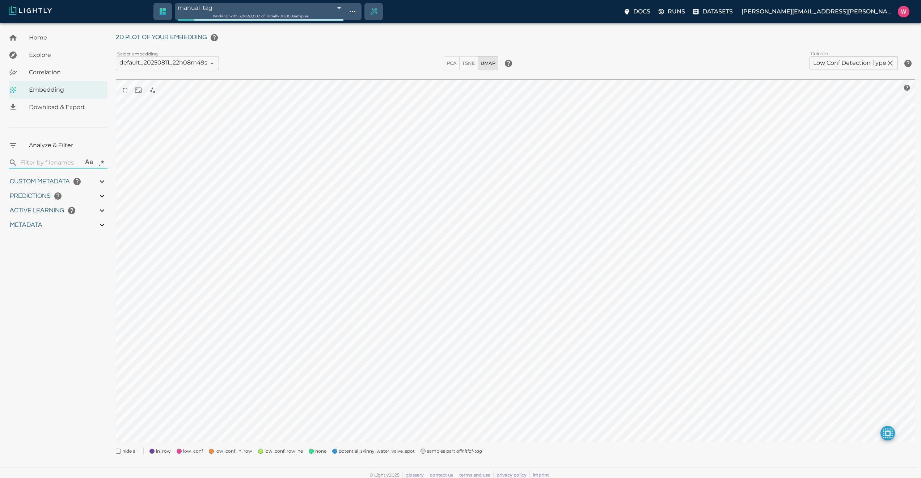
type input "96.3789463806152"
type input "26.544"
click at [430, 444] on div "2D plot of your embedding Select embedding default_20250811_22h08m49s 689a69f96…" at bounding box center [516, 242] width 800 height 424
click at [430, 450] on span "samples part of initial-tag" at bounding box center [454, 450] width 55 height 7
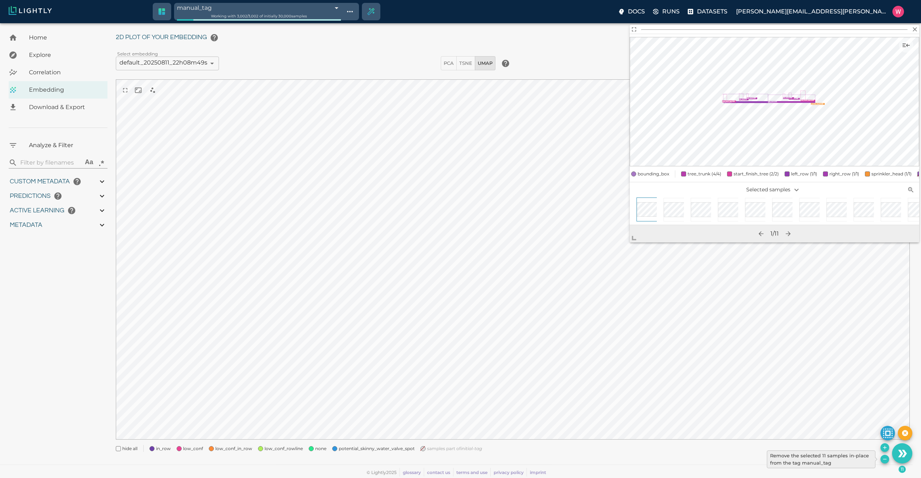
click at [884, 461] on icon "Remove the selected 11 samples in-place from the tag manual_tag" at bounding box center [885, 459] width 6 height 6
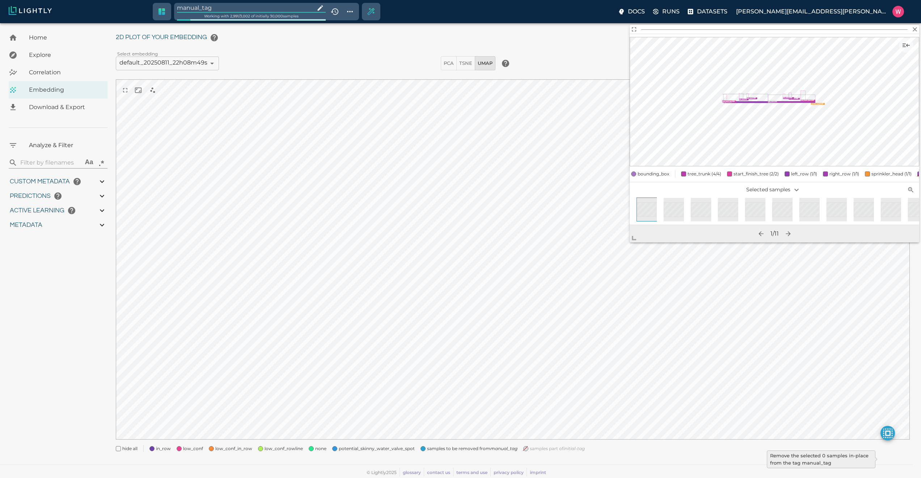
type input "1754478757.022"
type input "0.999"
type input "0.556"
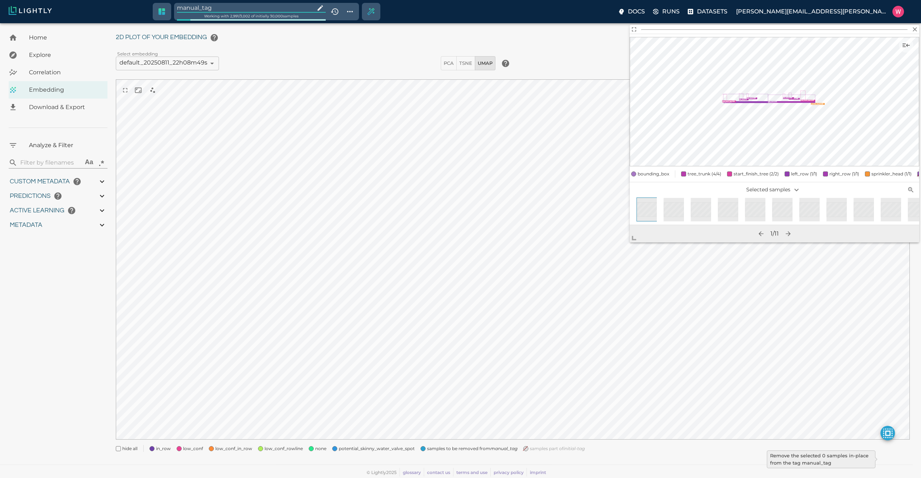
type input "9007199254740991"
type input "0.798946380615234"
type input "96.3789463806152"
type input "26.544"
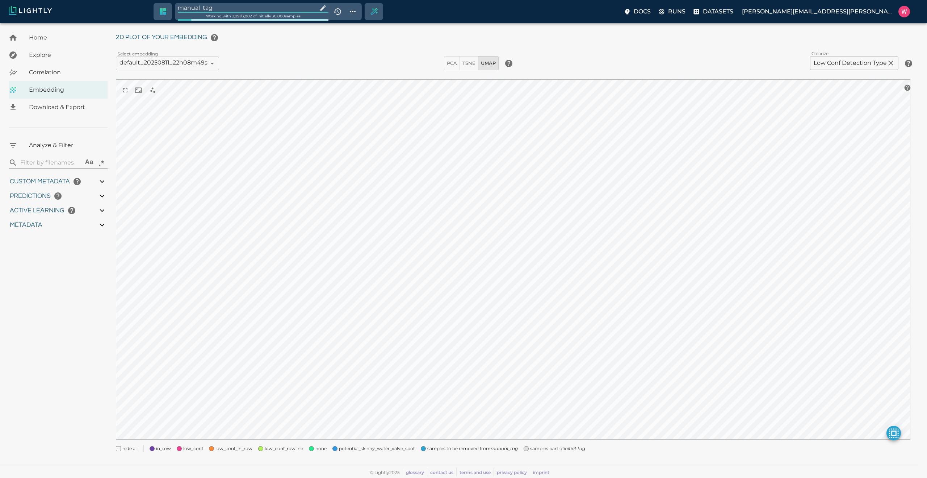
type input "1754478757.022"
type input "0.999"
type input "0.556"
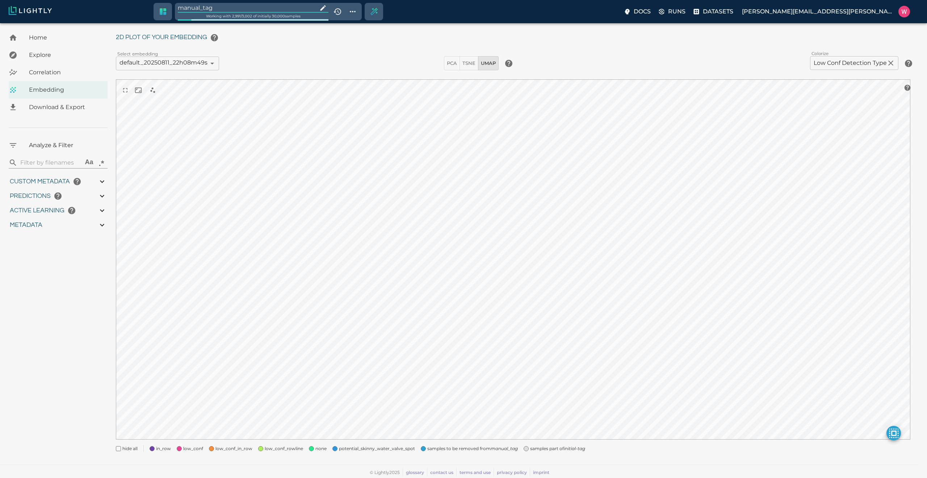
type input "9007199254740991"
type input "0.798946380615234"
type input "96.3789463806152"
type input "26.544"
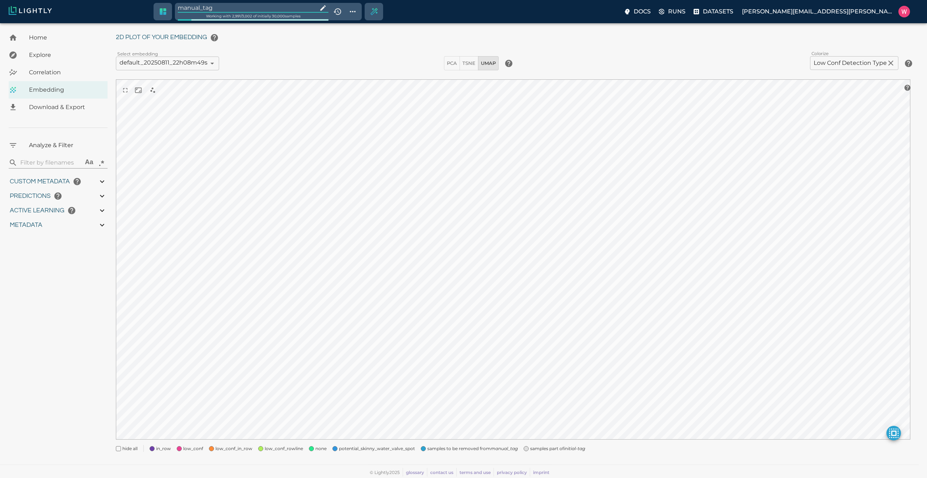
type input "1754478757.022"
type input "0.999"
type input "0.556"
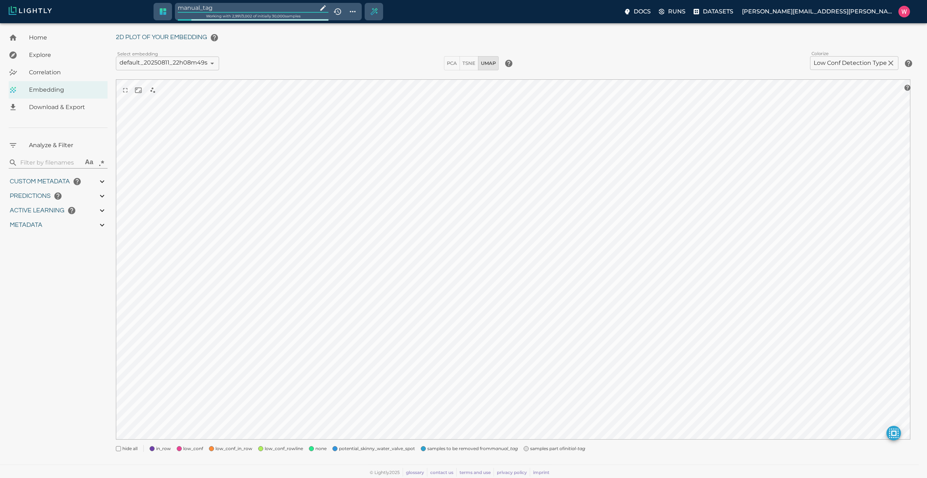
type input "0.798946380615234"
type input "96.3789463806152"
type input "26.544"
type input "1754478757.022"
type input "0.999"
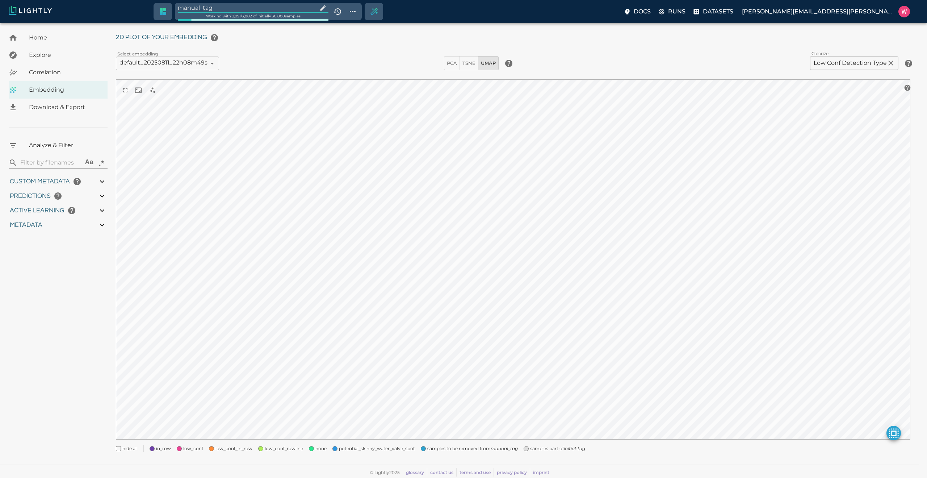
type input "0.999"
type input "0.556"
type input "0.798946380615234"
type input "96.3789463806152"
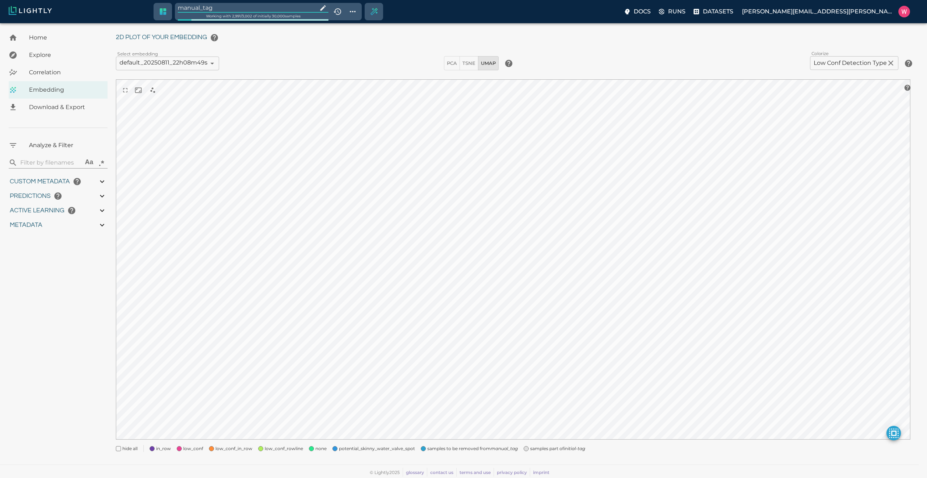
type input "26.544"
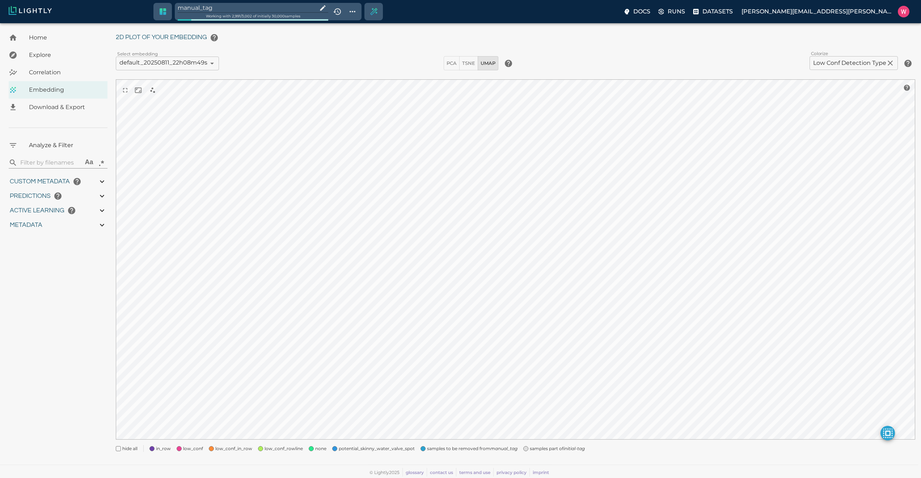
click at [530, 447] on span "samples part of initial-tag" at bounding box center [557, 448] width 55 height 7
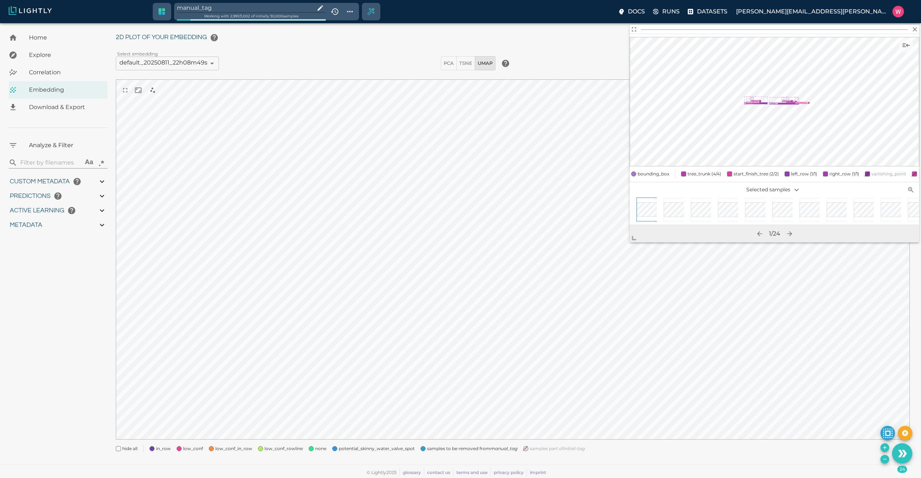
click at [884, 459] on icon "Remove the selected 24 samples in-place from the tag manual_tag" at bounding box center [885, 459] width 6 height 6
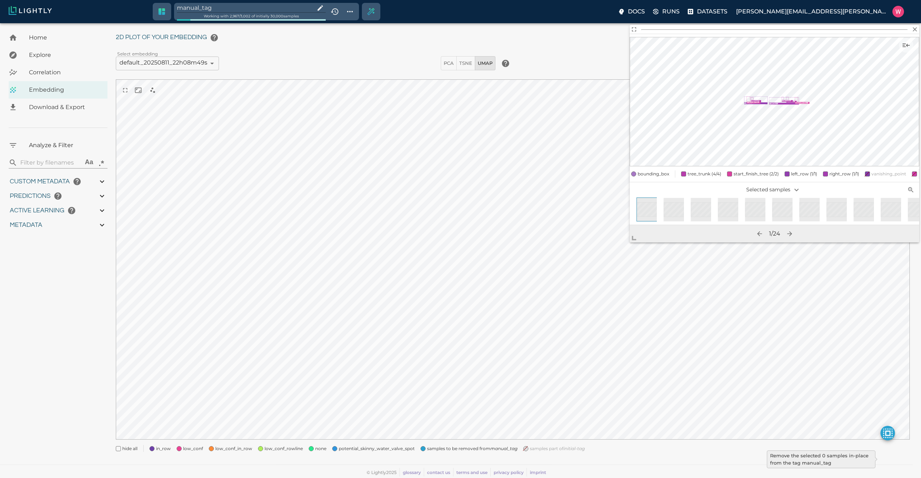
type input "1754478757.022"
type input "0.999"
type input "0.556"
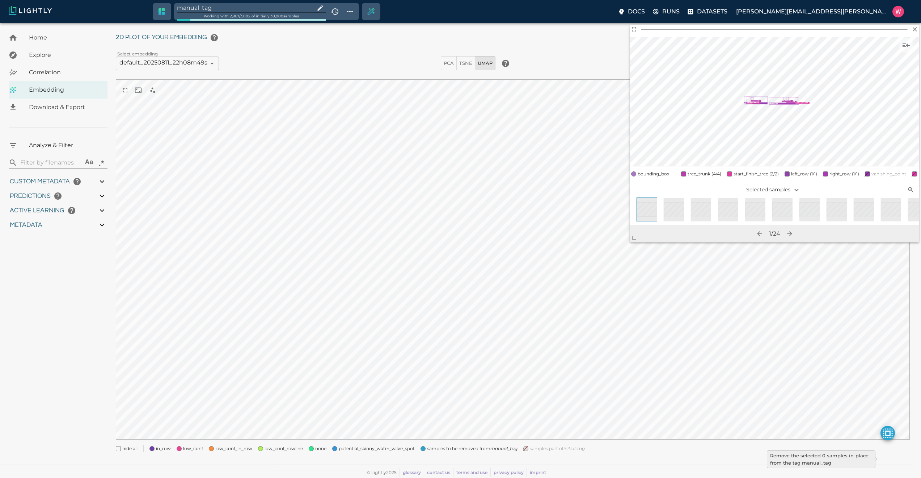
type input "9007199254740991"
type input "0.798946380615234"
type input "96.3789463806152"
type input "26.544"
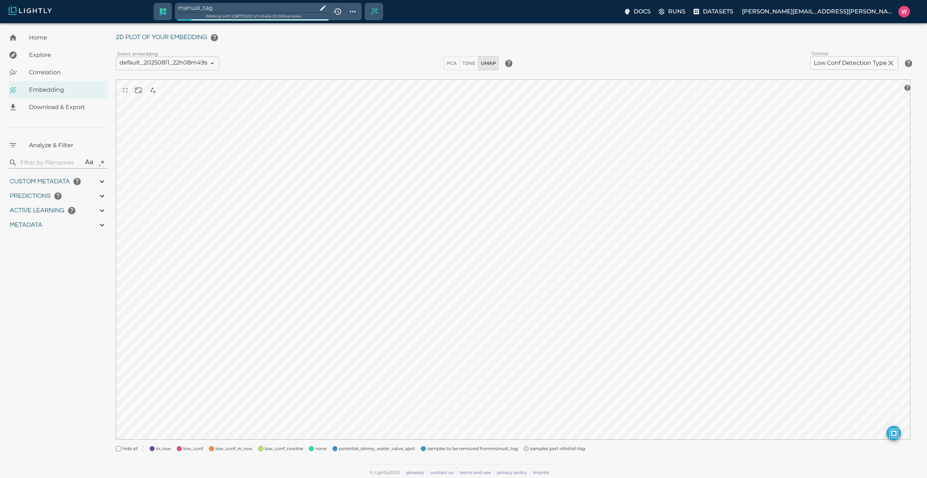
type input "1754478757.022"
type input "0.999"
type input "0.556"
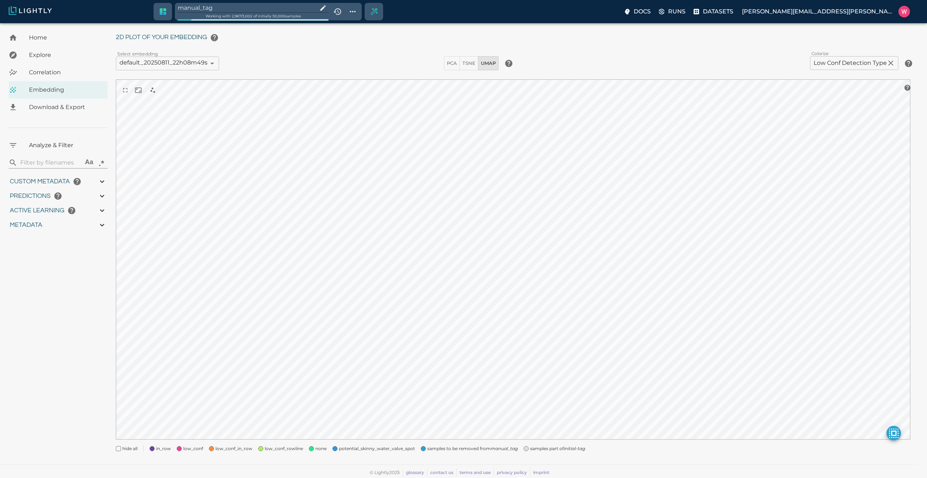
type input "9007199254740991"
type input "0.798946380615234"
type input "96.3789463806152"
type input "26.544"
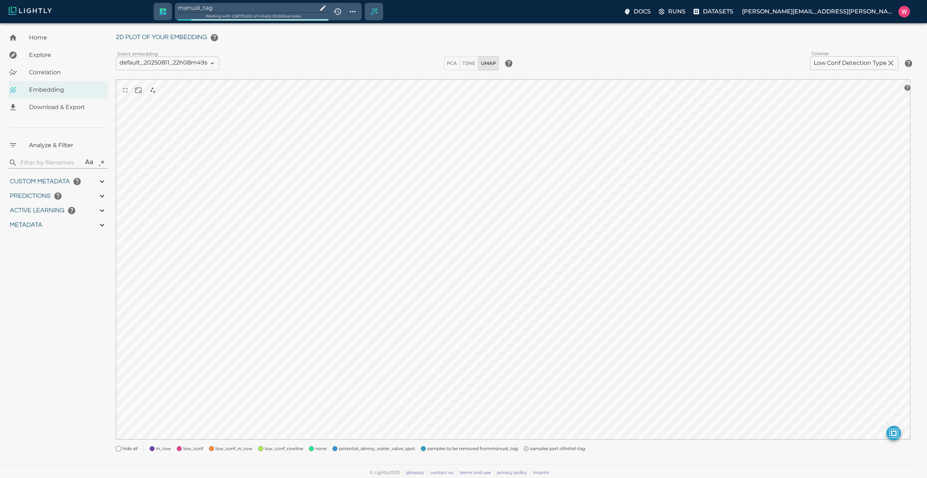
type input "1754478757.022"
type input "0.999"
type input "0.556"
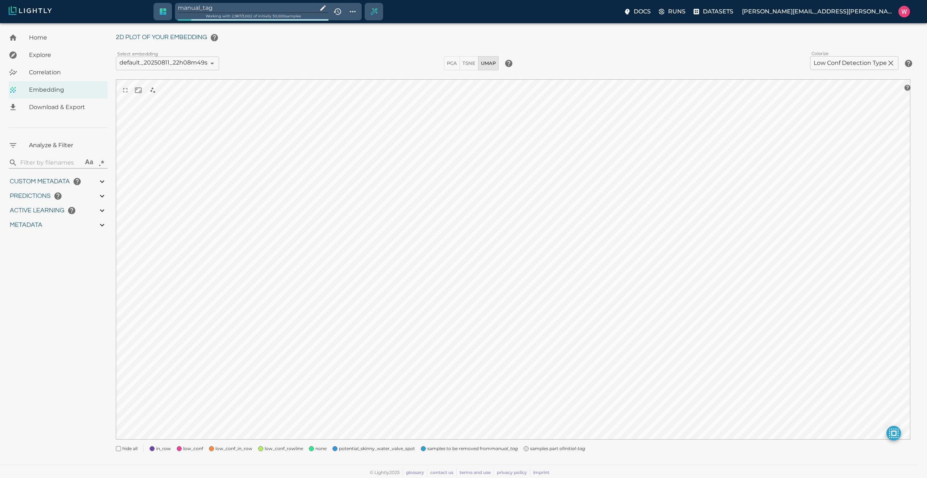
type input "0.798946380615234"
type input "96.3789463806152"
type input "26.544"
type input "1754478757.022"
type input "0.999"
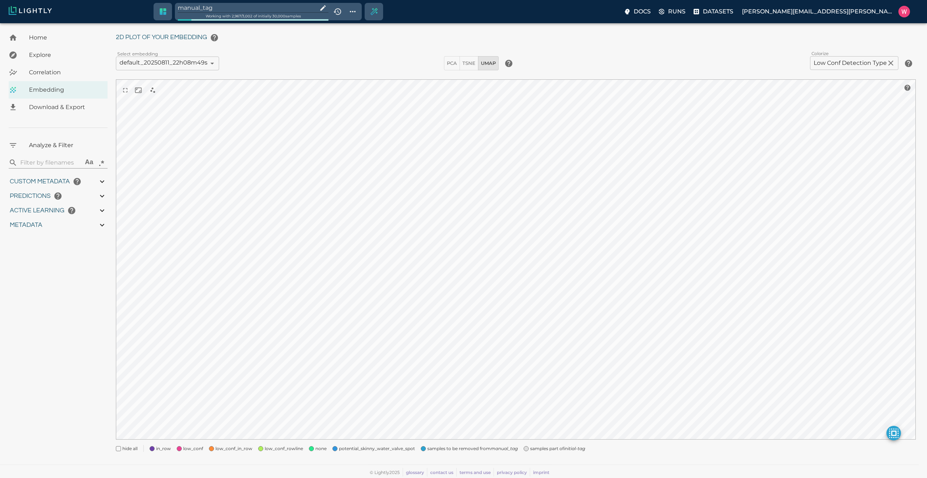
type input "0.999"
type input "0.556"
type input "0.798946380615234"
type input "96.3789463806152"
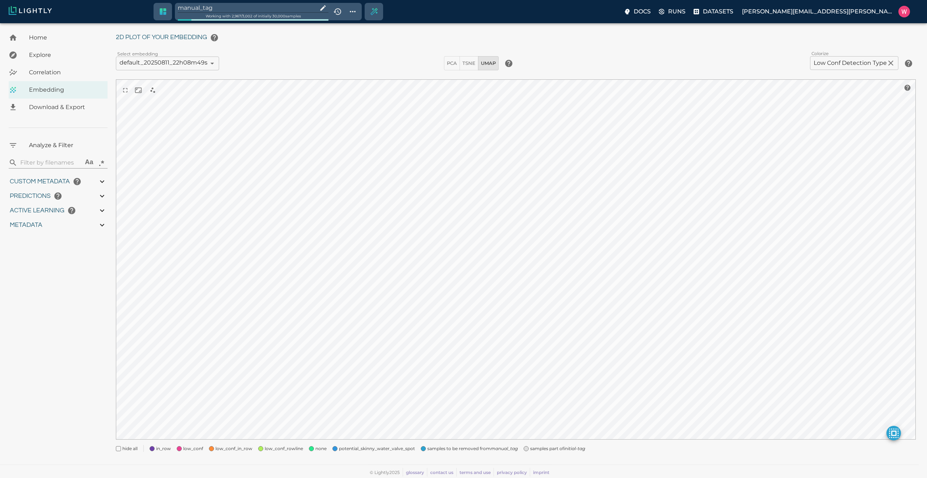
type input "26.544"
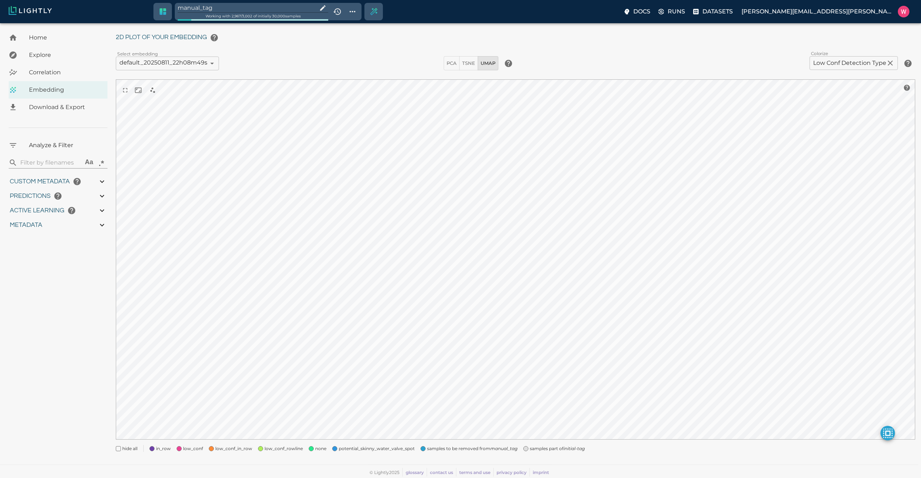
click at [530, 447] on span "samples part of initial-tag" at bounding box center [557, 448] width 55 height 7
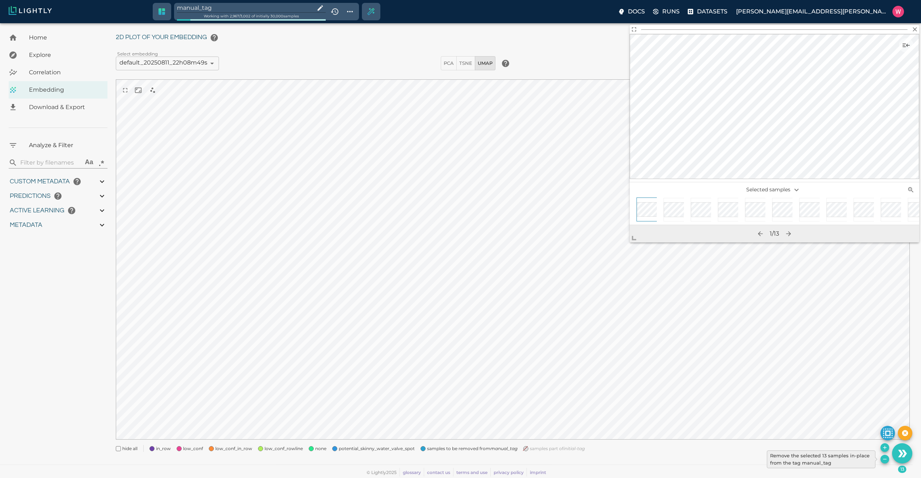
click at [885, 461] on icon "Remove the selected 13 samples in-place from the tag manual_tag" at bounding box center [885, 459] width 6 height 6
type input "1754478757.022"
type input "0.999"
type input "0.556"
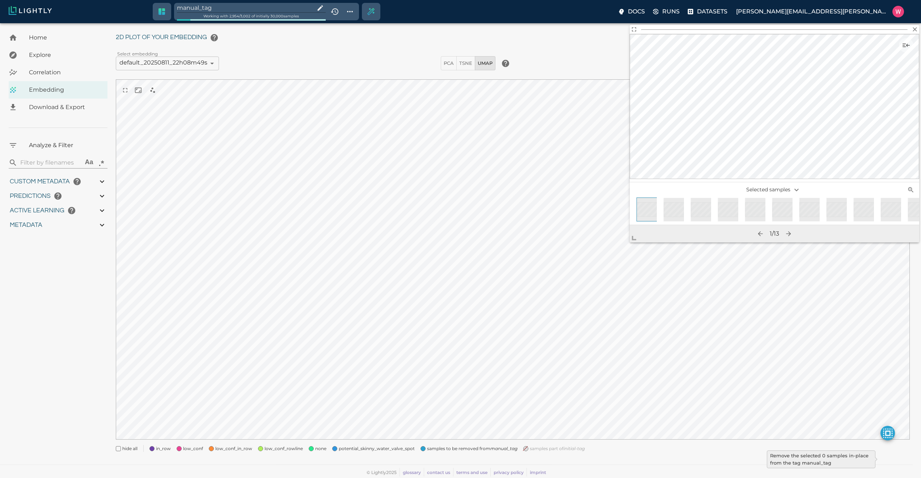
type input "0.556"
type input "9007199254740991"
type input "0.798946380615234"
type input "96.3789463806152"
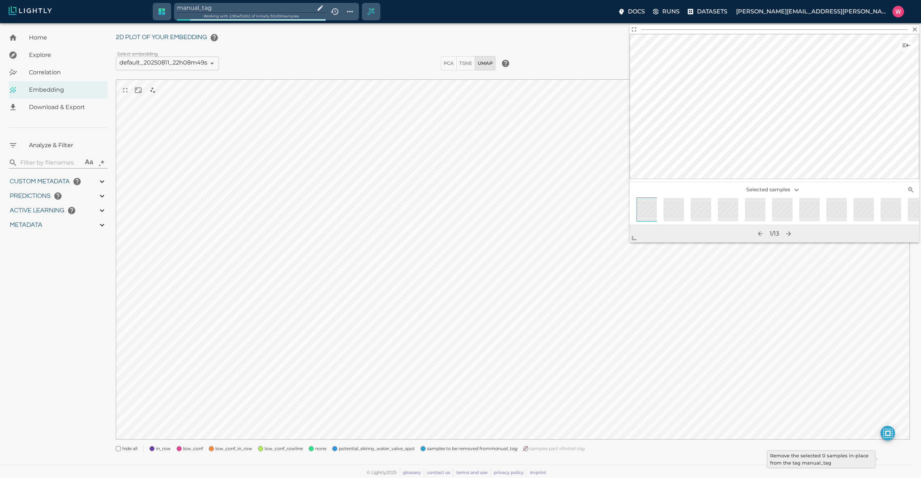
type input "26.544"
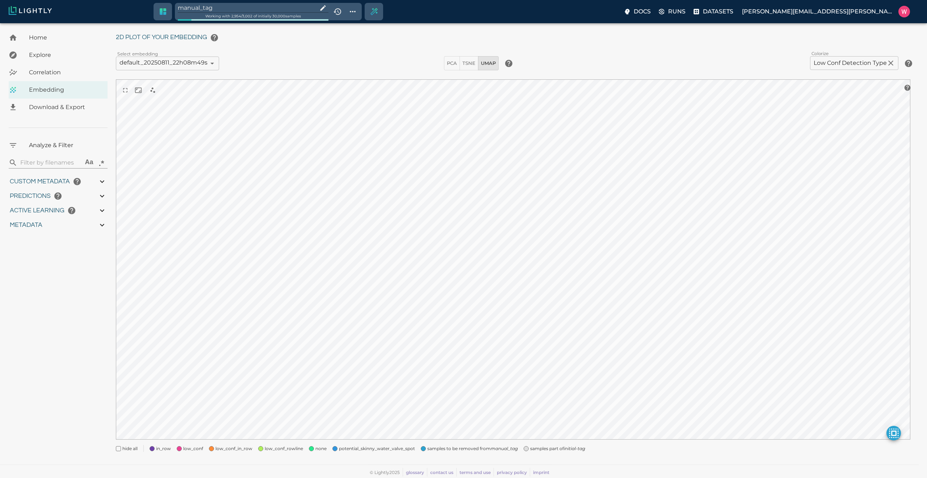
type input "1754478757.022"
type input "0.999"
type input "0.556"
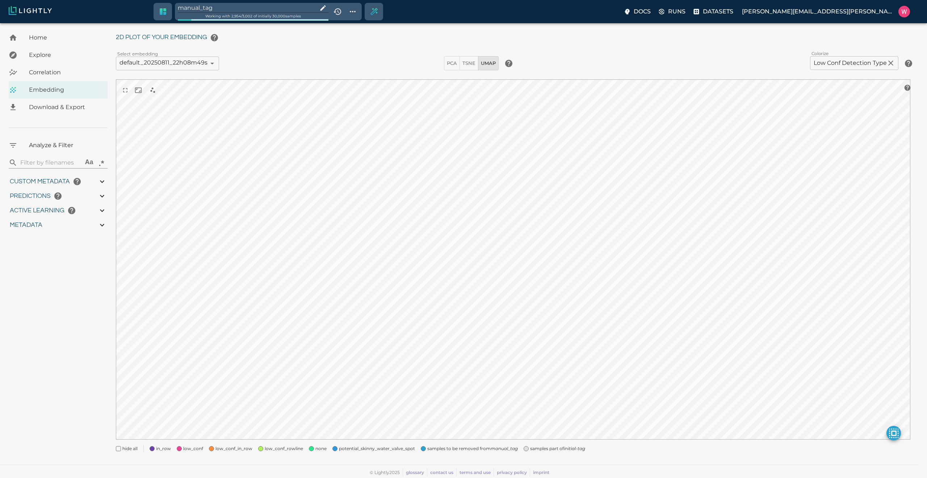
type input "9007199254740991"
type input "0.798946380615234"
type input "96.3789463806152"
type input "26.544"
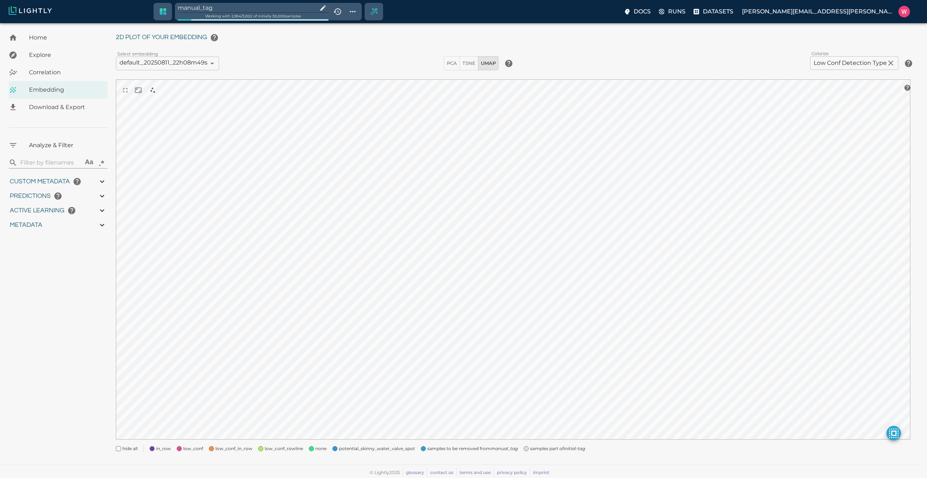
type input "1754478757.022"
type input "0.999"
type input "0.556"
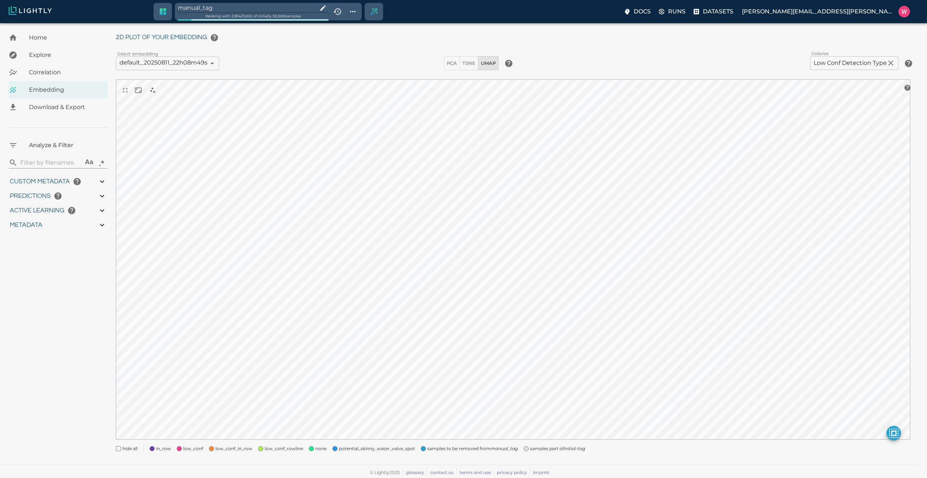
type input "0.798946380615234"
type input "96.3789463806152"
type input "26.544"
type input "1754478757.022"
type input "0.999"
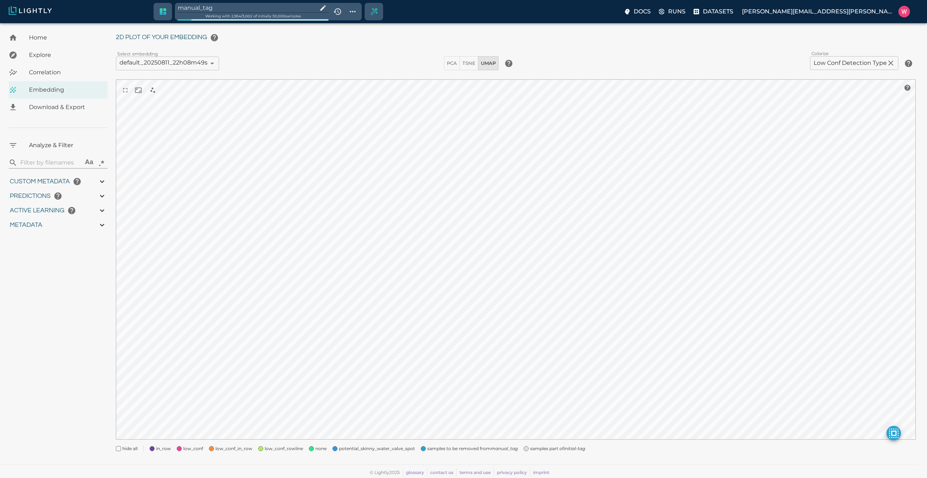
type input "0.999"
type input "0.556"
type input "0.798946380615234"
type input "96.3789463806152"
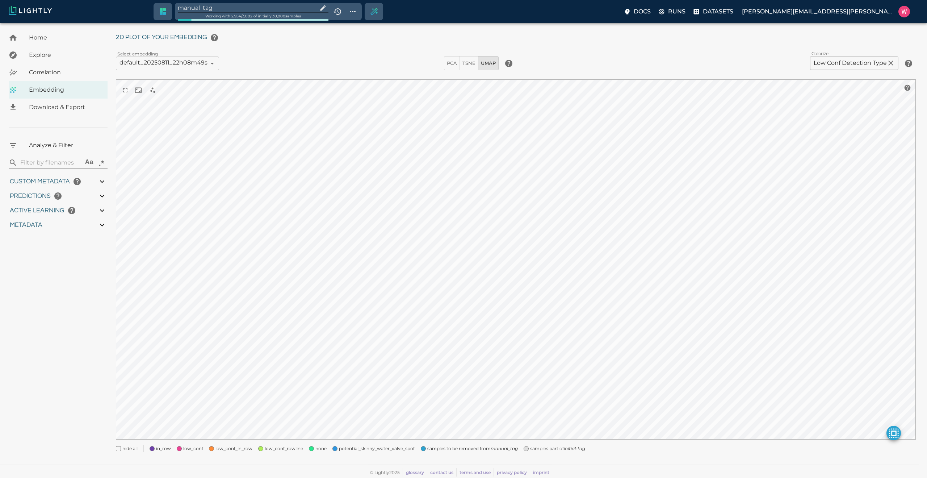
type input "26.544"
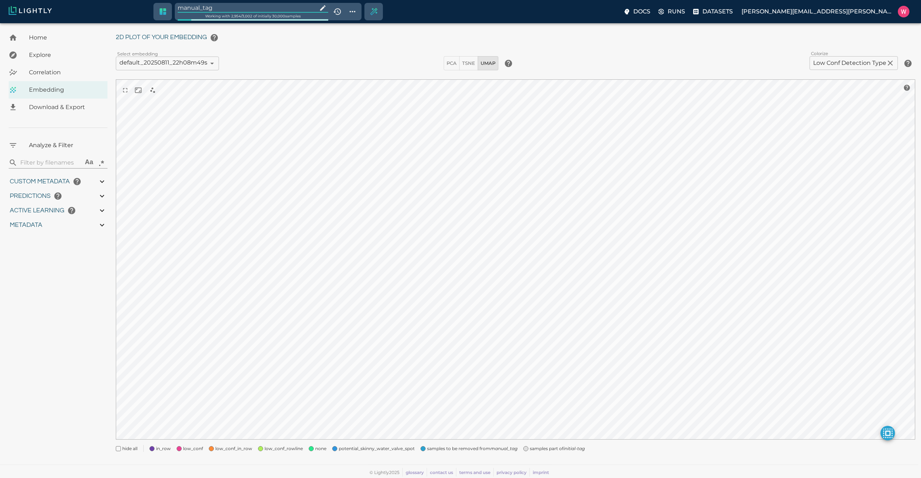
click at [227, 8] on input "manual_tag" at bounding box center [246, 8] width 137 height 10
type input "1754478757.022"
type input "0.999"
type input "0.556"
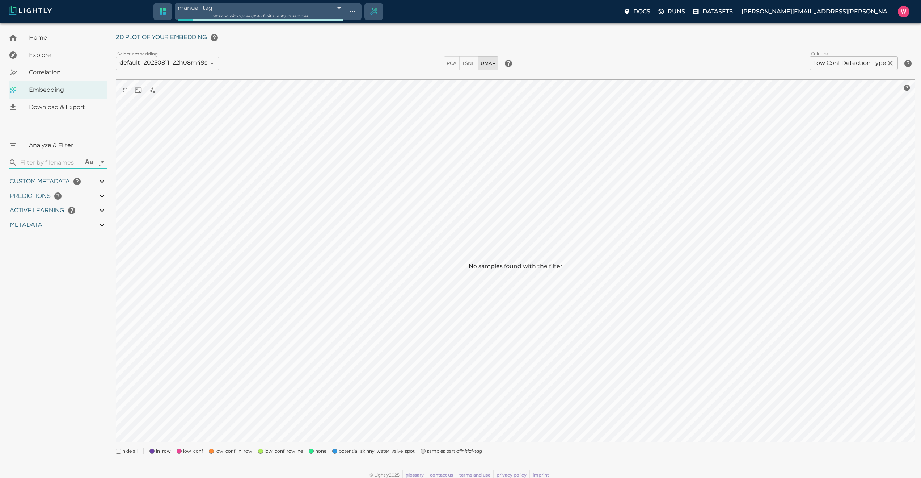
type input "0.556"
type input "9007199254740991"
type input "0.798946380615234"
type input "96.3789463806152"
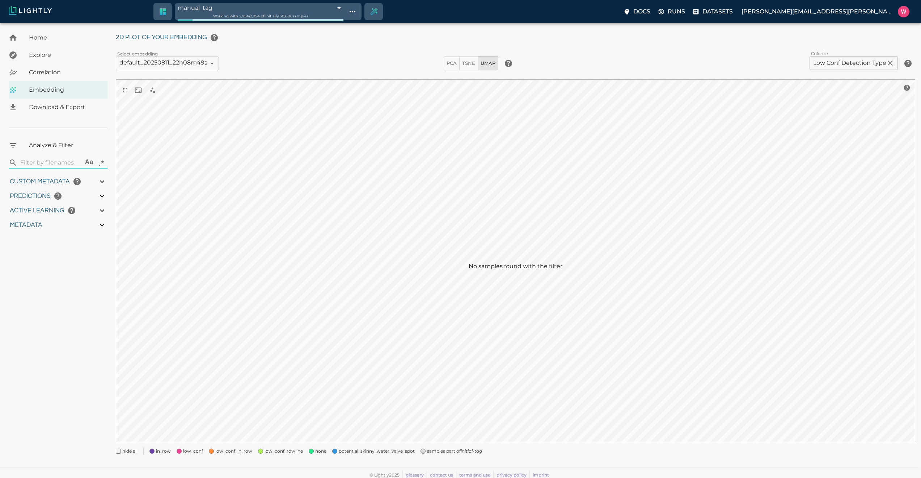
type input "26.544"
type input "1754478757.022"
type input "0.999"
type input "0.556"
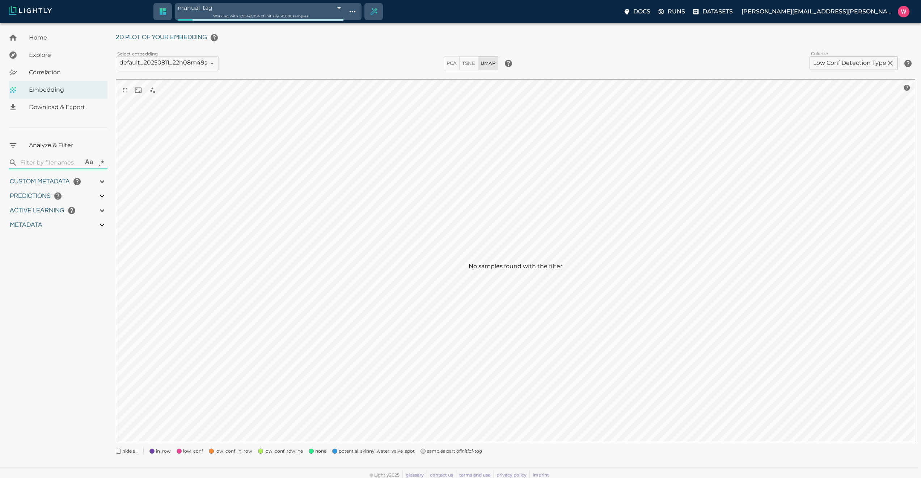
type input "0.556"
type input "9007199254740991"
type input "0.798946380615234"
type input "96.3789463806152"
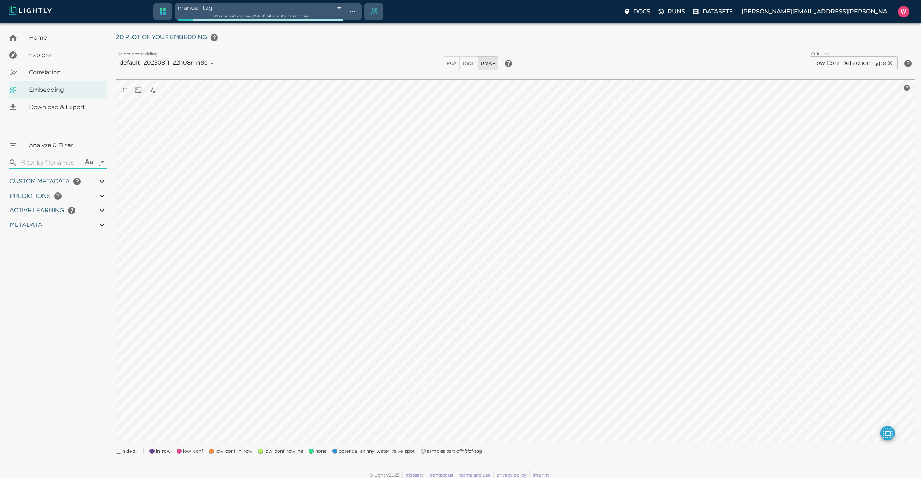
click at [442, 455] on div "My Datasets / bulk_OMCAR5-5_from_2025-08-05_to_2025-08-06_2025-08-11_20-28-27 /…" at bounding box center [519, 237] width 806 height 452
click at [451, 448] on span "samples part of initial-tag" at bounding box center [454, 450] width 55 height 7
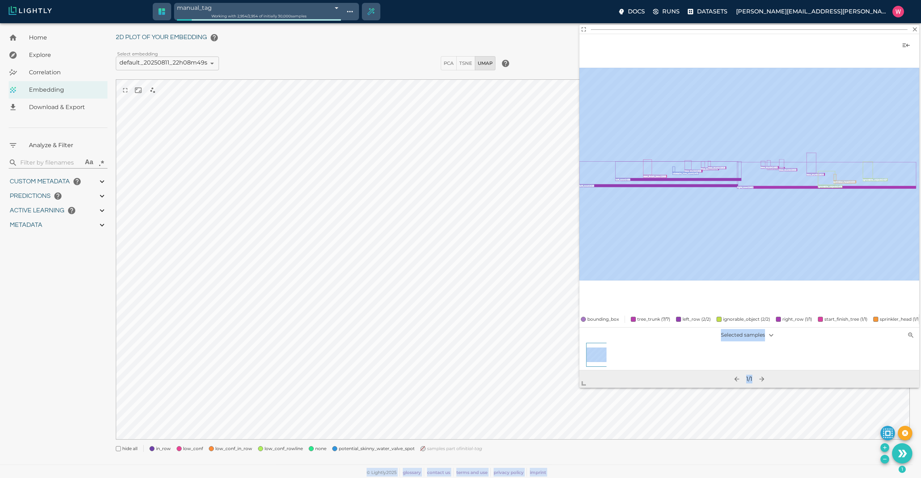
click at [585, 395] on body "manual_tag 689bbb83457ab6ace912edf3 Working with 2,954 / 2,954 of initially 30,…" at bounding box center [460, 241] width 921 height 472
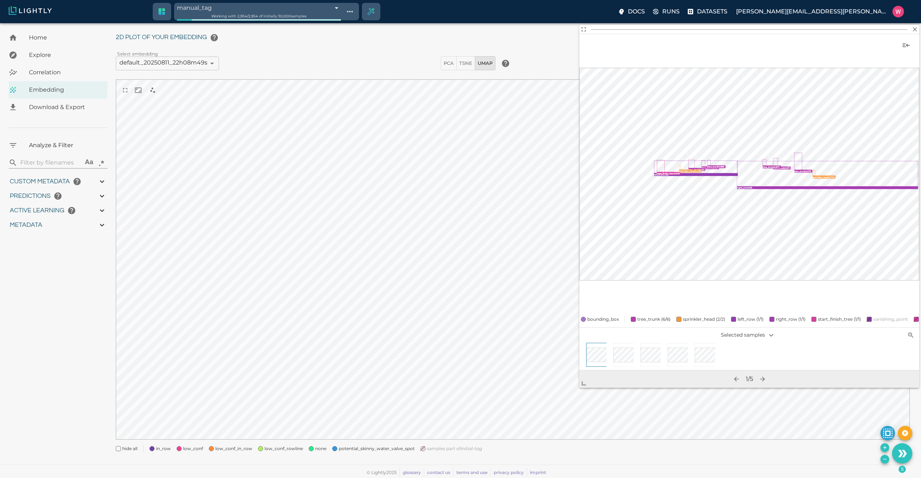
click at [886, 459] on icon "Remove the selected 5 samples in-place from the tag manual_tag" at bounding box center [885, 459] width 6 height 6
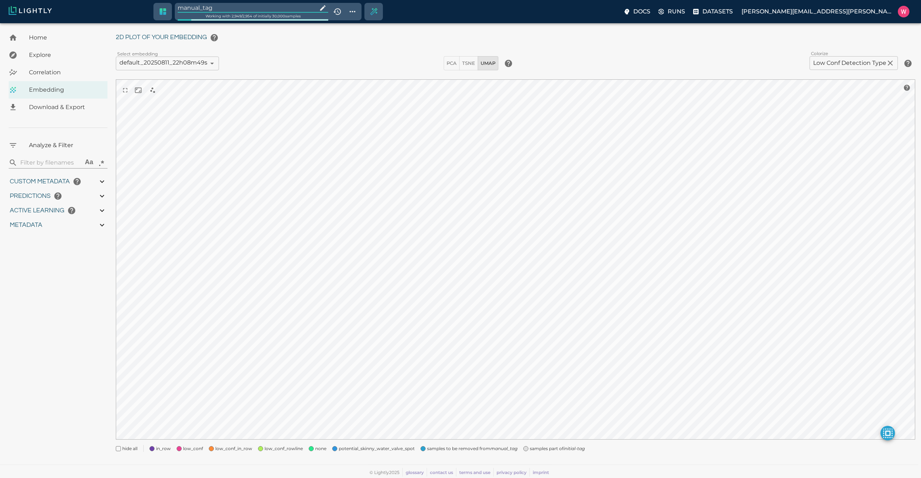
click at [241, 9] on input "manual_tag" at bounding box center [246, 8] width 137 height 10
click at [378, 13] on icon "Create selection" at bounding box center [374, 12] width 8 height 8
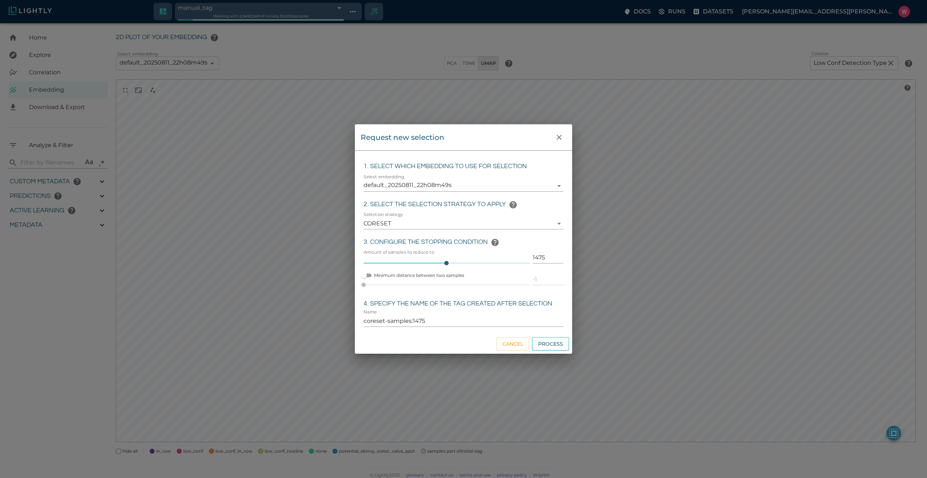
click at [541, 256] on input "1475" at bounding box center [548, 258] width 31 height 12
click button "Process" at bounding box center [550, 344] width 37 height 14
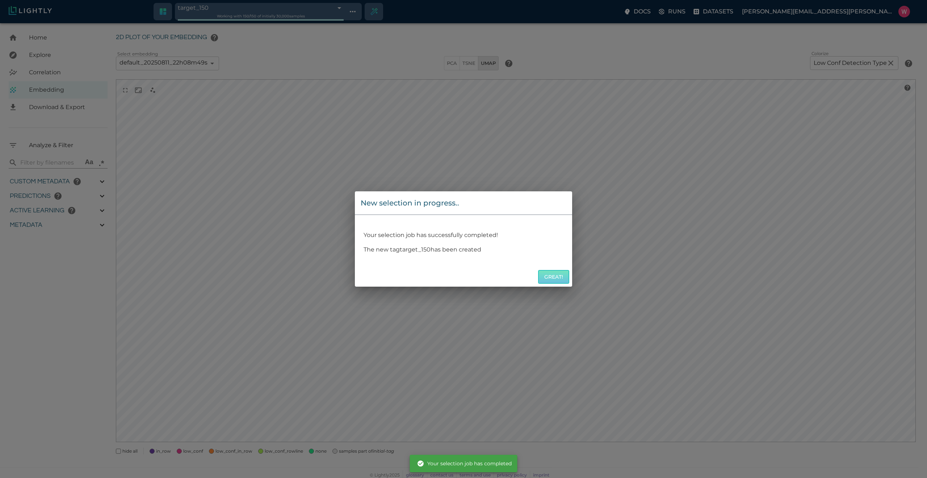
click at [541, 273] on button "Great!" at bounding box center [553, 277] width 31 height 14
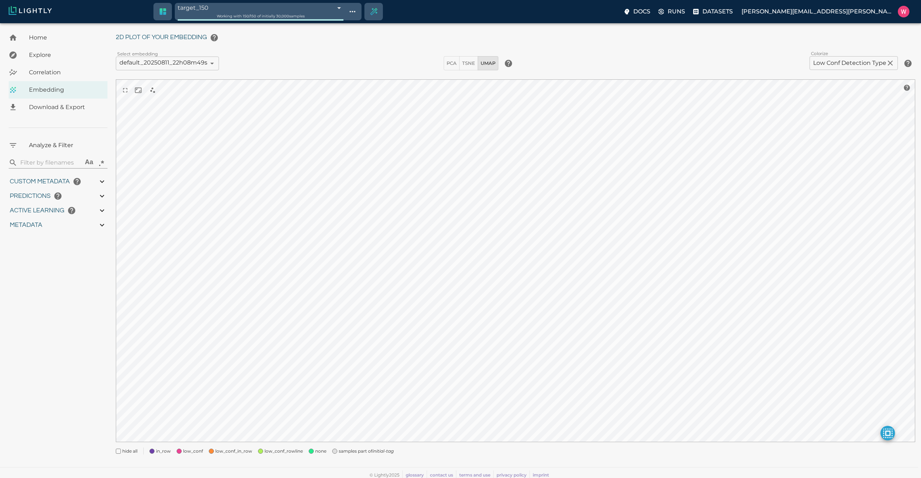
click at [375, 449] on icon "initial-tag" at bounding box center [383, 450] width 21 height 5
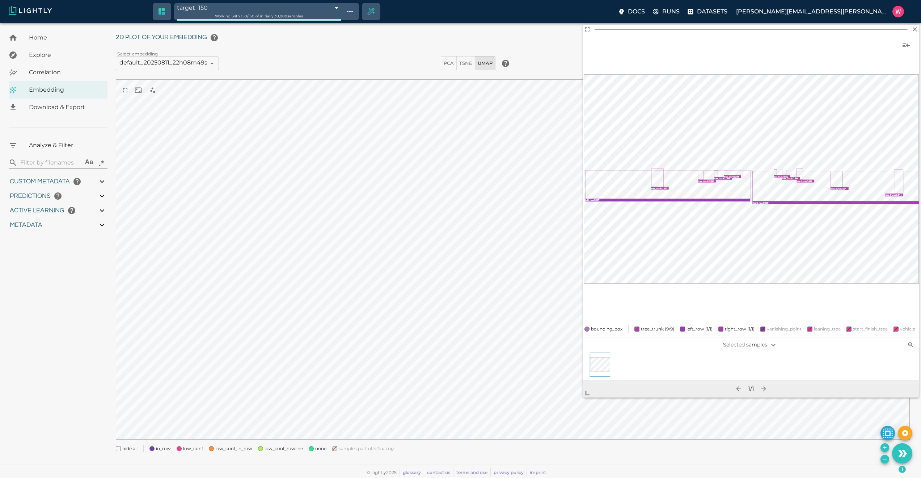
drag, startPoint x: 637, startPoint y: 241, endPoint x: 590, endPoint y: 398, distance: 163.7
click at [590, 397] on span at bounding box center [590, 390] width 14 height 14
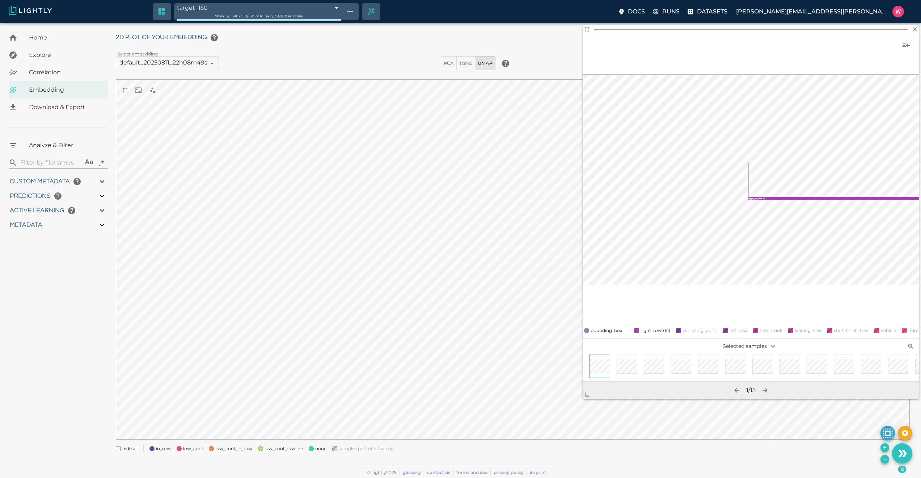
click at [723, 373] on div at bounding box center [732, 367] width 27 height 27
click at [886, 460] on icon "Remove the selected 15 samples in-place from the tag target_150" at bounding box center [885, 459] width 6 height 6
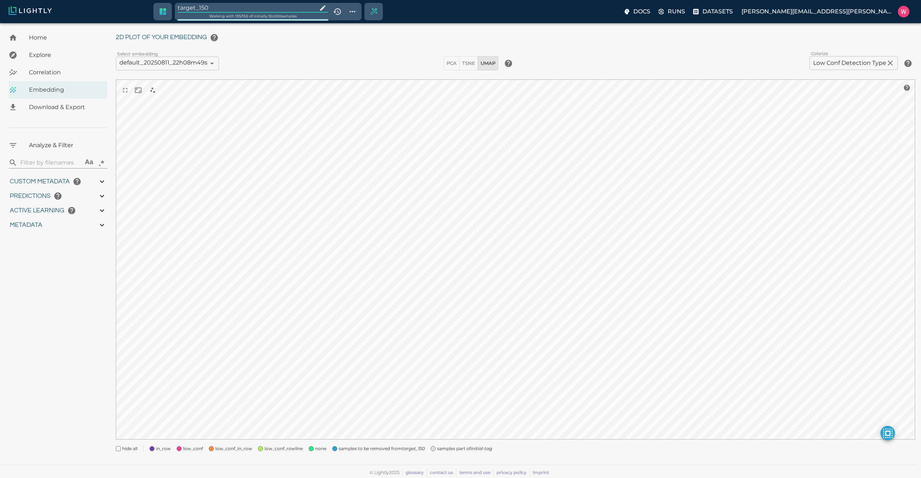
click at [224, 9] on input "target_150" at bounding box center [246, 8] width 137 height 10
click at [366, 453] on span "samples part of initial-tag" at bounding box center [366, 450] width 55 height 7
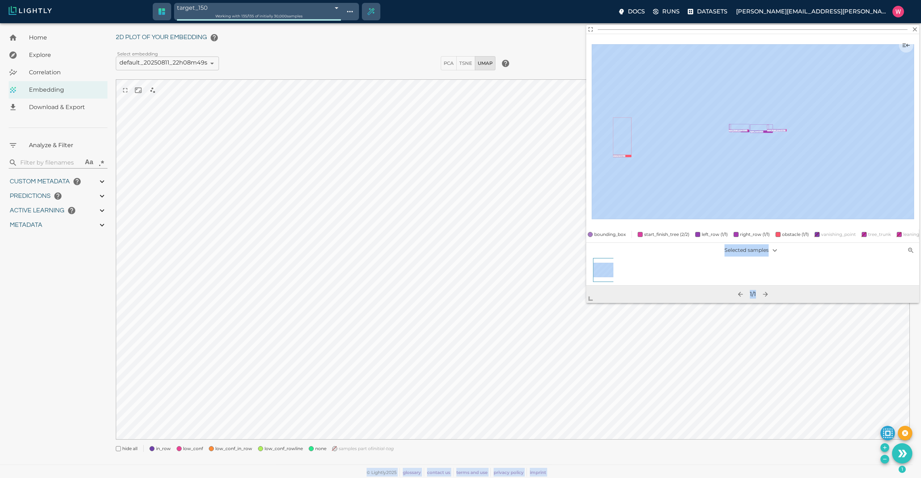
click at [539, 362] on body "target_150 689bbcf9457ab6ace91316f3 Working with 135 / 135 of initially 30,000 …" at bounding box center [460, 241] width 921 height 472
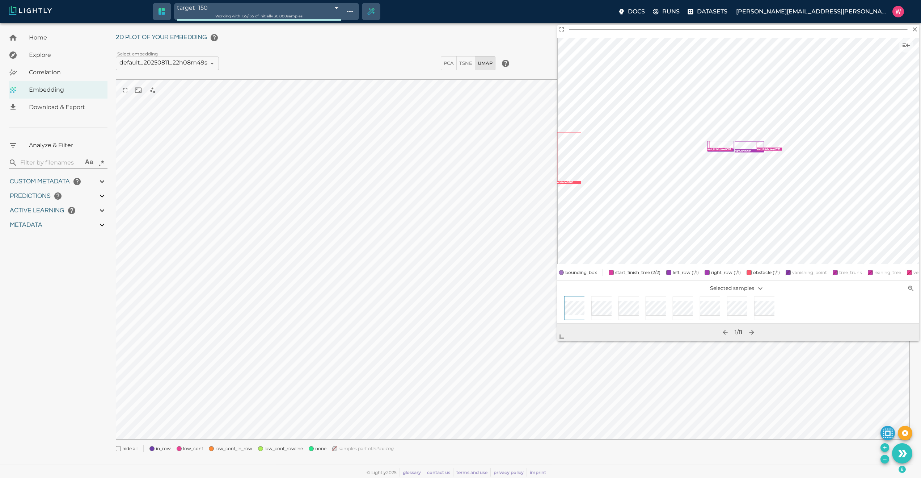
click at [882, 458] on button "Remove the selected 8 samples in-place from the tag target_150" at bounding box center [885, 458] width 9 height 9
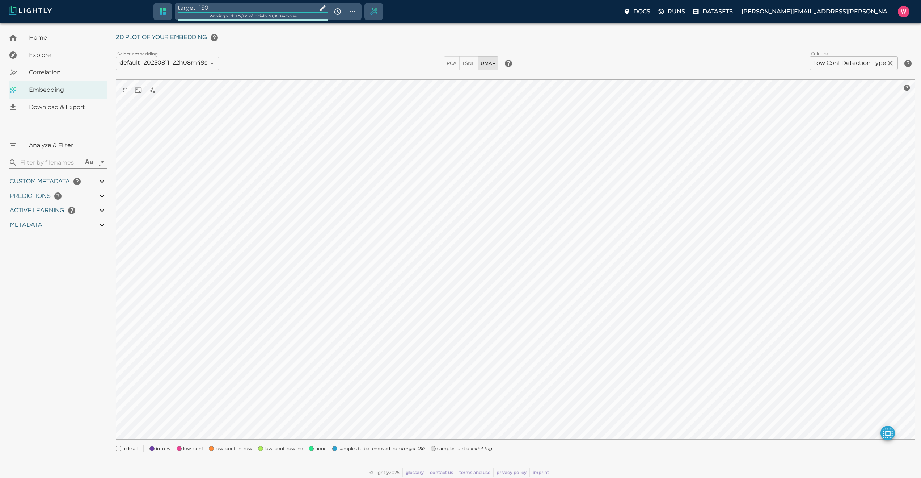
click at [217, 4] on input "target_150" at bounding box center [246, 8] width 137 height 10
click at [373, 452] on icon "initial-tag" at bounding box center [383, 450] width 21 height 5
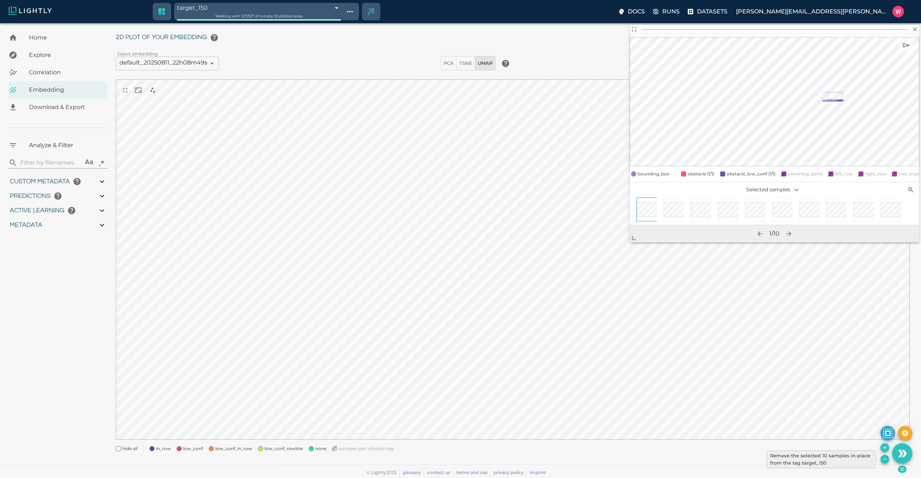
drag, startPoint x: 886, startPoint y: 460, endPoint x: 882, endPoint y: 457, distance: 5.1
click at [886, 459] on icon "Remove the selected 10 samples in-place from the tag target_150" at bounding box center [885, 459] width 6 height 6
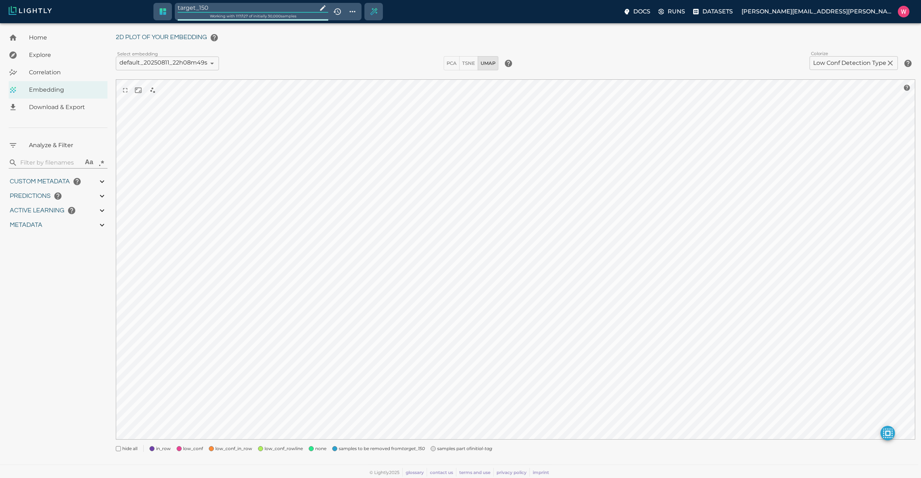
click at [199, 5] on input "target_150" at bounding box center [246, 8] width 137 height 10
click at [356, 452] on span "samples part of initial-tag" at bounding box center [366, 450] width 55 height 7
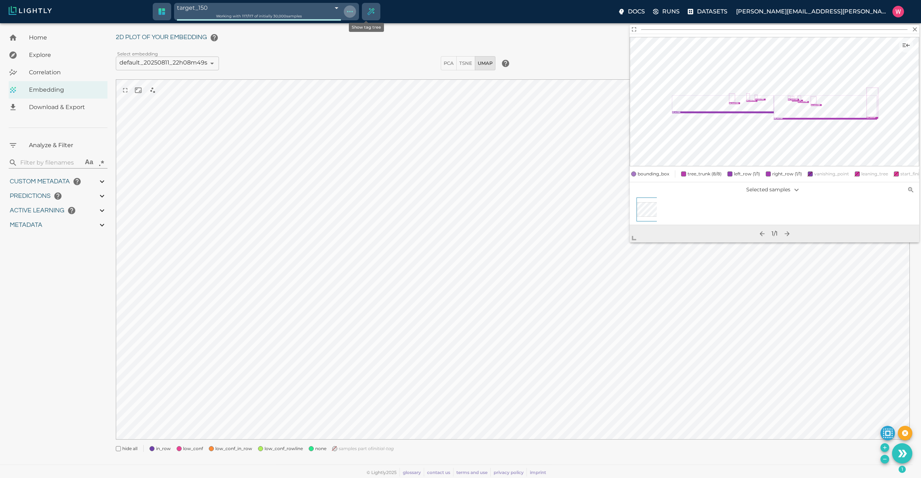
click at [356, 6] on button "Show tag tree" at bounding box center [350, 11] width 12 height 12
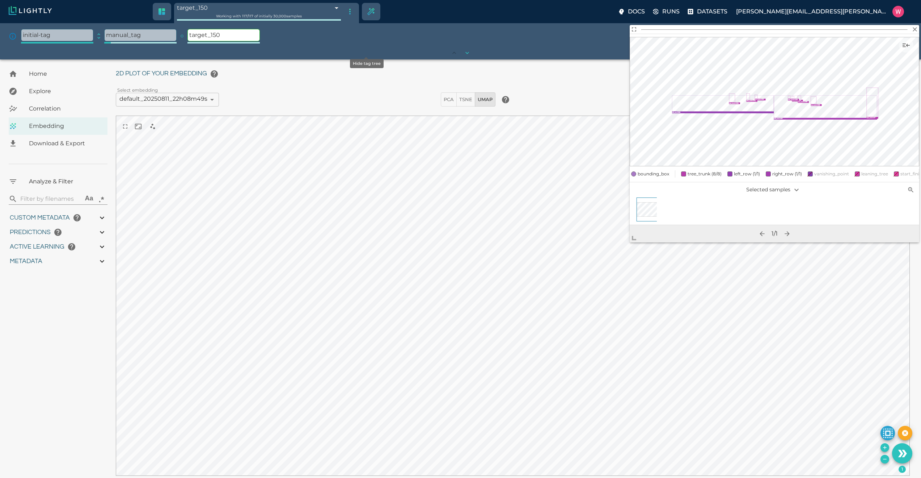
scroll to position [54, 0]
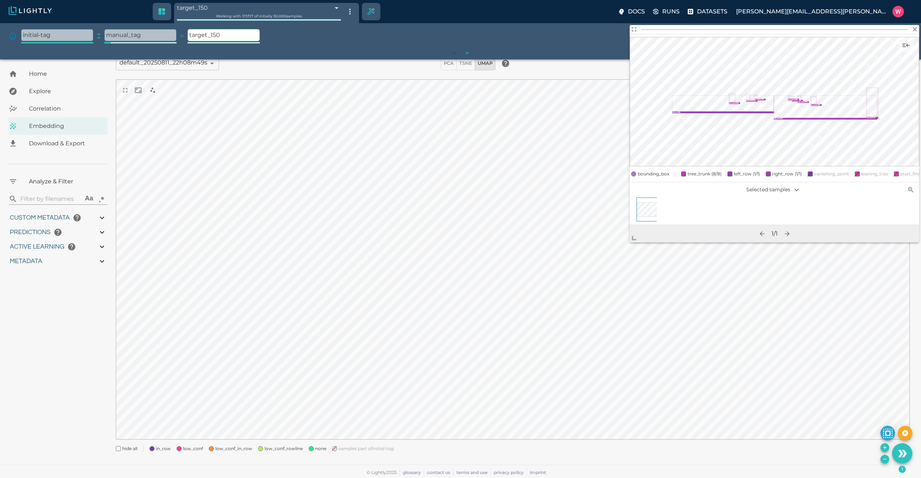
click at [97, 35] on icon "expand" at bounding box center [98, 36] width 7 height 7
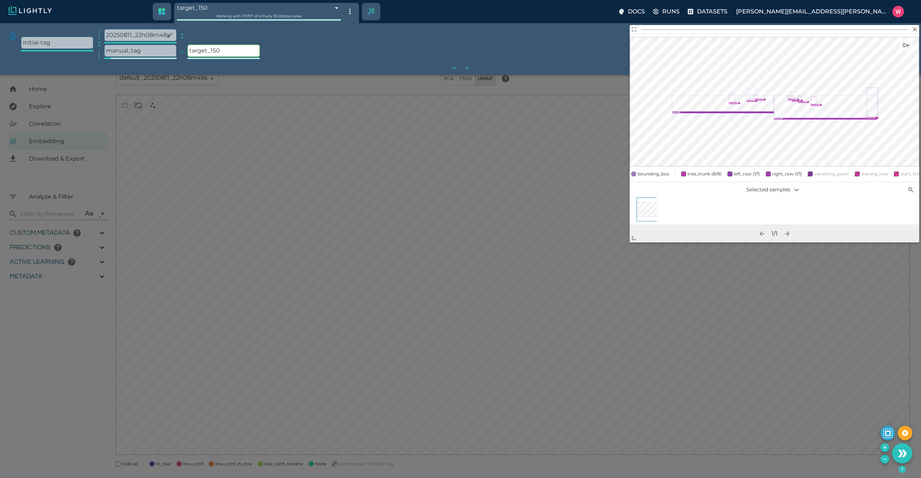
scroll to position [70, 0]
click at [185, 36] on icon "expand" at bounding box center [181, 36] width 7 height 7
click at [268, 37] on icon "expand" at bounding box center [265, 36] width 7 height 7
click at [355, 40] on div "The tag tree gives you an overview of all the tags you have created in the past…" at bounding box center [461, 44] width 904 height 31
click at [355, 38] on div "The tag tree gives you an overview of all the tags you have created in the past…" at bounding box center [461, 44] width 904 height 31
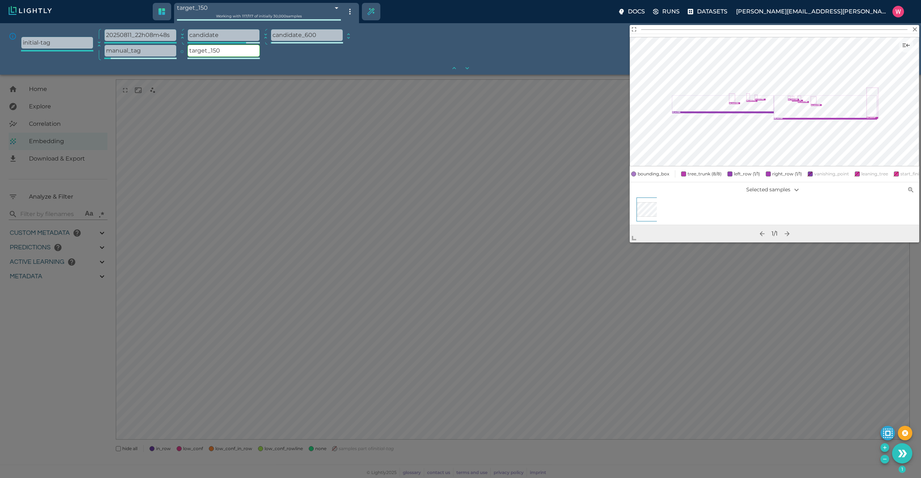
click at [352, 38] on icon "expand" at bounding box center [348, 36] width 7 height 7
click at [374, 39] on p "sampled_150" at bounding box center [390, 35] width 72 height 12
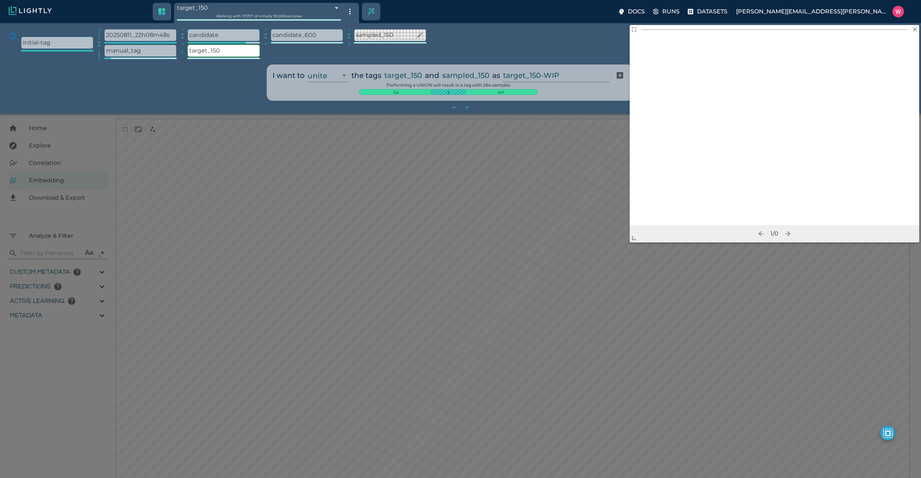
scroll to position [109, 0]
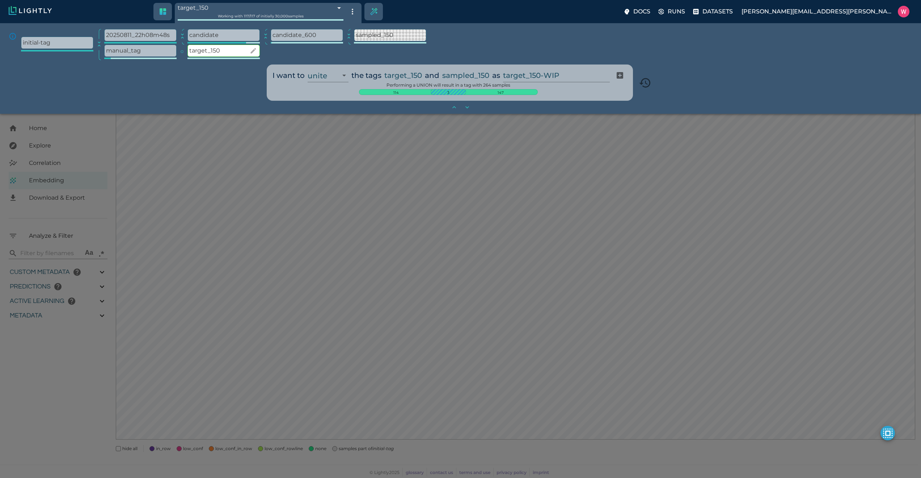
click at [222, 54] on p "target_150" at bounding box center [224, 51] width 72 height 12
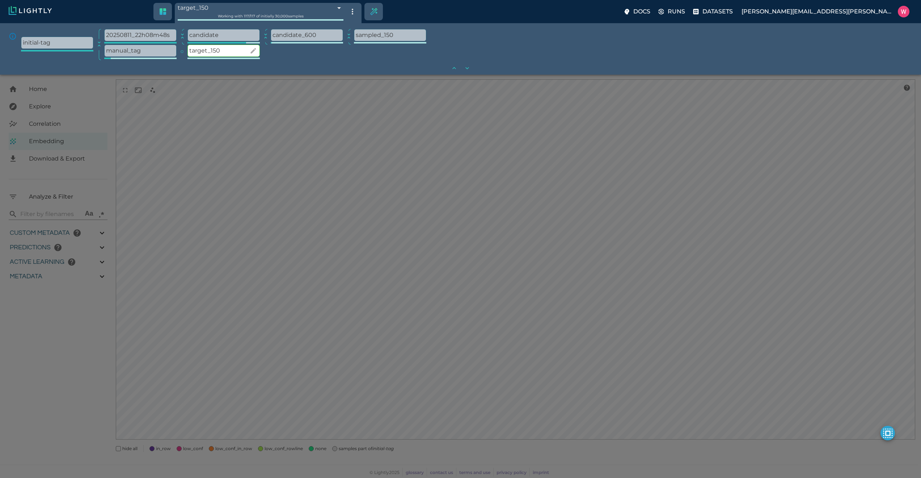
scroll to position [70, 0]
click at [387, 34] on p "sampled_150" at bounding box center [390, 35] width 72 height 12
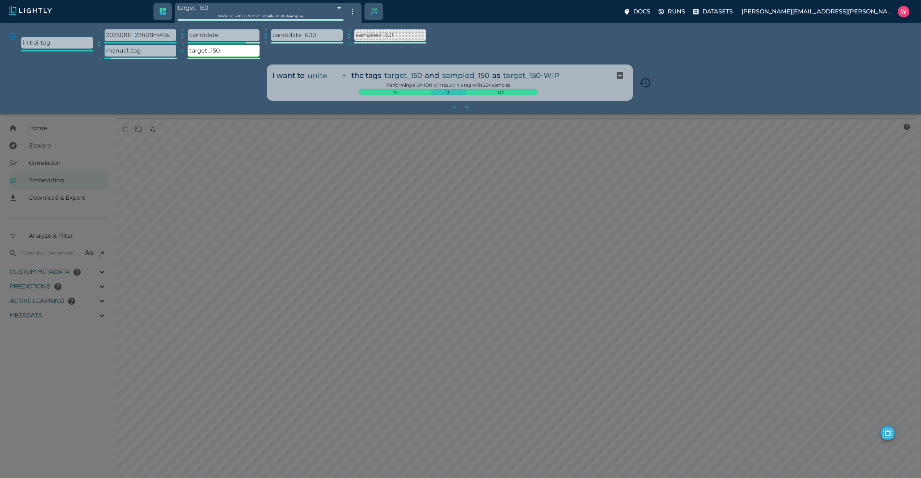
scroll to position [109, 0]
click at [532, 75] on input "target_150-WIP" at bounding box center [555, 75] width 104 height 14
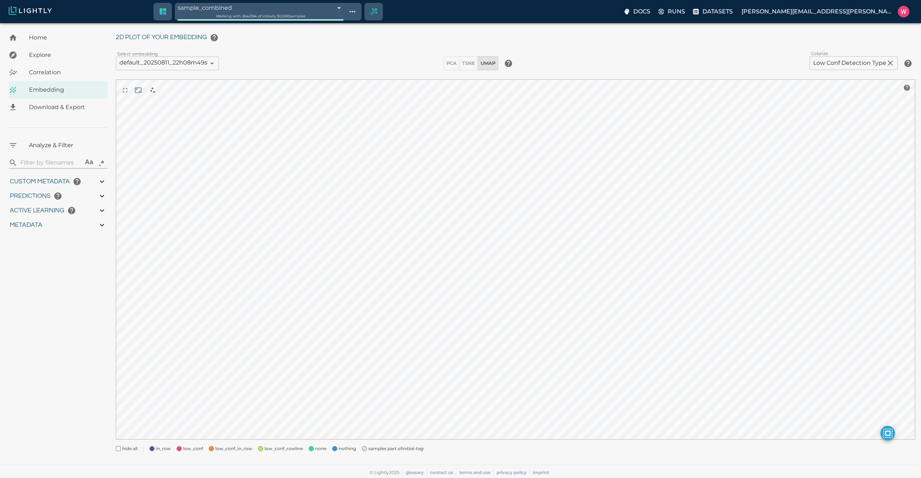
scroll to position [18, 0]
click at [387, 459] on div "My Datasets / bulk_OMCAR5-5_from_2025-08-05_to_2025-08-06_2025-08-11_20-28-27 /…" at bounding box center [519, 237] width 806 height 452
click at [387, 453] on span "samples part of initial-tag" at bounding box center [396, 450] width 55 height 7
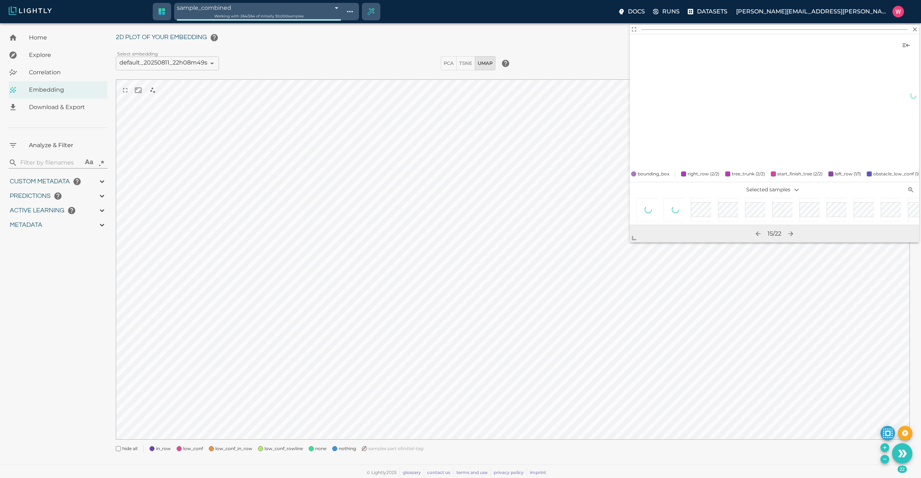
scroll to position [0, 91]
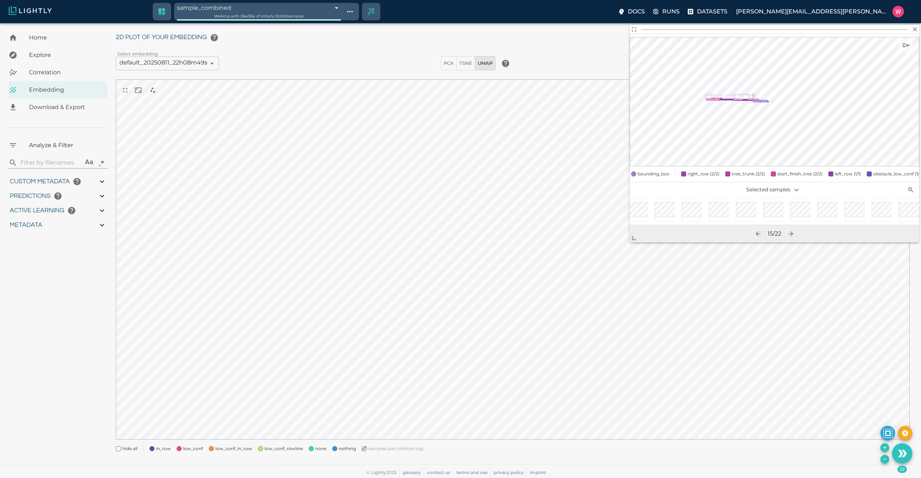
click at [885, 457] on icon "Remove the selected 22 samples in-place from the tag sample_combined" at bounding box center [885, 459] width 6 height 6
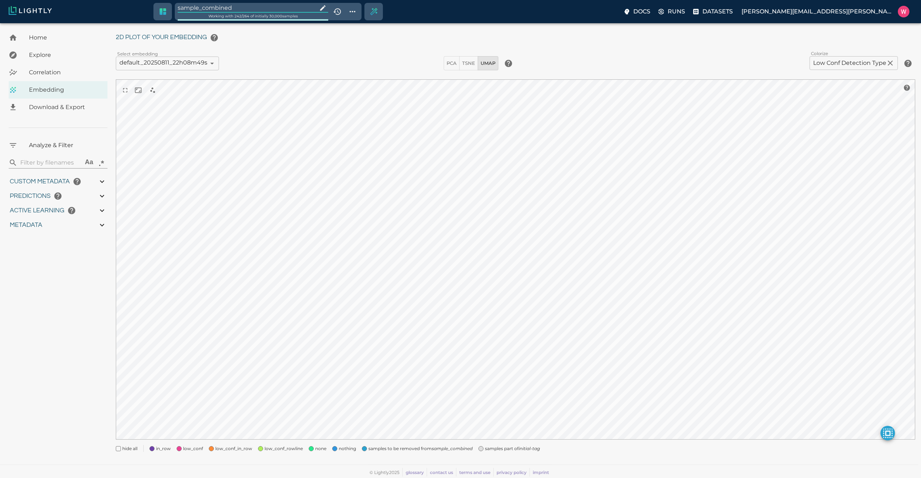
click at [245, 6] on input "sample_combined" at bounding box center [246, 8] width 137 height 10
click at [382, 448] on span "samples part of initial-tag" at bounding box center [396, 450] width 55 height 7
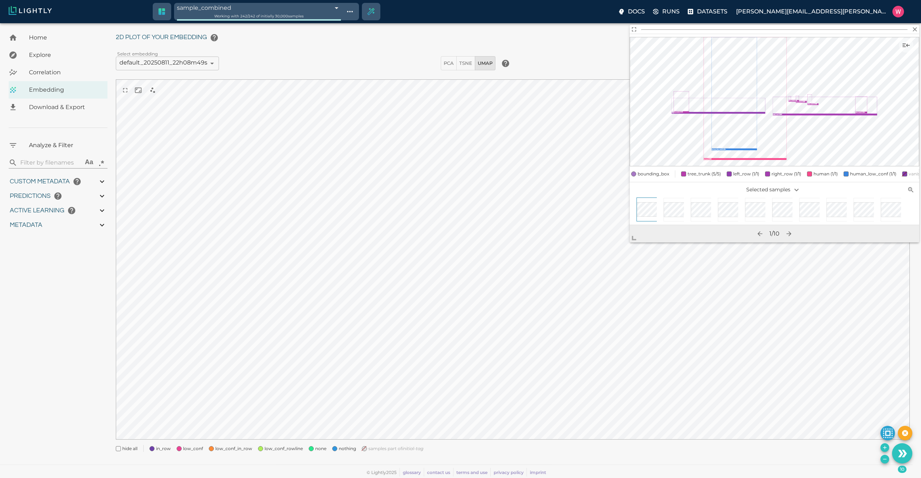
click at [885, 458] on icon "Remove the selected 10 samples in-place from the tag sample_combined" at bounding box center [884, 458] width 3 height 0
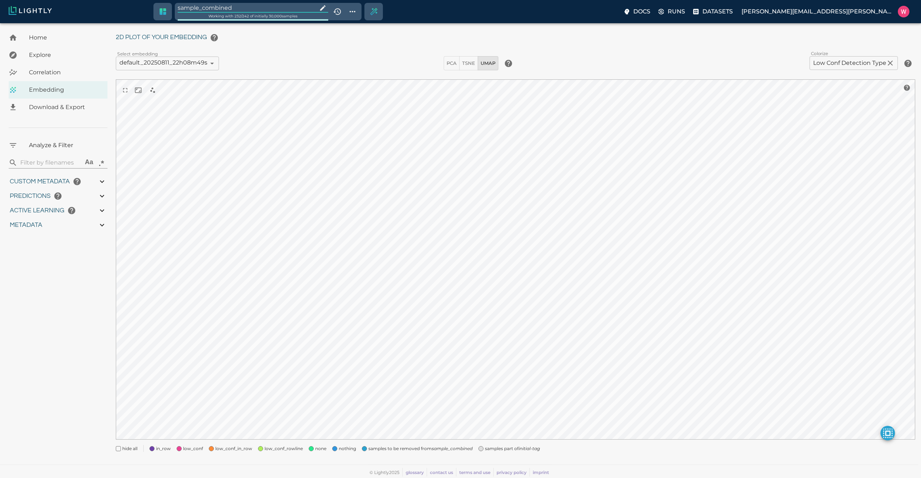
click at [235, 12] on input "sample_combined" at bounding box center [246, 8] width 137 height 10
click at [390, 450] on span "samples part of initial-tag" at bounding box center [396, 450] width 55 height 7
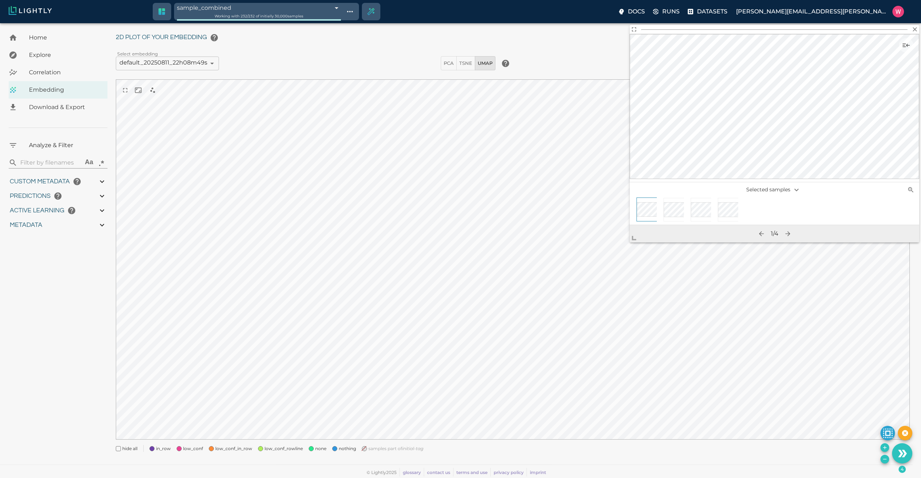
click at [882, 459] on button "Remove the selected 4 samples in-place from the tag sample_combined" at bounding box center [885, 458] width 9 height 9
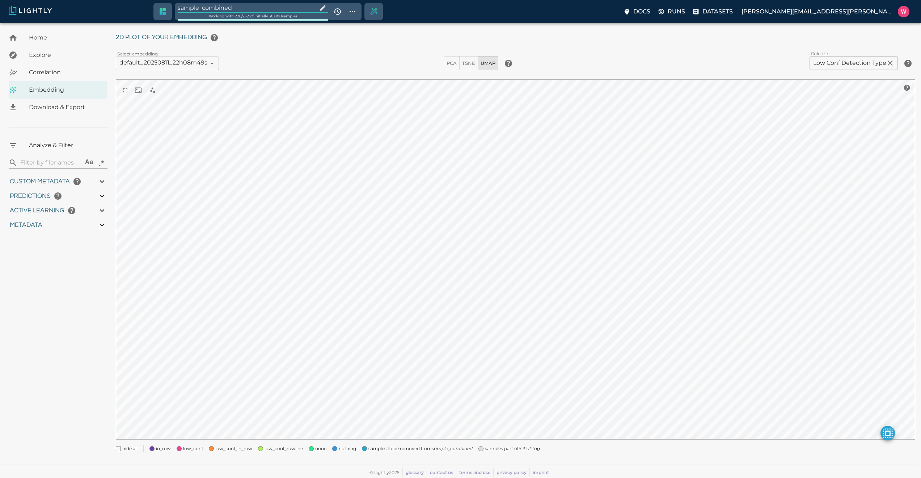
click at [487, 448] on span "samples part of initial-tag" at bounding box center [512, 448] width 55 height 7
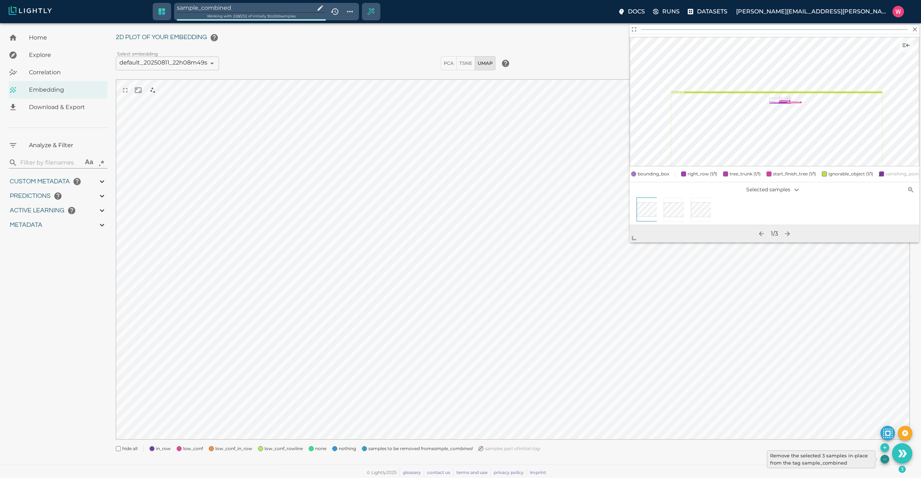
click at [881, 459] on button "Remove the selected 3 samples in-place from the tag sample_combined" at bounding box center [885, 458] width 9 height 9
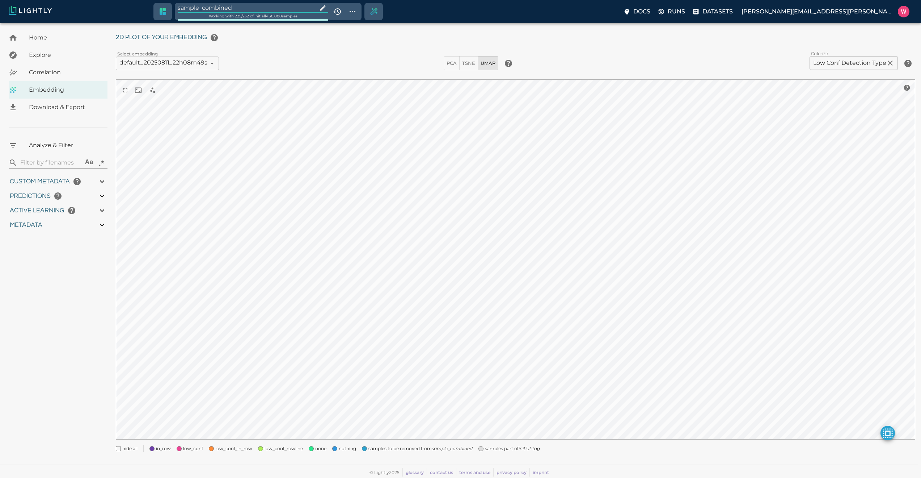
click at [257, 7] on input "sample_combined" at bounding box center [246, 8] width 137 height 10
click at [381, 447] on span "samples part of initial-tag" at bounding box center [396, 450] width 55 height 7
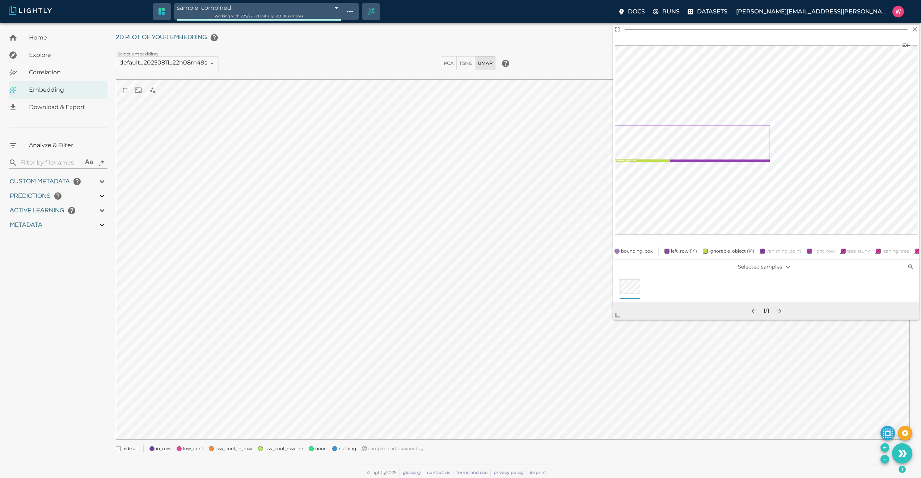
drag, startPoint x: 641, startPoint y: 236, endPoint x: 608, endPoint y: 367, distance: 135.8
click at [613, 319] on span at bounding box center [620, 312] width 14 height 14
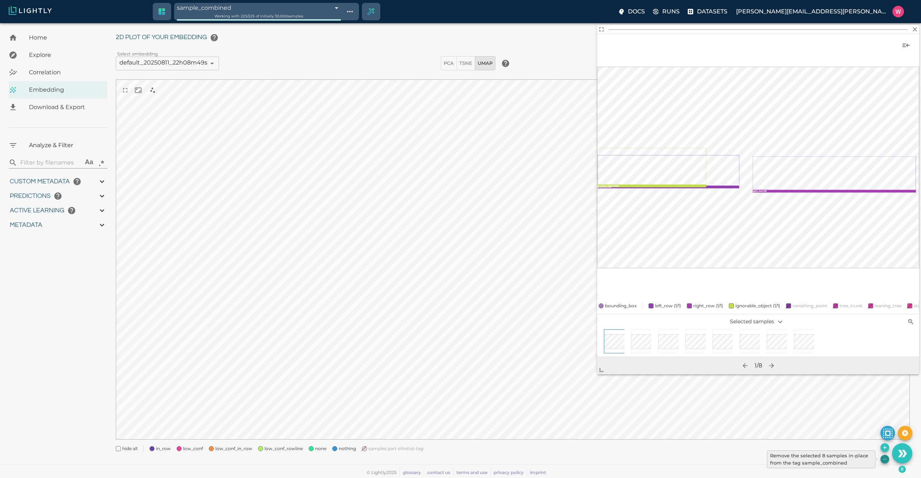
click at [886, 456] on icon "Remove the selected 8 samples in-place from the tag sample_combined" at bounding box center [885, 459] width 6 height 6
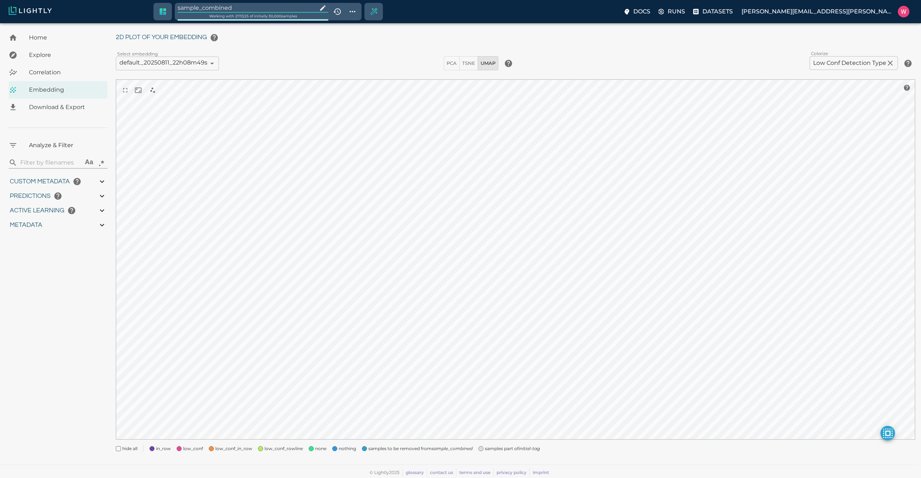
click at [235, 7] on input "sample_combined" at bounding box center [246, 8] width 137 height 10
click at [381, 451] on span "samples part of initial-tag" at bounding box center [396, 450] width 55 height 7
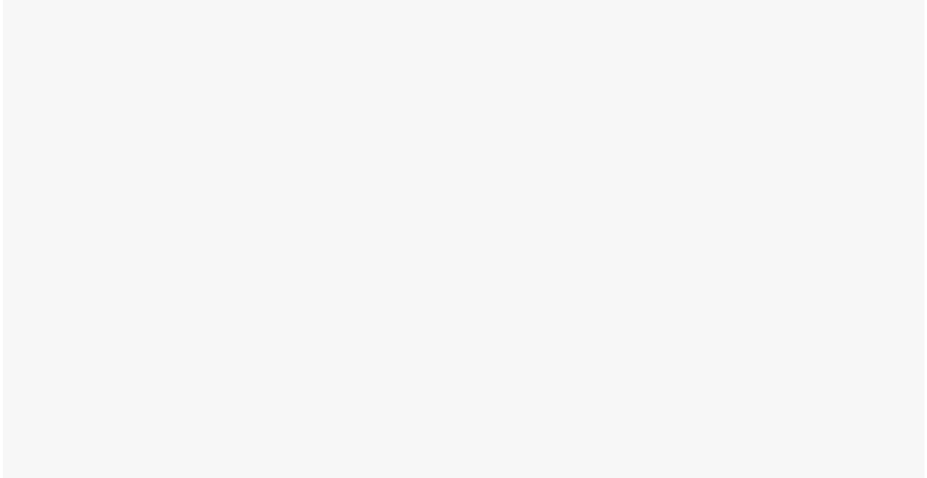
scroll to position [0, 0]
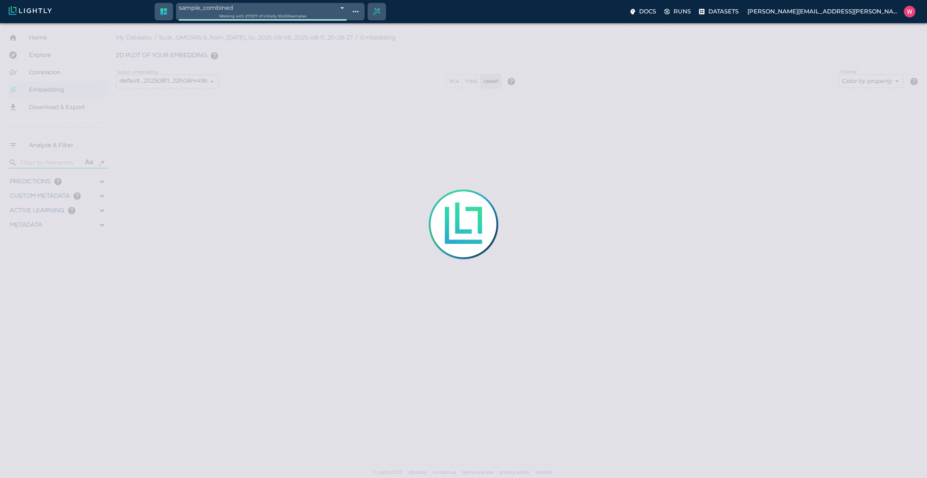
type input "1754478757.022"
type input "0.999"
type input "0.556"
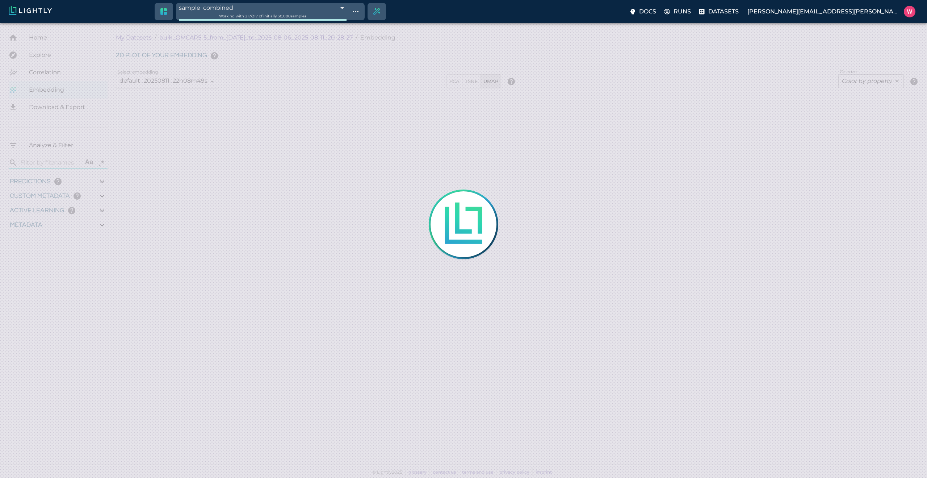
type input "9007199254740991"
type input "0.798946380615234"
type input "96.3789463806152"
type input "26.544"
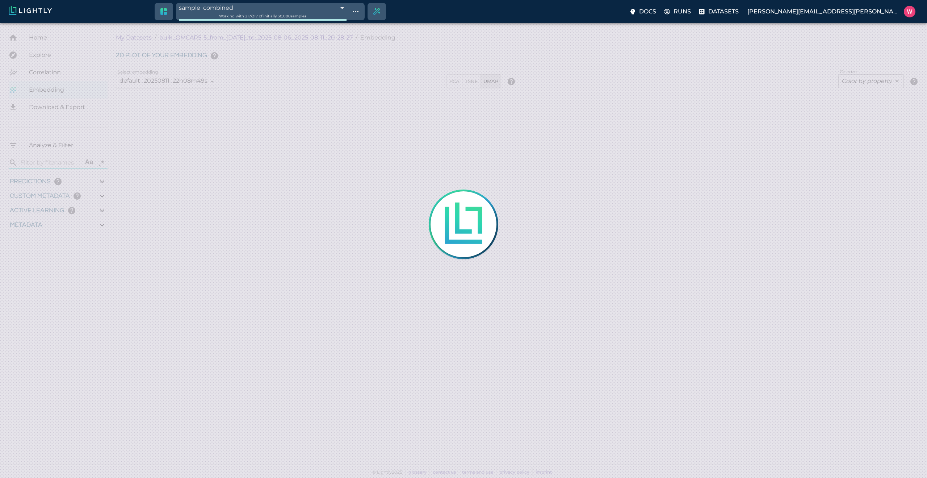
type input "1754478757.022"
type input "0.999"
type input "0.556"
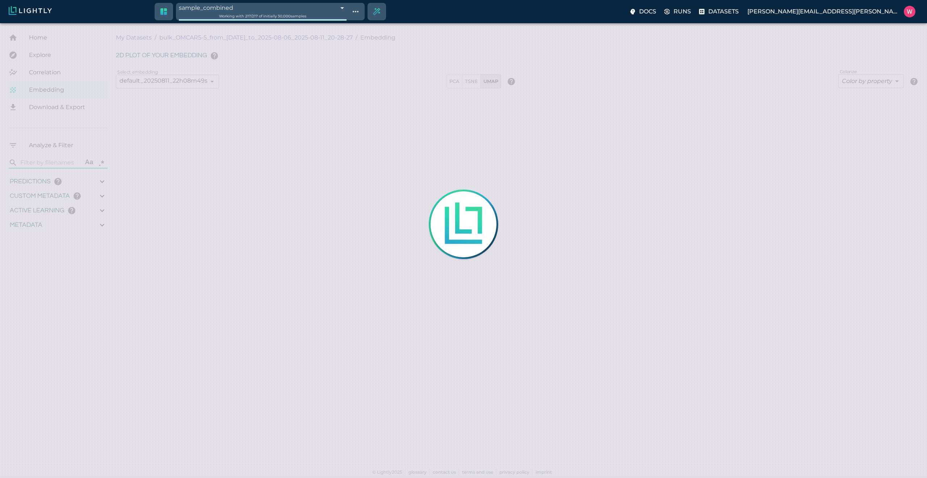
type input "9007199254740991"
type input "0.798946380615234"
type input "96.3789463806152"
type input "26.544"
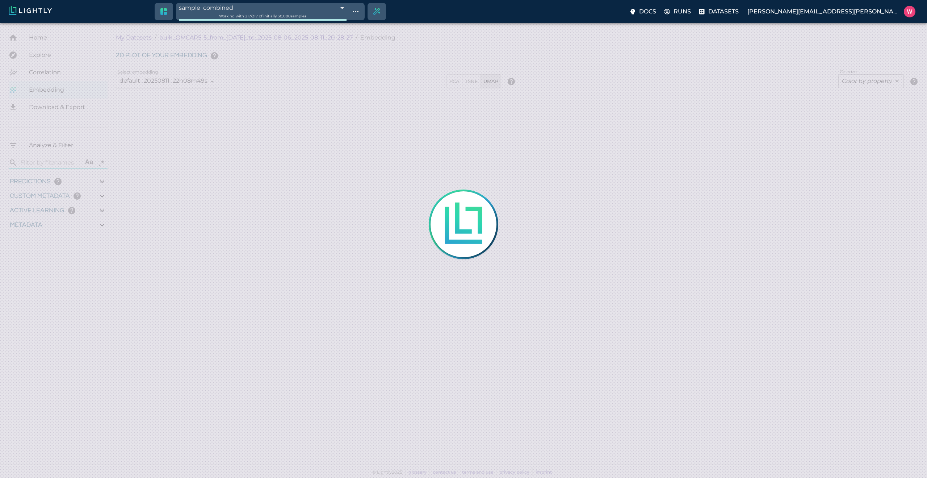
type input "1754478757.022"
type input "0.999"
type input "0.556"
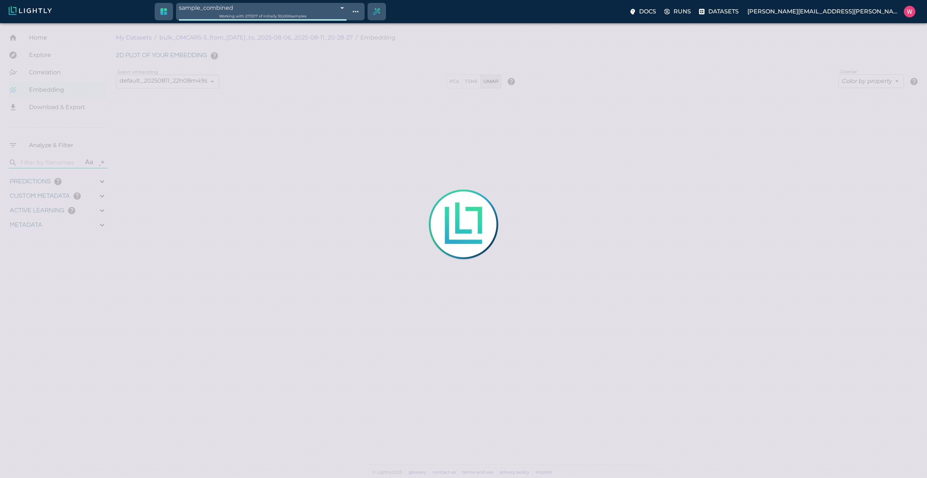
type input "0.798946380615234"
type input "96.3789463806152"
type input "26.544"
type input "1754478757.022"
type input "0.999"
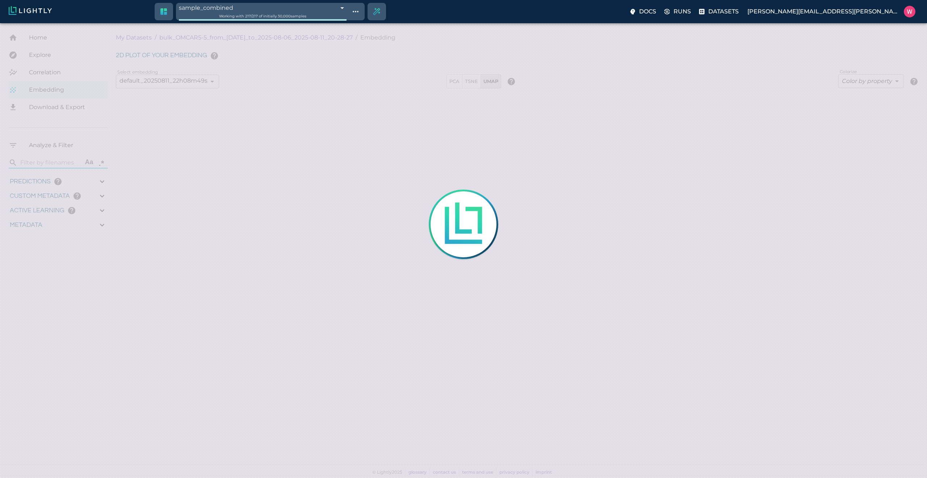
type input "0.999"
type input "0.556"
type input "0.798946380615234"
type input "96.3789463806152"
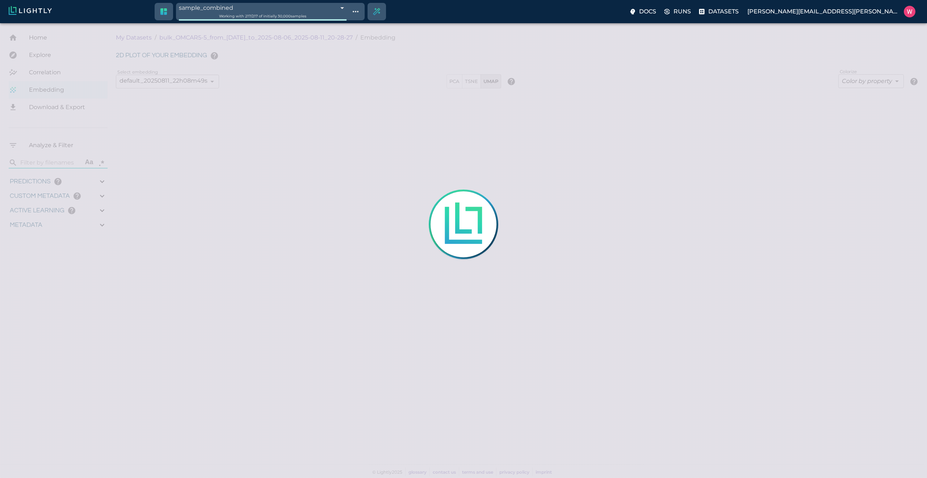
type input "26.544"
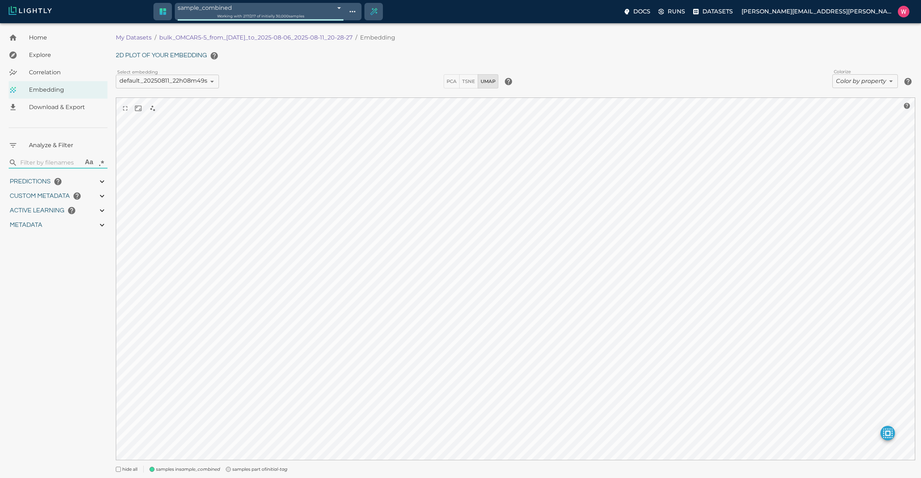
click at [277, 465] on span "samples part of initial-tag" at bounding box center [259, 468] width 55 height 7
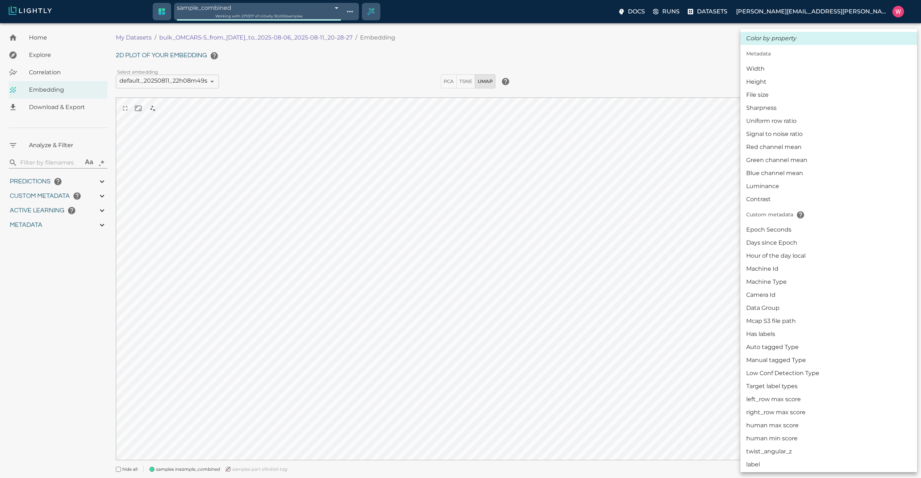
click at [849, 82] on body "sample_combined 689bbd8c457ab6ace913258a Working with 217 / 217 of initially 30…" at bounding box center [460, 260] width 921 height 475
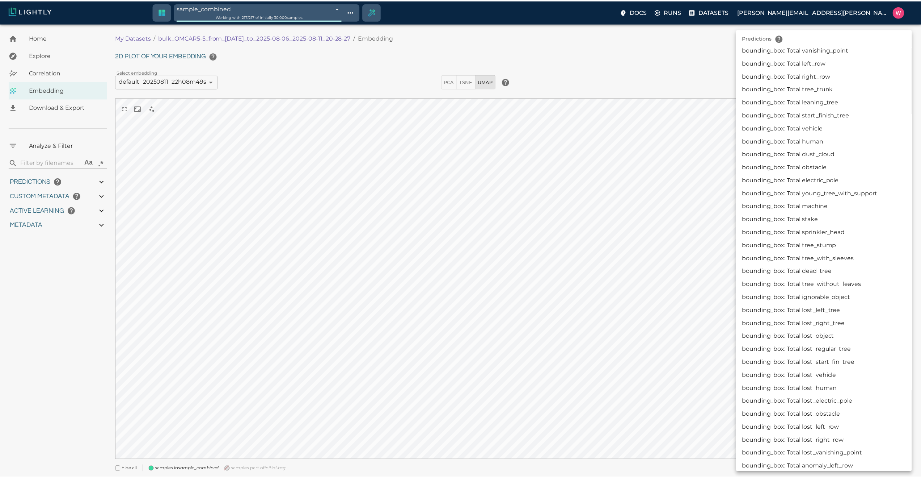
scroll to position [254, 0]
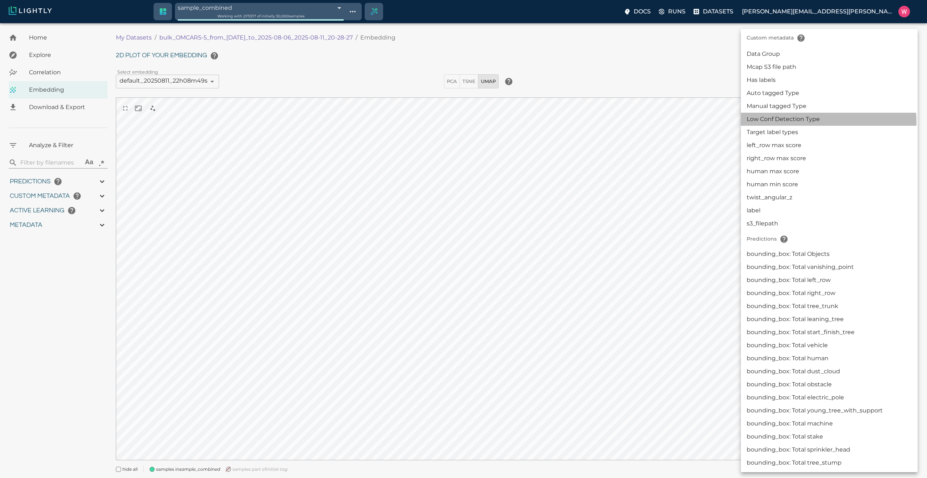
click at [805, 122] on li "Low Conf Detection Type" at bounding box center [829, 119] width 177 height 13
type input "userDefined|CATEGORICAL_STRING|Low Conf Detection Type"
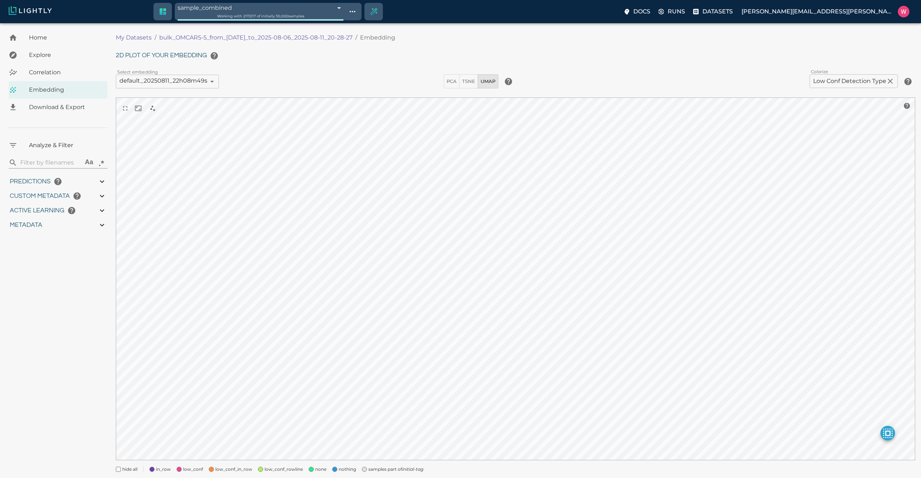
click at [399, 467] on span "samples part of initial-tag" at bounding box center [396, 468] width 55 height 7
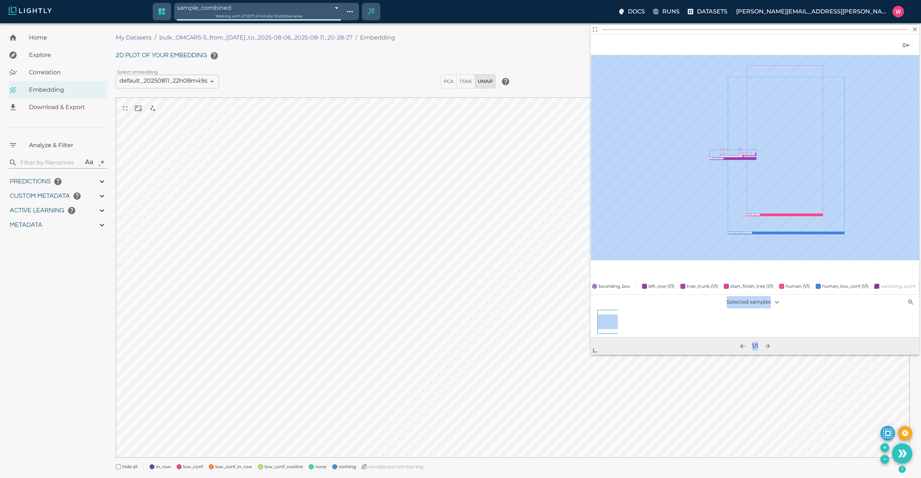
click at [583, 389] on body "sample_combined 689bbd8c457ab6ace913258a Working with 217 / 217 of initially 30…" at bounding box center [460, 259] width 921 height 472
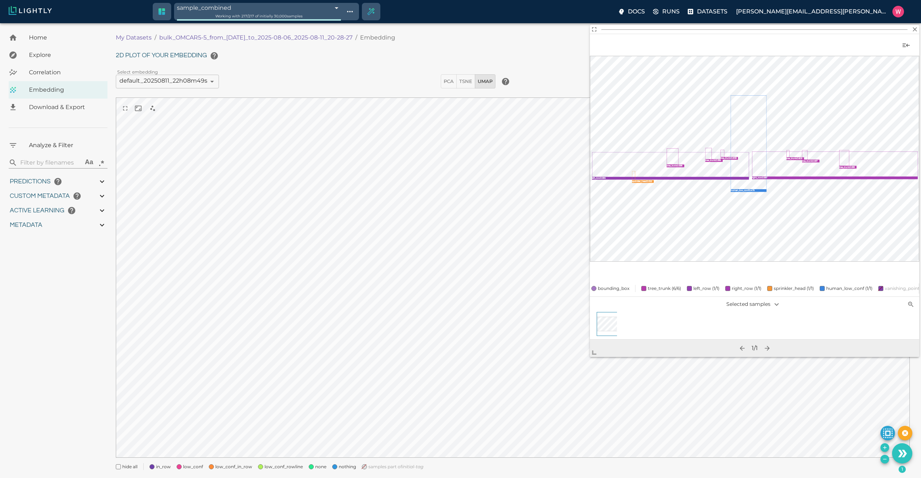
drag, startPoint x: 156, startPoint y: 35, endPoint x: 349, endPoint y: 37, distance: 192.6
click at [331, 36] on ol "My Datasets / bulk_OMCAR5-5_from_2025-08-05_to_2025-08-06_2025-08-11_20-28-27 /…" at bounding box center [313, 37] width 394 height 9
drag, startPoint x: 367, startPoint y: 35, endPoint x: 160, endPoint y: 37, distance: 207.5
click at [160, 37] on ol "My Datasets / bulk_OMCAR5-5_from_2025-08-05_to_2025-08-06_2025-08-11_20-28-27 /…" at bounding box center [313, 37] width 394 height 9
copy ol "bulk_OMCAR5-5_from_2025-08-05_to_2025-08-06_2025-08-11_20-28-27 /"
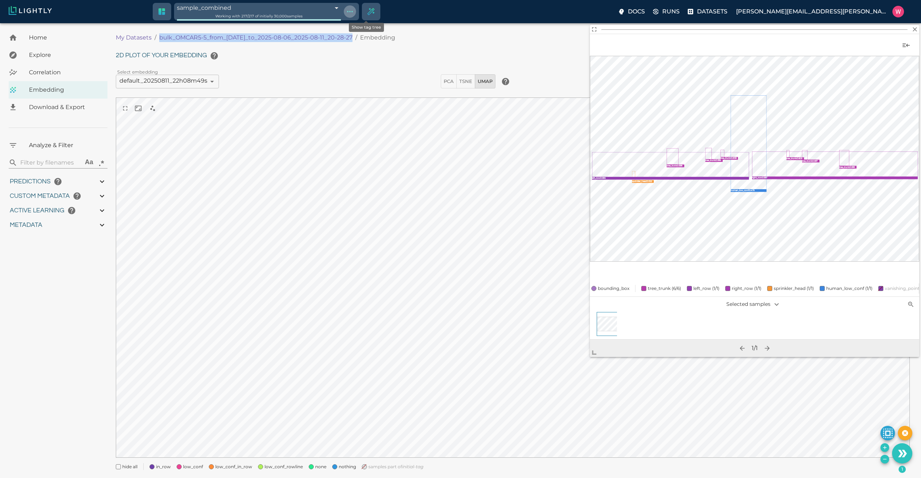
click at [354, 14] on icon "Show tag tree" at bounding box center [350, 11] width 9 height 9
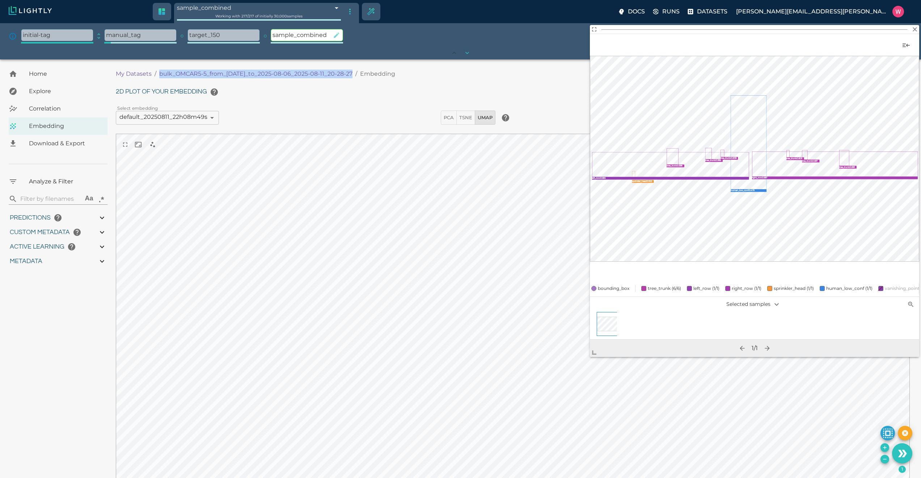
click at [337, 36] on icon "button" at bounding box center [336, 34] width 5 height 5
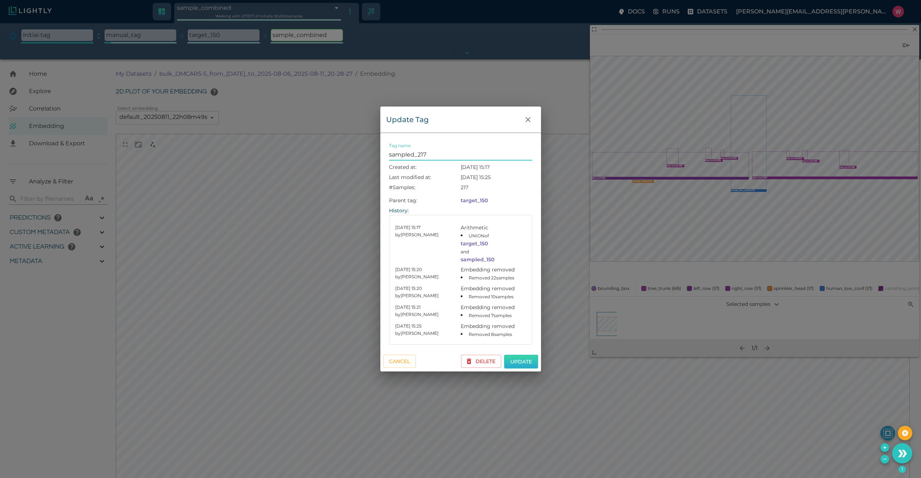
type input "sampled_217"
click at [510, 361] on button "Update" at bounding box center [521, 361] width 34 height 14
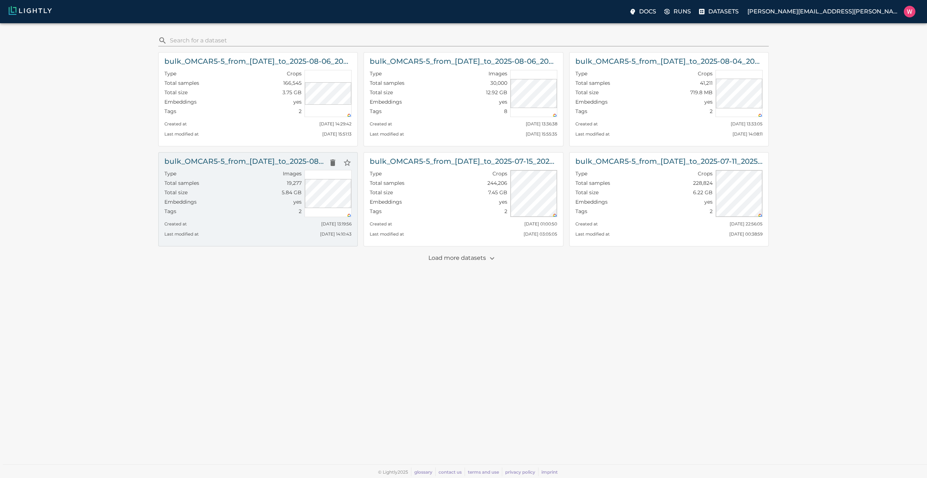
click at [266, 198] on div "Embeddings yes" at bounding box center [232, 202] width 137 height 9
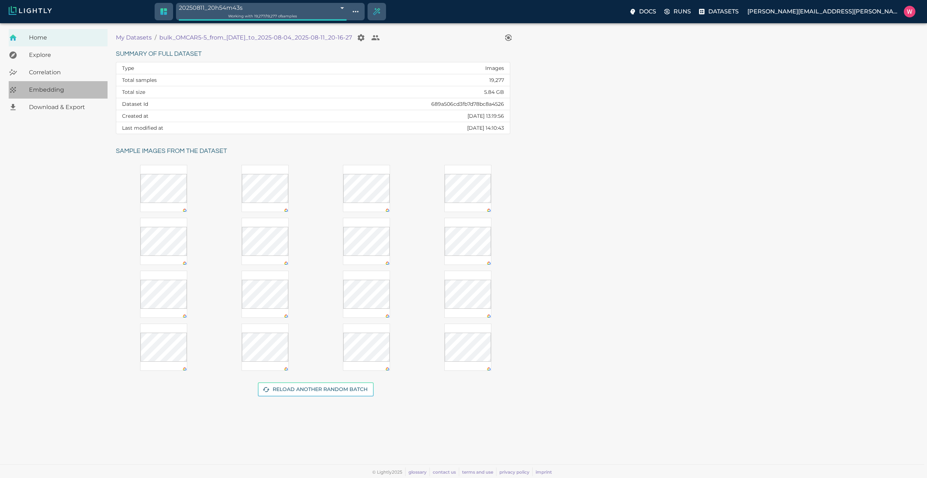
click at [84, 87] on span "Embedding" at bounding box center [65, 89] width 73 height 9
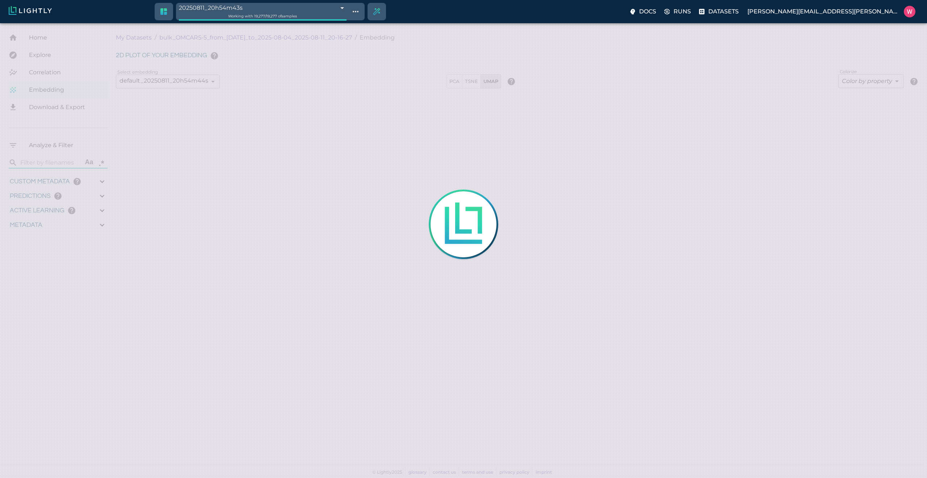
type input "9007199254740991"
type input "0.892974019050598"
type input "96.3789740190506"
type input "19.25"
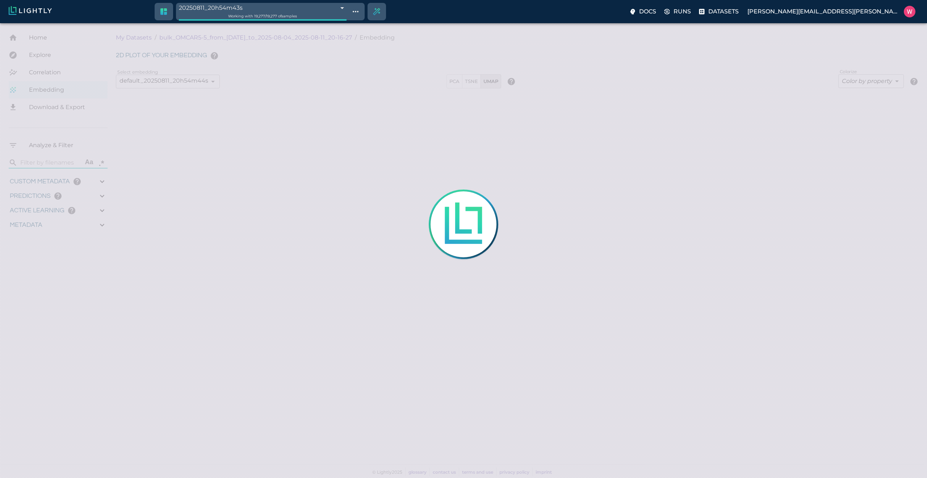
type input "9007199254740991"
type input "0.892974019050598"
type input "96.3789740190506"
type input "19.25"
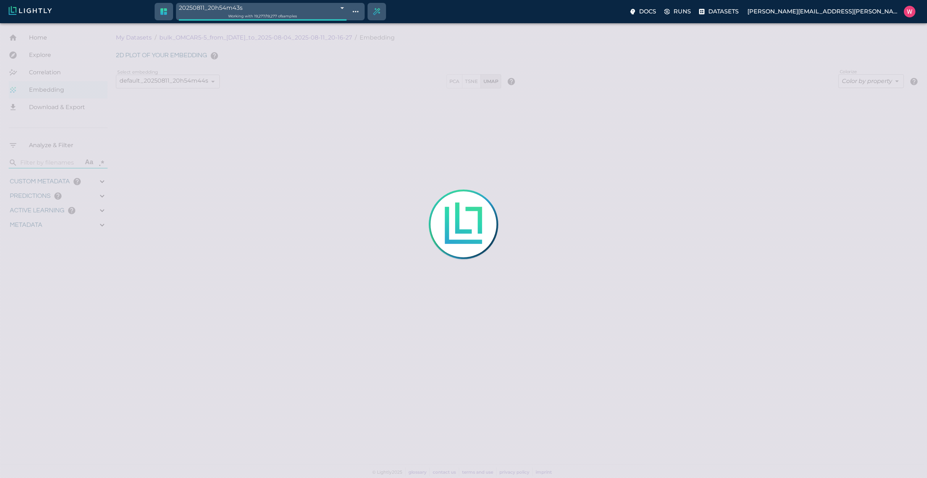
type input "0.892974019050598"
type input "96.3789740190506"
type input "19.25"
type input "0.892974019050598"
type input "96.3789740190506"
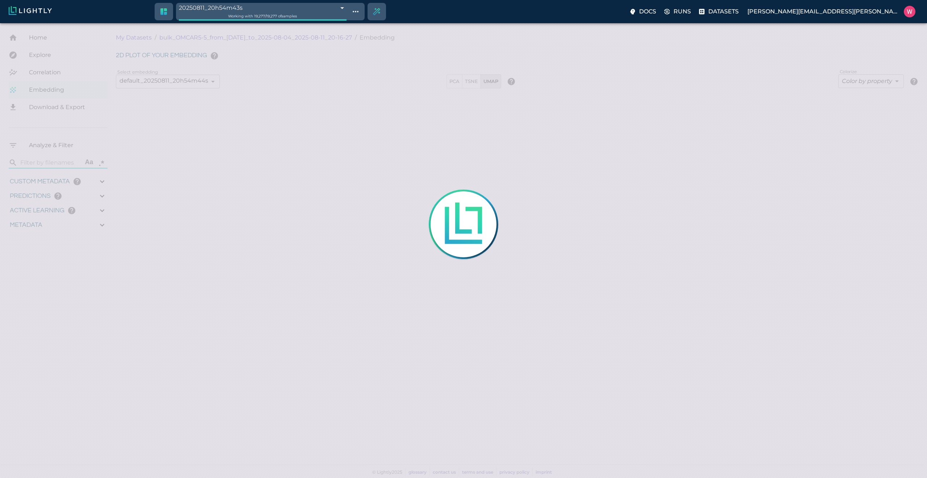
type input "19.25"
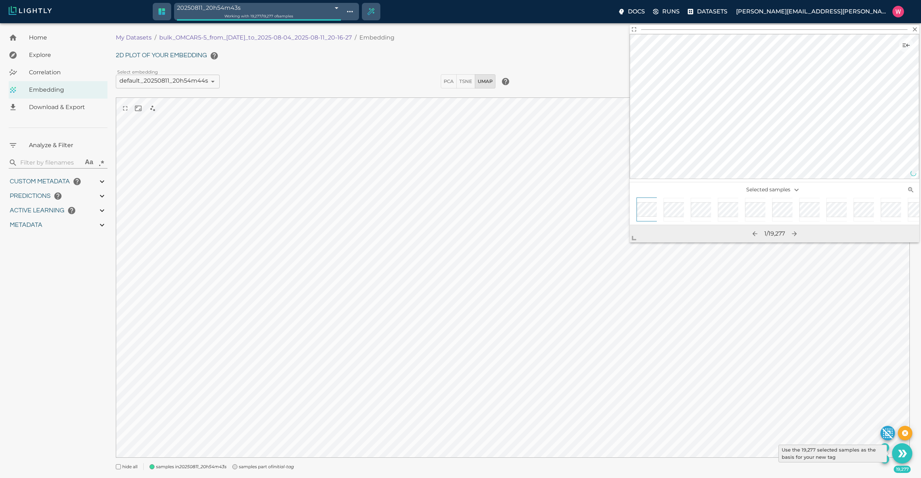
click at [905, 459] on button "Use the 19,277 selected samples as the basis for your new tag" at bounding box center [902, 453] width 20 height 20
type input "9007199254740991"
type input "0.892974019050598"
type input "96.3789740190506"
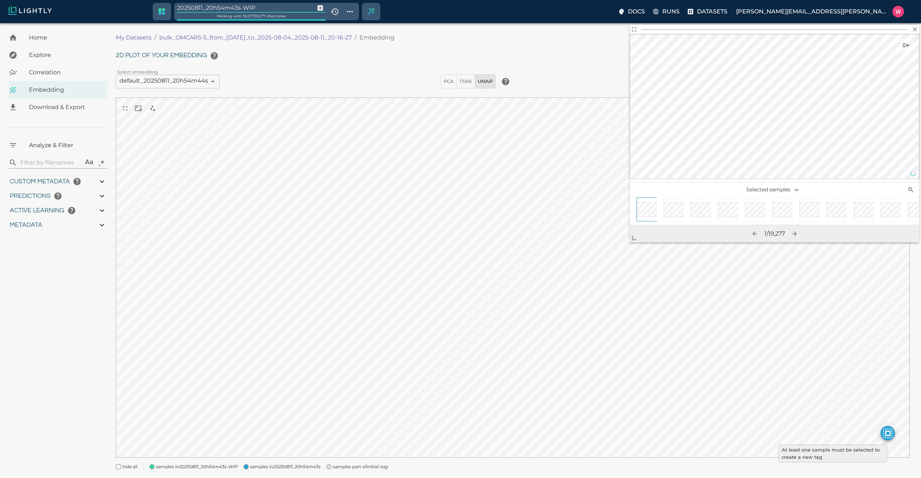
type input "19.25"
type input "9007199254740991"
type input "0.892974019050598"
type input "96.3789740190506"
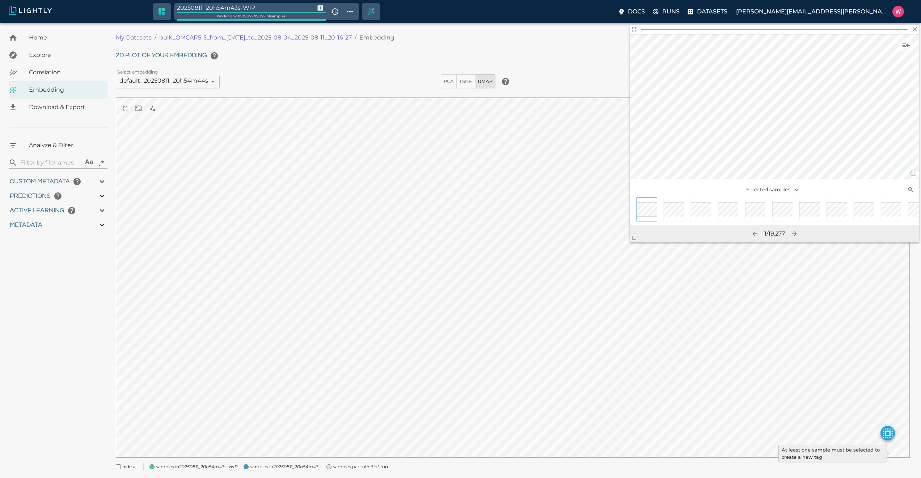
type input "19.25"
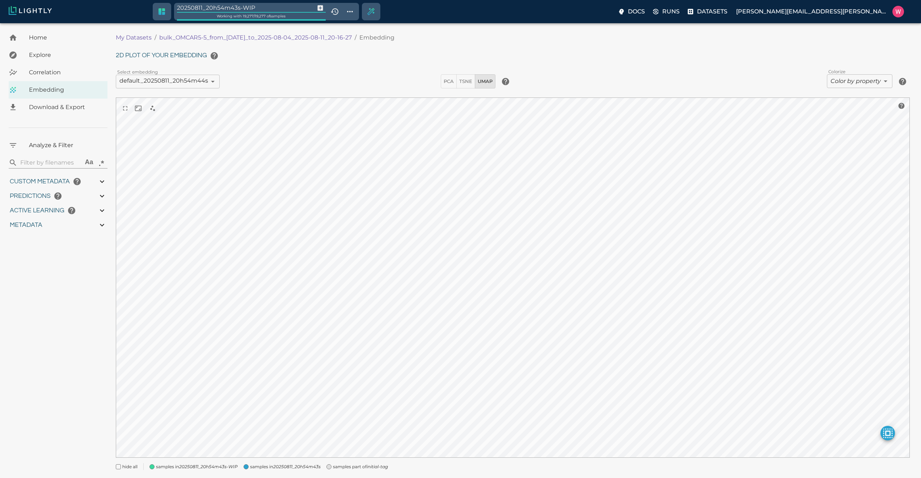
type input "0.892974019050598"
type input "96.3789740190506"
type input "19.25"
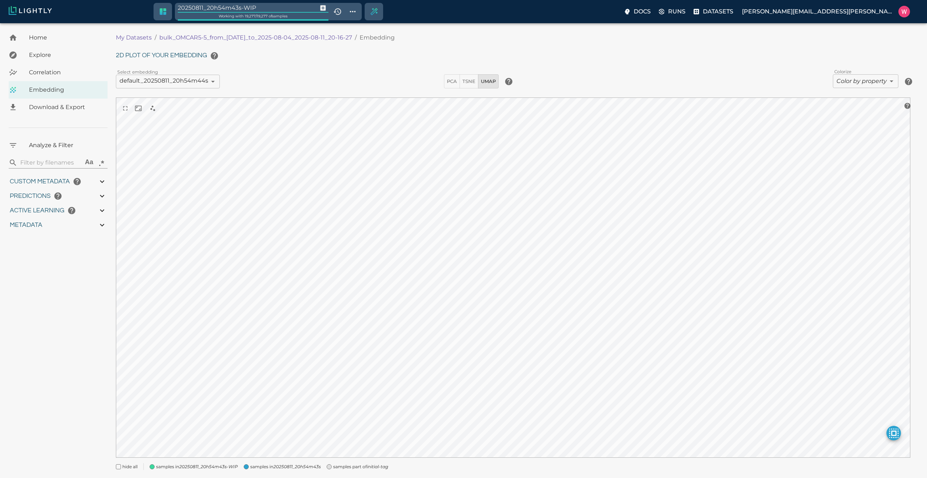
type input "0.892974019050598"
type input "96.3789740190506"
type input "19.25"
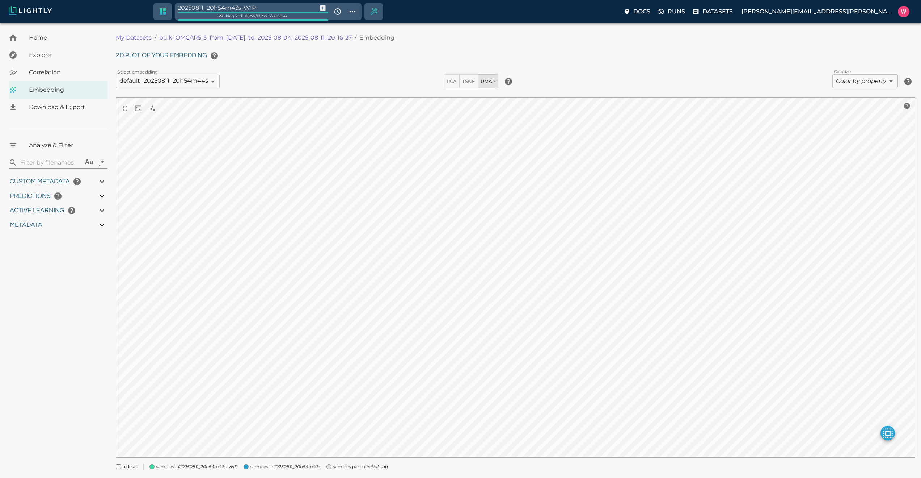
click at [274, 4] on input "20250811_20h54m43s-WIP" at bounding box center [246, 8] width 137 height 10
type input "candidate"
type input "9007199254740991"
type input "0.892974019050598"
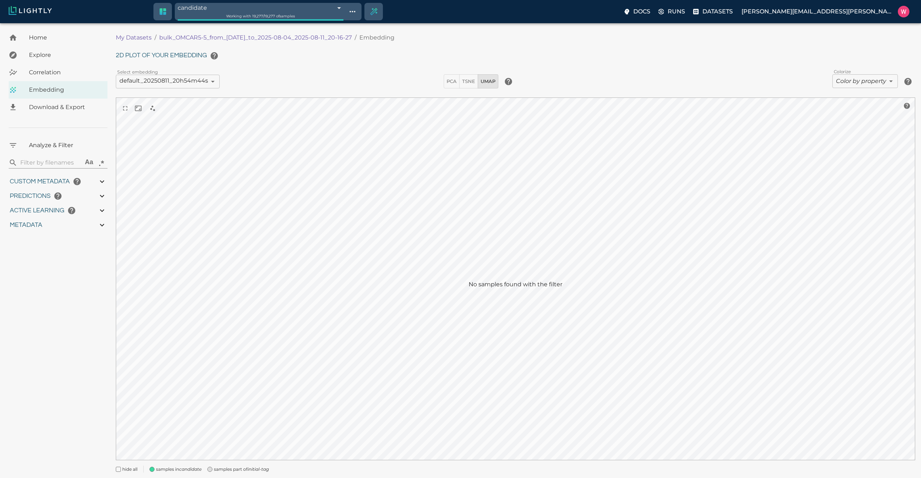
type input "96.3789740190506"
type input "19.25"
type input "9007199254740991"
type input "0.892974019050598"
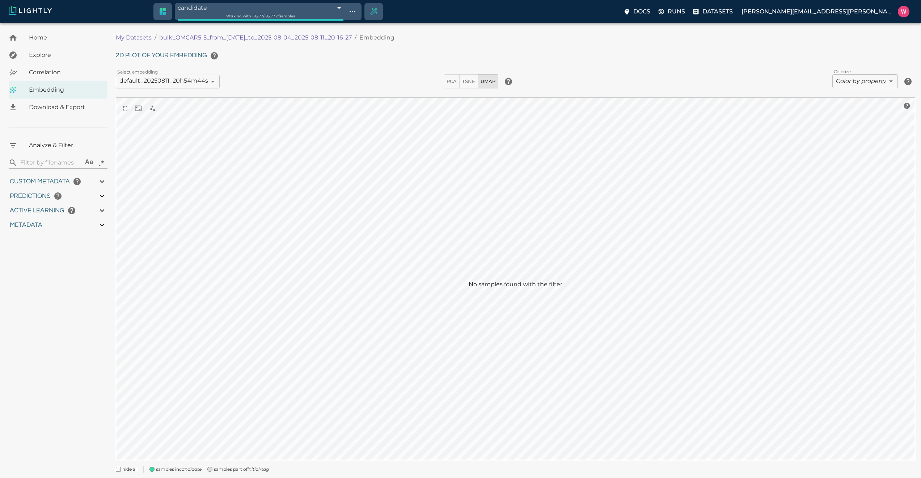
type input "96.3789740190506"
type input "19.25"
type input "9007199254740991"
type input "0.892974019050598"
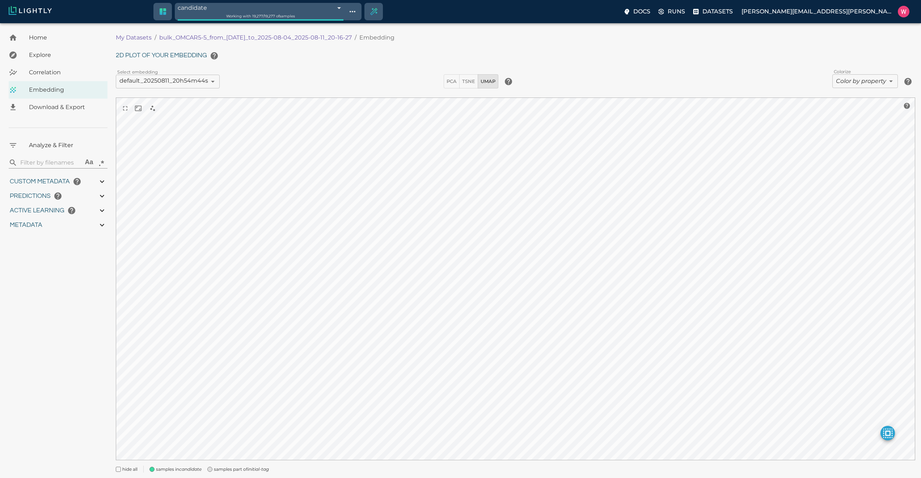
type input "96.3789740190506"
type input "19.25"
type input "0.892974019050598"
type input "96.3789740190506"
type input "19.25"
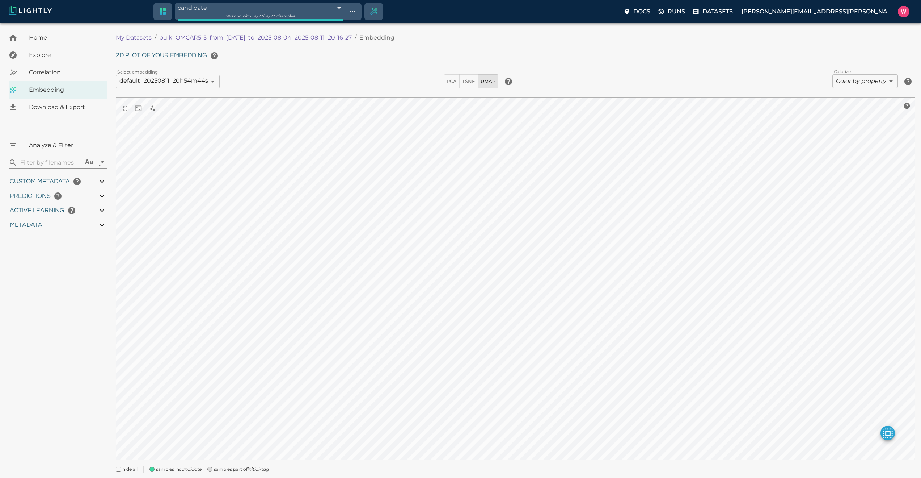
type input "0.892974019050598"
type input "96.3789740190506"
type input "19.25"
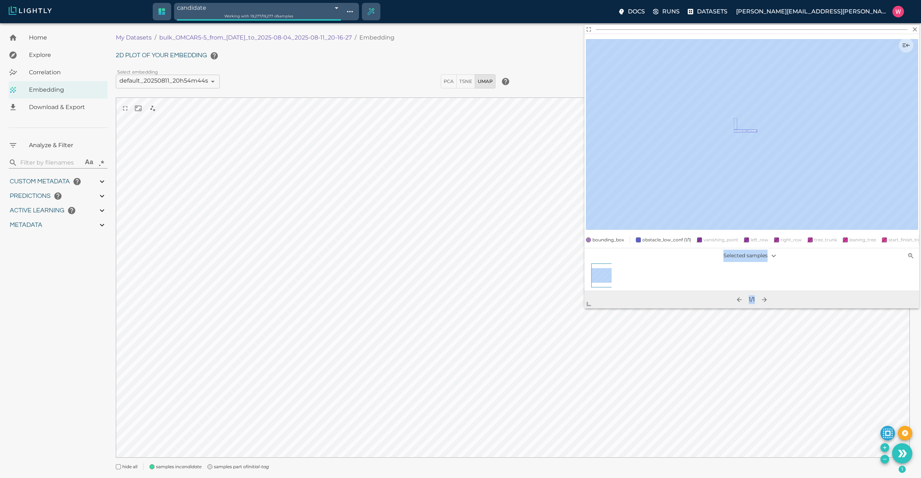
click at [560, 333] on body "candidate 689bc1ac457ab6ace9138385 Working with 19,277 / 19,277 of samples Docs…" at bounding box center [460, 259] width 921 height 472
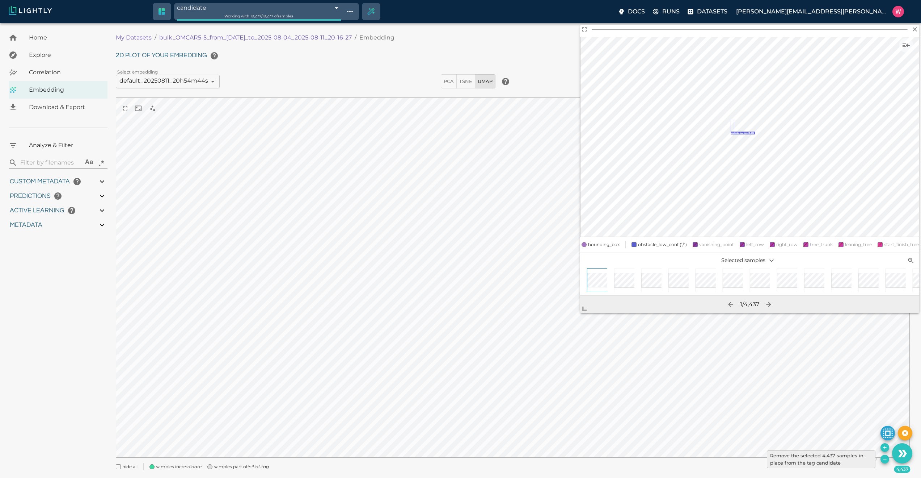
click at [882, 459] on icon "Remove the selected 4,437 samples in-place from the tag candidate" at bounding box center [885, 459] width 6 height 6
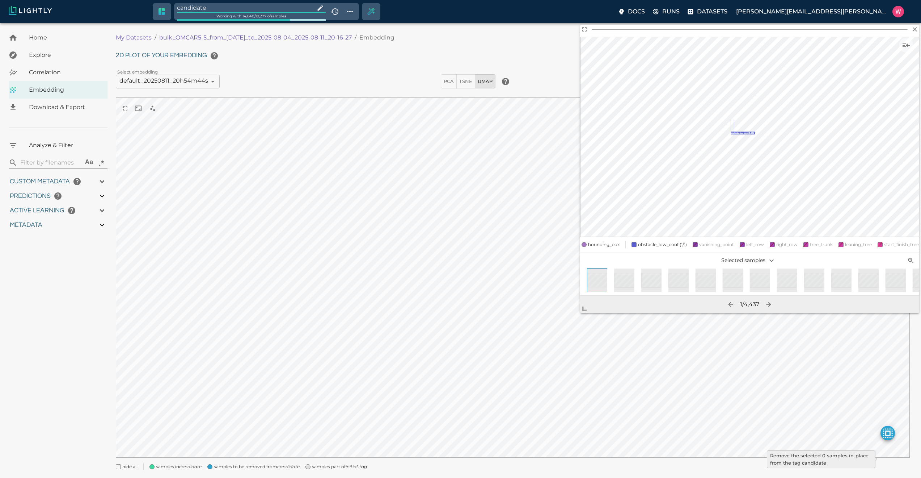
type input "9007199254740991"
type input "0.892974019050598"
type input "96.3789740190506"
type input "19.25"
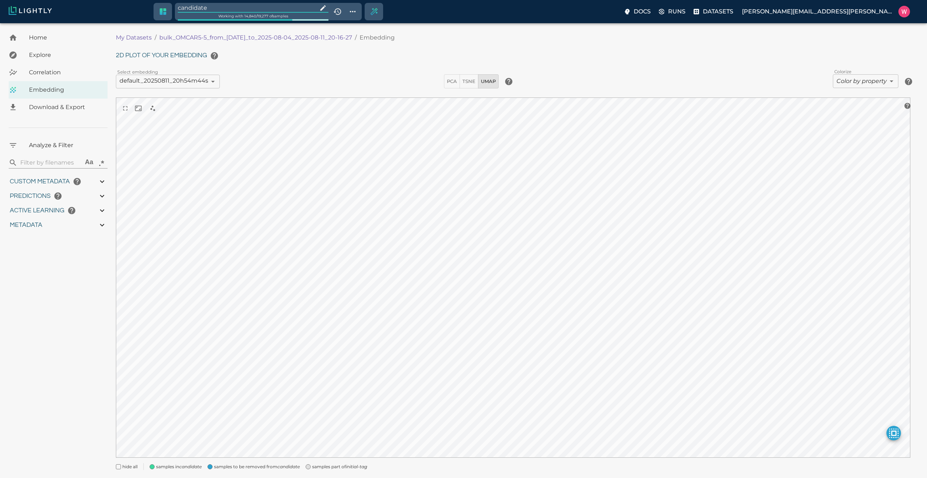
type input "9007199254740991"
type input "0.892974019050598"
type input "96.3789740190506"
type input "19.25"
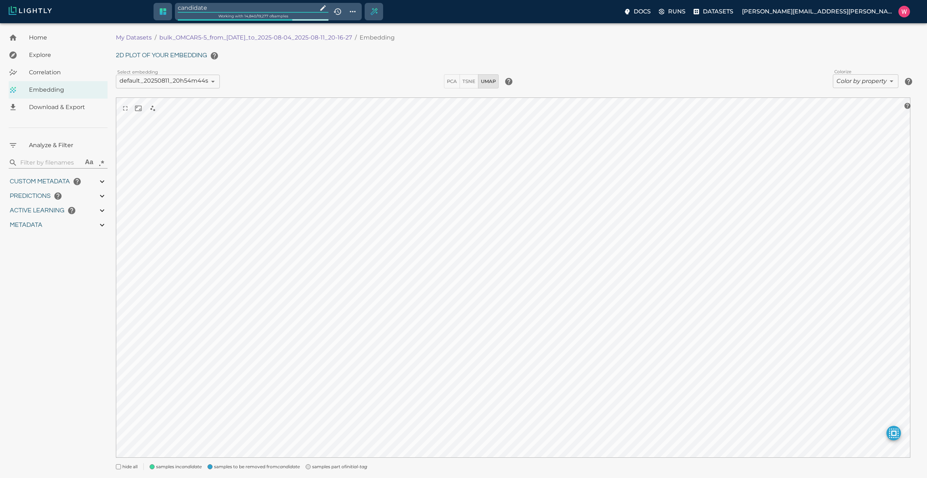
type input "0.892974019050598"
type input "96.3789740190506"
type input "19.25"
type input "0.892974019050598"
type input "96.3789740190506"
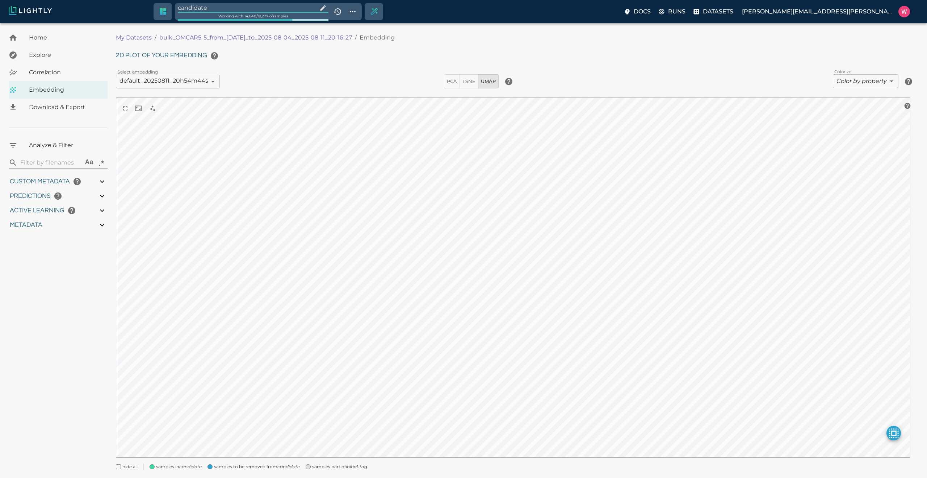
type input "19.25"
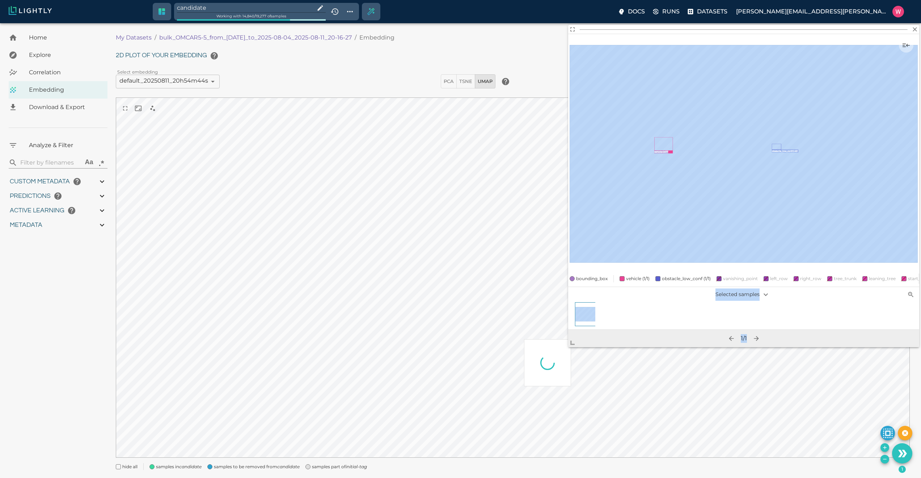
click at [539, 408] on body "candidate Working with 14,840 / 19,277 of samples Docs Runs Datasets [PERSON_NA…" at bounding box center [460, 259] width 921 height 472
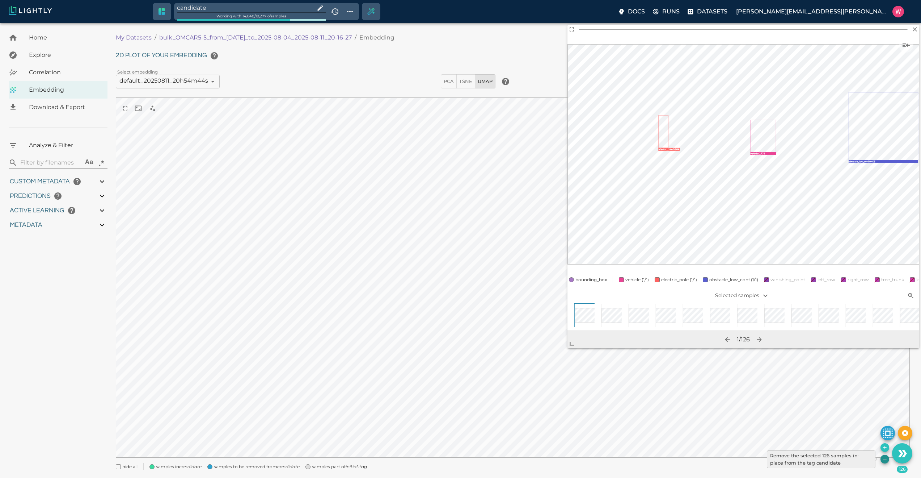
click at [884, 458] on icon "Remove the selected 126 samples in-place from the tag candidate" at bounding box center [885, 459] width 6 height 6
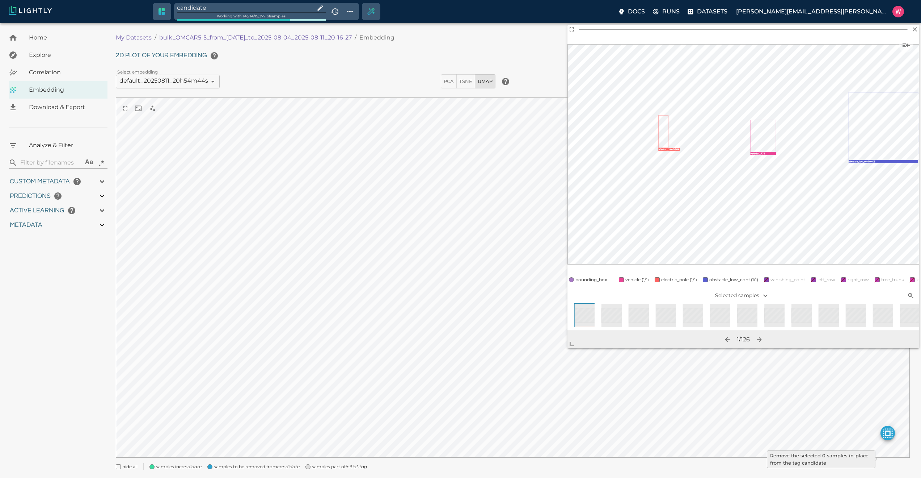
type input "9007199254740991"
type input "0.892974019050598"
type input "96.3789740190506"
type input "19.25"
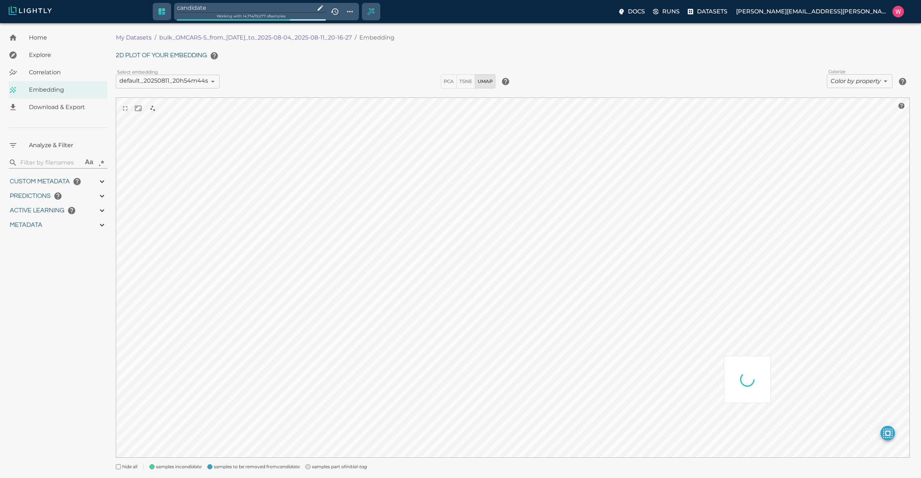
type input "9007199254740991"
type input "0.892974019050598"
type input "96.3789740190506"
type input "19.25"
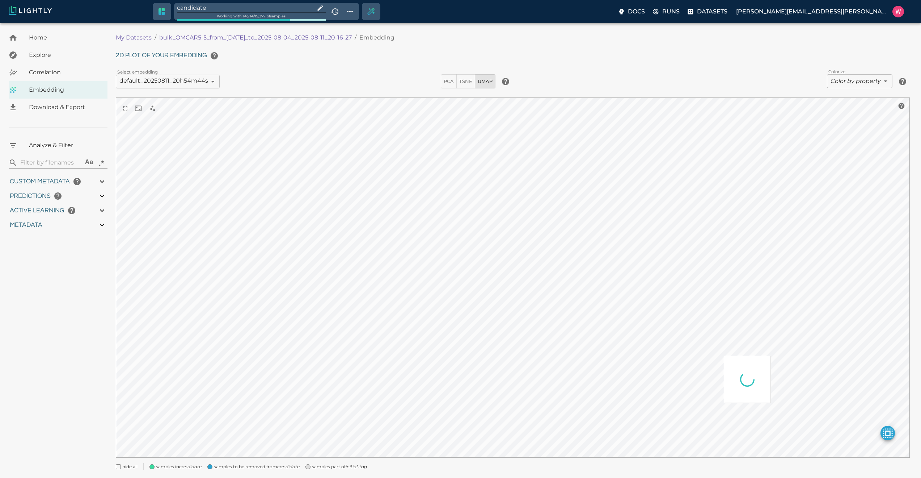
type input "0.892974019050598"
type input "96.3789740190506"
type input "19.25"
type input "0.892974019050598"
type input "96.3789740190506"
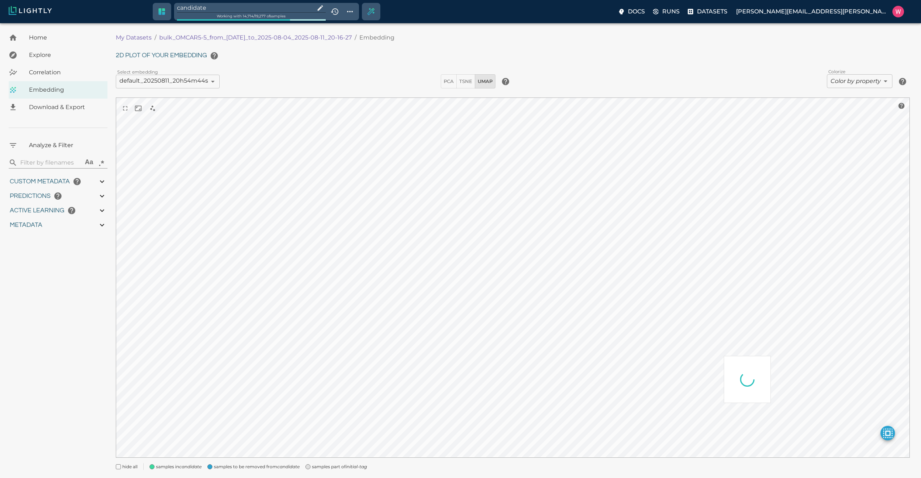
type input "19.25"
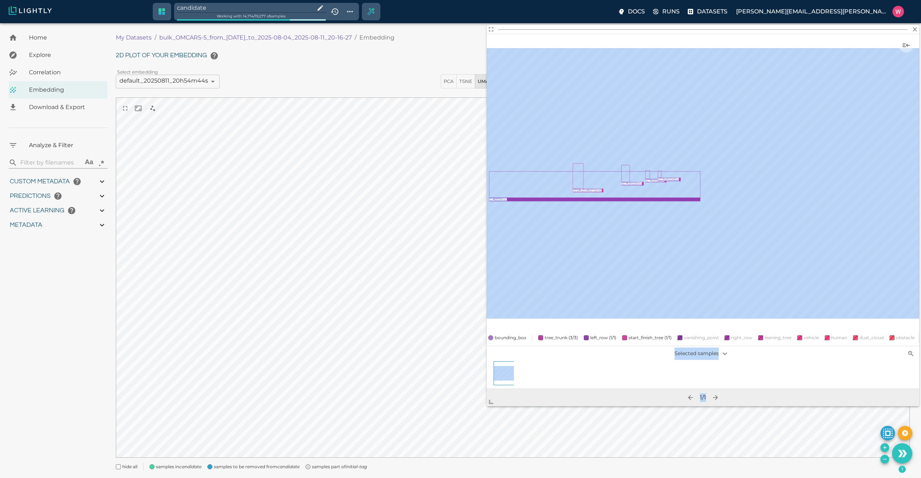
click at [492, 406] on body "candidate Working with 14,714 / 19,277 of samples Docs Runs Datasets [PERSON_NA…" at bounding box center [460, 259] width 921 height 472
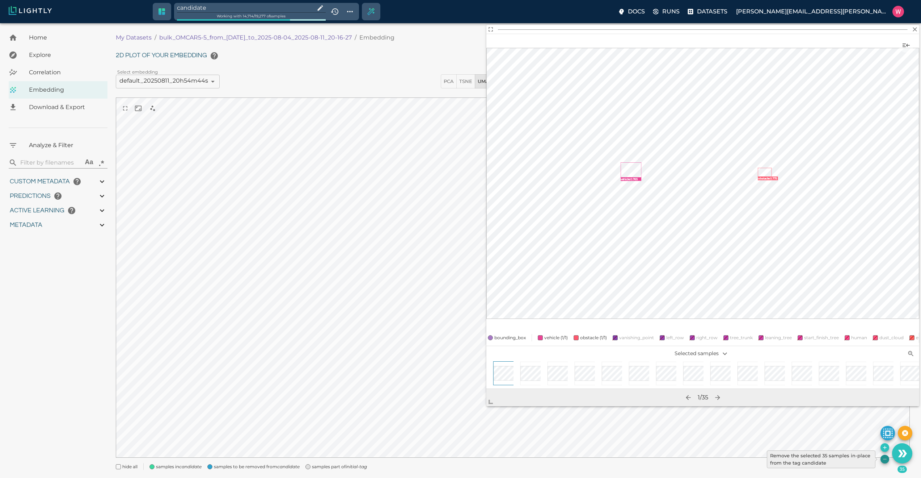
click at [887, 459] on icon "Remove the selected 35 samples in-place from the tag candidate" at bounding box center [885, 459] width 6 height 6
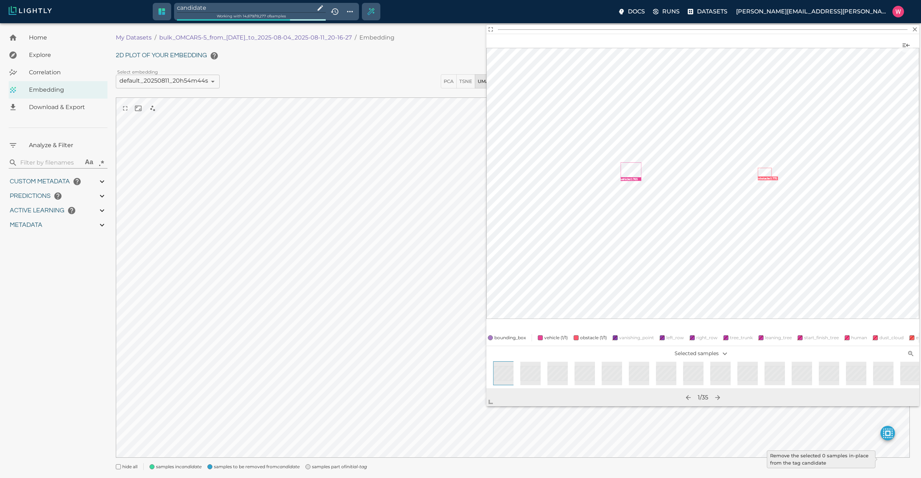
type input "9007199254740991"
type input "0.892974019050598"
type input "96.3789740190506"
type input "19.25"
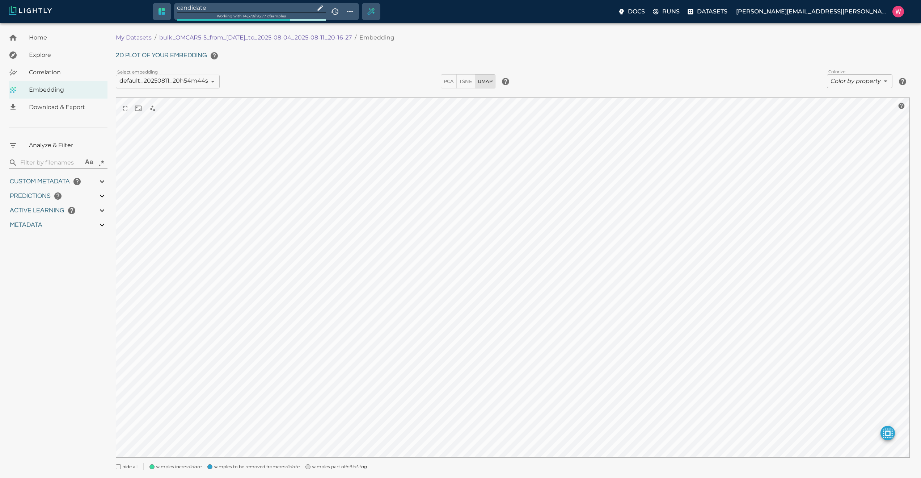
type input "9007199254740991"
type input "0.892974019050598"
type input "96.3789740190506"
type input "19.25"
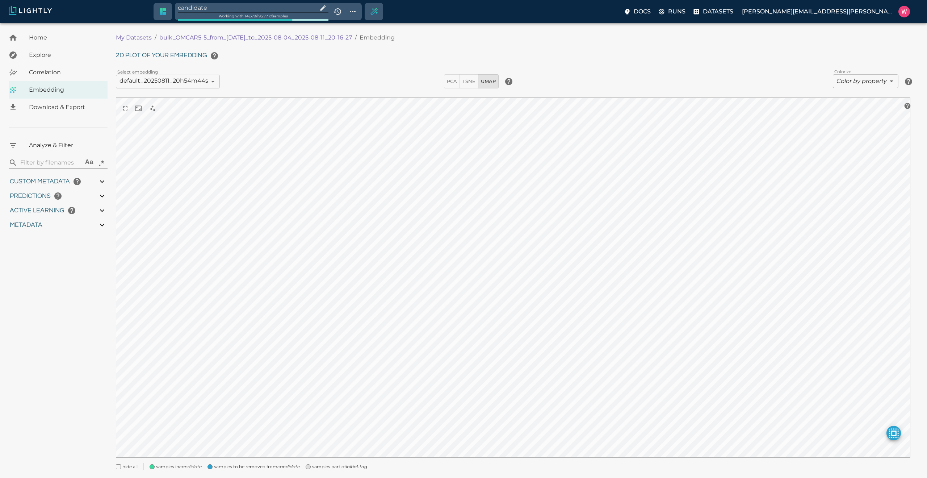
type input "0.892974019050598"
type input "96.3789740190506"
type input "19.25"
type input "0.892974019050598"
type input "96.3789740190506"
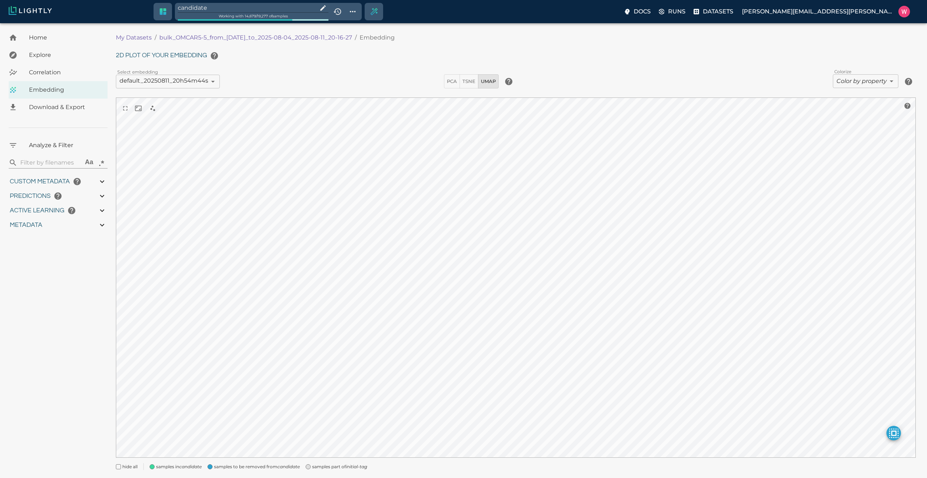
type input "19.25"
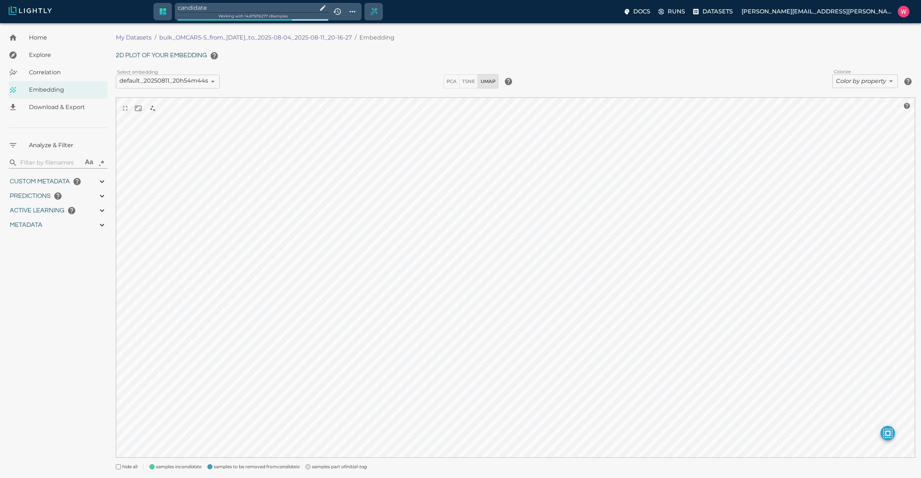
click at [241, 10] on input "candidate" at bounding box center [246, 8] width 137 height 10
type input "9007199254740991"
type input "0.892974019050598"
type input "96.3789740190506"
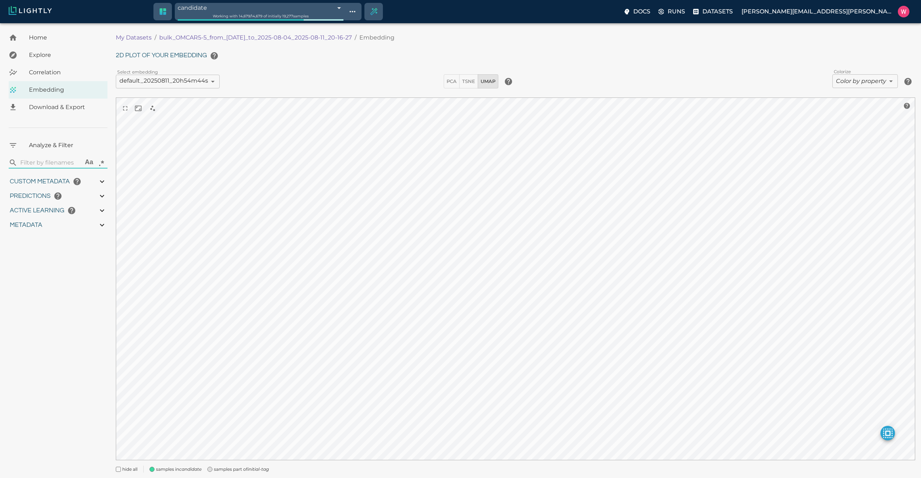
type input "19.25"
type input "9007199254740991"
type input "0.892974019050598"
type input "96.3789740190506"
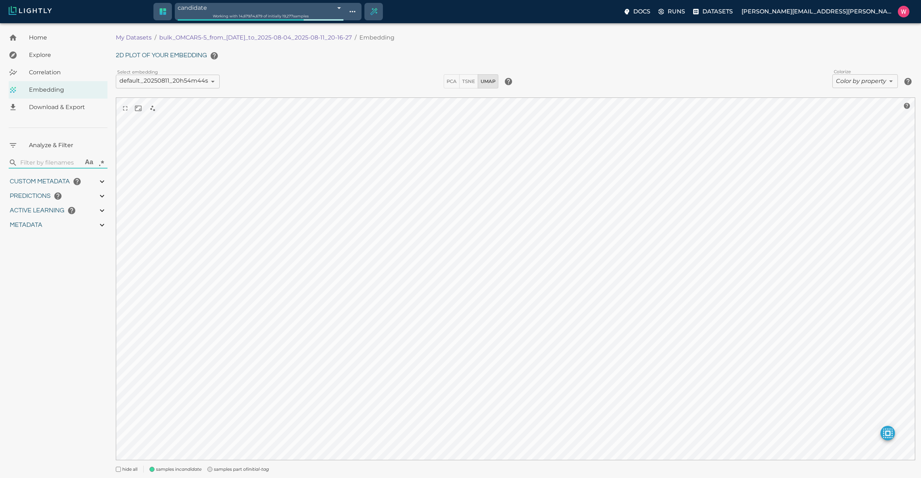
type input "19.25"
type input "0.892974019050598"
type input "96.3789740190506"
type input "19.25"
type input "0.892974019050598"
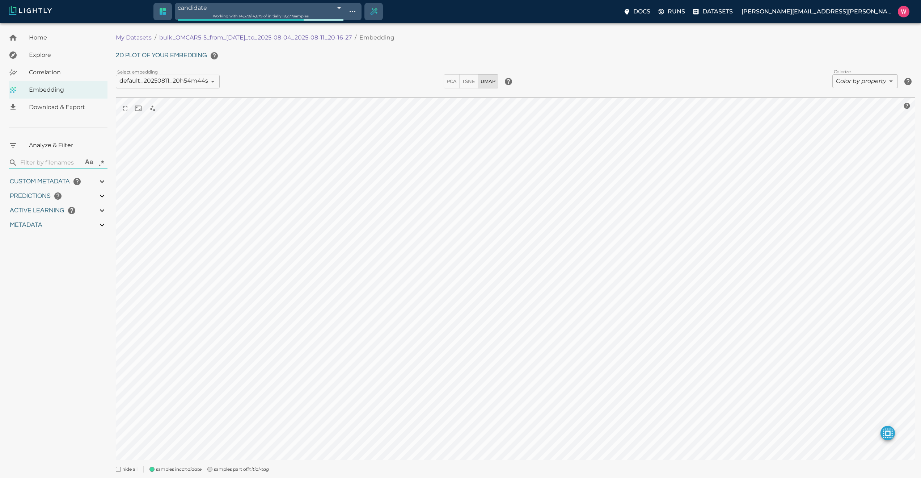
type input "96.3789740190506"
type input "19.25"
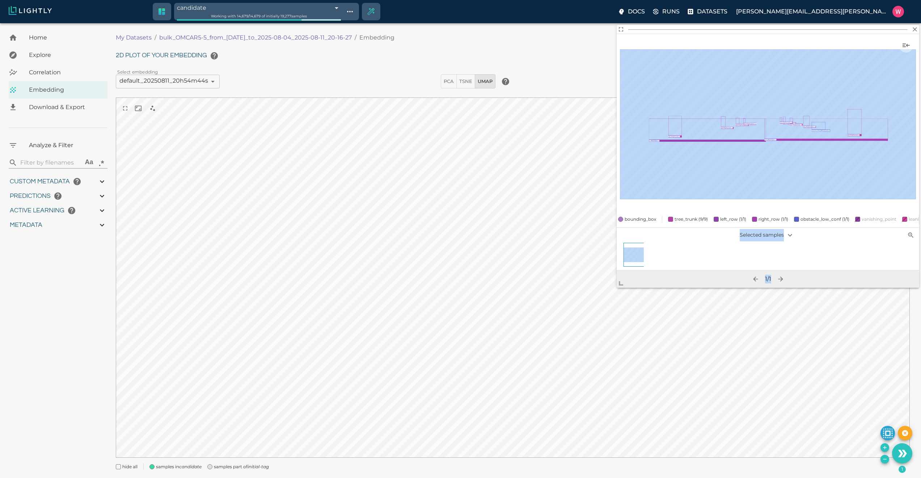
click at [591, 377] on body "candidate 689bc1ac457ab6ace9138385 Working with 14,679 / 14,679 of initially 19…" at bounding box center [460, 259] width 921 height 472
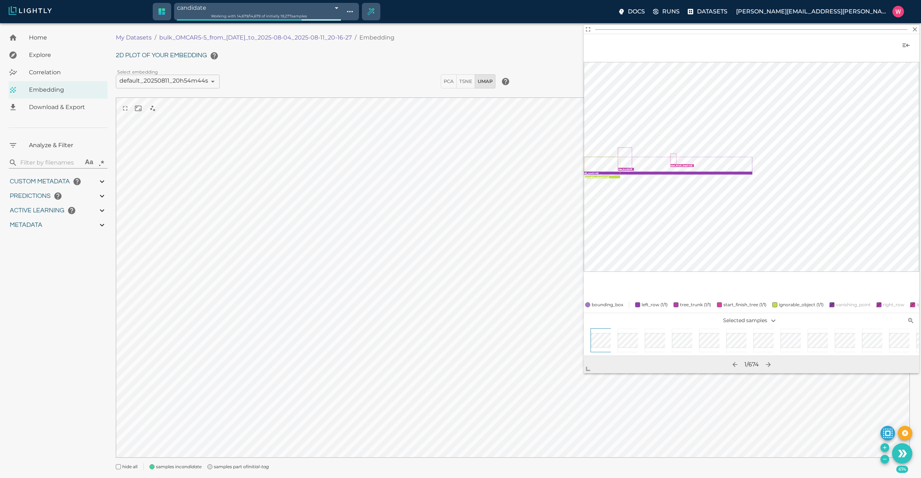
click at [884, 462] on button "Remove the selected 674 samples in-place from the tag candidate" at bounding box center [885, 458] width 9 height 9
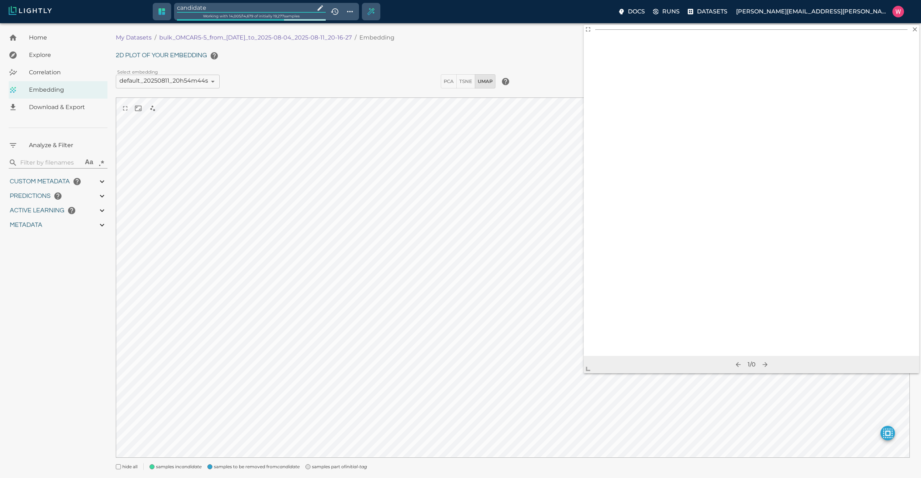
type input "9007199254740991"
type input "0.892974019050598"
type input "96.3789740190506"
type input "19.25"
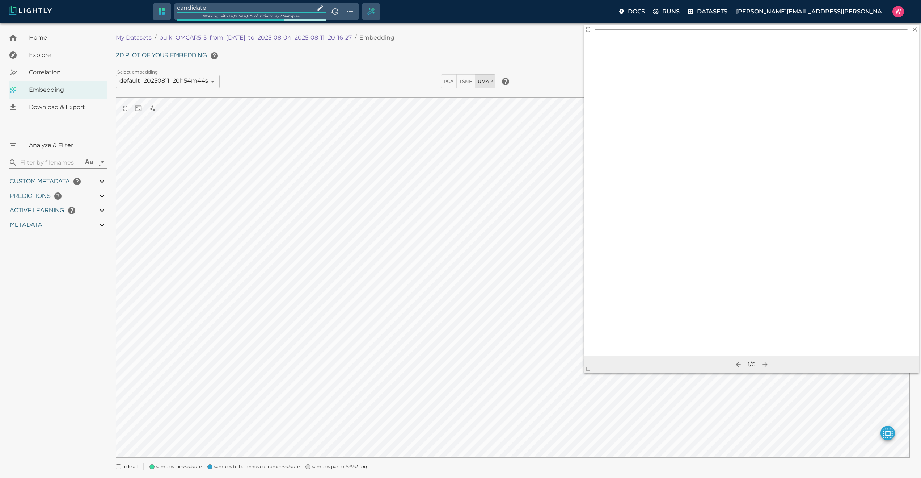
type input "9007199254740991"
type input "0.892974019050598"
type input "96.3789740190506"
type input "19.25"
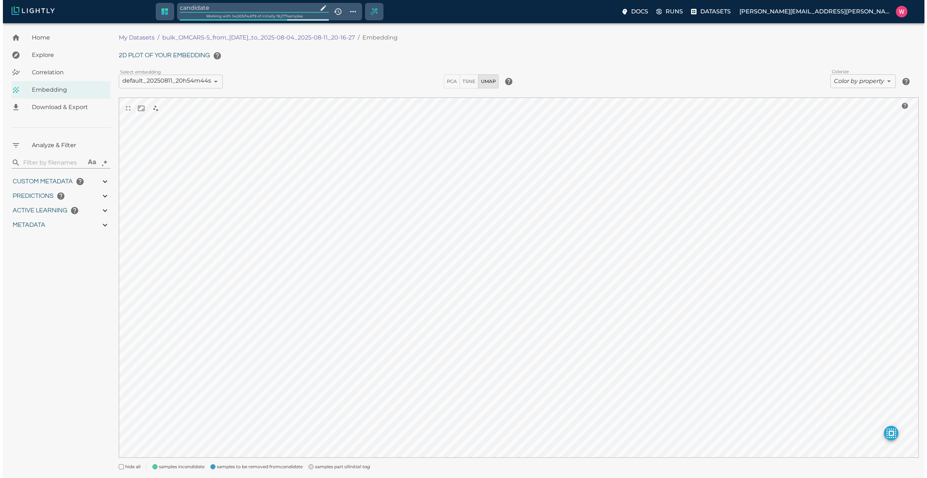
type input "0.892974019050598"
type input "96.3789740190506"
type input "19.25"
type input "0.892974019050598"
type input "96.3789740190506"
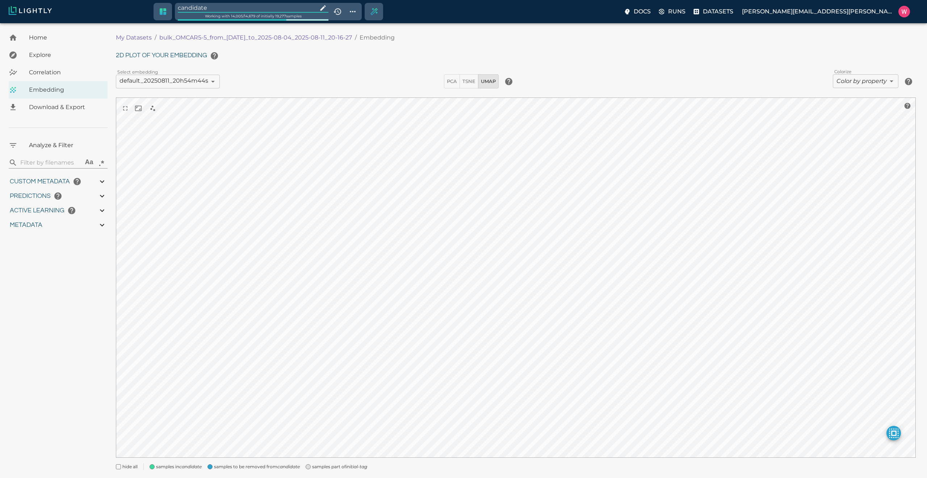
type input "19.25"
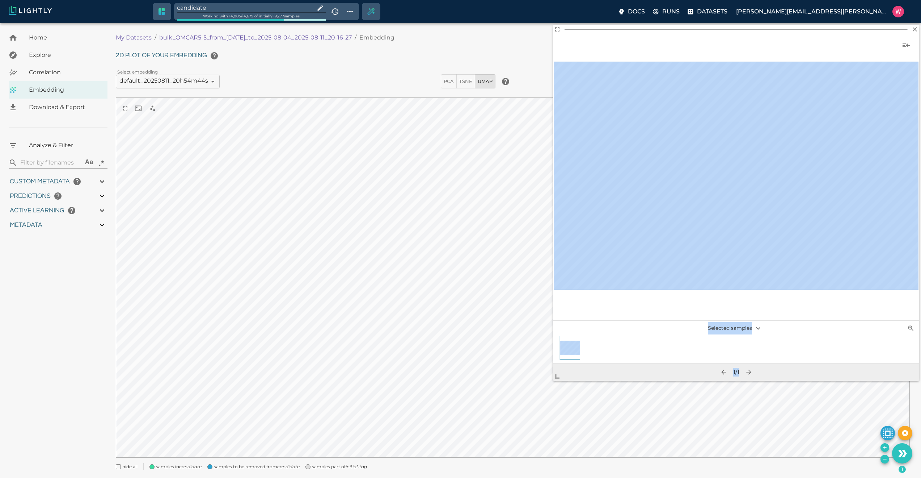
click at [557, 385] on body "candidate Working with 14,005 / 14,679 of initially 19,277 samples Docs Runs Da…" at bounding box center [460, 259] width 921 height 472
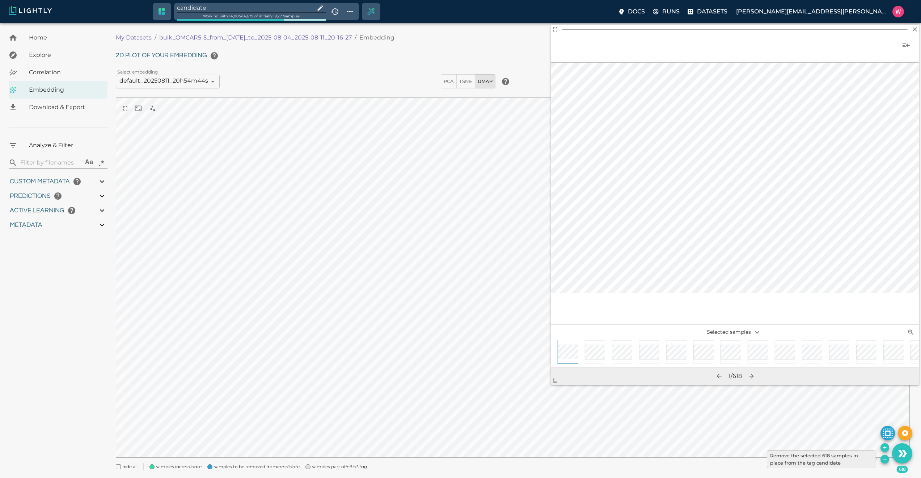
click at [882, 460] on icon "Remove the selected 618 samples in-place from the tag candidate" at bounding box center [885, 459] width 6 height 6
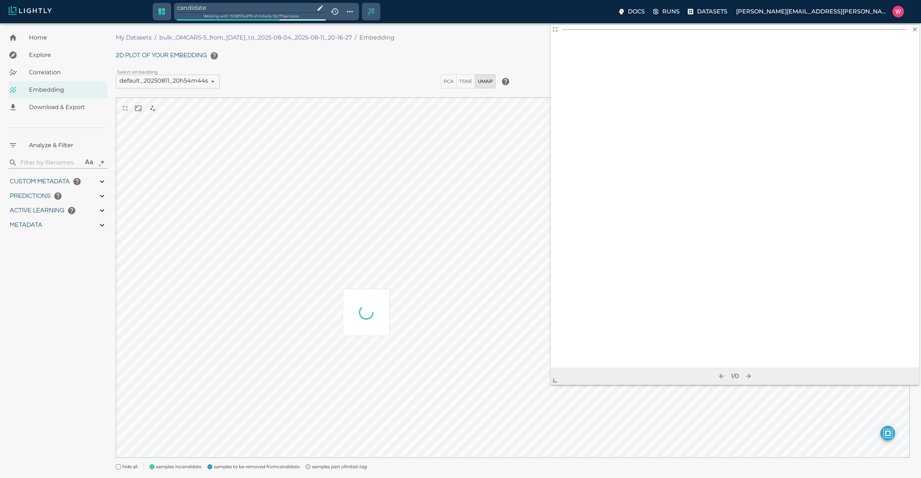
type input "9007199254740991"
type input "0.892974019050598"
type input "96.3789740190506"
type input "19.25"
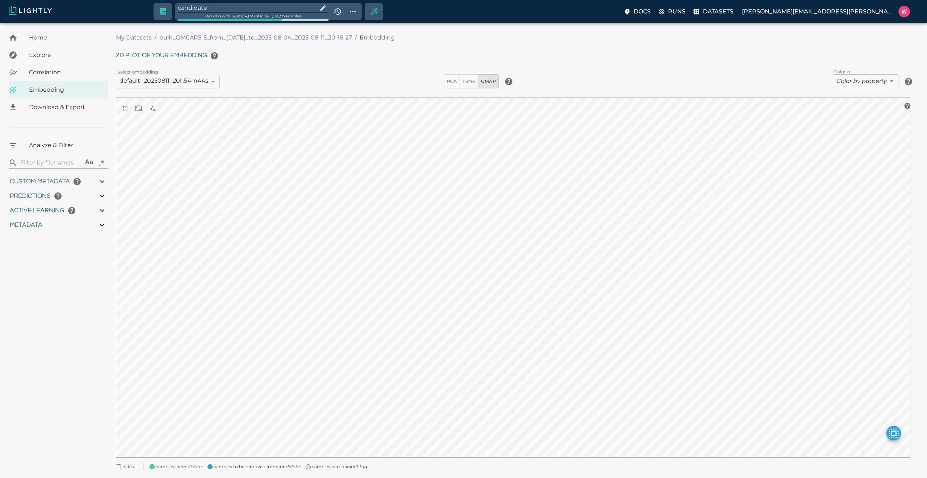
type input "9007199254740991"
type input "0.892974019050598"
type input "96.3789740190506"
type input "19.25"
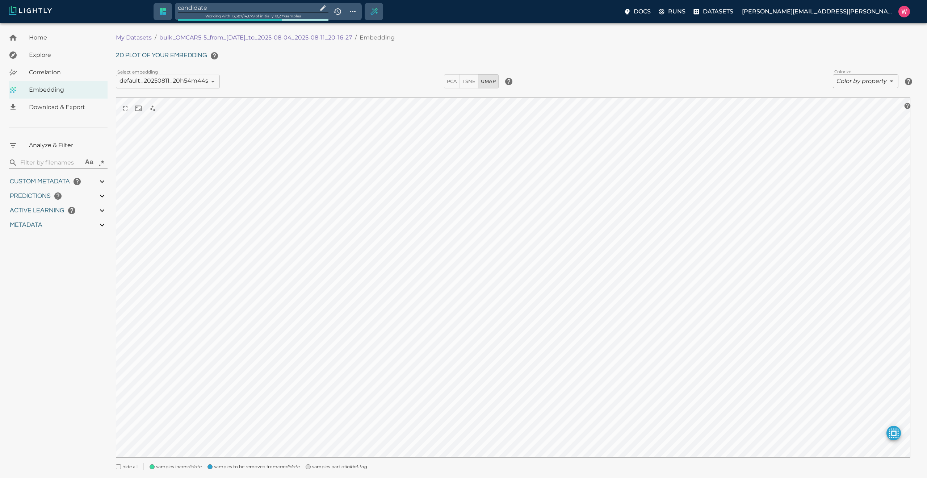
type input "0.892974019050598"
type input "96.3789740190506"
type input "19.25"
type input "0.892974019050598"
type input "96.3789740190506"
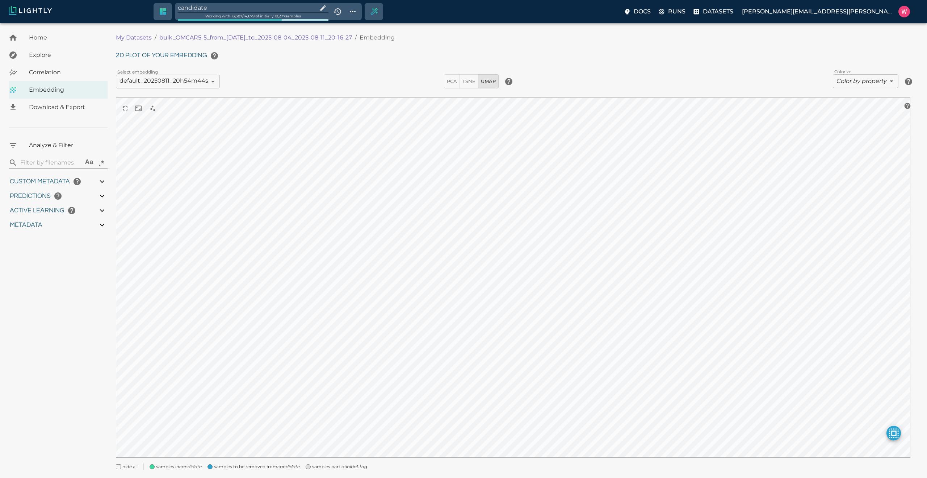
type input "19.25"
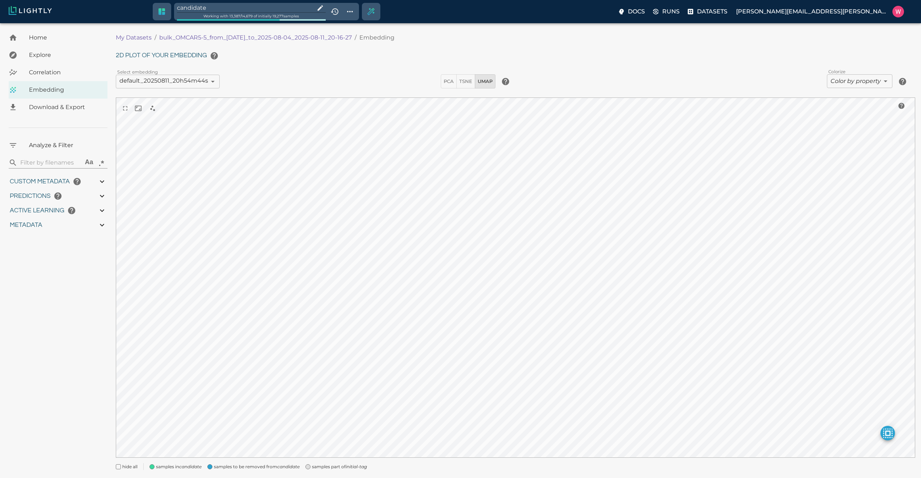
click at [212, 5] on input "candidate" at bounding box center [244, 8] width 135 height 10
type input "9007199254740991"
type input "0.892974019050598"
type input "96.3789740190506"
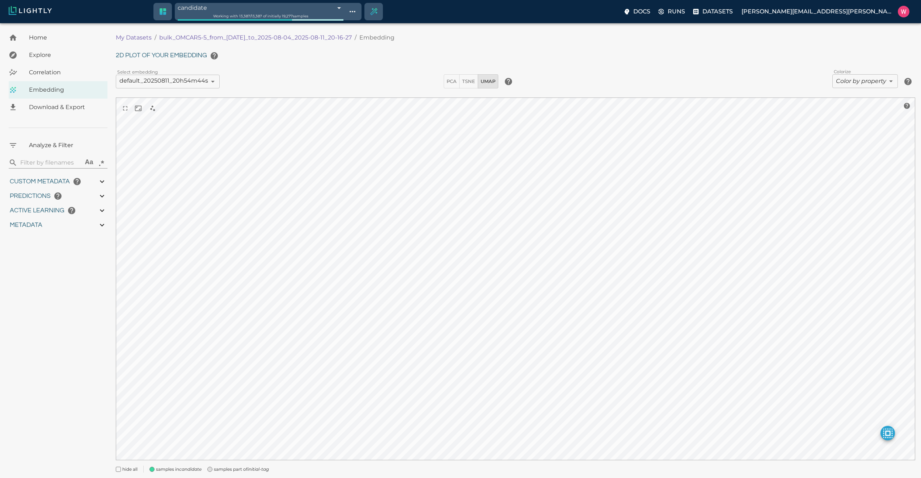
type input "19.25"
type input "9007199254740991"
type input "0.892974019050598"
type input "96.3789740190506"
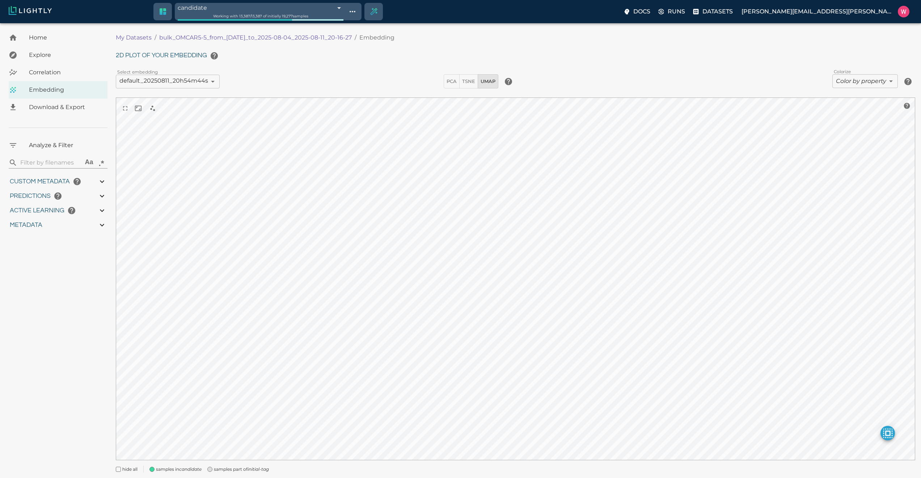
type input "19.25"
type input "0.892974019050598"
type input "96.3789740190506"
type input "19.25"
type input "0.892974019050598"
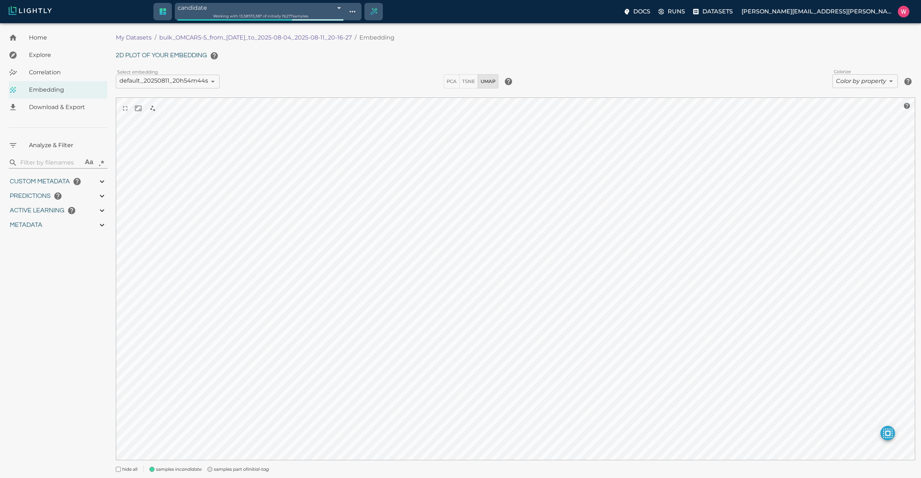
type input "96.3789740190506"
type input "19.25"
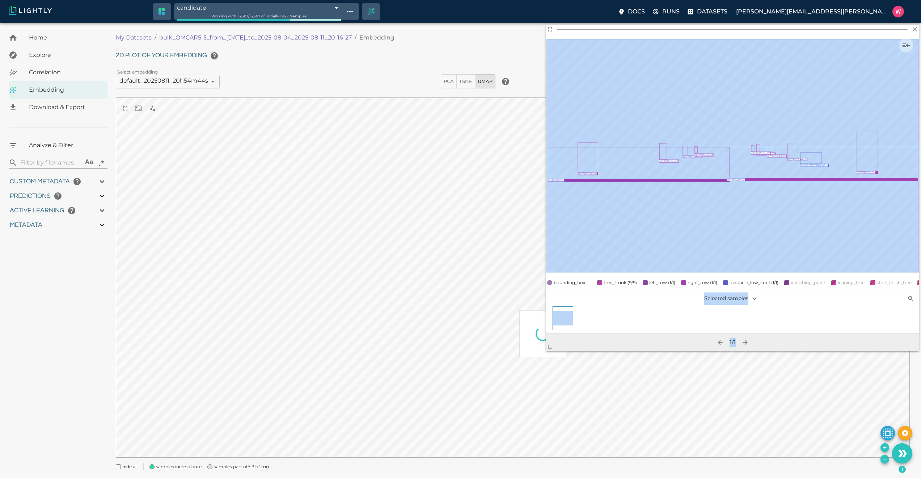
click at [542, 361] on body "candidate 689bc1ac457ab6ace9138385 Working with 13,387 / 13,387 of initially 19…" at bounding box center [460, 259] width 921 height 472
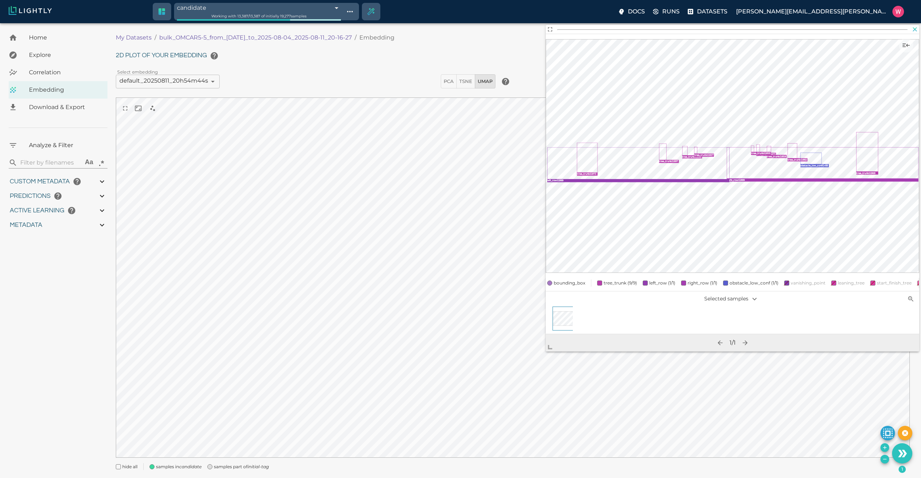
click at [917, 30] on icon "button" at bounding box center [915, 29] width 7 height 7
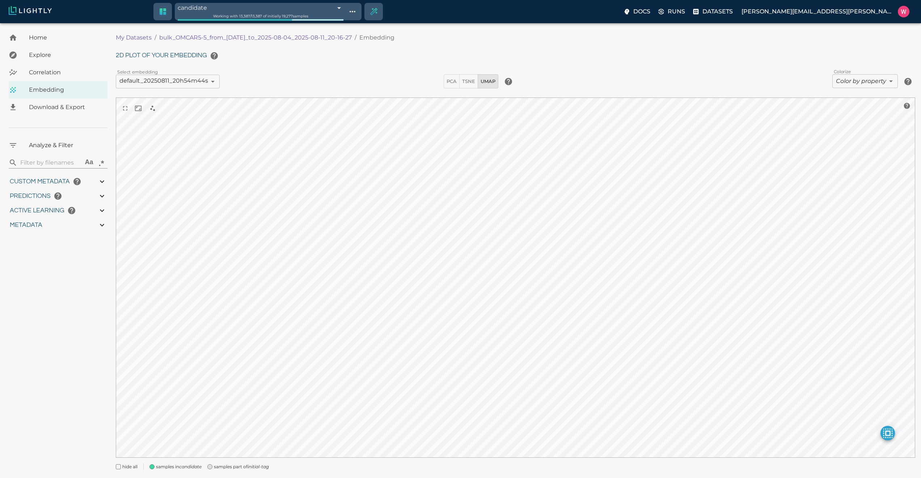
click at [864, 81] on body "candidate 689bc1ac457ab6ace9138385 Working with 13,387 / 13,387 of initially 19…" at bounding box center [460, 259] width 921 height 472
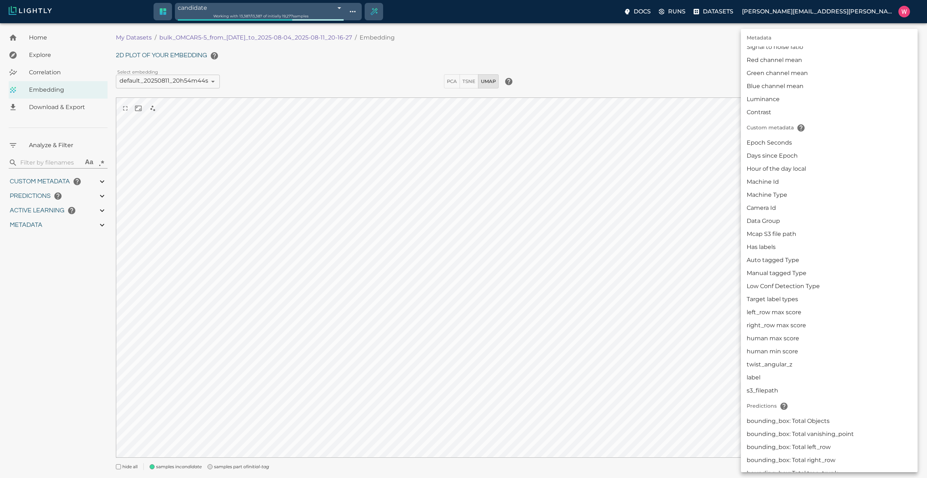
scroll to position [130, 0]
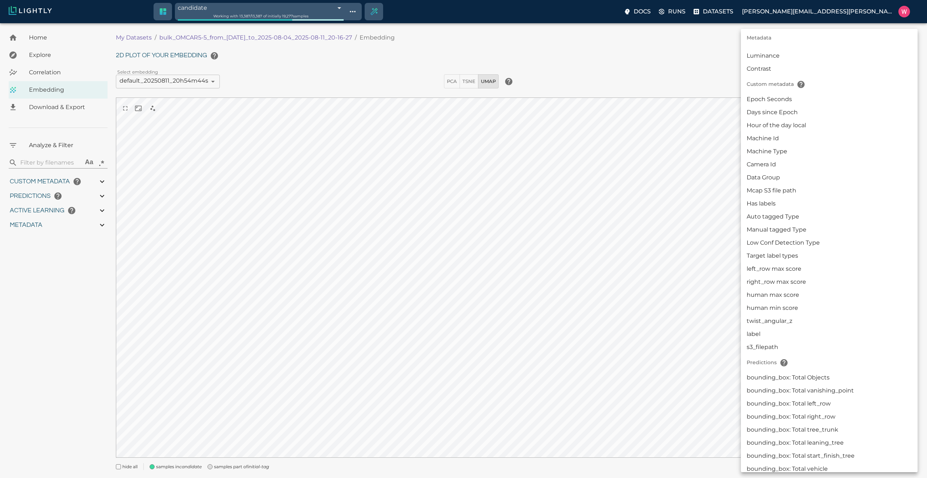
click at [792, 227] on li "Manual tagged Type" at bounding box center [829, 229] width 177 height 13
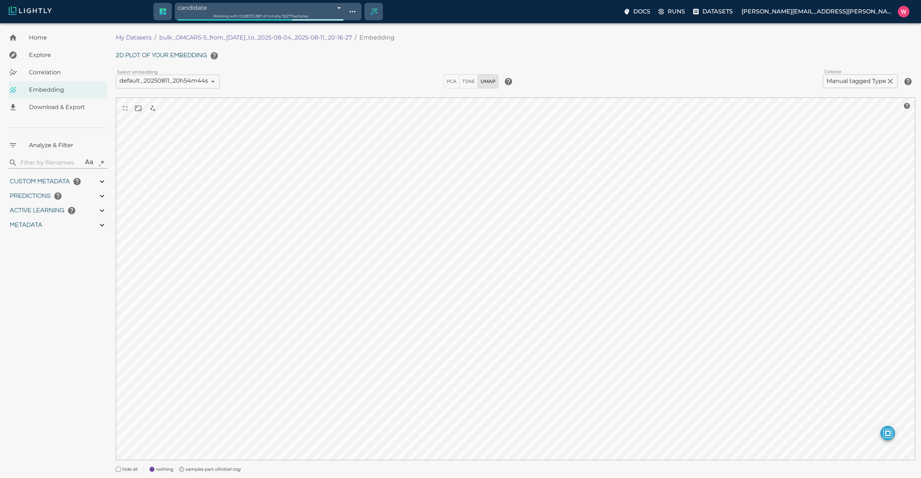
click at [845, 85] on body "candidate 689bc1ac457ab6ace9138385 Working with 13,387 / 13,387 of initially 19…" at bounding box center [460, 260] width 921 height 475
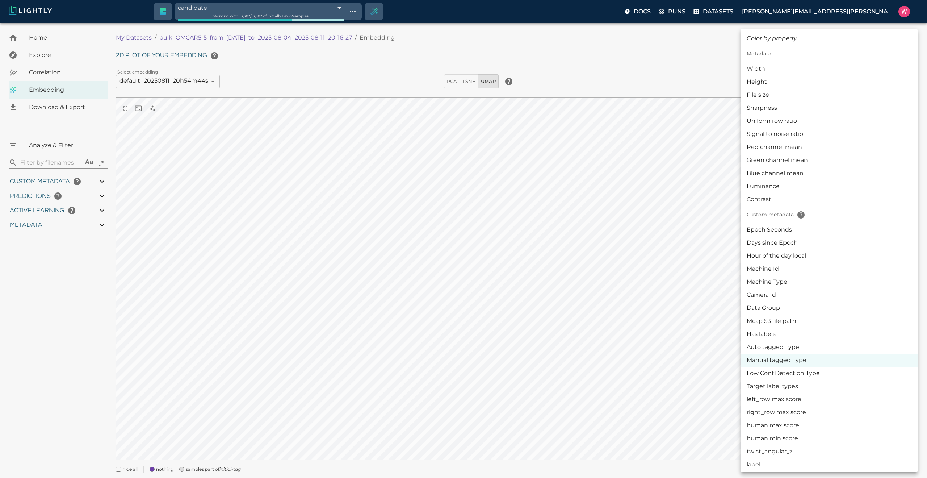
scroll to position [43, 0]
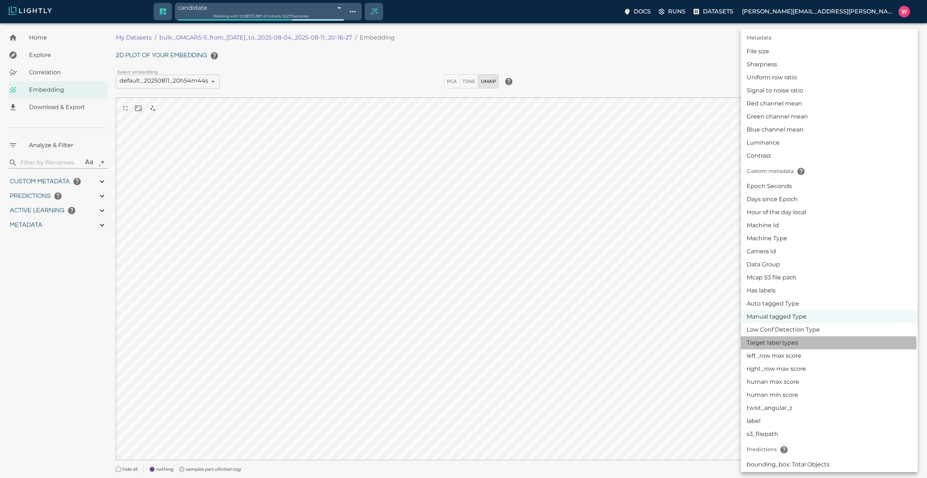
click at [777, 346] on li "Target label types" at bounding box center [829, 342] width 177 height 13
type input "userDefined|CATEGORICAL_STRING|Target label types"
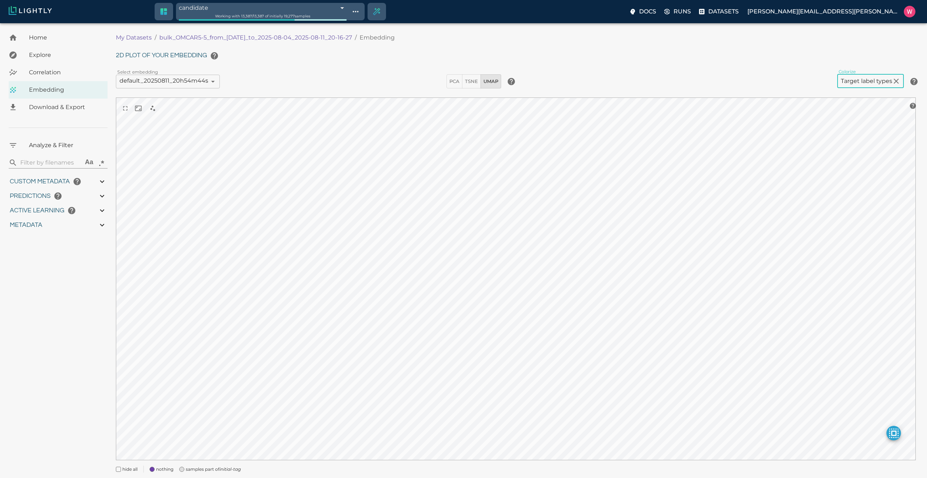
click at [844, 83] on body "candidate 689bc1ac457ab6ace9138385 Working with 13,387 / 13,387 of initially 19…" at bounding box center [463, 260] width 927 height 475
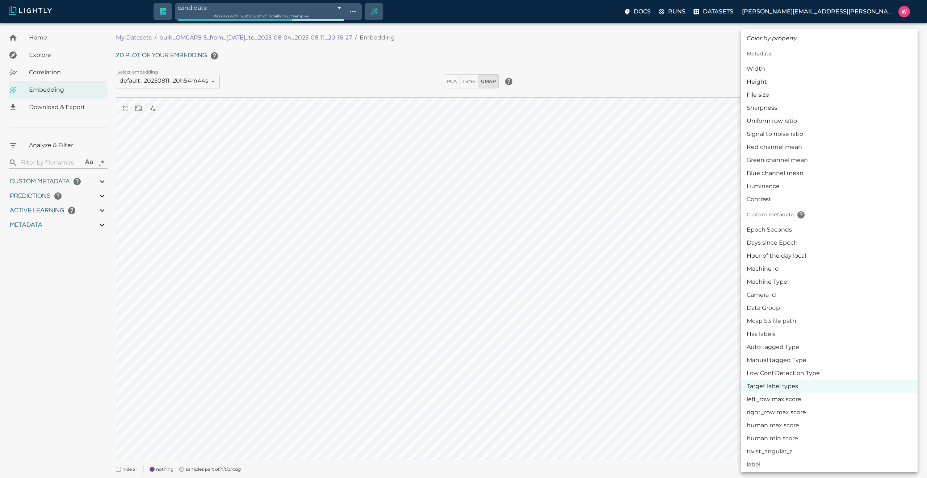
click at [654, 323] on div at bounding box center [463, 239] width 927 height 478
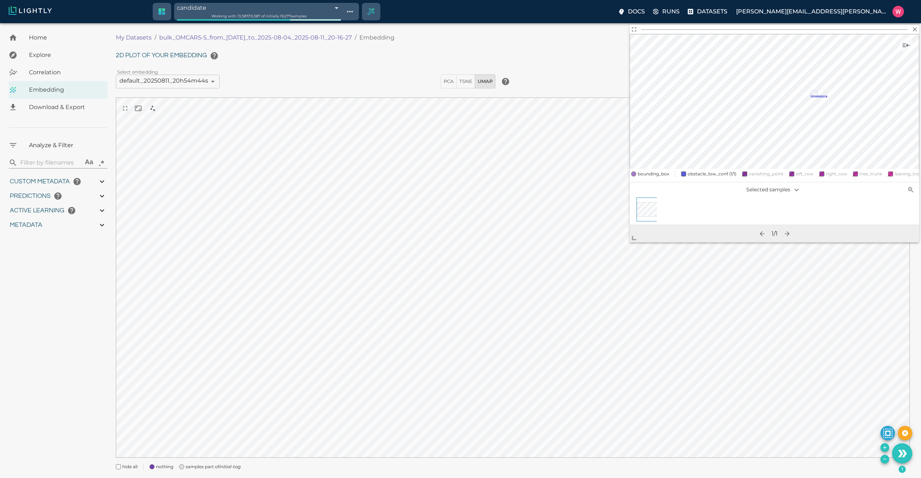
click at [608, 285] on body "candidate 689bc1ac457ab6ace9138385 Working with 13,387 / 13,387 of initially 19…" at bounding box center [460, 259] width 921 height 472
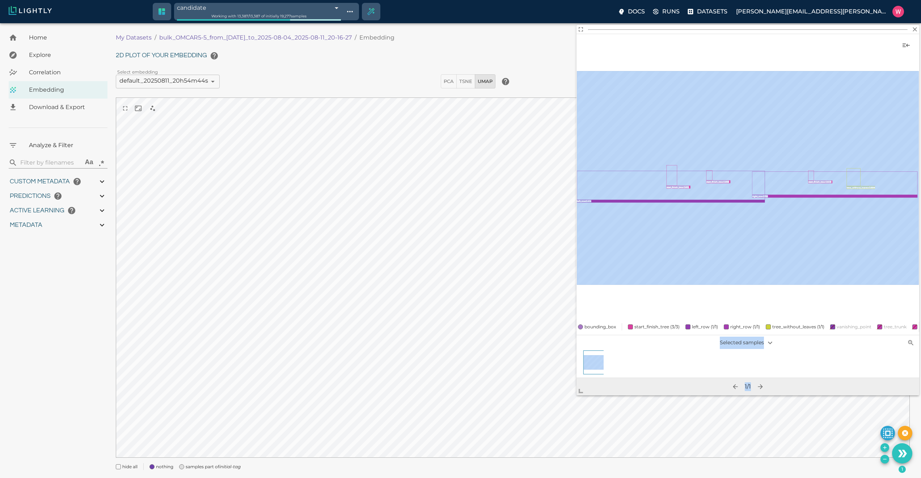
click at [577, 399] on body "candidate 689bc1ac457ab6ace9138385 Working with 13,387 / 13,387 of initially 19…" at bounding box center [460, 259] width 921 height 472
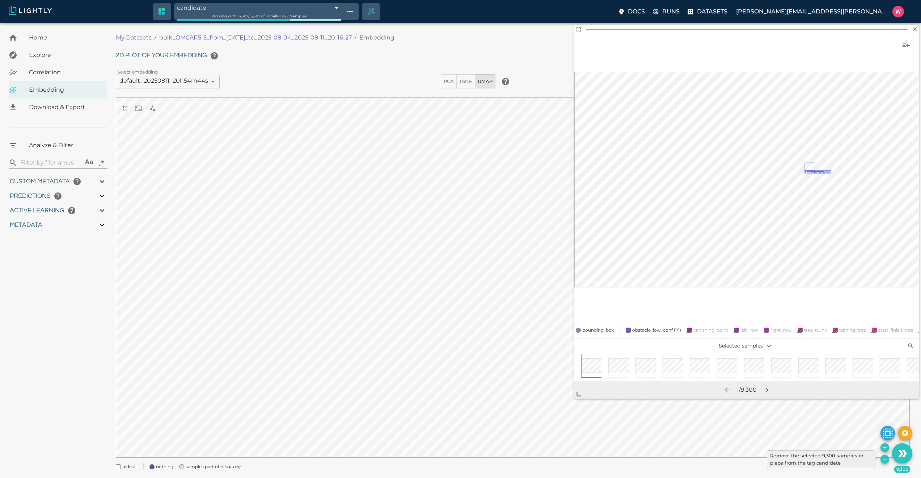
click at [882, 458] on button "Remove the selected 9,300 samples in-place from the tag candidate" at bounding box center [885, 458] width 9 height 9
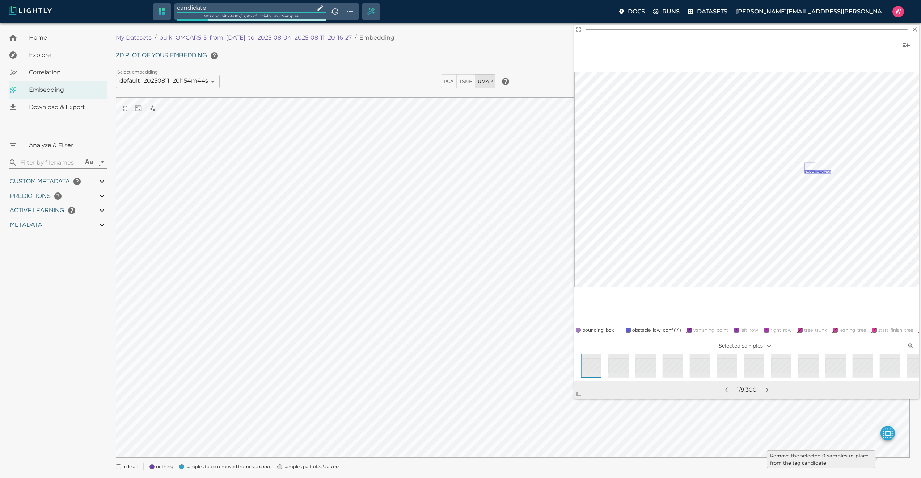
type input "9007199254740991"
type input "0.892974019050598"
type input "96.3789740190506"
type input "19.25"
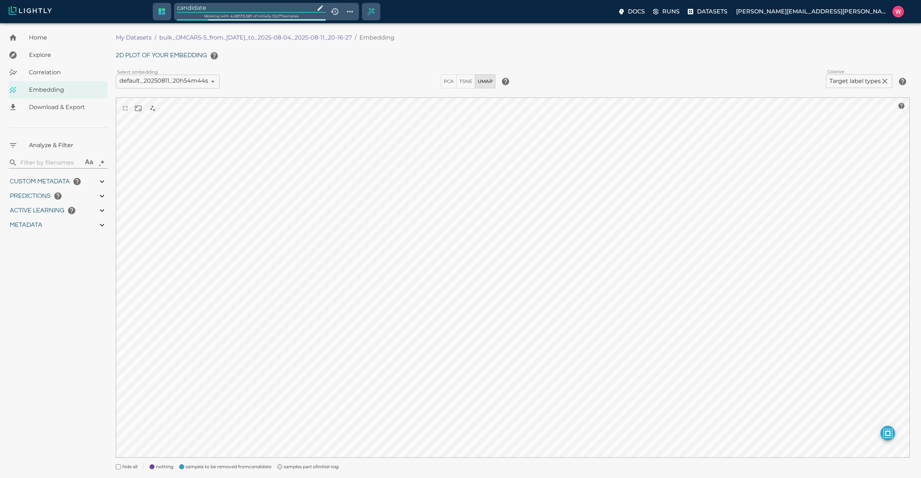
type input "9007199254740991"
type input "0.892974019050598"
type input "96.3789740190506"
type input "19.25"
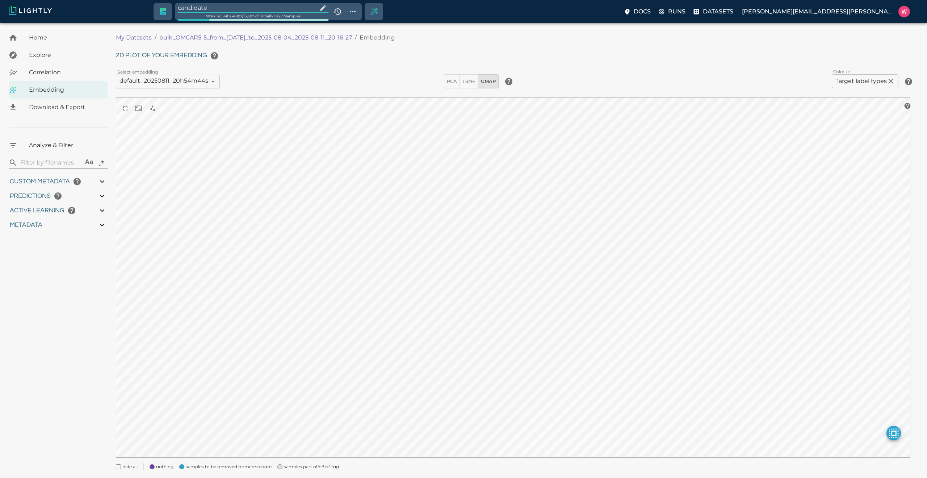
type input "0.892974019050598"
type input "96.3789740190506"
type input "19.25"
type input "0.892974019050598"
type input "96.3789740190506"
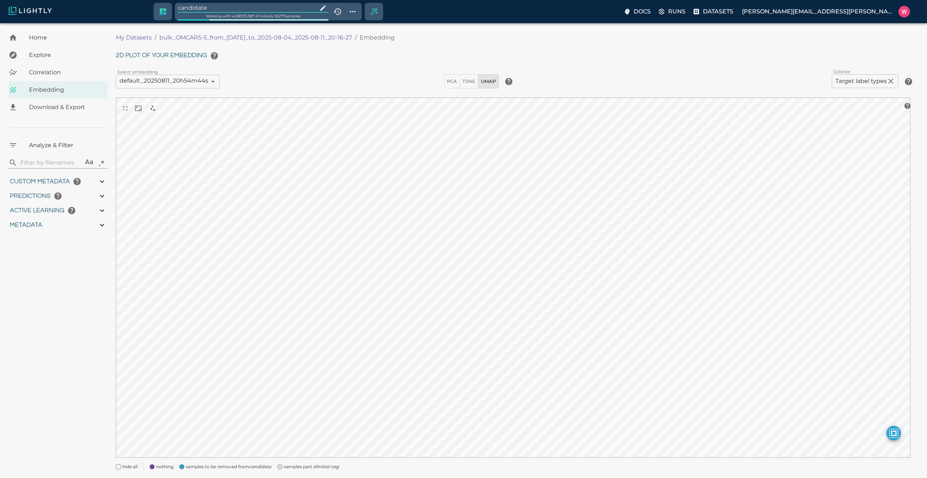
type input "19.25"
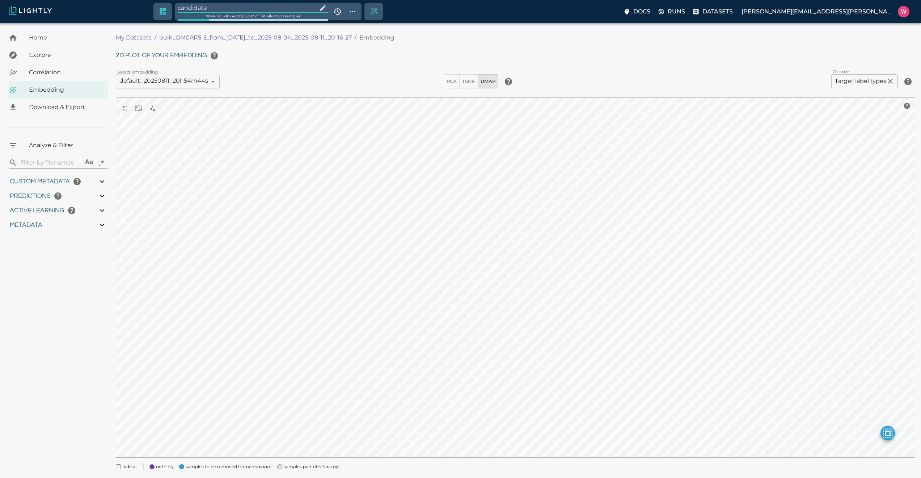
click at [293, 12] on input "candidate" at bounding box center [246, 8] width 137 height 10
type input "9007199254740991"
type input "0.892974019050598"
type input "96.3789740190506"
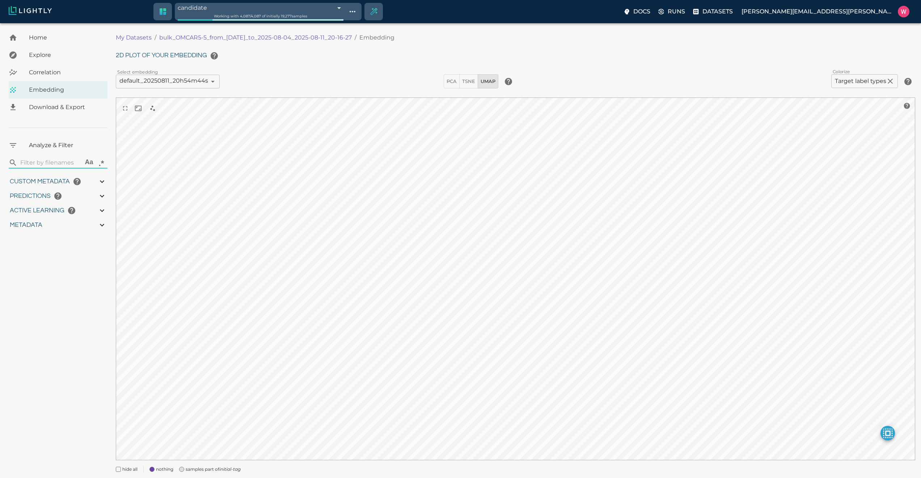
type input "19.25"
type input "9007199254740991"
type input "0.892974019050598"
type input "96.3789740190506"
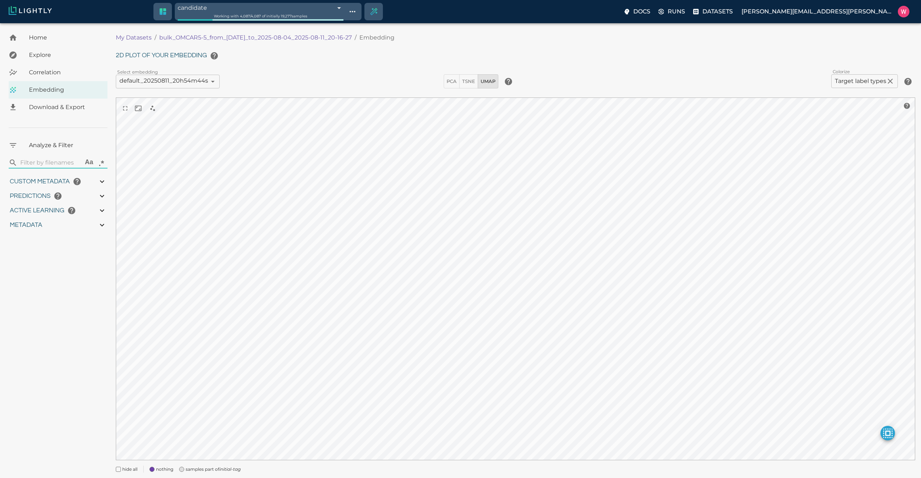
type input "19.25"
type input "0.892974019050598"
type input "96.3789740190506"
type input "19.25"
type input "0.892974019050598"
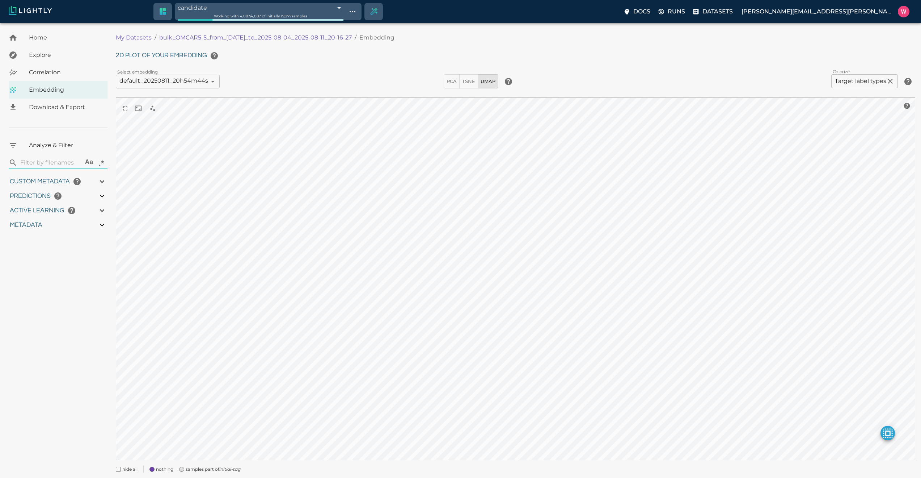
type input "96.3789740190506"
type input "19.25"
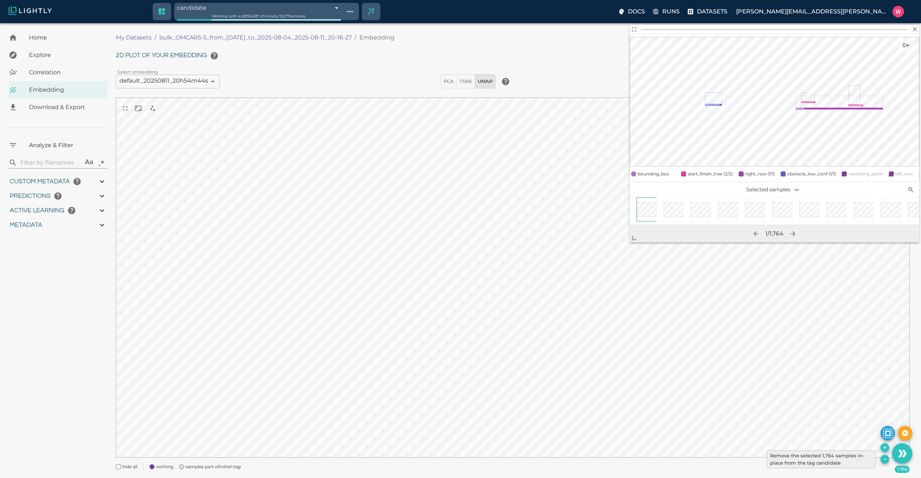
click at [883, 458] on icon "Remove the selected 1,764 samples in-place from the tag candidate" at bounding box center [885, 459] width 6 height 6
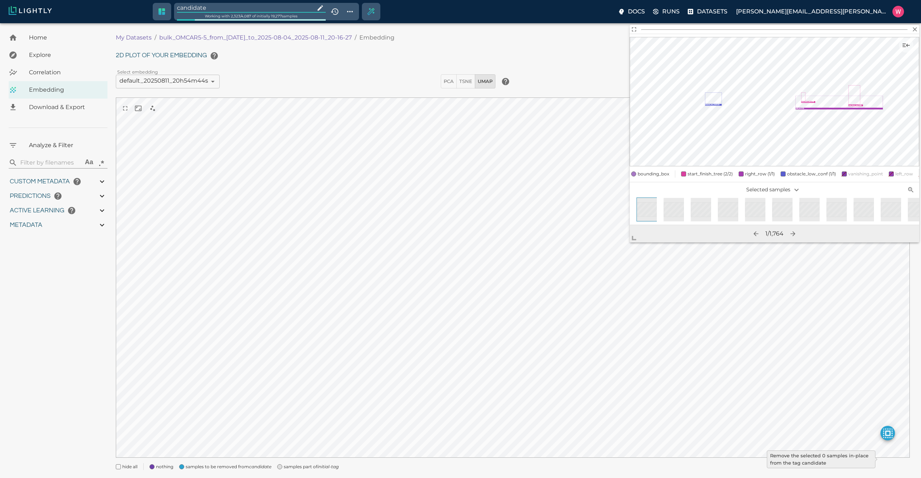
type input "9007199254740991"
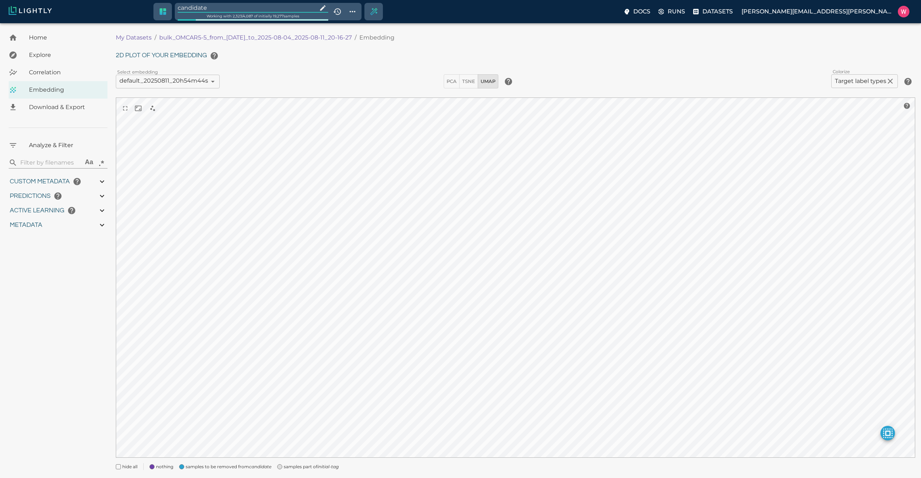
click at [301, 13] on div "Working with 2,323 / 4,087 of initially 19,277 samples" at bounding box center [253, 16] width 151 height 7
click at [300, 10] on input "candidate" at bounding box center [246, 8] width 137 height 10
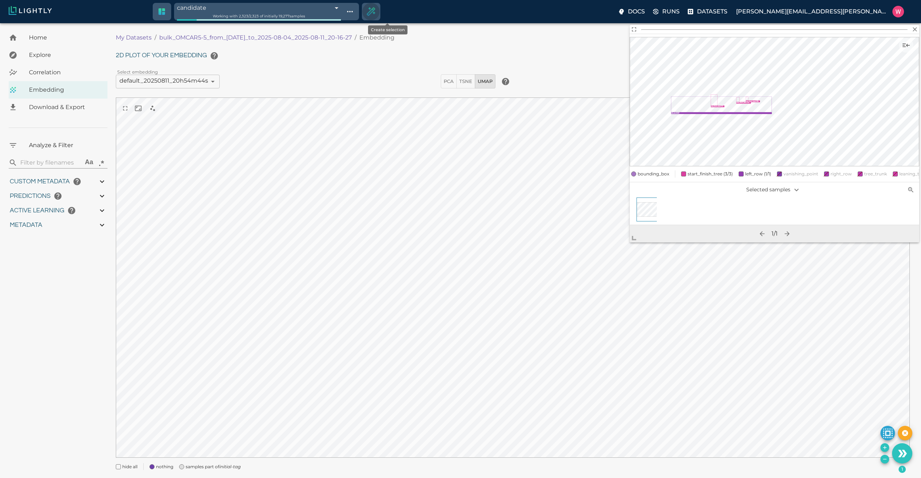
click at [377, 12] on icon "Create selection" at bounding box center [371, 12] width 10 height 10
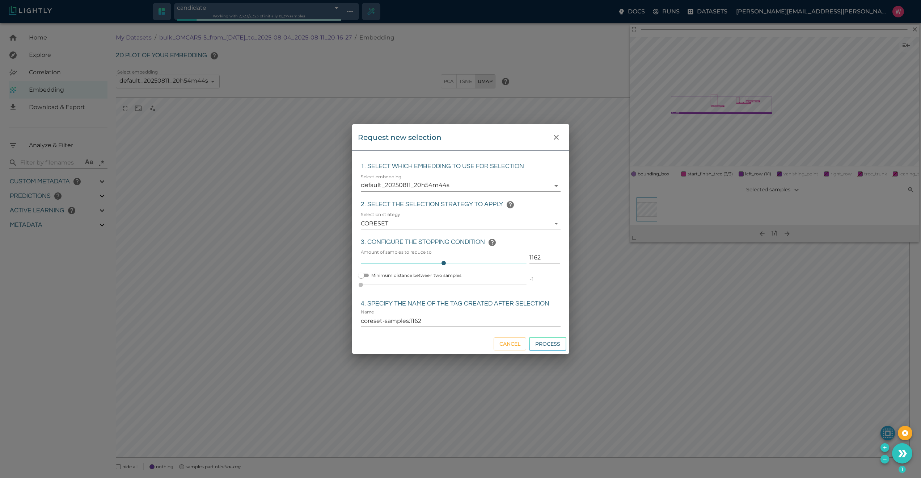
click at [534, 257] on input "1162" at bounding box center [545, 258] width 31 height 12
click button "Process" at bounding box center [547, 344] width 37 height 14
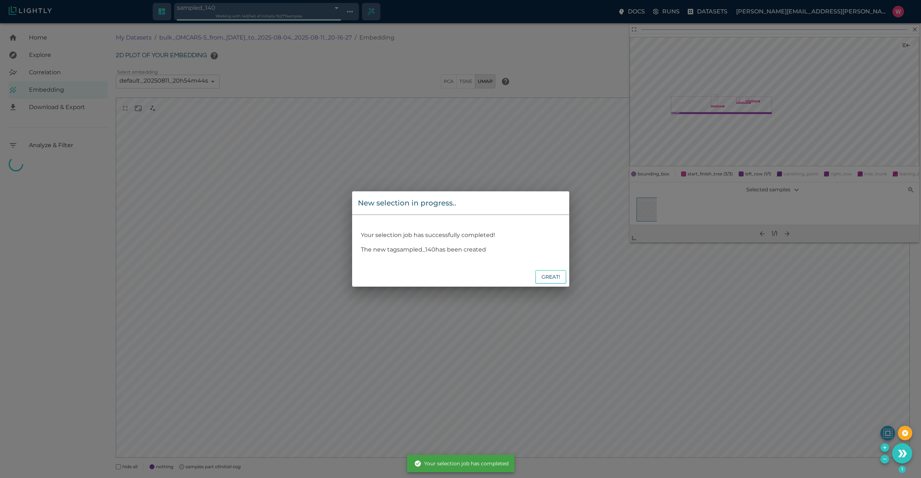
click at [548, 278] on button "Great!" at bounding box center [550, 277] width 31 height 14
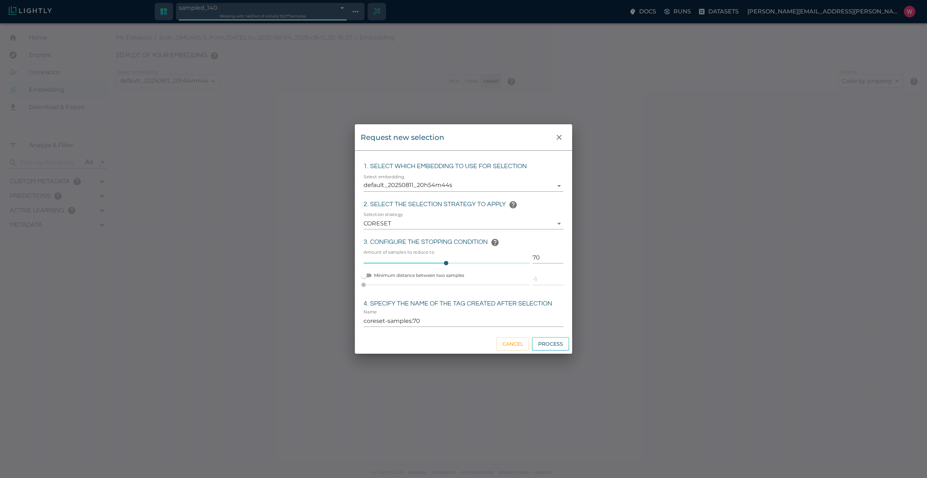
type input "0.892974019050598"
type input "96.3789740190506"
type input "19.25"
type input "0.892974019050598"
type input "96.3789740190506"
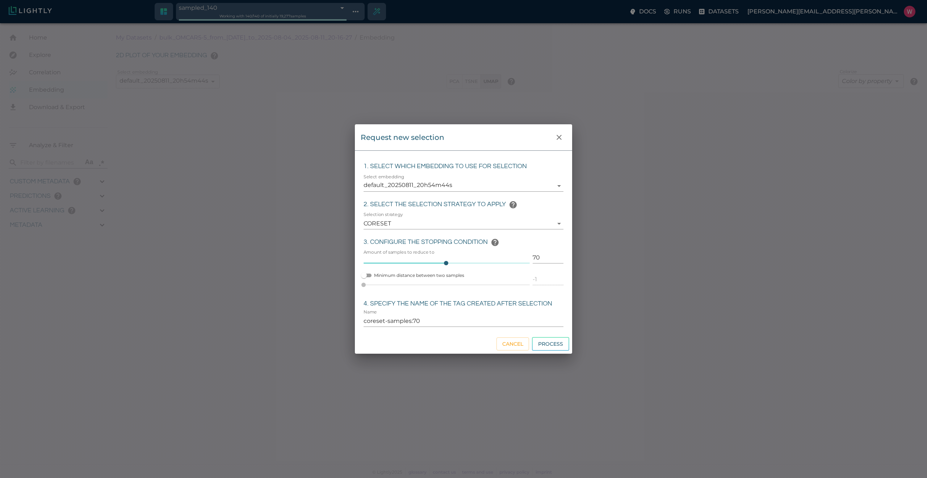
type input "19.25"
click at [562, 138] on icon "close" at bounding box center [559, 137] width 9 height 9
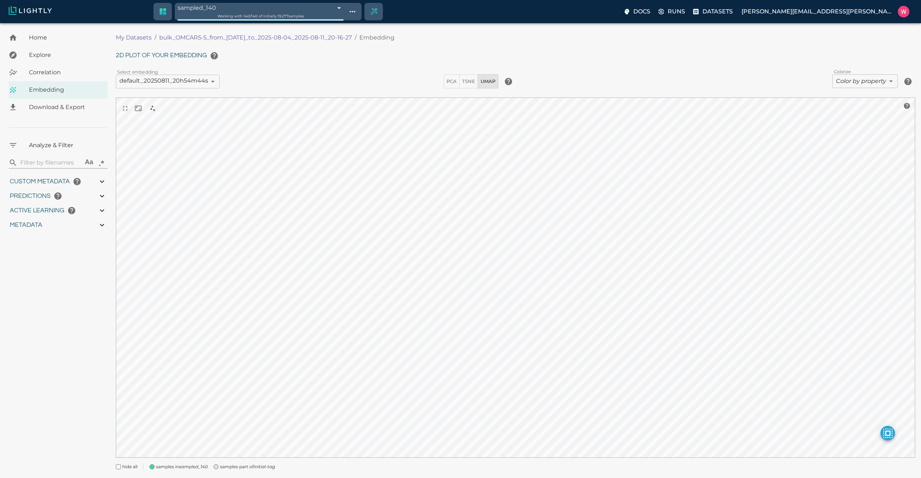
click at [268, 464] on icon "initial-tag" at bounding box center [264, 465] width 21 height 5
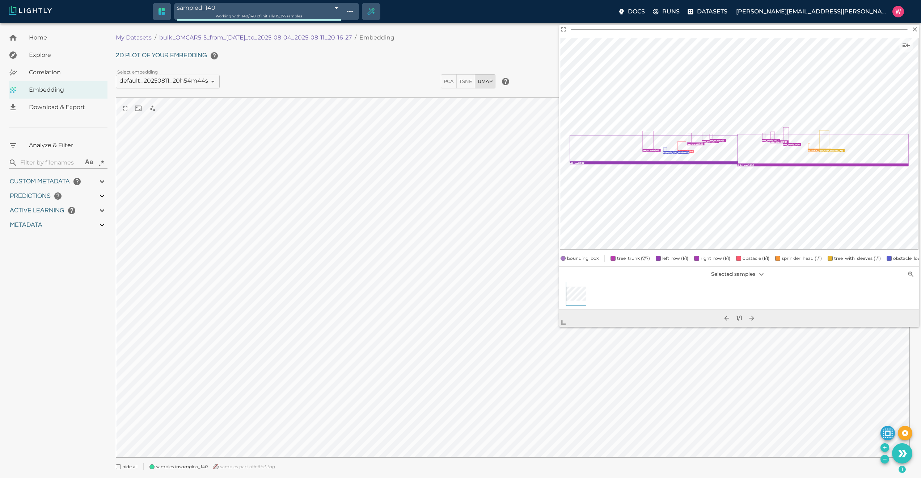
drag, startPoint x: 640, startPoint y: 235, endPoint x: 568, endPoint y: 320, distance: 112.0
click at [568, 320] on span at bounding box center [566, 319] width 14 height 14
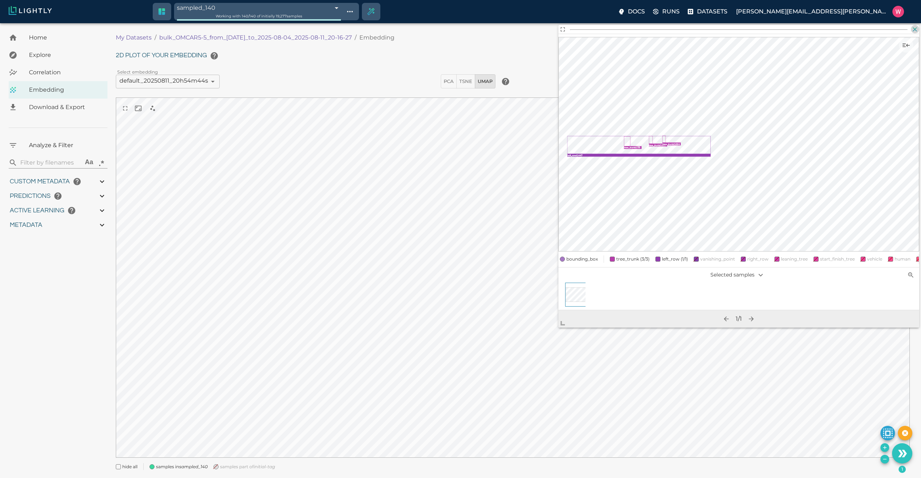
click at [914, 29] on icon "button" at bounding box center [915, 29] width 7 height 7
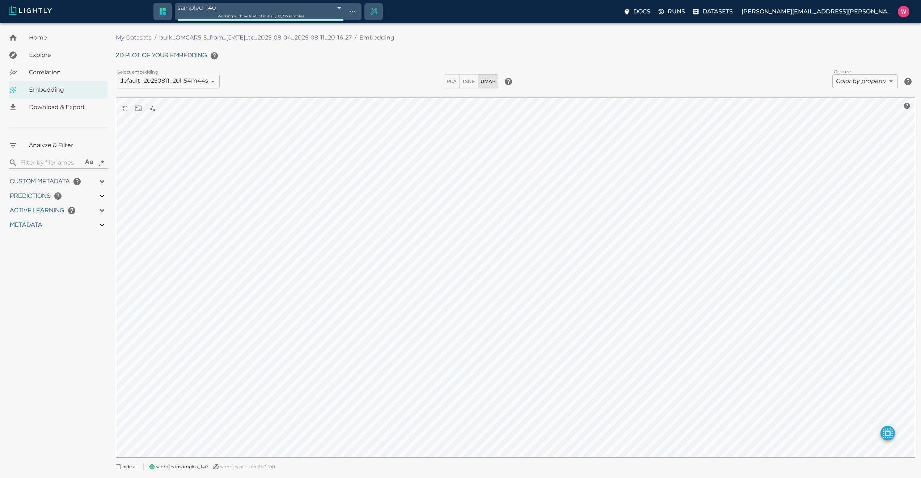
click at [858, 89] on div "2D plot of your embedding Select embedding default_20250811_20h54m44s 689a5899d…" at bounding box center [516, 259] width 800 height 421
click at [858, 83] on body "sampled_140 689bc3d4457ab6ace913bacd Working with 140 / 140 of initially 19,277…" at bounding box center [460, 259] width 921 height 472
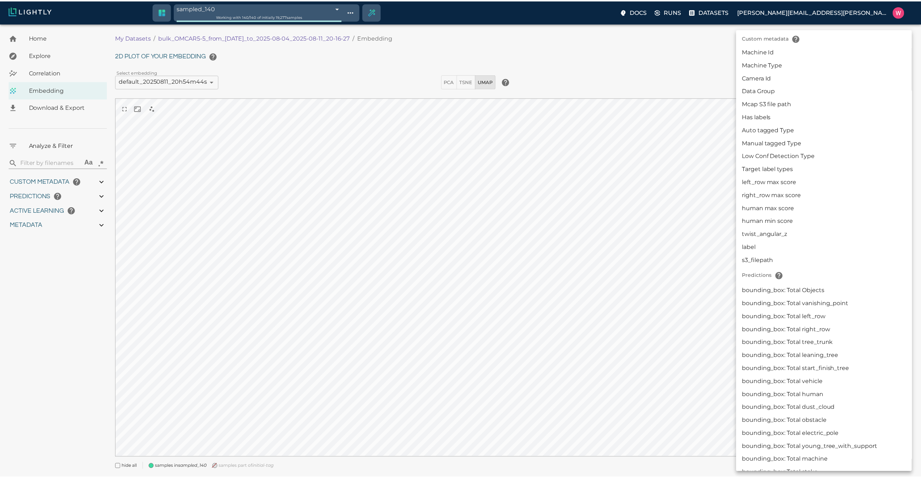
scroll to position [174, 0]
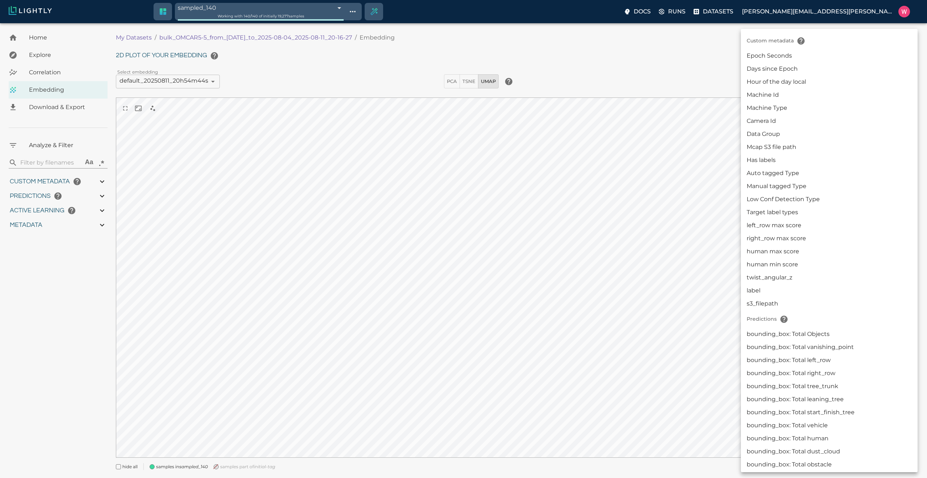
click at [790, 213] on li "Target label types" at bounding box center [829, 212] width 177 height 13
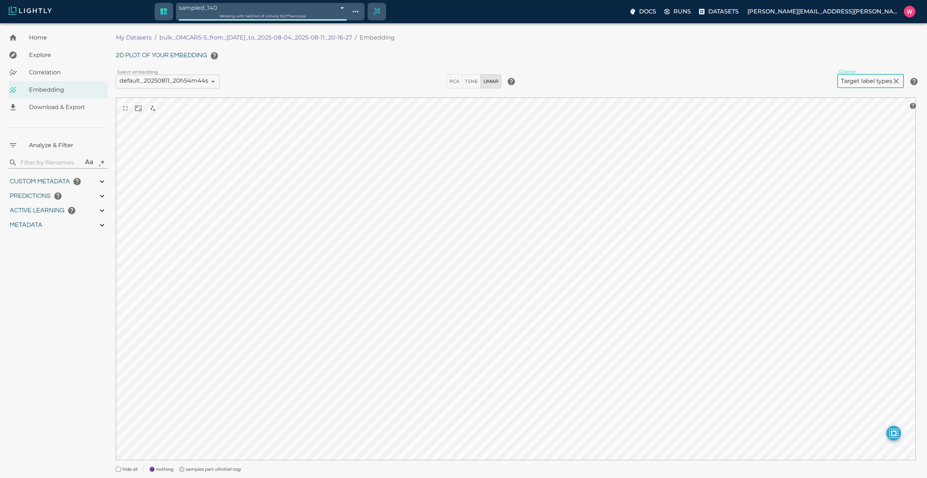
click at [835, 76] on body "sampled_140 689bc3d4457ab6ace913bacd Working with 140 / 140 of initially 19,277…" at bounding box center [463, 260] width 927 height 475
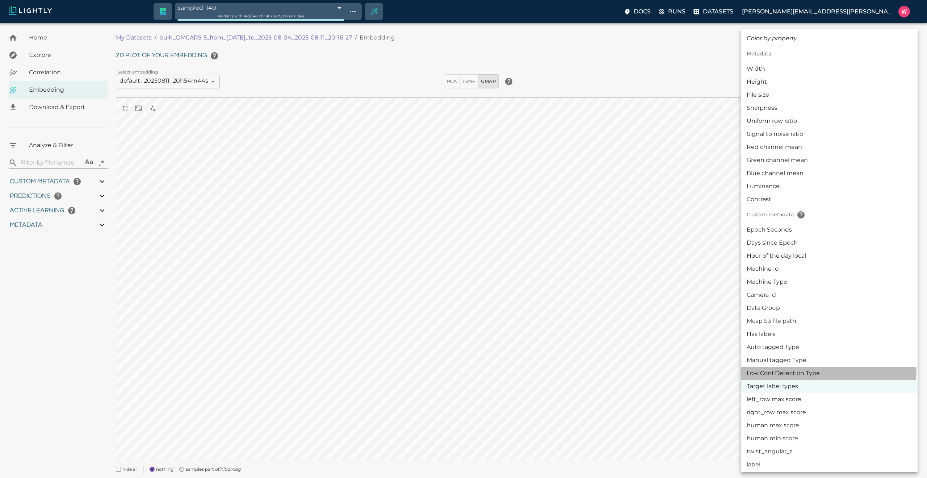
click at [782, 369] on li "Low Conf Detection Type" at bounding box center [829, 372] width 177 height 13
type input "userDefined|CATEGORICAL_STRING|Low Conf Detection Type"
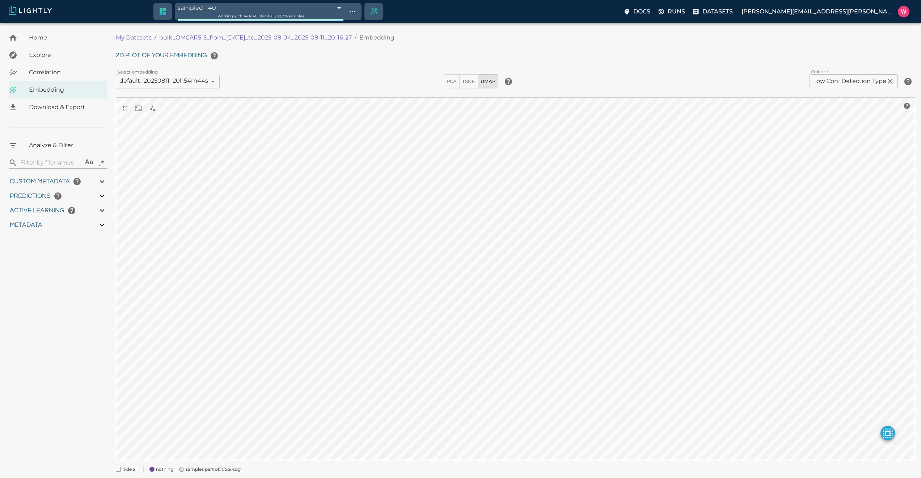
drag, startPoint x: 157, startPoint y: 37, endPoint x: 363, endPoint y: 38, distance: 206.0
click at [363, 38] on ol "My Datasets / bulk_OMCAR5-5_from_[DATE]_to_2025-08-04_2025-08-11_20-16-27 / Emb…" at bounding box center [314, 37] width 397 height 9
copy p "bulk_OMCAR5-5_from_[DATE]_to_2025-08-04_2025-08-11_20-16-27"
click at [220, 471] on span "samples part of initial-tag" at bounding box center [213, 468] width 55 height 7
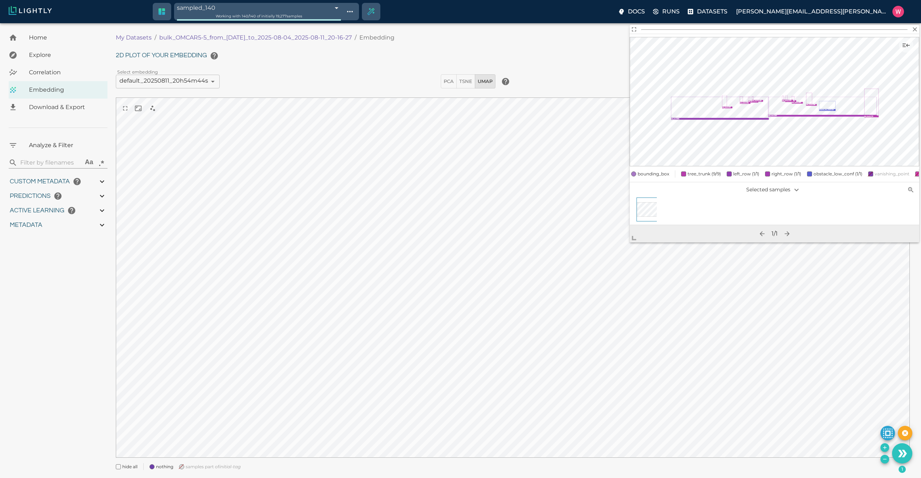
click at [348, 81] on div "Select embedding default_20250811_20h54m44s 689a5899d3fb7d78bc8a469e ​" at bounding box center [275, 80] width 325 height 17
click at [913, 31] on icon "button" at bounding box center [915, 29] width 7 height 7
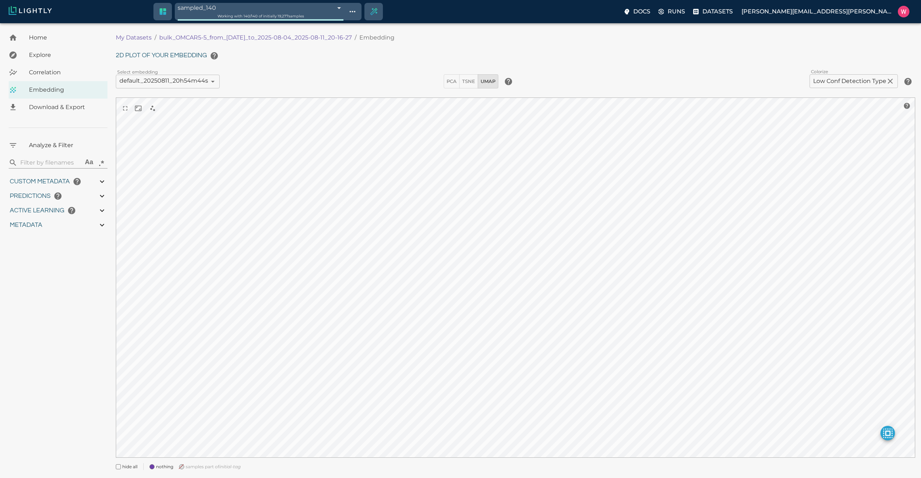
click at [148, 35] on p "My Datasets" at bounding box center [134, 37] width 36 height 9
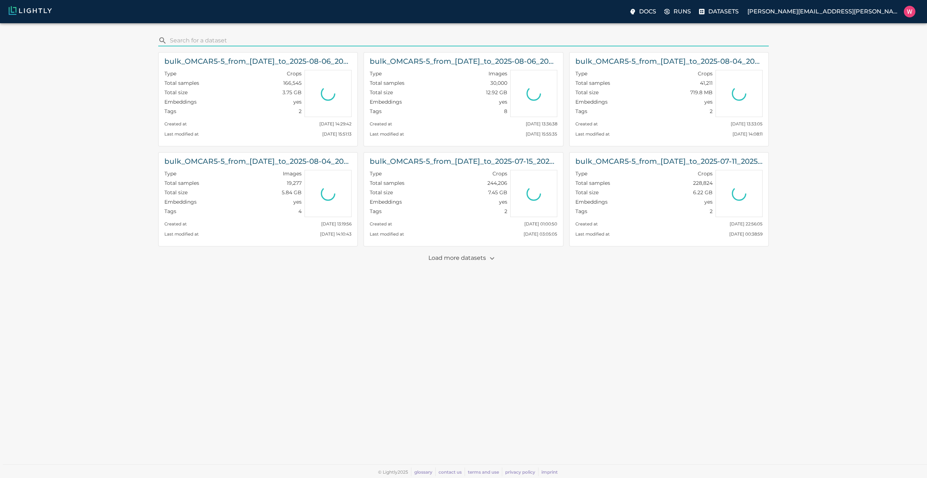
click at [255, 40] on input "search" at bounding box center [468, 41] width 596 height 12
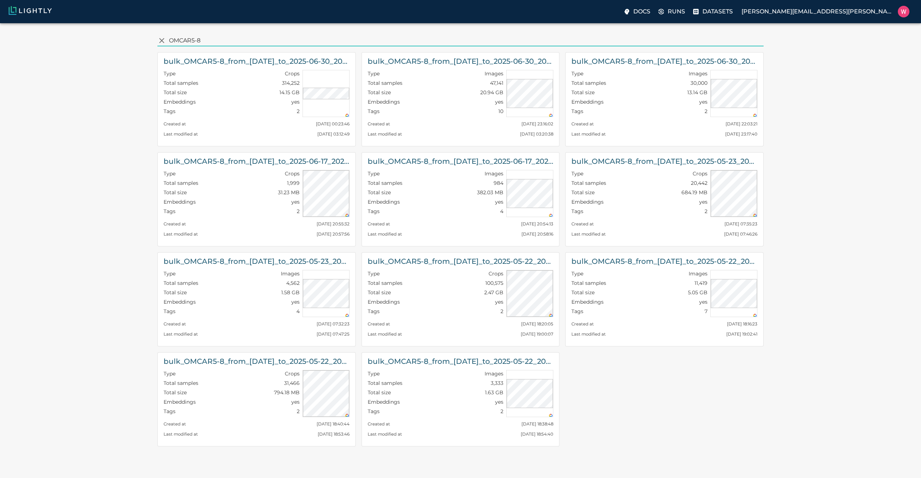
type input "OMCAR5-8"
